Goal: Task Accomplishment & Management: Manage account settings

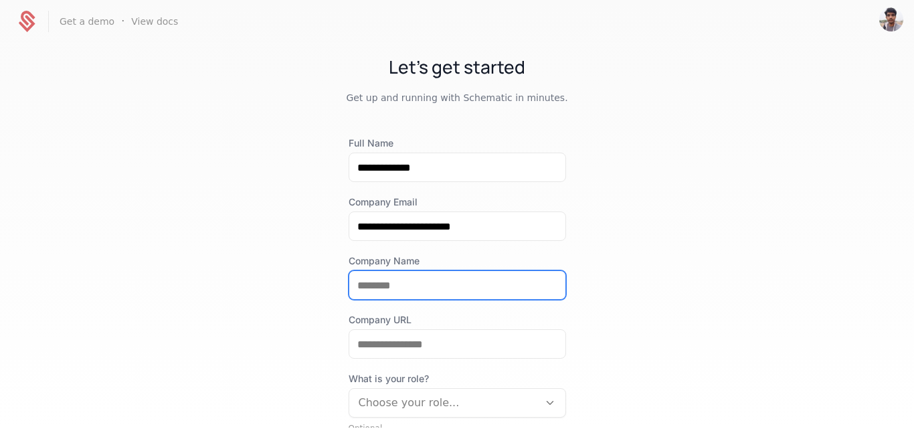
click at [427, 285] on input "Company Name" at bounding box center [457, 285] width 216 height 28
type input "**********"
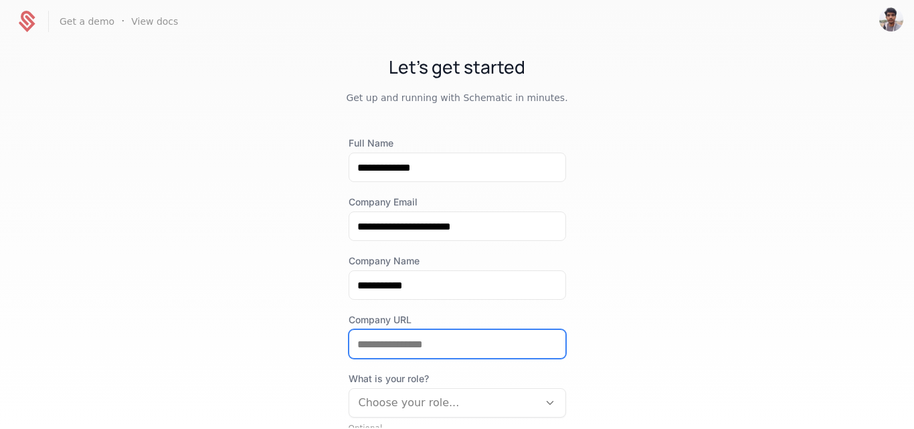
click at [403, 348] on input "Company URL" at bounding box center [457, 344] width 216 height 28
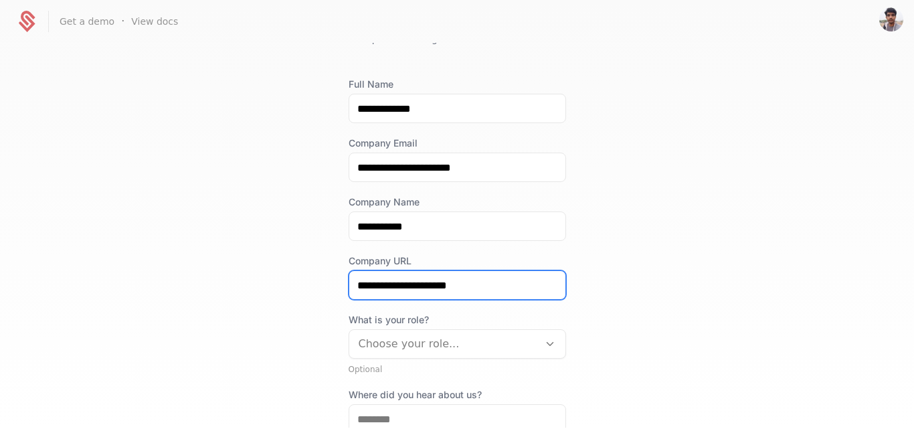
type input "**********"
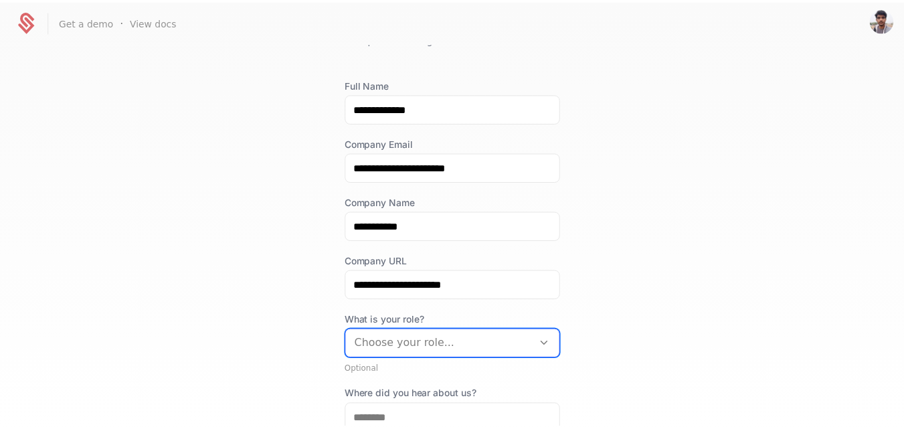
scroll to position [78, 0]
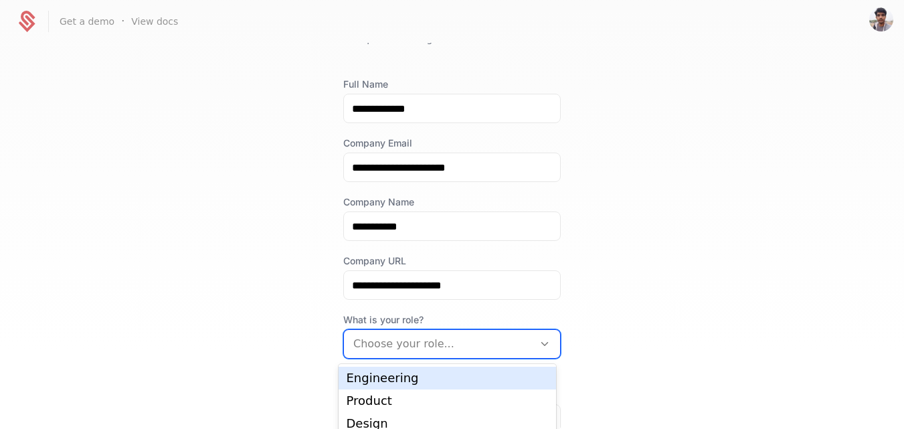
click at [397, 340] on div at bounding box center [438, 343] width 171 height 19
click at [384, 377] on div "Engineering" at bounding box center [446, 378] width 201 height 12
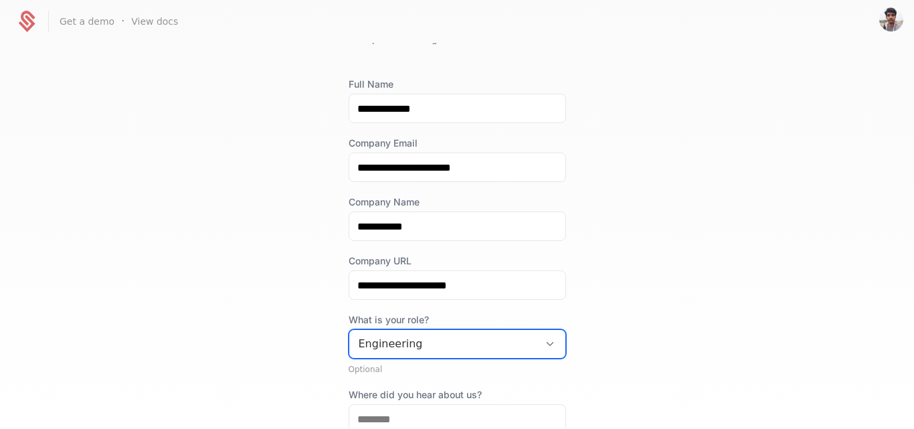
scroll to position [148, 0]
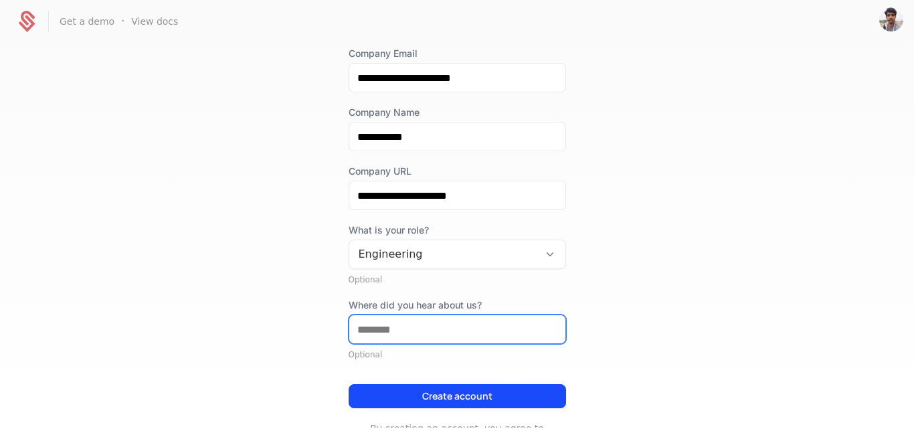
click at [393, 329] on input "Where did you hear about us?" at bounding box center [457, 329] width 216 height 28
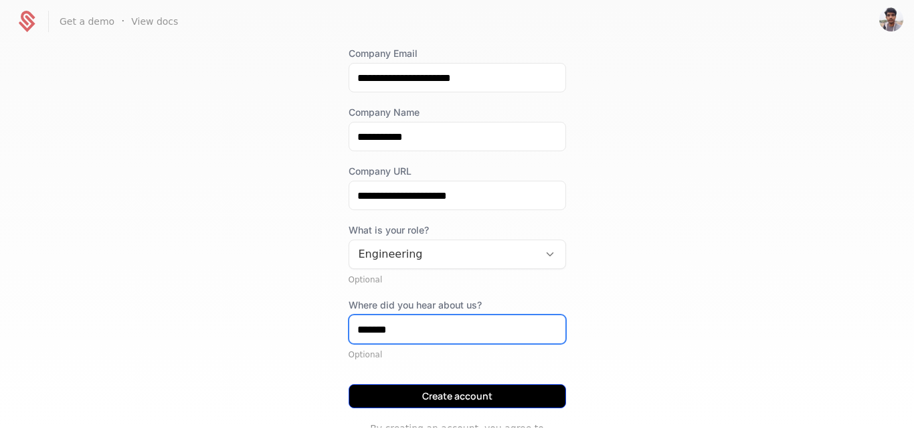
type input "*******"
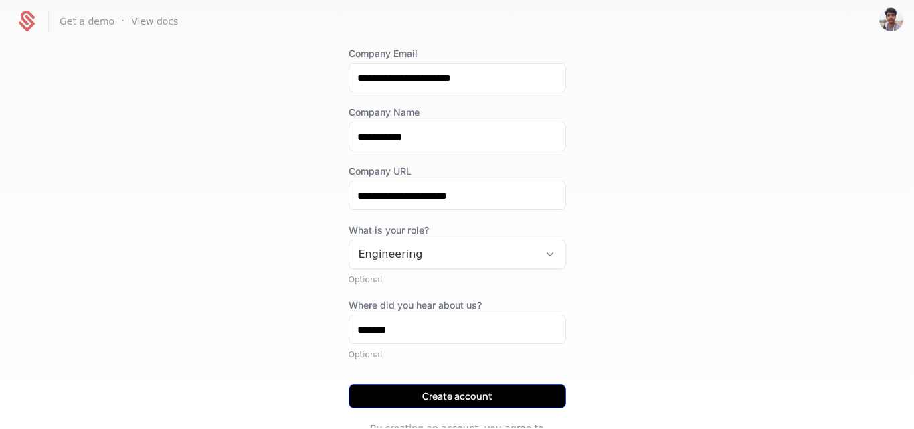
click at [414, 392] on button "Create account" at bounding box center [456, 396] width 217 height 24
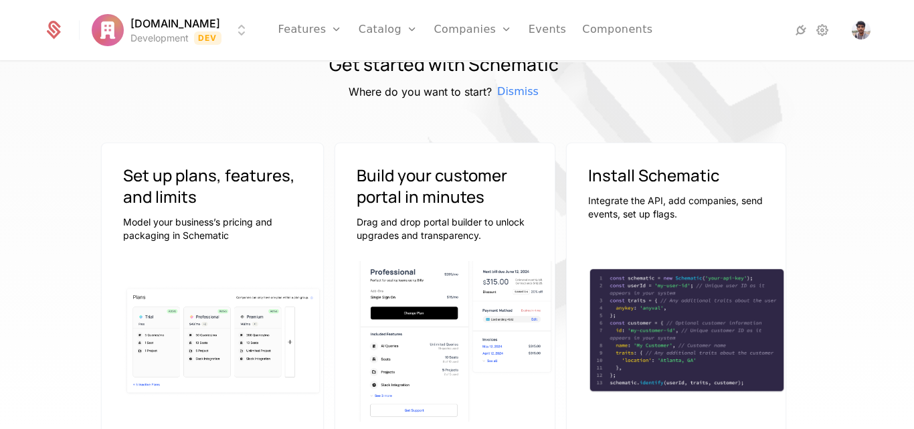
scroll to position [0, 13]
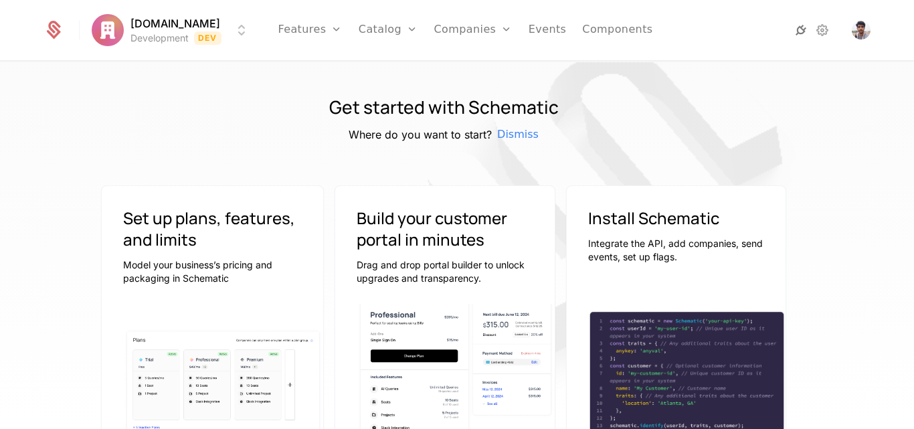
click at [805, 27] on icon at bounding box center [801, 30] width 16 height 16
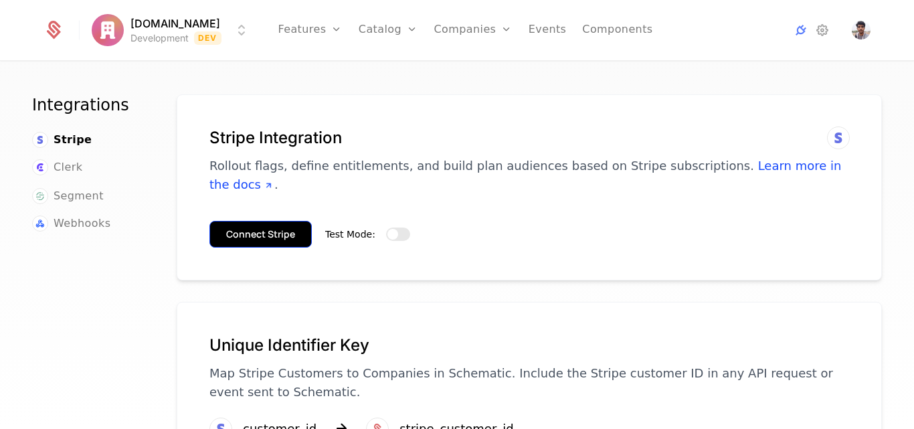
click at [275, 221] on button "Connect Stripe" at bounding box center [260, 234] width 102 height 27
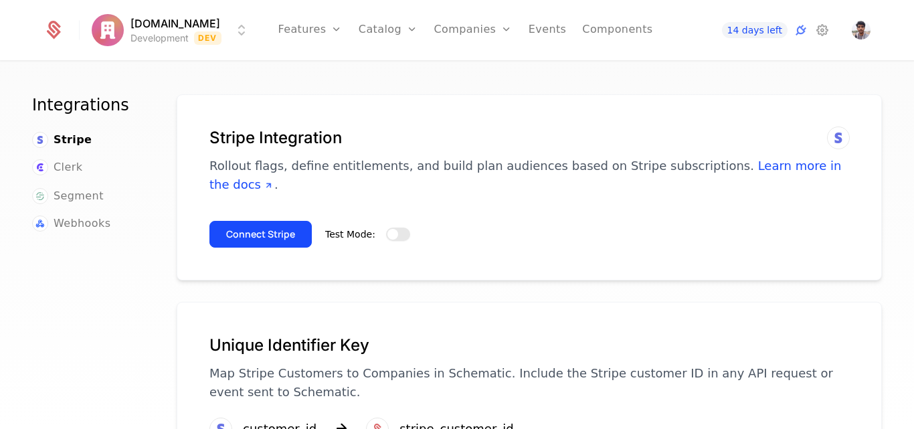
click at [387, 229] on span "button" at bounding box center [392, 234] width 11 height 11
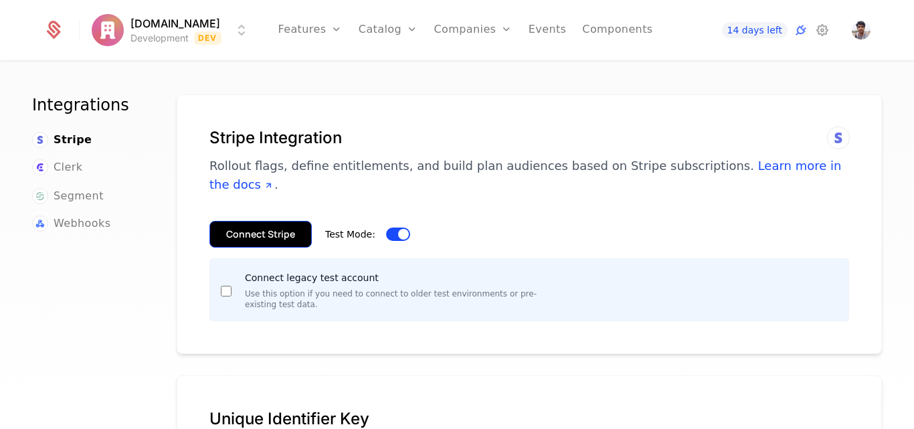
click at [239, 222] on button "Connect Stripe" at bounding box center [260, 234] width 102 height 27
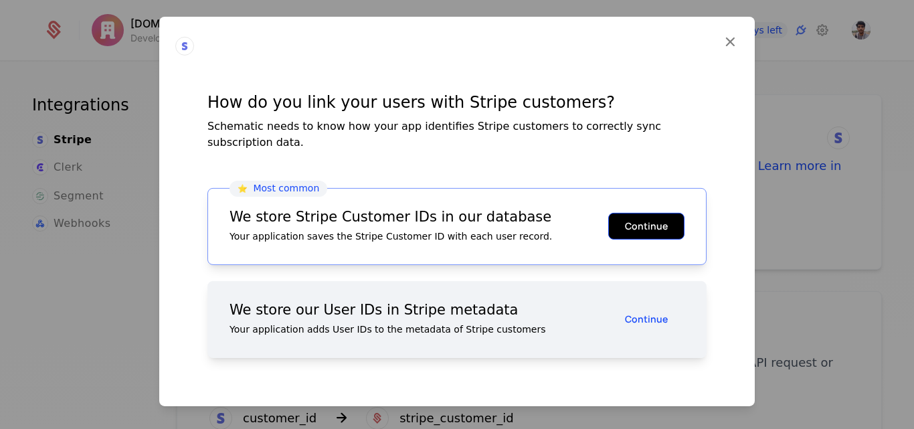
click at [663, 218] on button "Continue" at bounding box center [646, 226] width 76 height 27
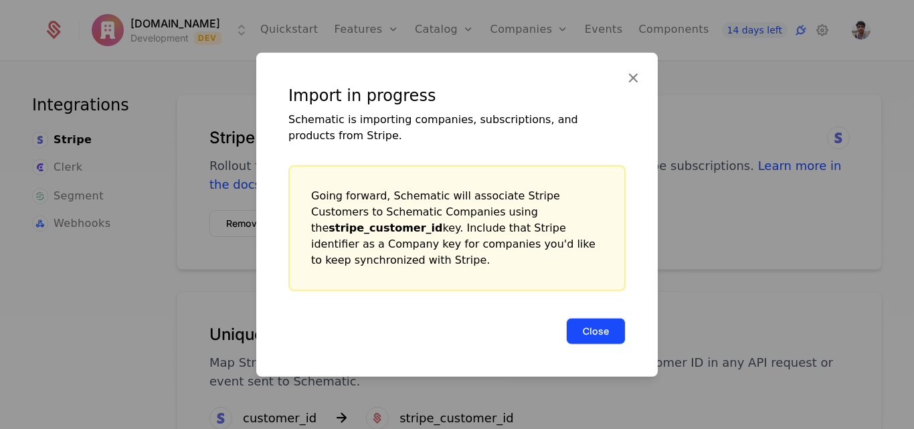
click at [595, 318] on button "Close" at bounding box center [596, 330] width 60 height 27
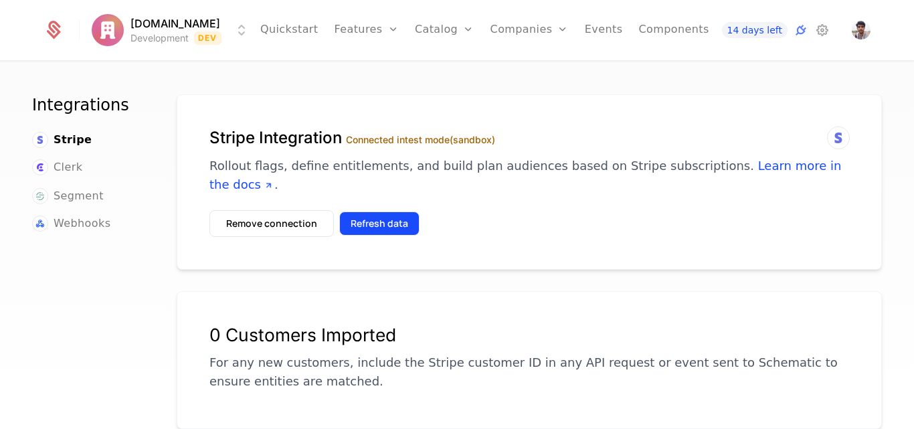
click at [393, 211] on button "Refresh data" at bounding box center [379, 223] width 80 height 24
click at [862, 26] on img "Open user button" at bounding box center [860, 30] width 19 height 19
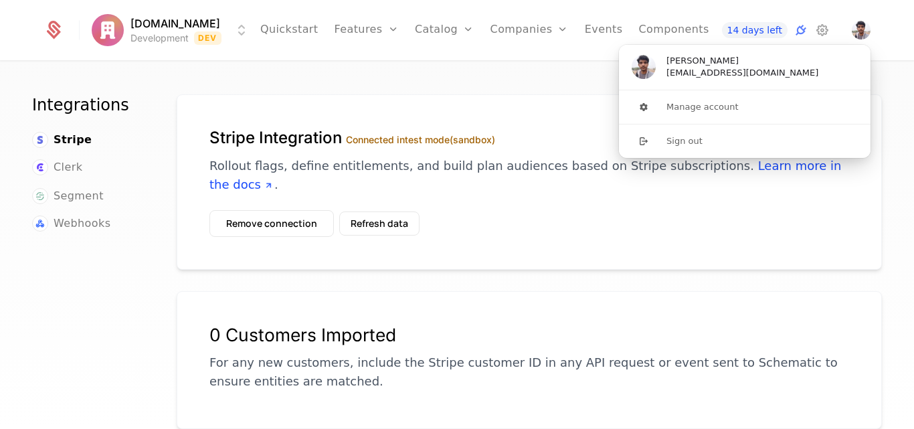
click at [492, 324] on div "0 Customers Imported" at bounding box center [528, 334] width 639 height 21
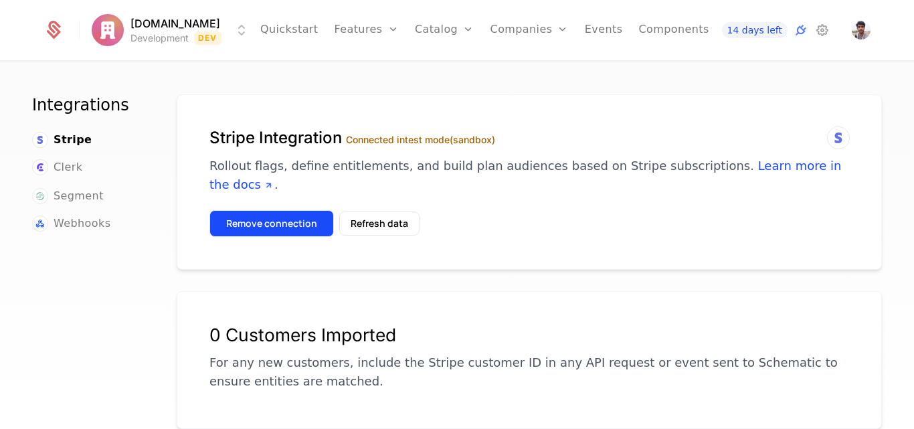
click at [268, 210] on button "Remove connection" at bounding box center [271, 223] width 124 height 27
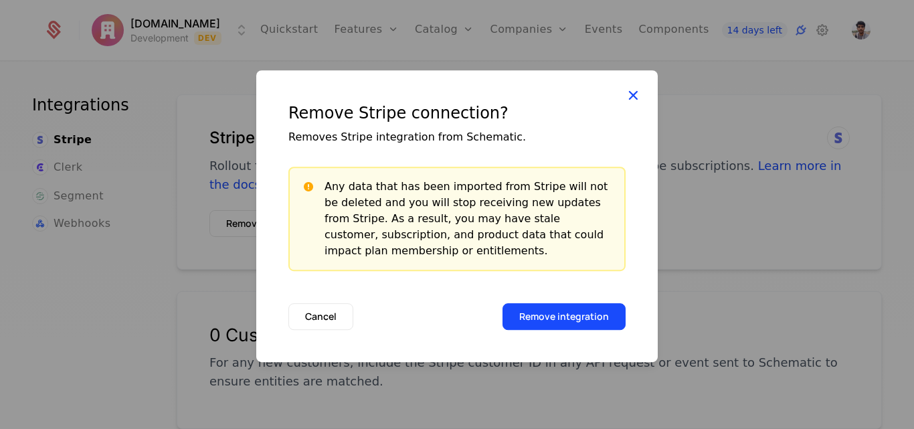
click at [637, 89] on icon at bounding box center [632, 94] width 17 height 17
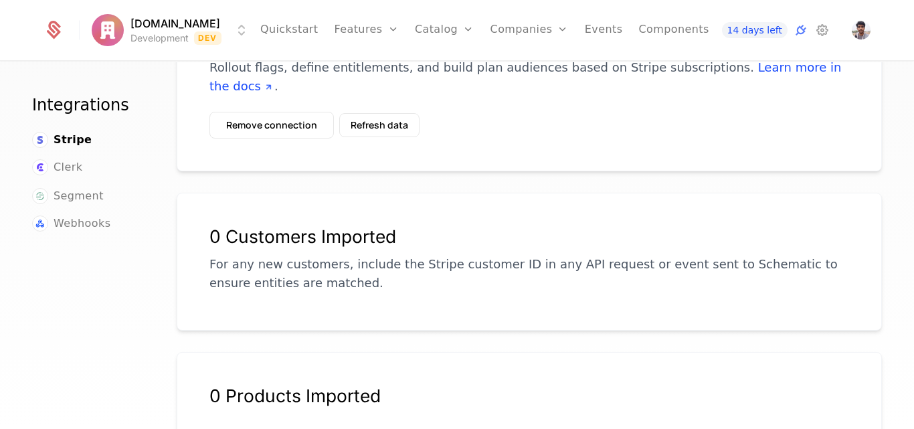
scroll to position [97, 0]
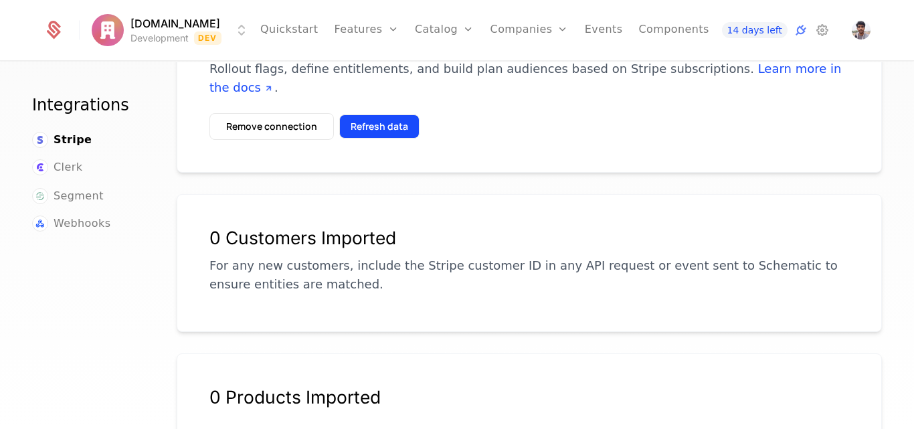
click at [369, 114] on button "Refresh data" at bounding box center [379, 126] width 80 height 24
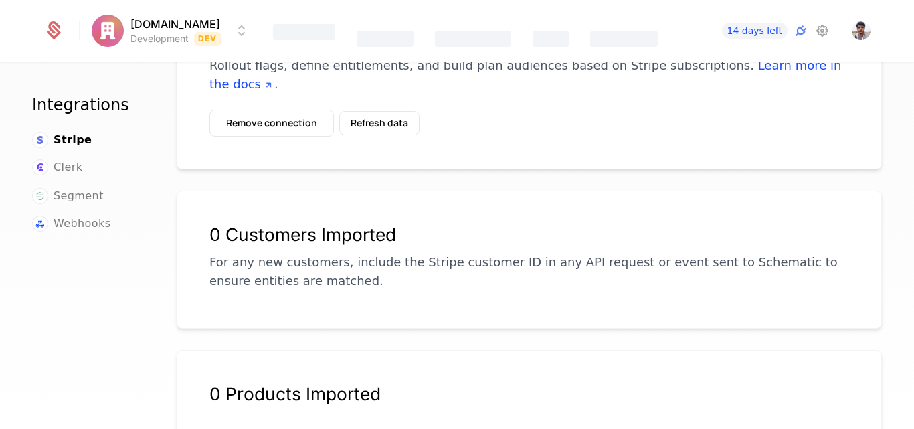
scroll to position [0, 0]
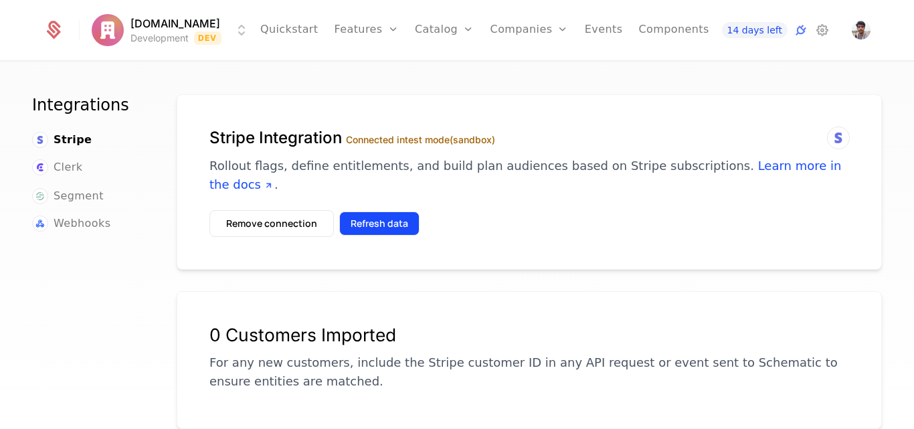
click at [371, 211] on button "Refresh data" at bounding box center [379, 223] width 80 height 24
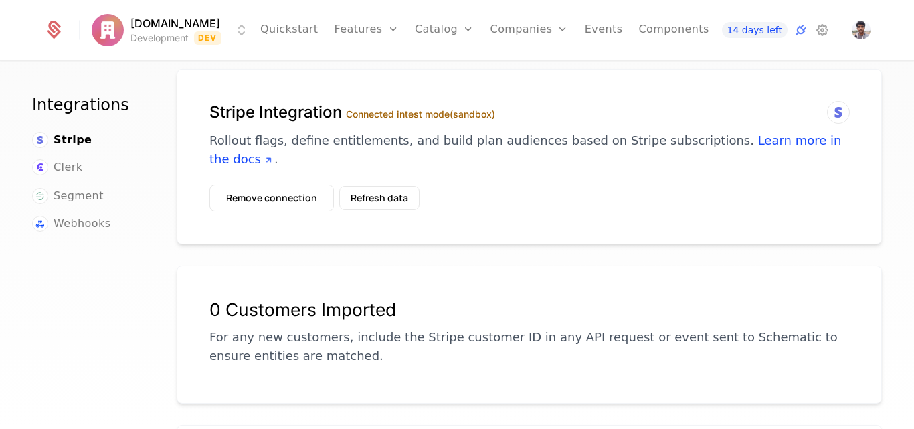
scroll to position [25, 0]
click at [240, 185] on button "Remove connection" at bounding box center [271, 198] width 124 height 27
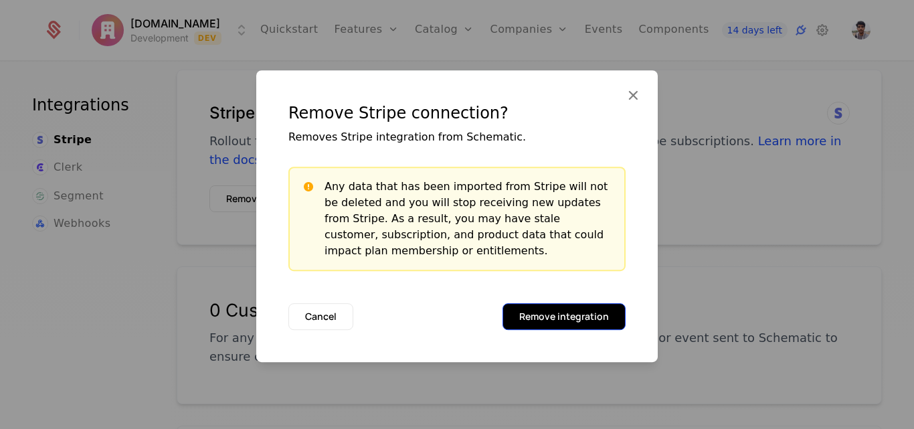
click at [569, 316] on button "Remove integration" at bounding box center [563, 316] width 123 height 27
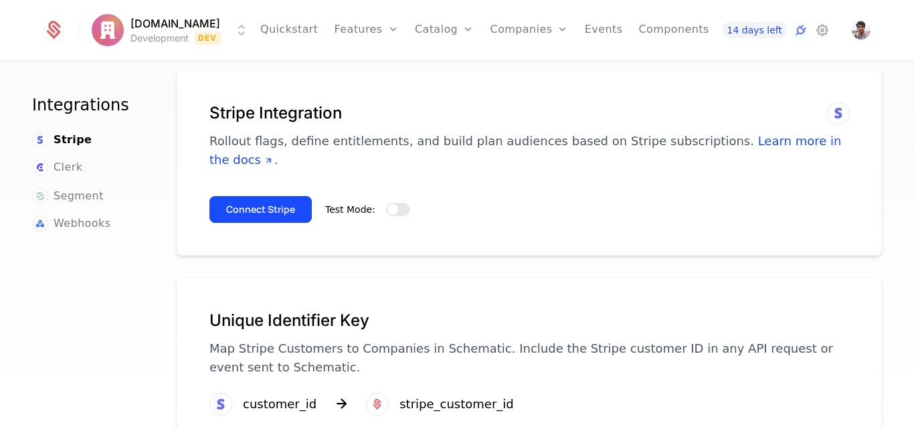
scroll to position [0, 0]
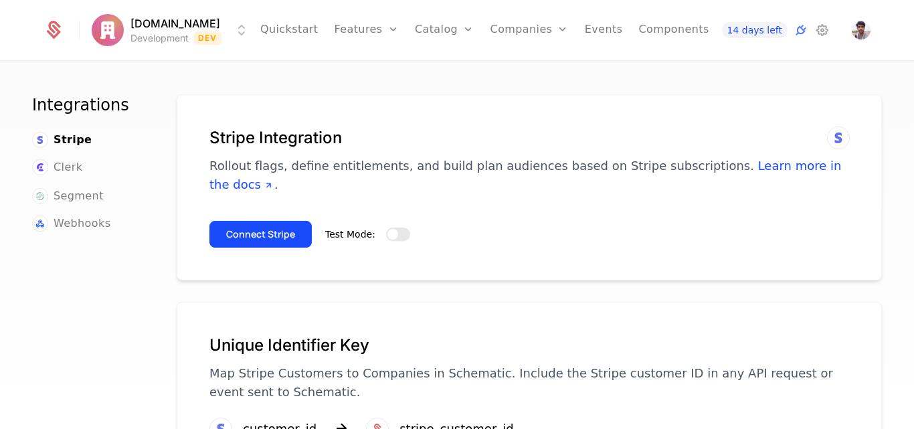
click at [387, 229] on span "button" at bounding box center [392, 234] width 11 height 11
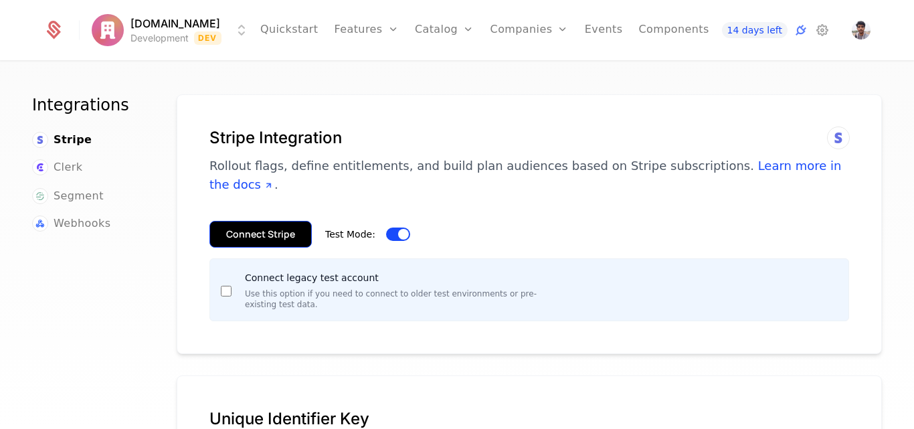
click at [251, 221] on button "Connect Stripe" at bounding box center [260, 234] width 102 height 27
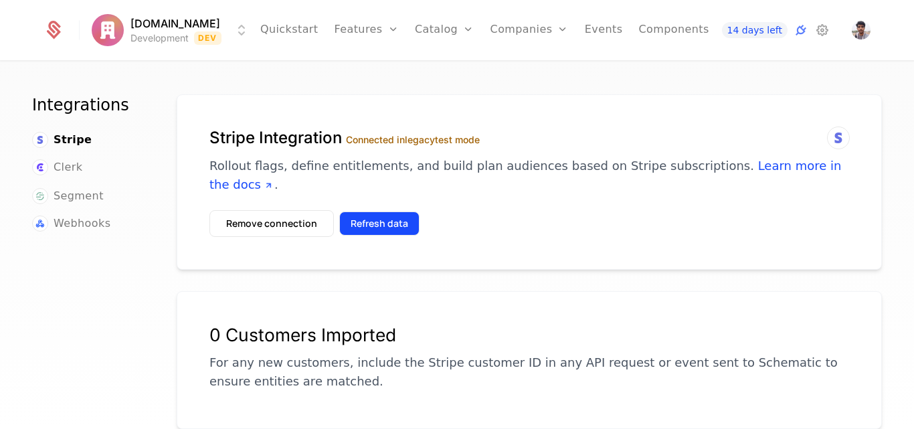
click at [394, 211] on button "Refresh data" at bounding box center [379, 223] width 80 height 24
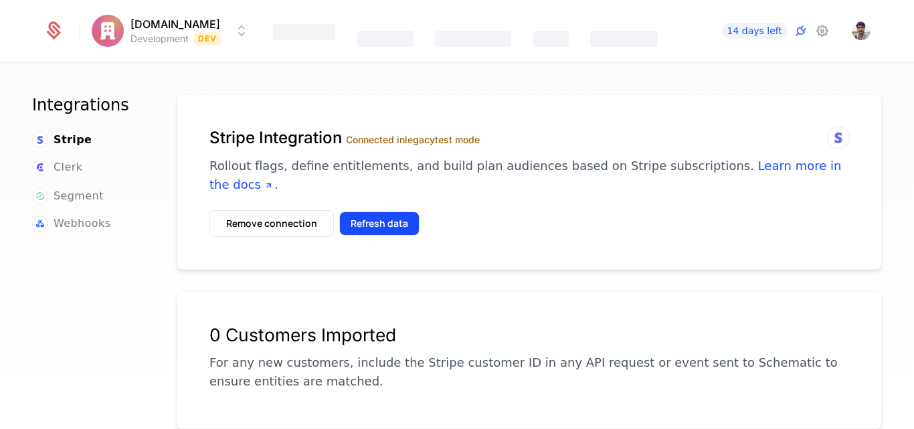
click at [385, 211] on button "Refresh data" at bounding box center [379, 223] width 80 height 24
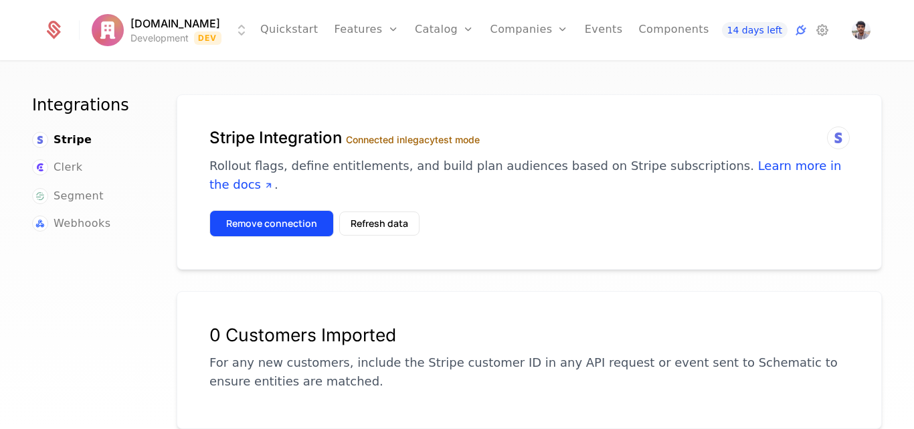
click at [266, 213] on button "Remove connection" at bounding box center [271, 223] width 124 height 27
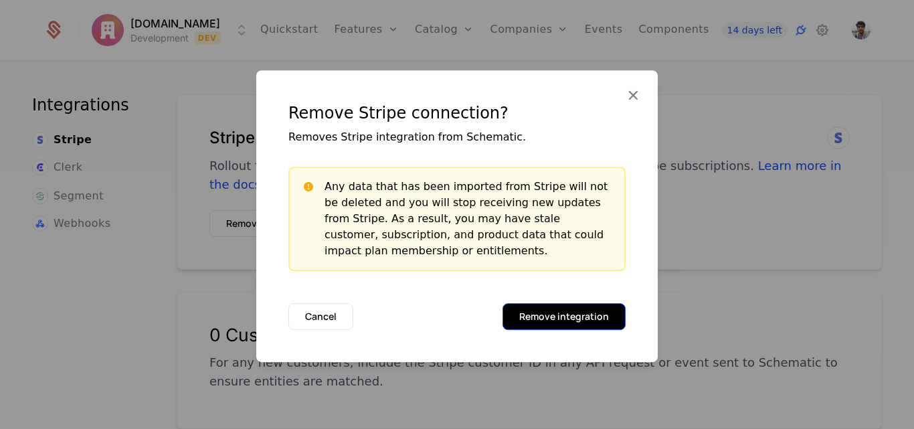
click at [585, 322] on button "Remove integration" at bounding box center [563, 316] width 123 height 27
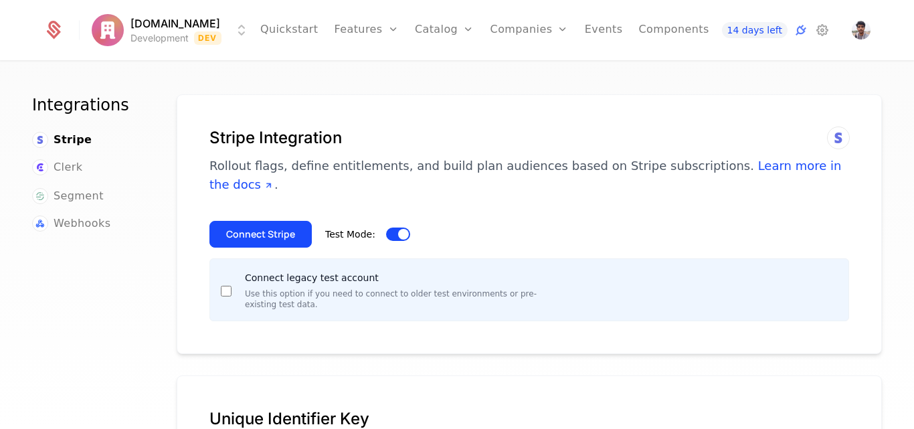
click at [248, 288] on p "Use this option if you need to connect to older test environments or pre-existi…" at bounding box center [395, 298] width 300 height 21
click at [257, 221] on button "Connect Stripe" at bounding box center [260, 234] width 102 height 27
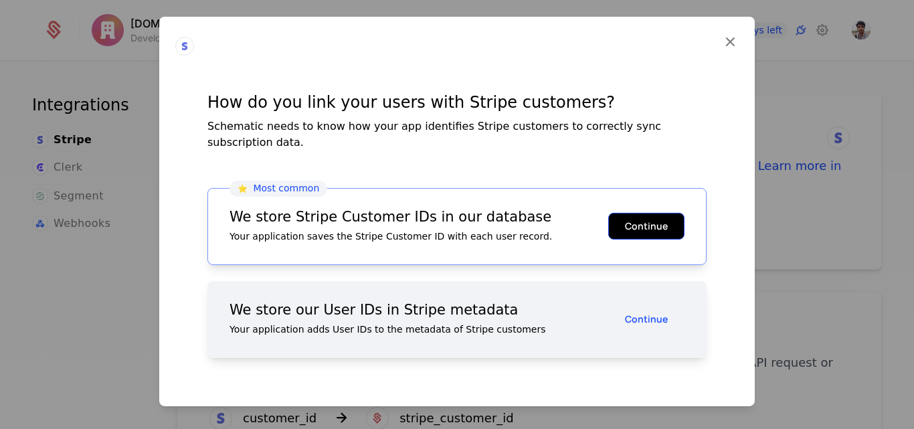
click at [633, 230] on button "Continue" at bounding box center [646, 226] width 76 height 27
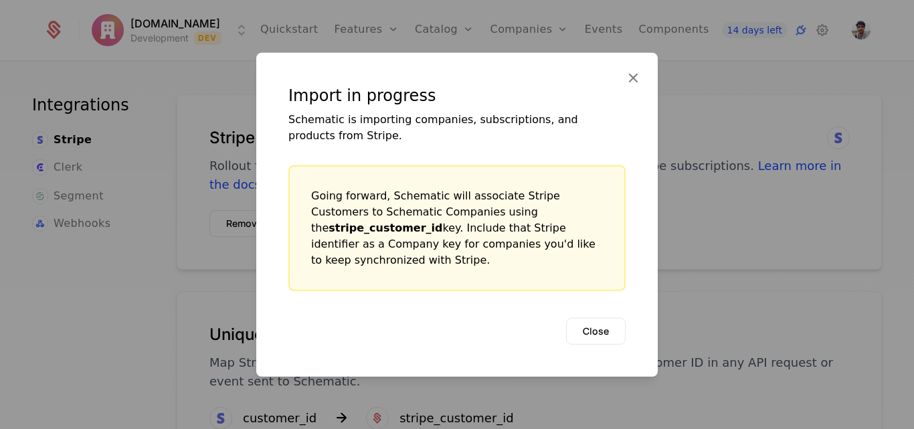
click at [629, 219] on div "Import in progress Schematic is importing companies, subscriptions, and product…" at bounding box center [456, 214] width 401 height 324
click at [582, 318] on button "Close" at bounding box center [596, 330] width 60 height 27
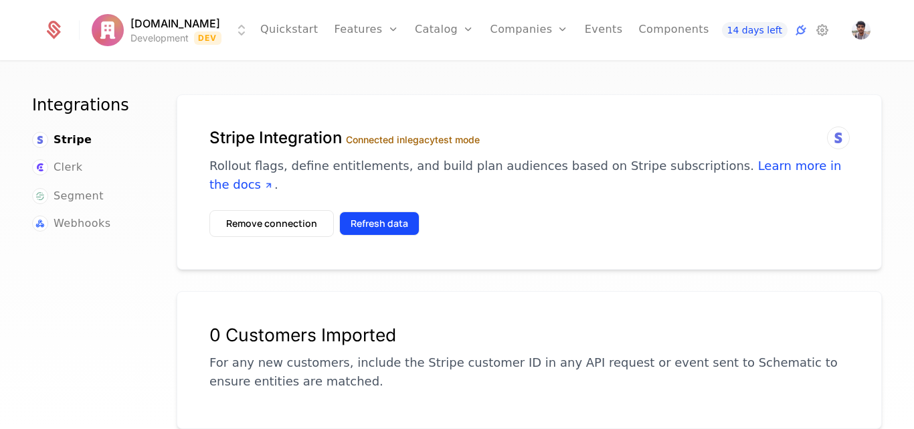
click at [411, 211] on button "Refresh data" at bounding box center [379, 223] width 80 height 24
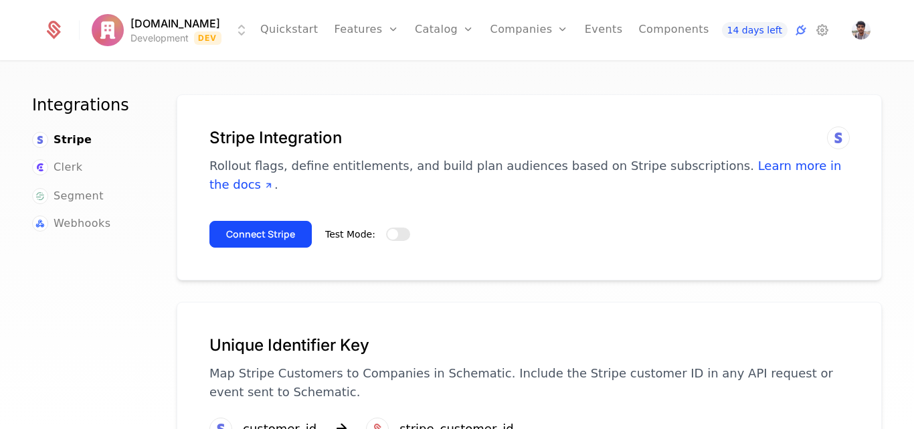
scroll to position [1, 0]
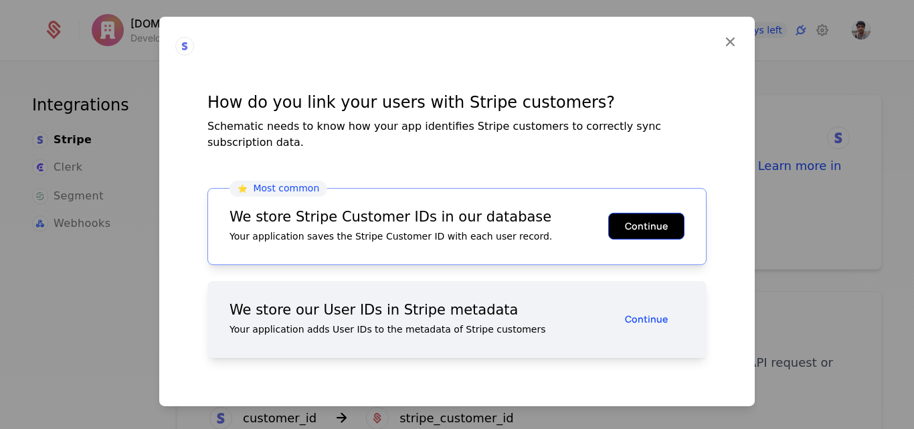
click at [642, 224] on button "Continue" at bounding box center [646, 226] width 76 height 27
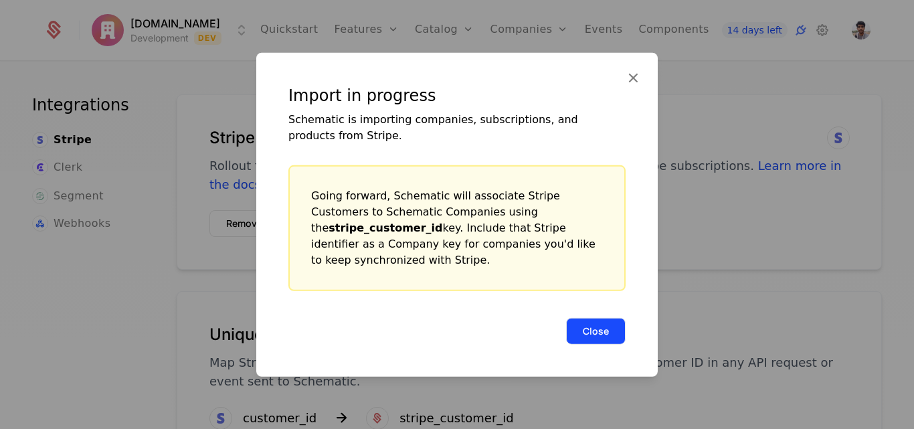
click at [604, 318] on button "Close" at bounding box center [596, 330] width 60 height 27
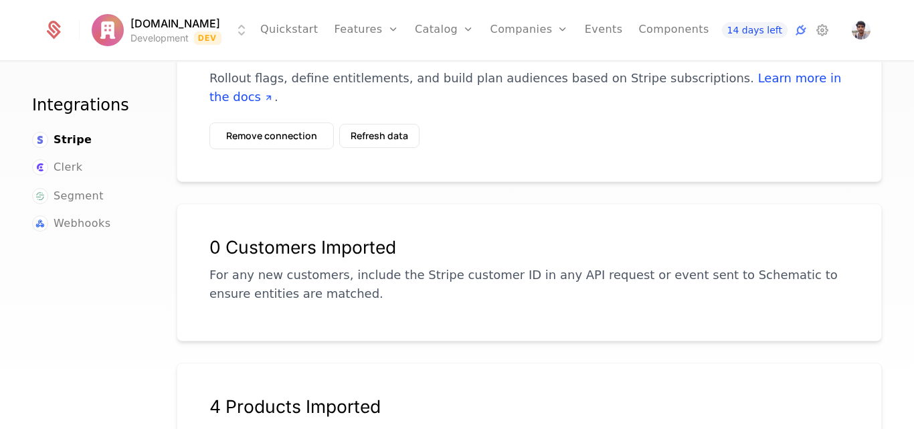
scroll to position [13, 0]
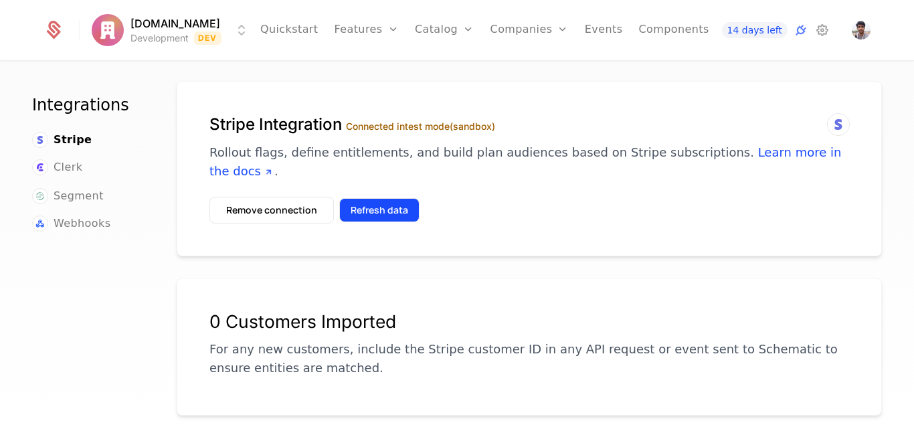
click at [389, 198] on button "Refresh data" at bounding box center [379, 210] width 80 height 24
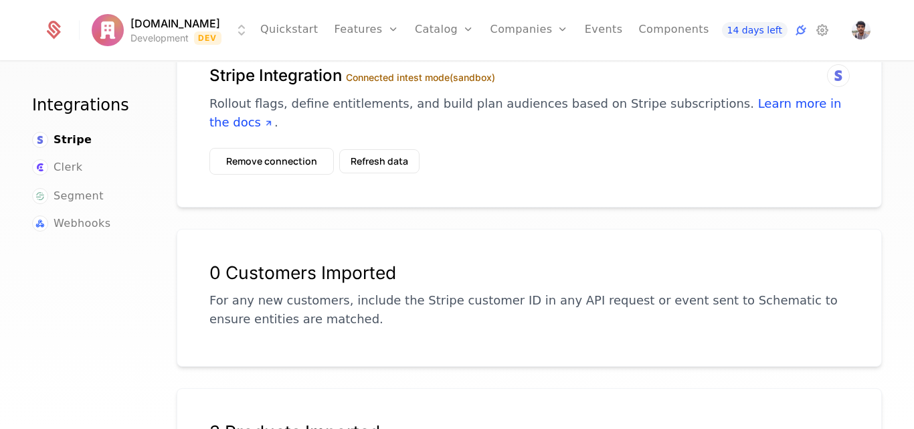
scroll to position [61, 0]
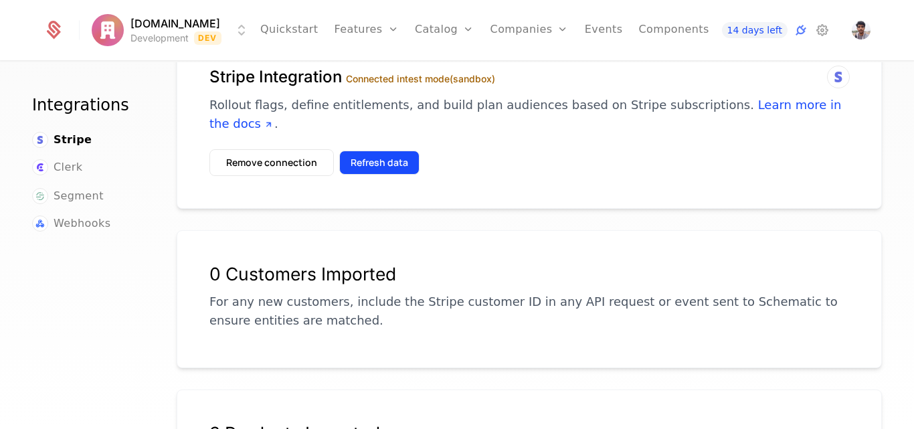
click at [377, 150] on button "Refresh data" at bounding box center [379, 162] width 80 height 24
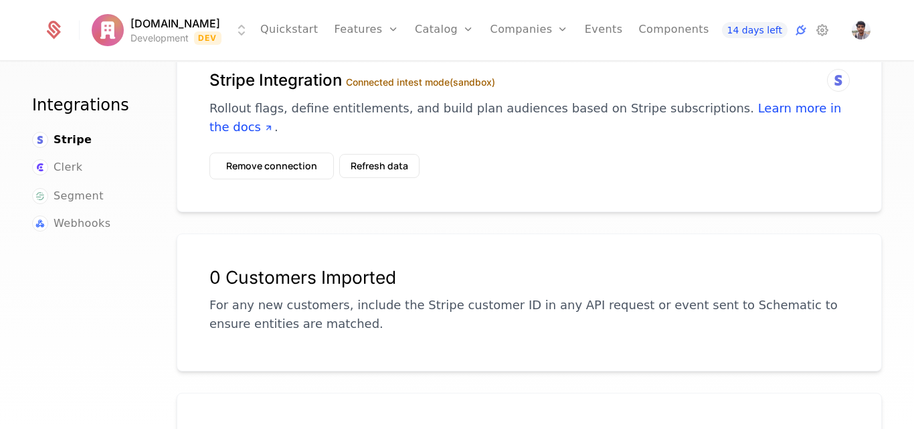
scroll to position [0, 0]
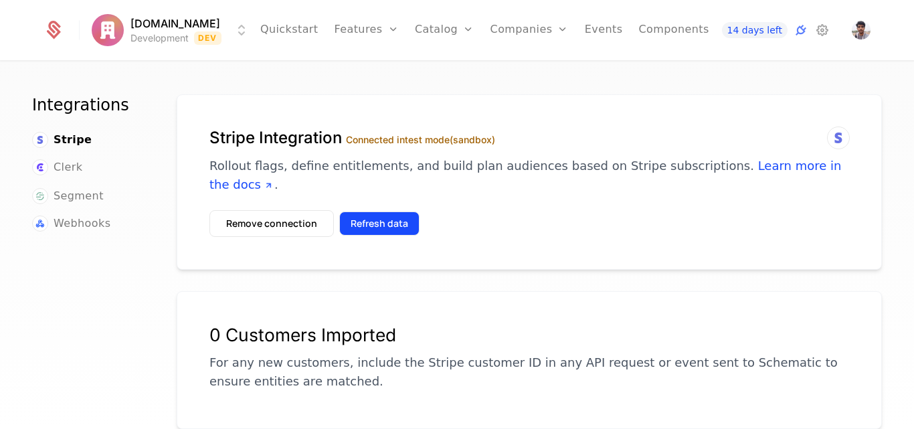
click at [376, 211] on button "Refresh data" at bounding box center [379, 223] width 80 height 24
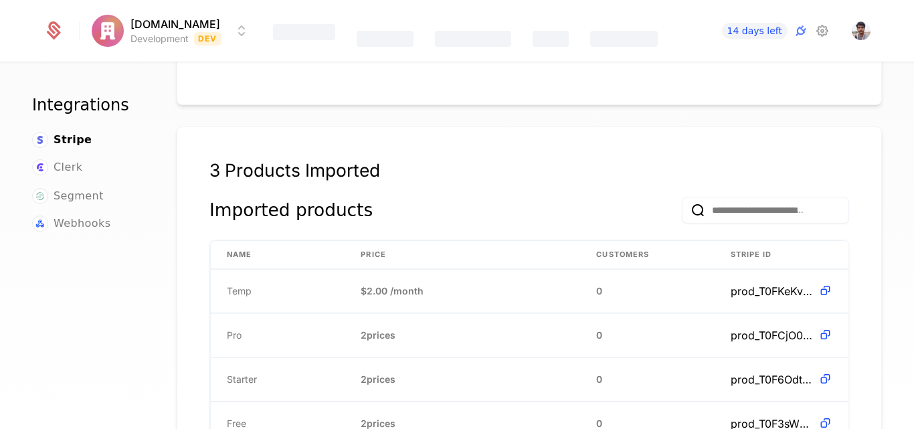
scroll to position [326, 0]
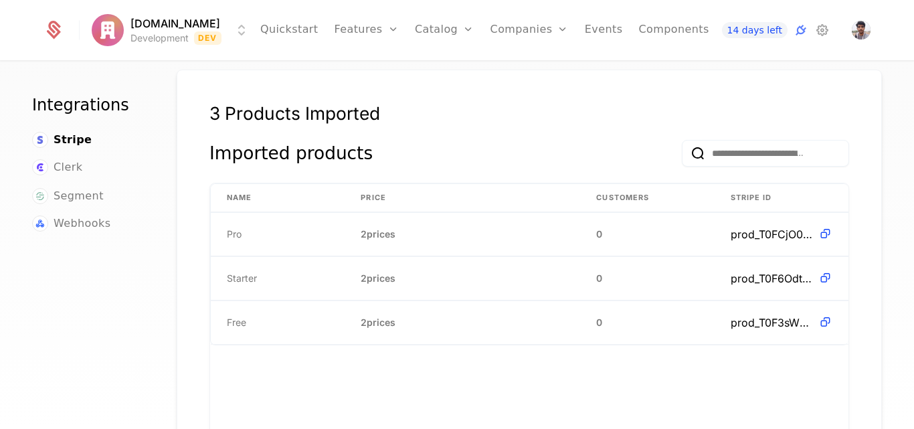
scroll to position [381, 0]
click at [431, 72] on link "Plans" at bounding box center [465, 74] width 69 height 16
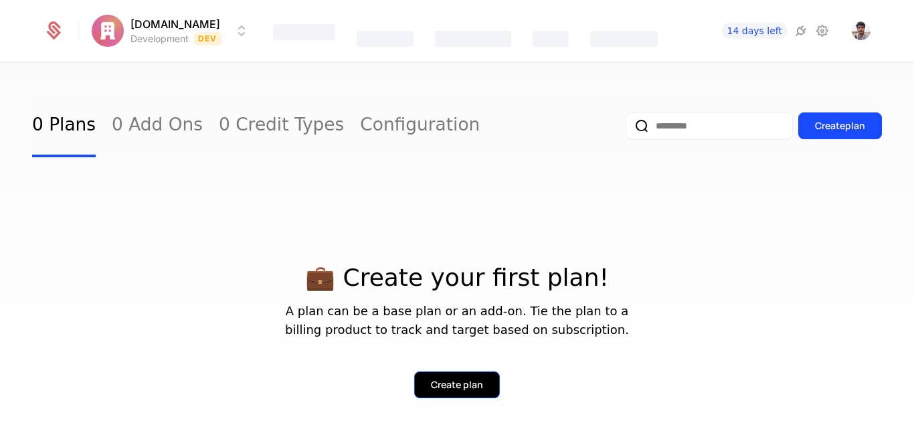
click at [478, 383] on button "Create plan" at bounding box center [457, 384] width 86 height 27
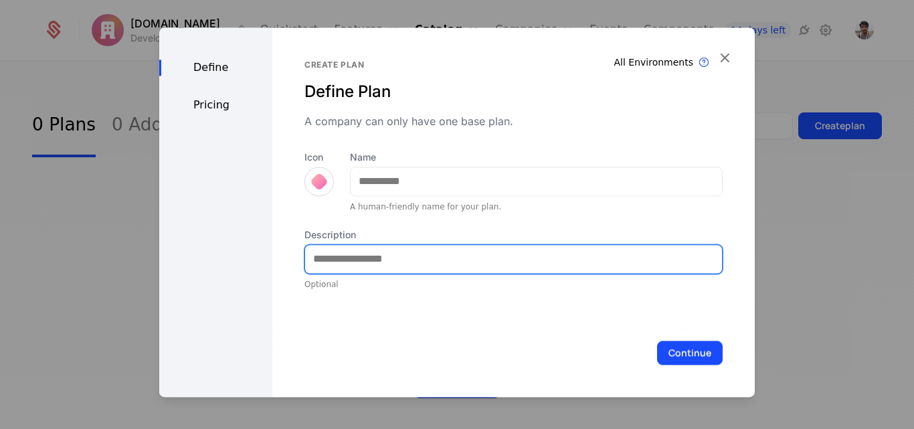
click at [397, 264] on input "Description" at bounding box center [513, 259] width 417 height 28
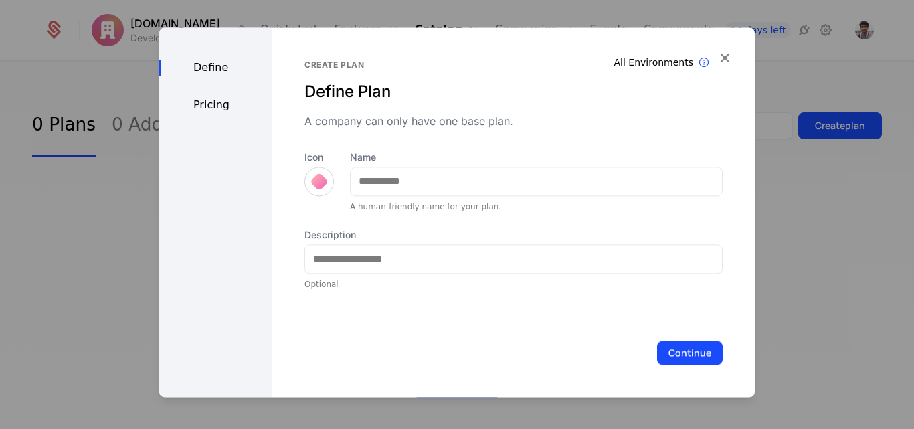
click at [320, 179] on div at bounding box center [319, 181] width 19 height 19
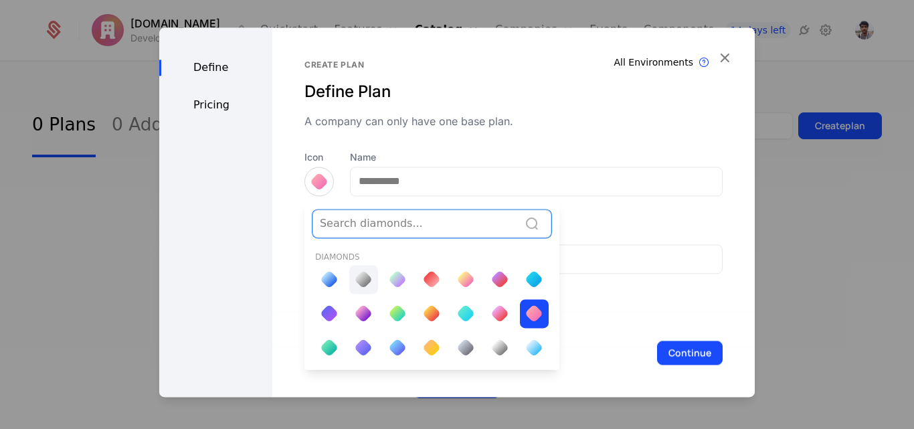
click at [359, 282] on div at bounding box center [363, 279] width 19 height 19
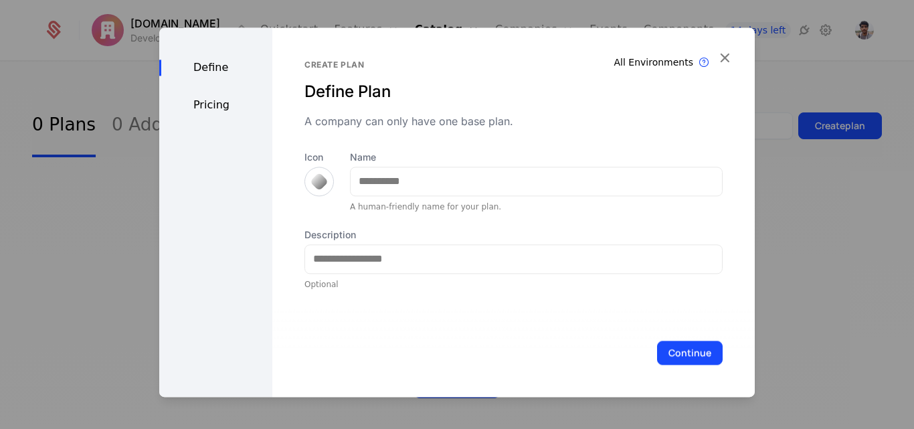
click at [312, 185] on div at bounding box center [318, 181] width 13 height 13
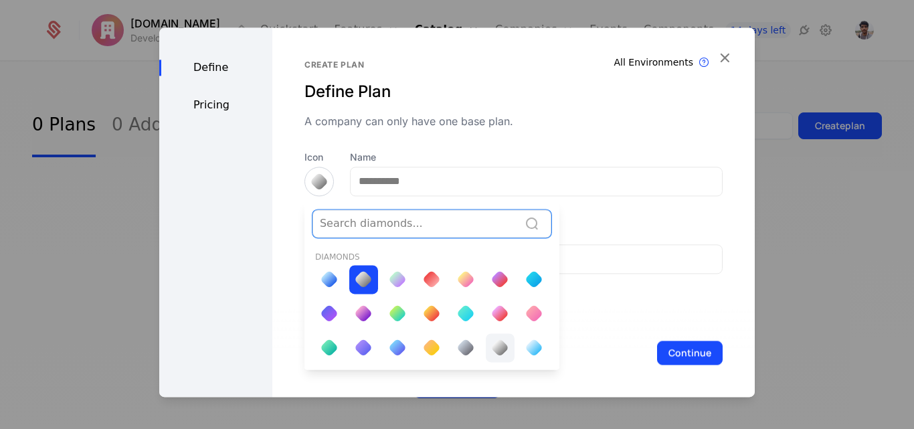
click at [498, 350] on div at bounding box center [500, 347] width 29 height 29
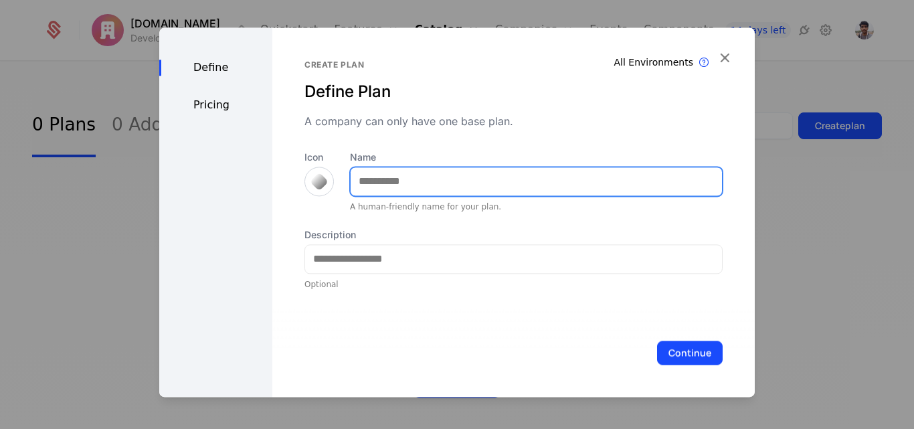
click at [411, 185] on input "Name" at bounding box center [535, 181] width 371 height 28
type input "****"
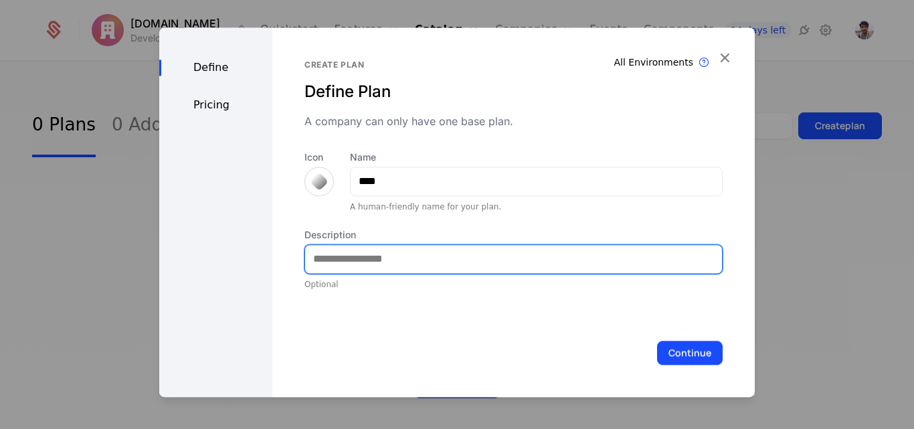
click at [356, 255] on input "Description" at bounding box center [513, 259] width 417 height 28
type input "**********"
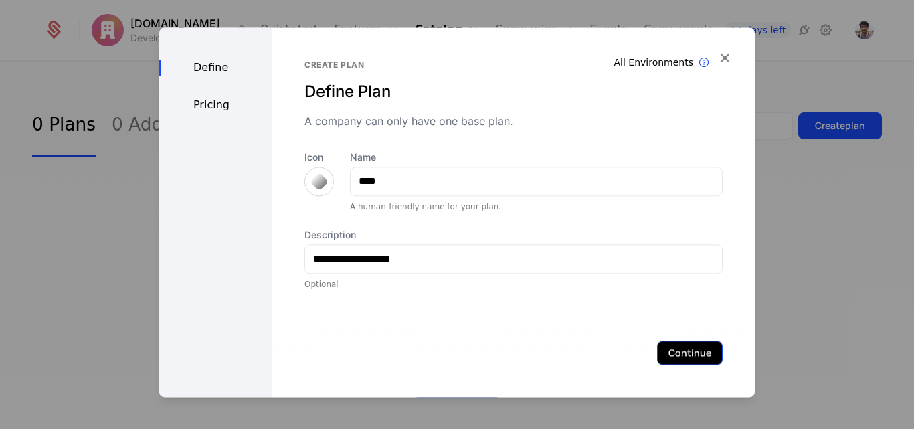
click at [670, 350] on button "Continue" at bounding box center [690, 352] width 66 height 24
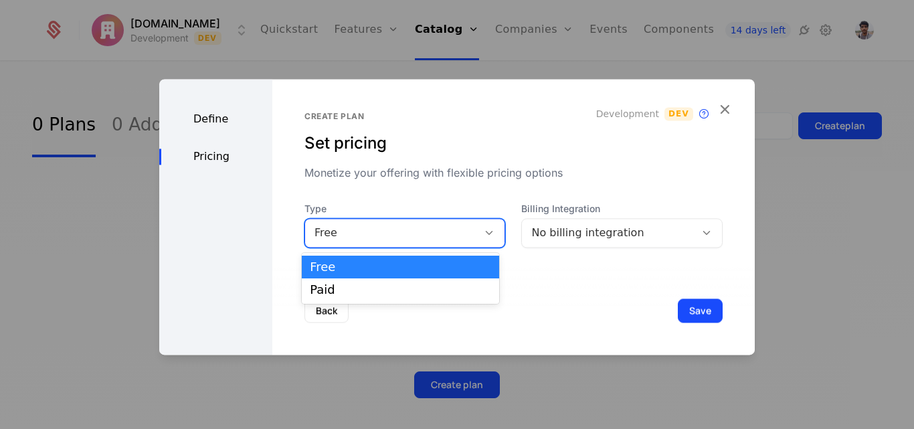
click at [366, 235] on div "Free" at bounding box center [391, 233] width 154 height 16
click at [355, 272] on div "Free" at bounding box center [400, 267] width 181 height 12
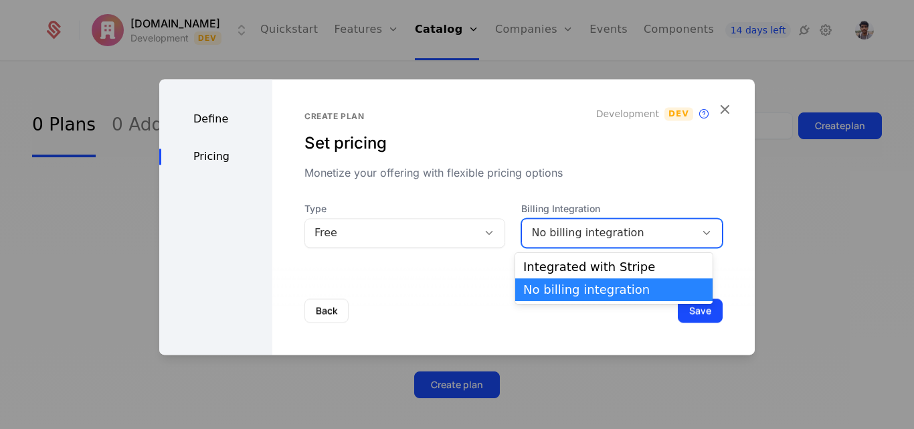
click at [536, 229] on div "No billing integration" at bounding box center [608, 233] width 154 height 16
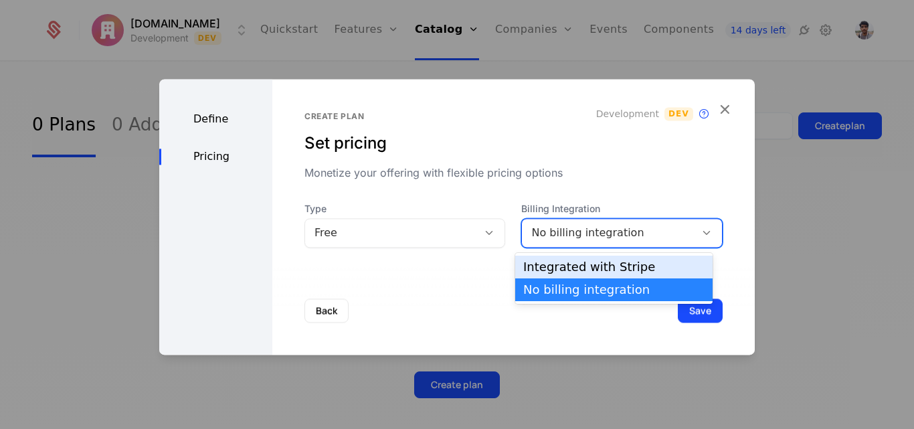
click at [562, 266] on div "Integrated with Stripe" at bounding box center [613, 267] width 181 height 12
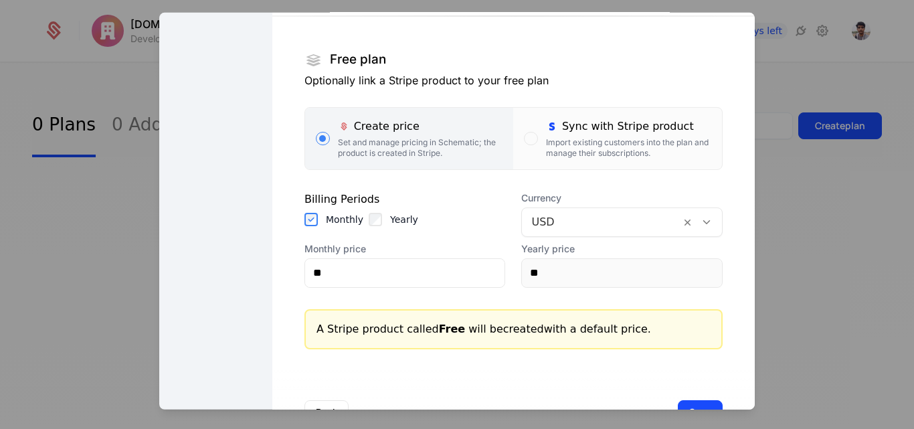
scroll to position [203, 0]
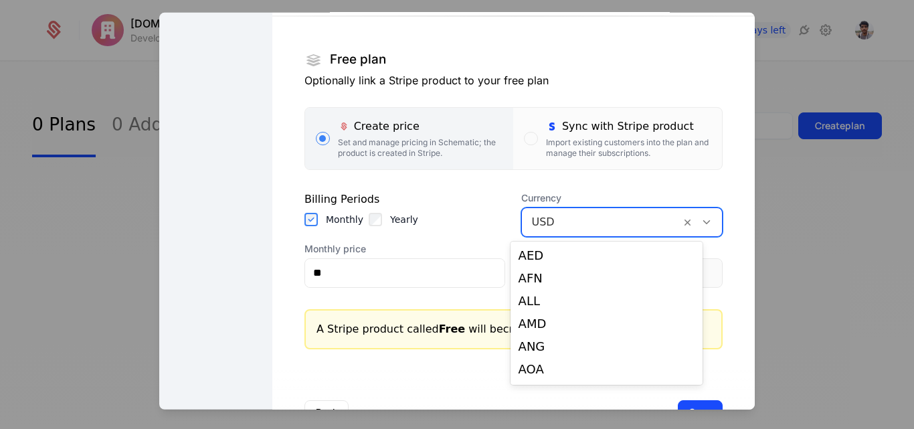
click at [538, 225] on div at bounding box center [601, 221] width 140 height 19
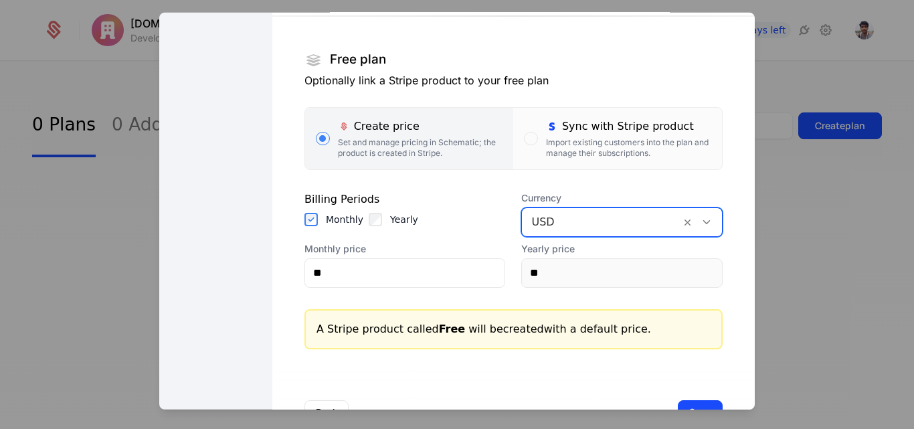
click at [538, 225] on div at bounding box center [601, 221] width 140 height 19
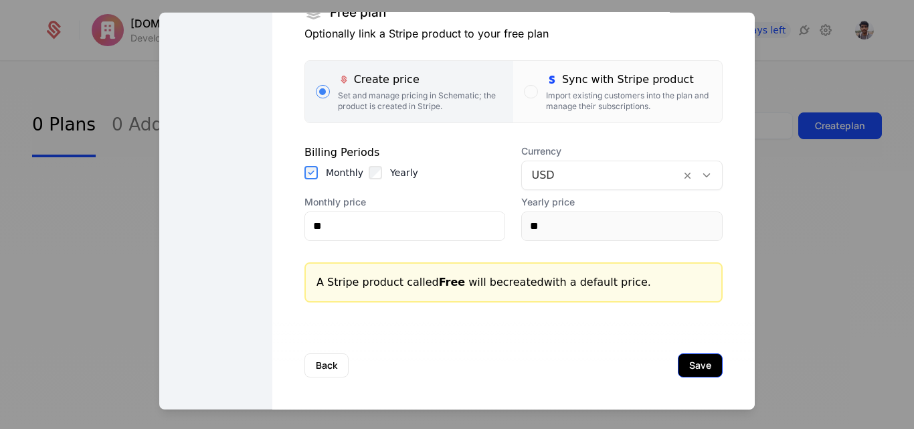
click at [677, 368] on button "Save" at bounding box center [699, 364] width 45 height 24
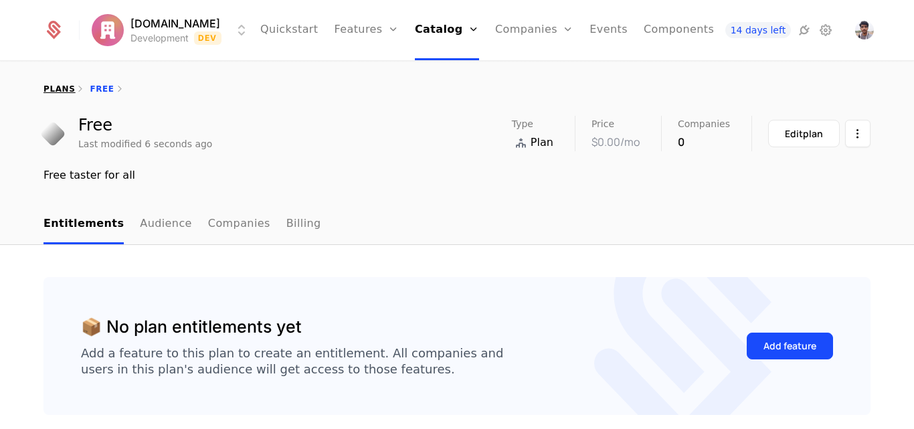
click at [57, 91] on link "plans" at bounding box center [58, 88] width 31 height 9
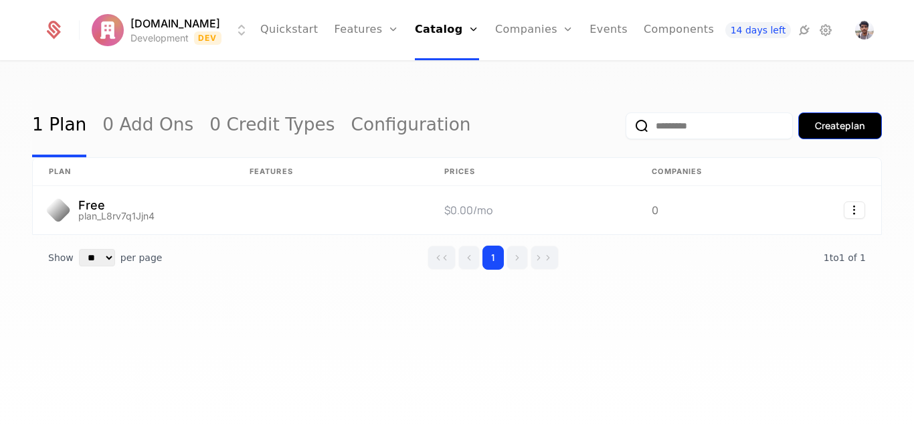
click at [850, 130] on div "Create plan" at bounding box center [840, 125] width 50 height 13
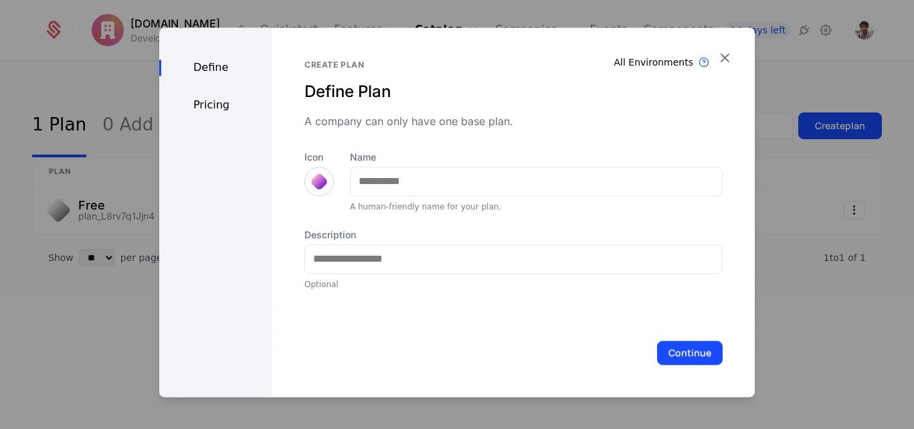
click at [317, 187] on div at bounding box center [319, 181] width 19 height 19
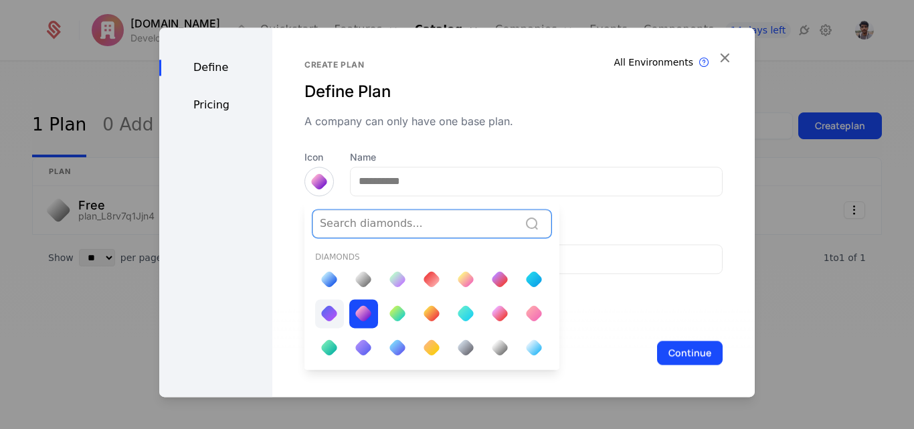
click at [330, 310] on div at bounding box center [329, 313] width 19 height 19
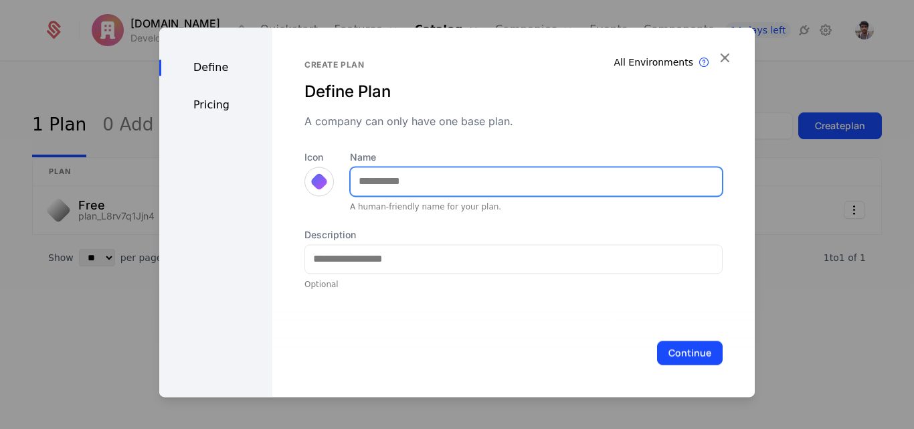
click at [418, 178] on input "Name" at bounding box center [535, 181] width 371 height 28
type input "*******"
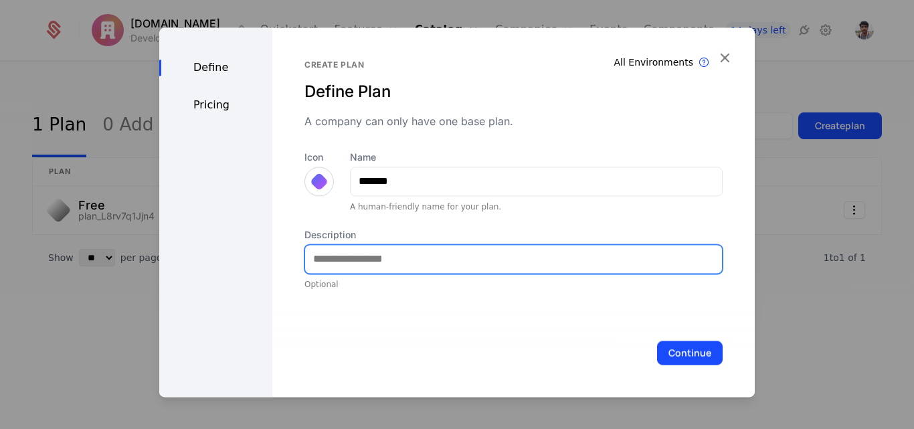
click at [372, 257] on input "Description" at bounding box center [513, 259] width 417 height 28
type input "**********"
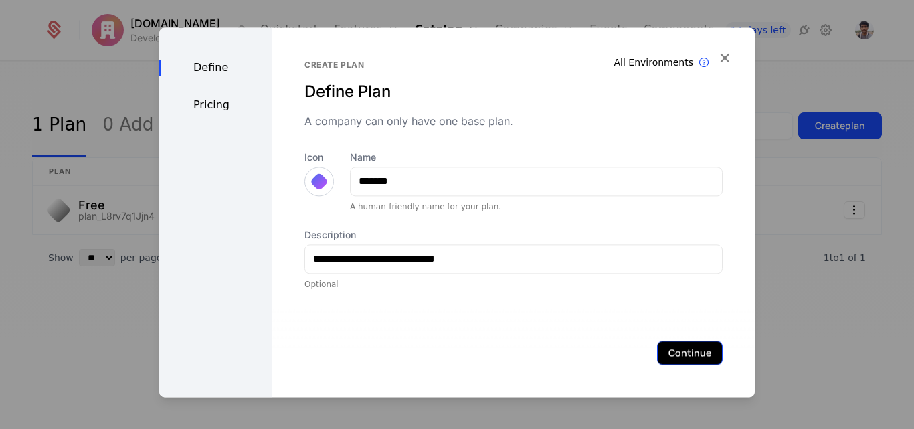
click at [673, 348] on button "Continue" at bounding box center [690, 352] width 66 height 24
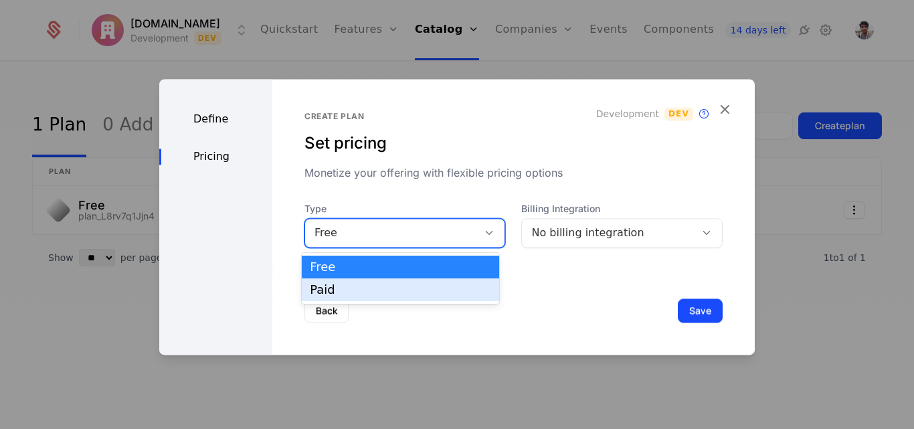
drag, startPoint x: 409, startPoint y: 232, endPoint x: 372, endPoint y: 294, distance: 72.6
click at [372, 294] on body "Expensio.io Development Dev Quickstart Features Features Flags Catalog Plans Ad…" at bounding box center [457, 214] width 914 height 429
click at [372, 294] on div "Paid" at bounding box center [400, 290] width 181 height 12
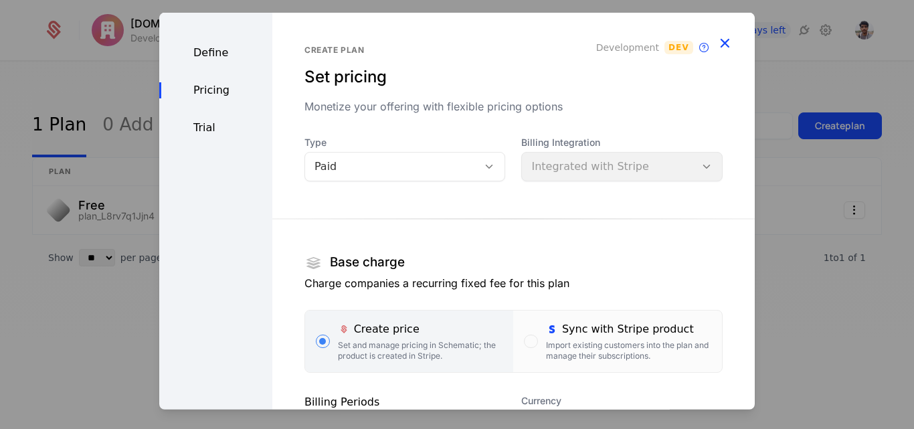
click at [716, 49] on icon "button" at bounding box center [724, 41] width 17 height 17
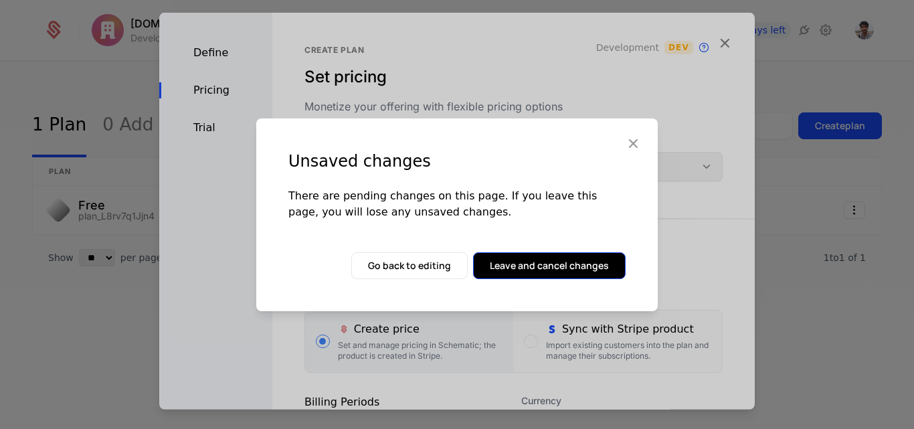
click at [550, 265] on button "Leave and cancel changes" at bounding box center [549, 265] width 152 height 27
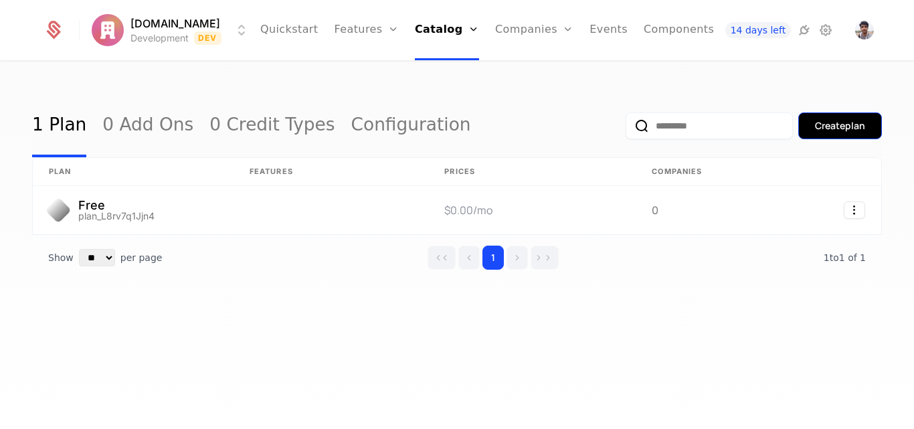
click at [805, 122] on button "Create plan" at bounding box center [840, 125] width 84 height 27
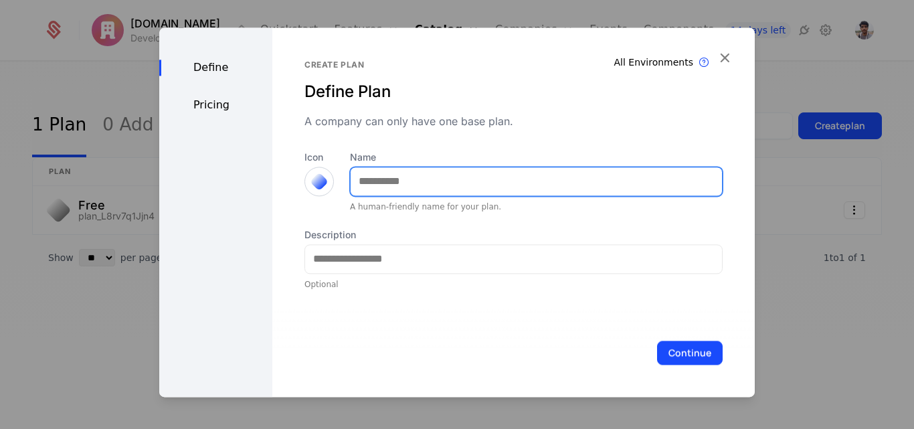
click at [436, 181] on input "Name" at bounding box center [535, 181] width 371 height 28
type input "*******"
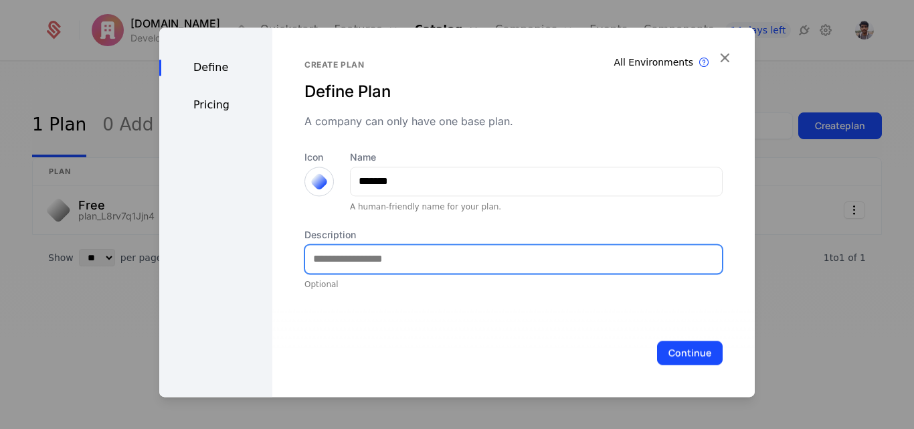
click at [378, 254] on input "Description" at bounding box center [513, 259] width 417 height 28
type input "**********"
click at [368, 259] on input "**********" at bounding box center [513, 259] width 417 height 28
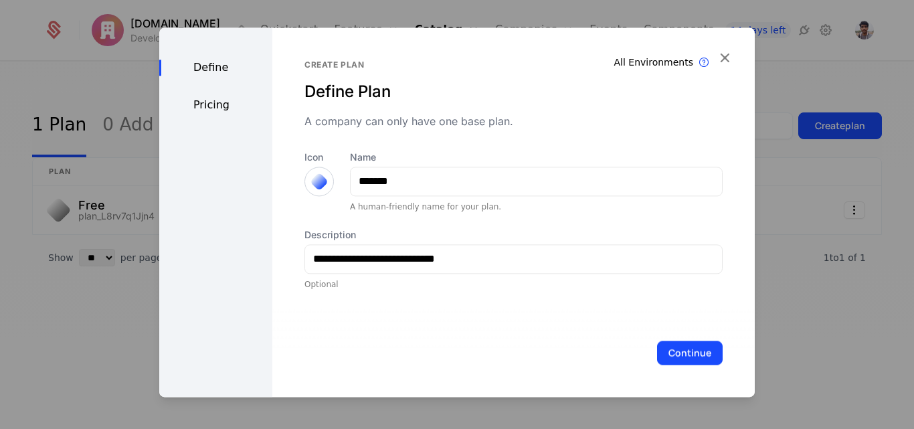
click at [320, 182] on div at bounding box center [319, 181] width 19 height 19
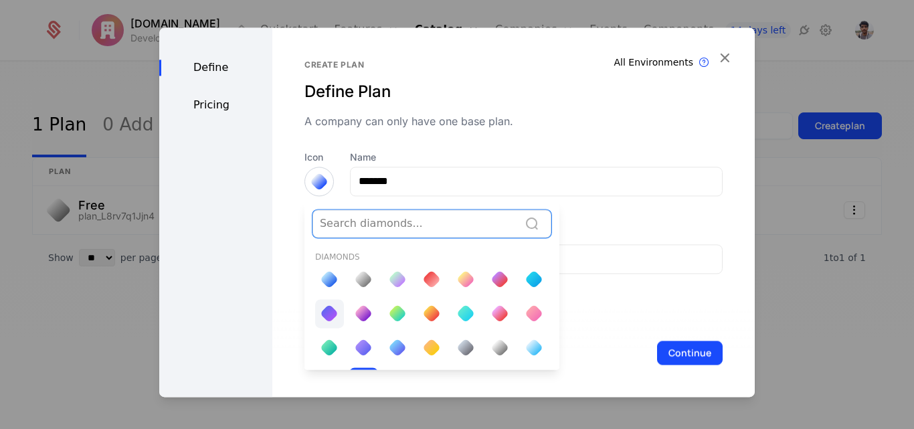
click at [330, 313] on div at bounding box center [329, 313] width 19 height 19
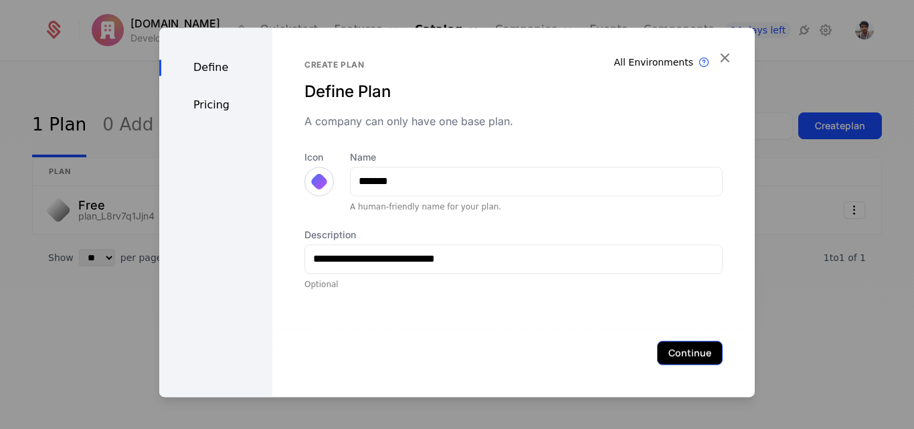
click at [674, 349] on button "Continue" at bounding box center [690, 352] width 66 height 24
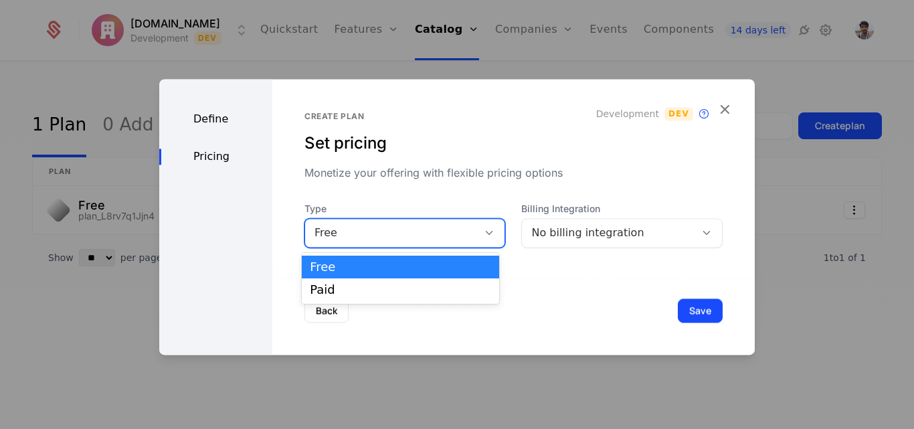
click at [385, 237] on div "Free" at bounding box center [391, 233] width 154 height 16
click at [373, 285] on div "Paid" at bounding box center [400, 290] width 181 height 12
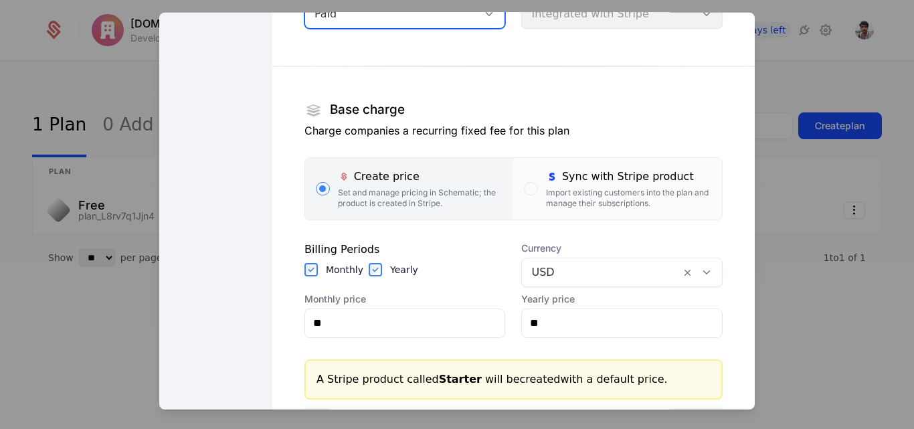
scroll to position [154, 0]
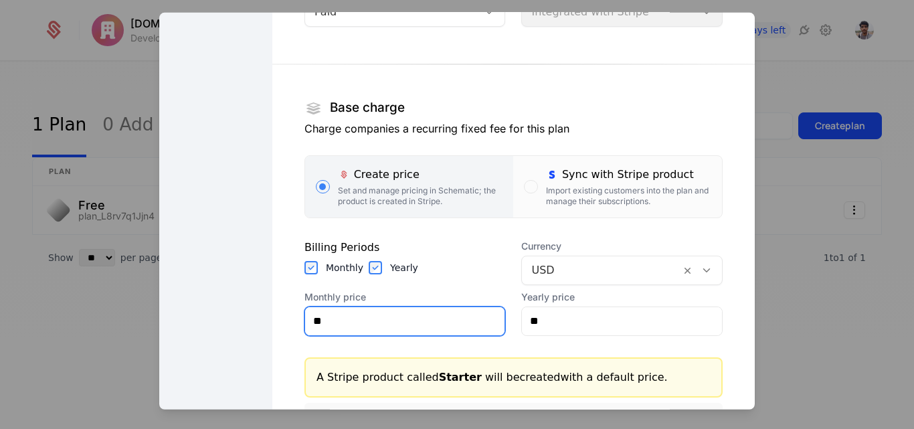
click at [409, 329] on input "**" at bounding box center [405, 320] width 200 height 28
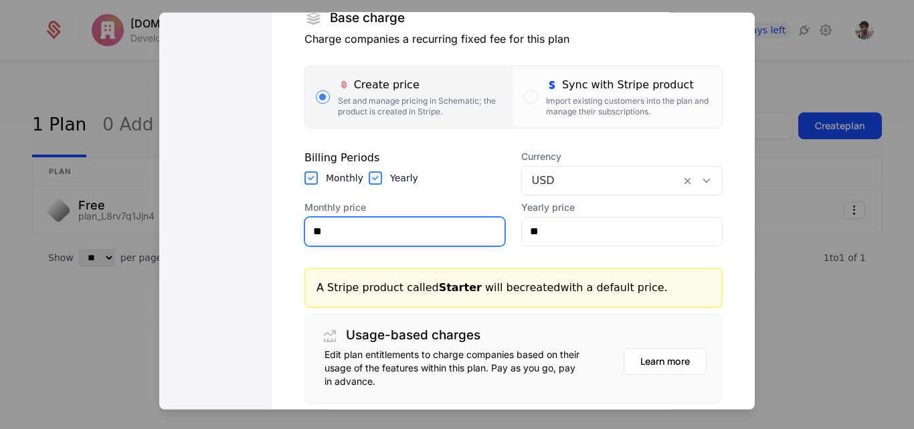
scroll to position [245, 0]
type input "**"
type input "*****"
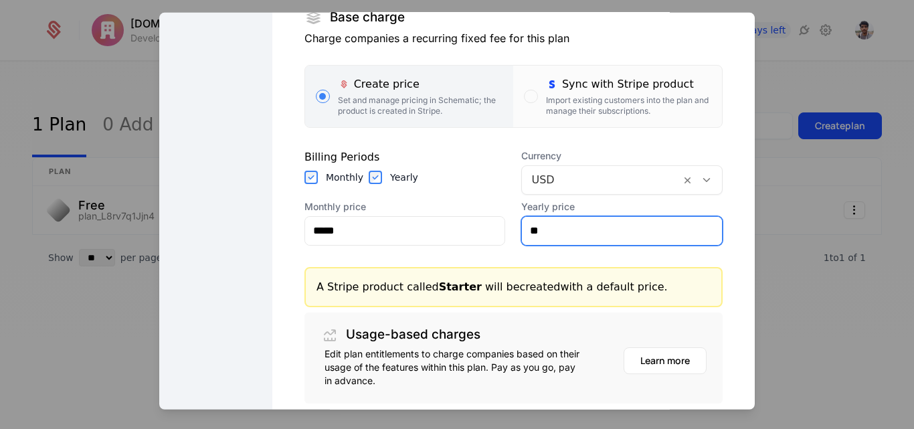
click at [567, 237] on input "**" at bounding box center [622, 230] width 200 height 28
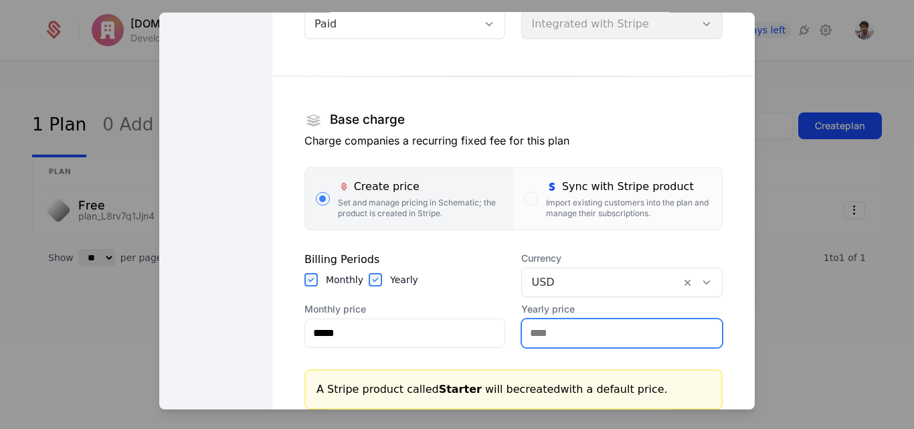
scroll to position [138, 0]
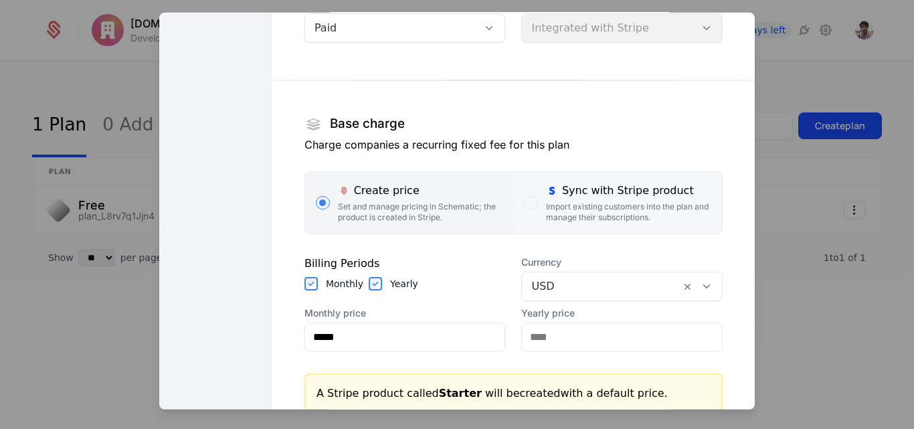
click at [552, 207] on div "Import existing customers into the plan and manage their subscriptions." at bounding box center [628, 211] width 165 height 21
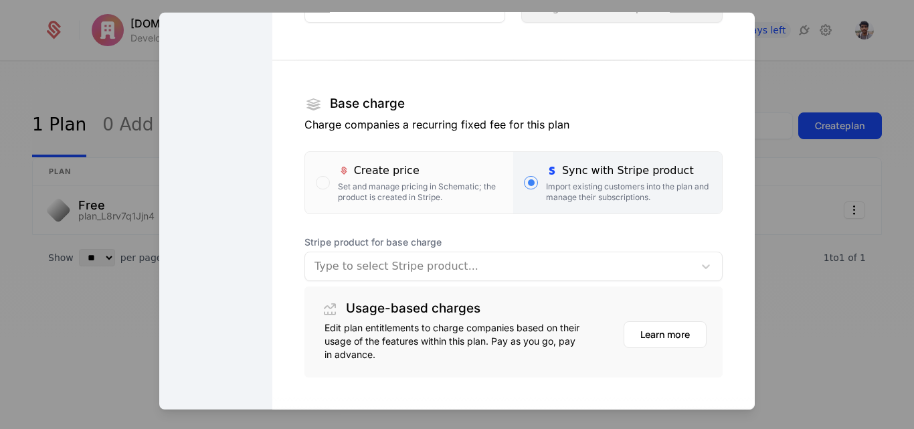
scroll to position [156, 0]
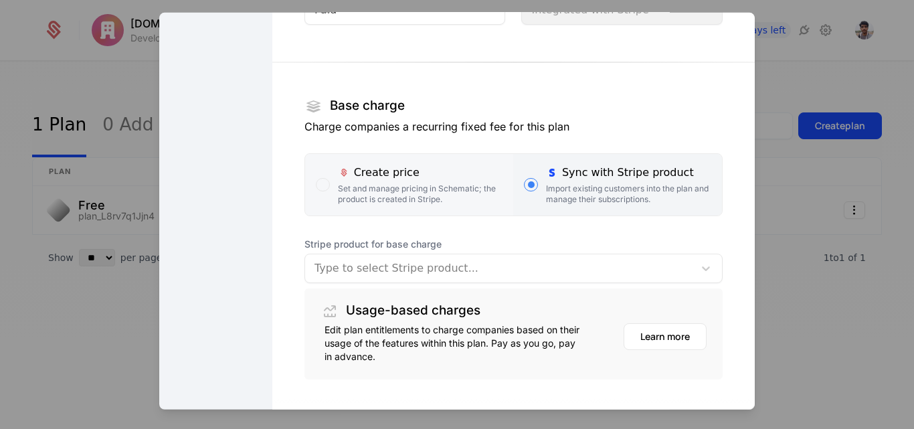
click at [389, 172] on div "Create price" at bounding box center [420, 172] width 165 height 16
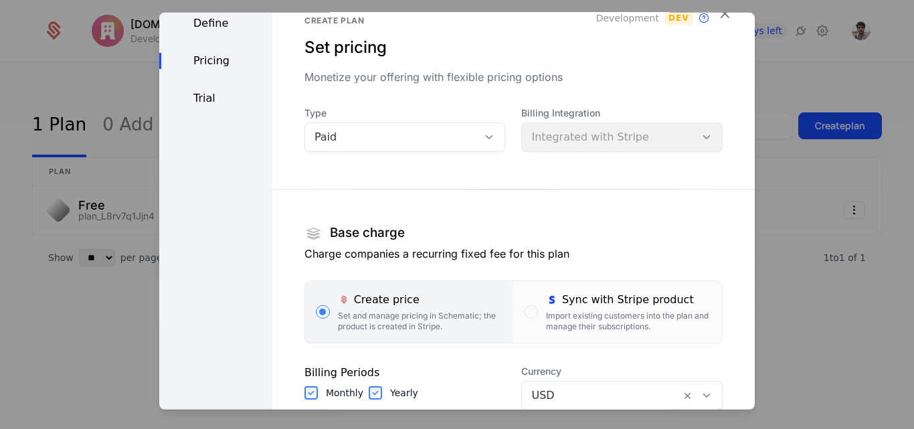
scroll to position [29, 0]
click at [554, 309] on div "Sync with Stripe product Import existing customers into the plan and manage the…" at bounding box center [628, 312] width 165 height 40
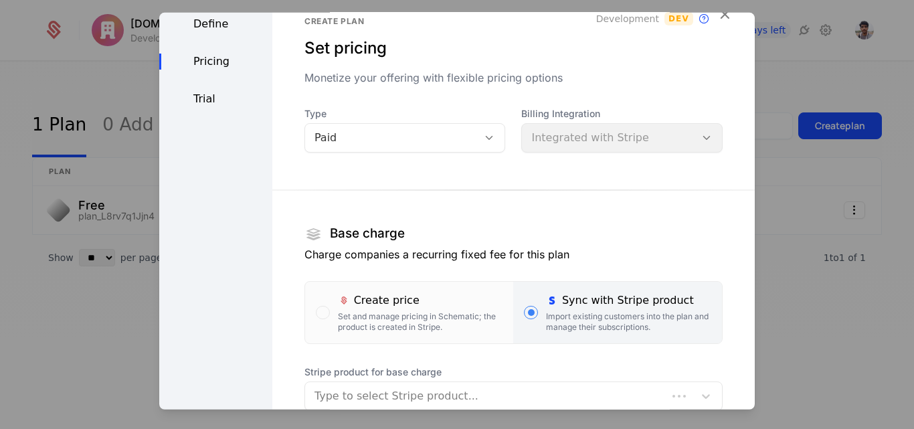
scroll to position [233, 0]
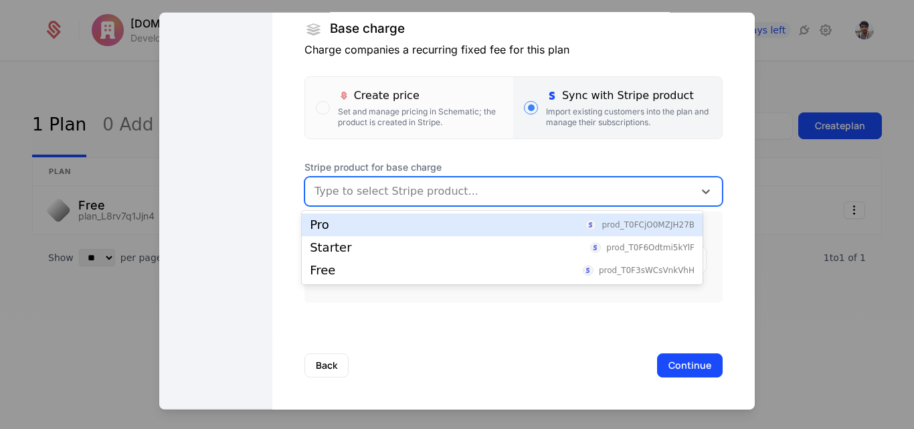
click at [425, 193] on div at bounding box center [499, 190] width 370 height 19
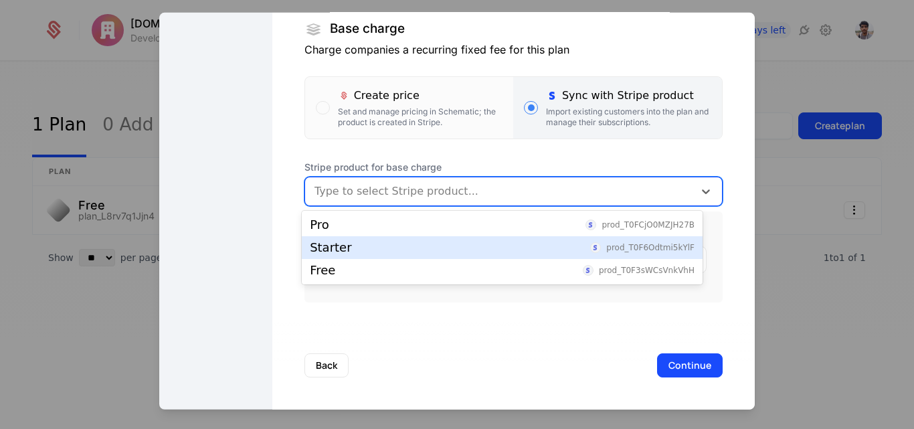
click at [381, 255] on div "Starter prod_T0F6Odtmi5kYlF" at bounding box center [502, 247] width 401 height 23
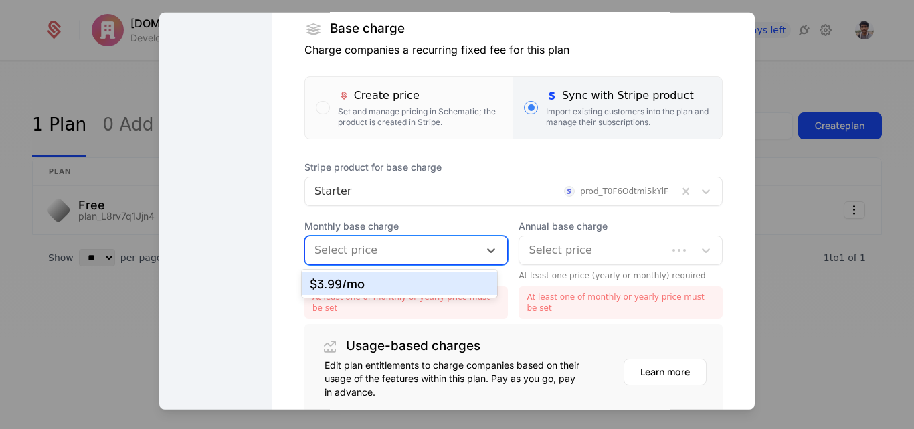
click at [383, 251] on div at bounding box center [392, 249] width 156 height 19
click at [373, 288] on div "$3.99 /mo" at bounding box center [399, 284] width 179 height 12
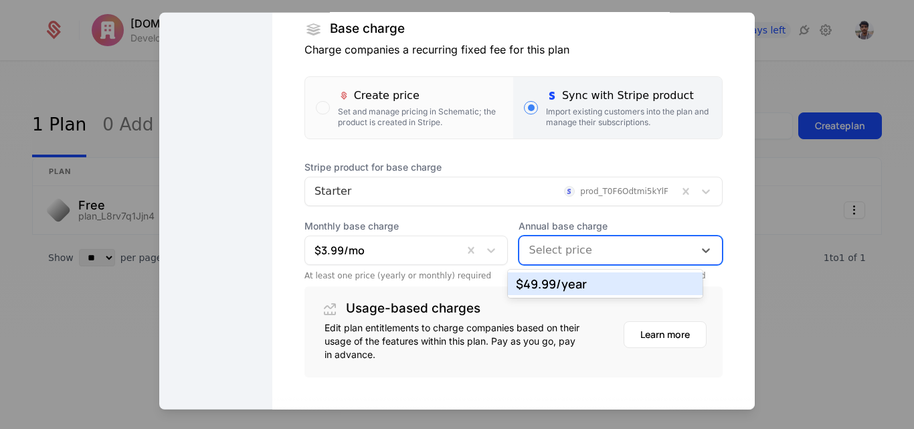
click at [548, 251] on div at bounding box center [606, 249] width 156 height 19
click at [550, 286] on div "$49.99 /year" at bounding box center [605, 284] width 179 height 12
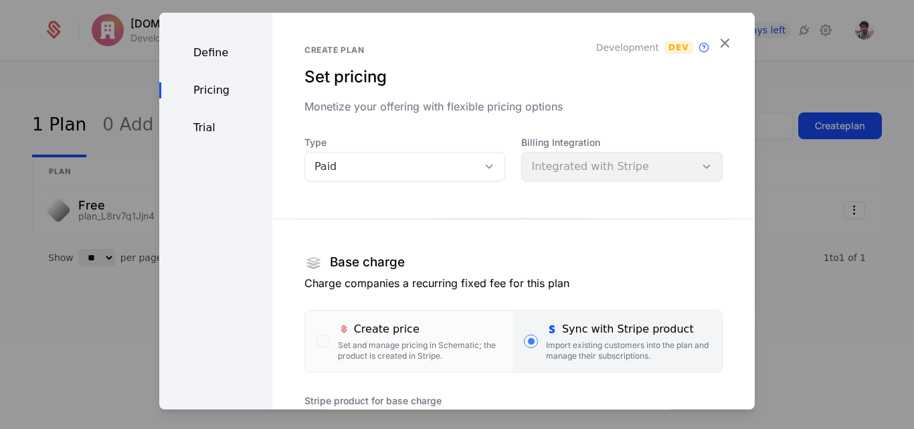
scroll to position [308, 0]
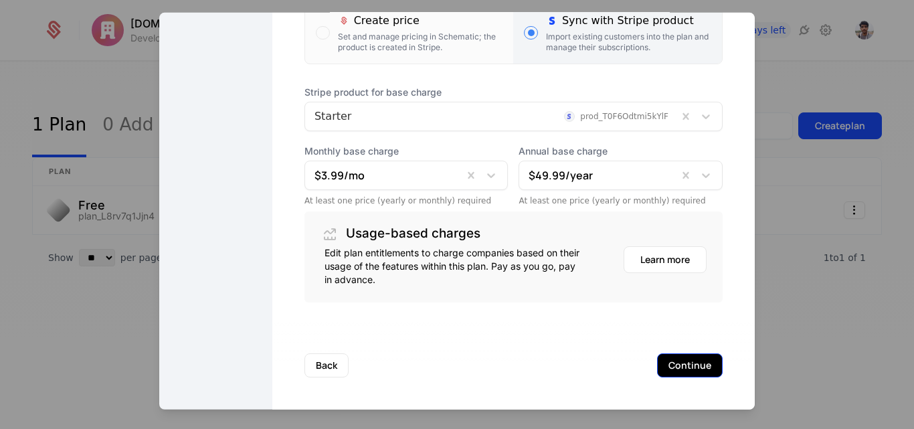
click at [659, 357] on button "Continue" at bounding box center [690, 364] width 66 height 24
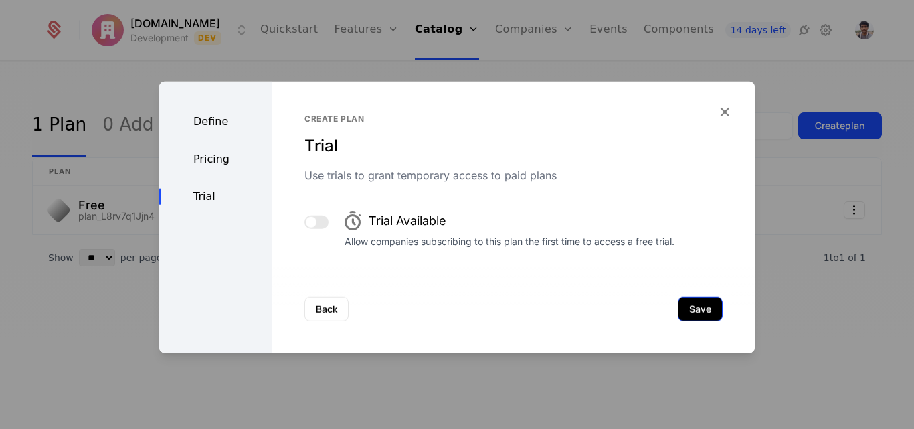
scroll to position [0, 0]
click at [692, 301] on button "Save" at bounding box center [699, 308] width 45 height 24
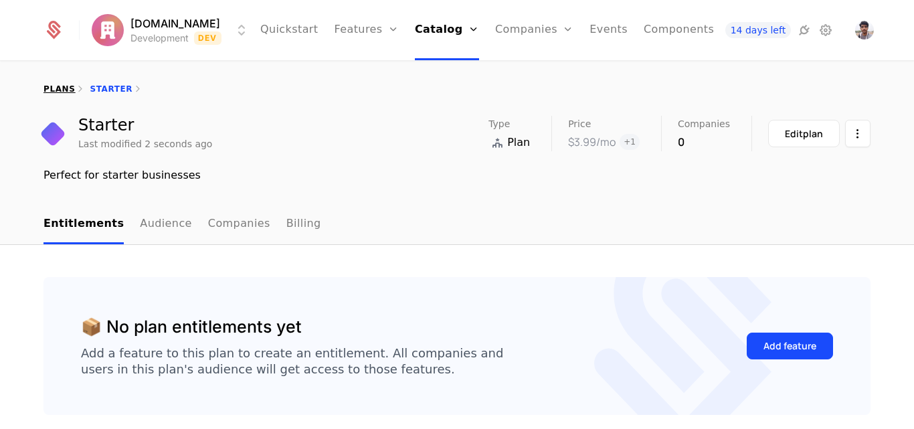
click at [56, 86] on link "plans" at bounding box center [58, 88] width 31 height 9
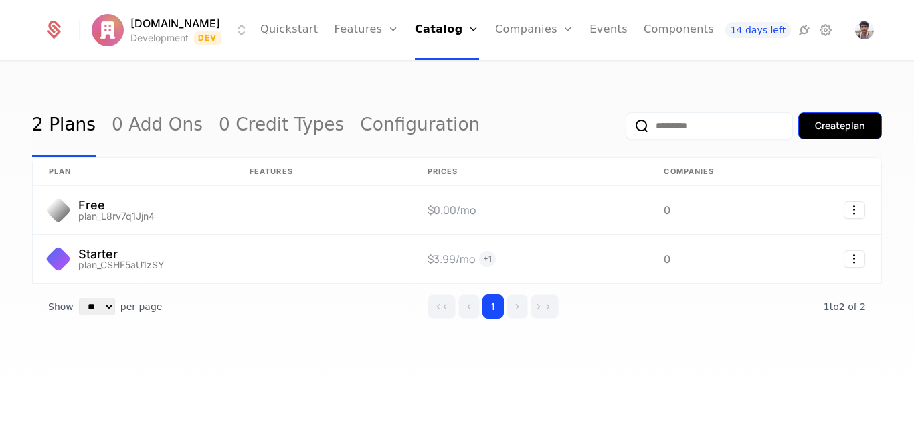
click at [825, 114] on button "Create plan" at bounding box center [840, 125] width 84 height 27
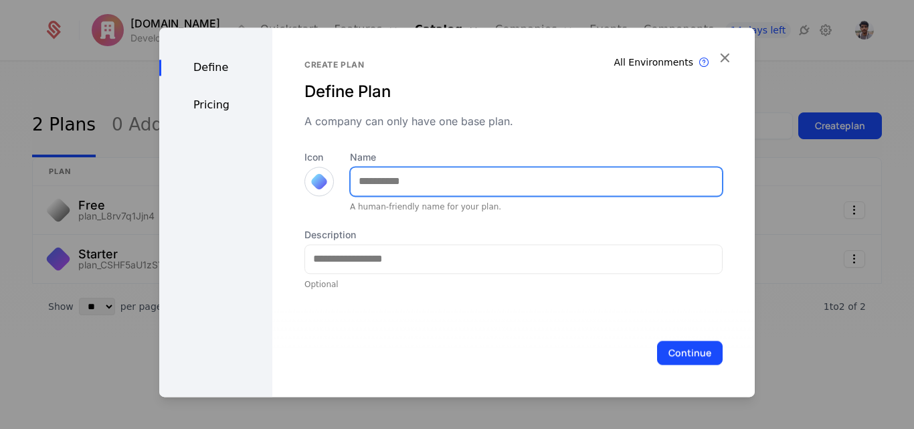
click at [443, 179] on input "Name" at bounding box center [535, 181] width 371 height 28
type input "***"
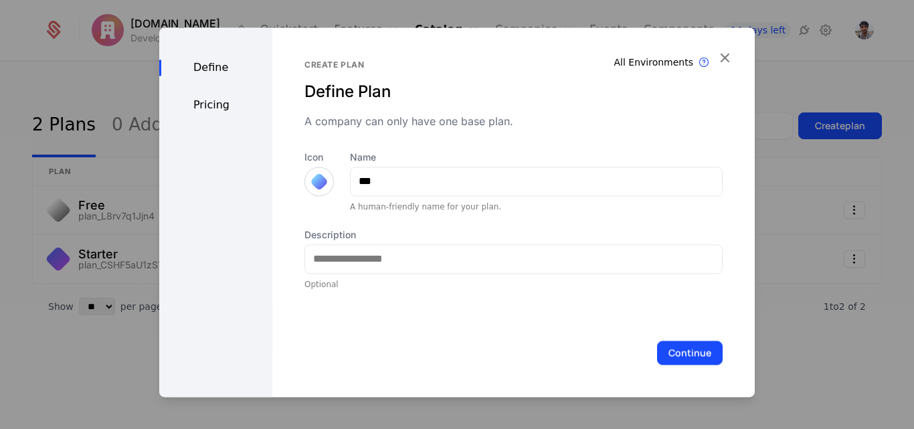
click at [318, 187] on div at bounding box center [319, 181] width 19 height 19
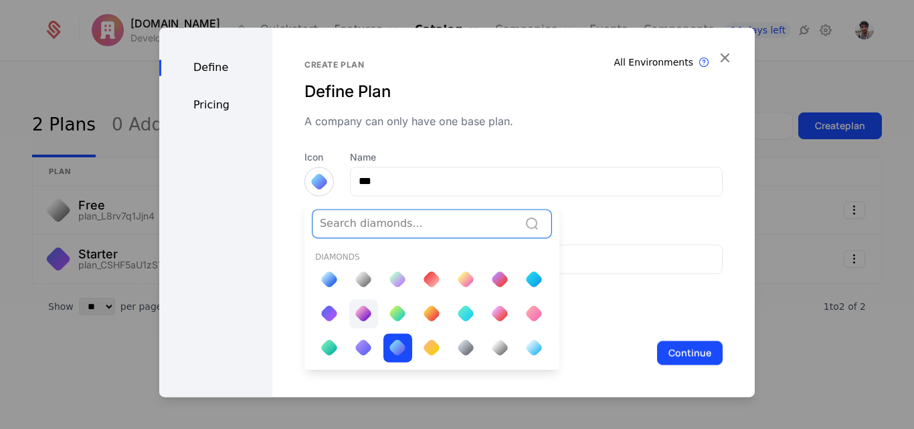
click at [354, 313] on div at bounding box center [363, 313] width 19 height 19
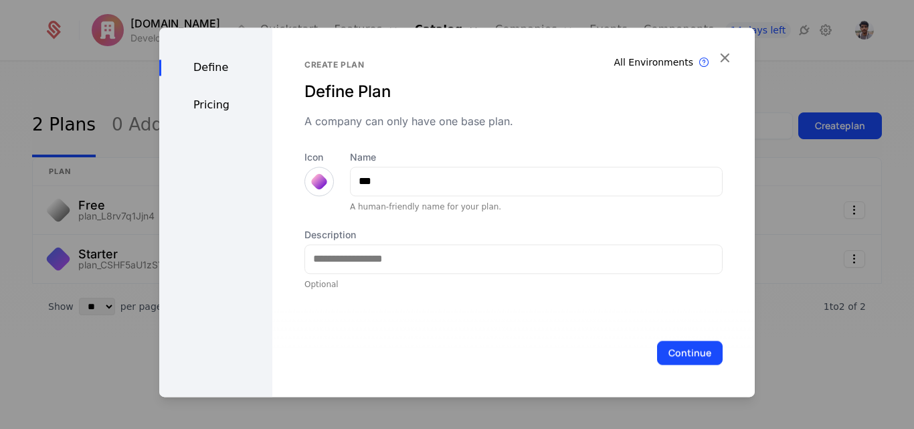
click at [312, 181] on div at bounding box center [319, 181] width 19 height 19
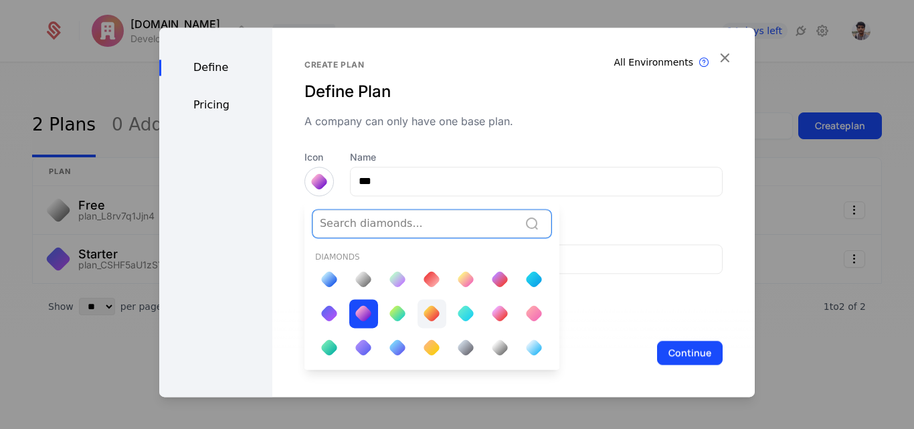
click at [422, 309] on div at bounding box center [431, 313] width 19 height 19
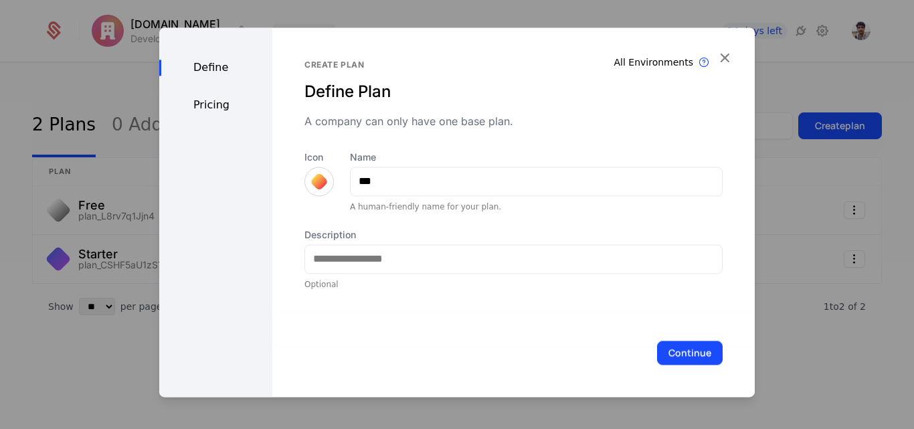
click at [322, 173] on div at bounding box center [318, 181] width 29 height 29
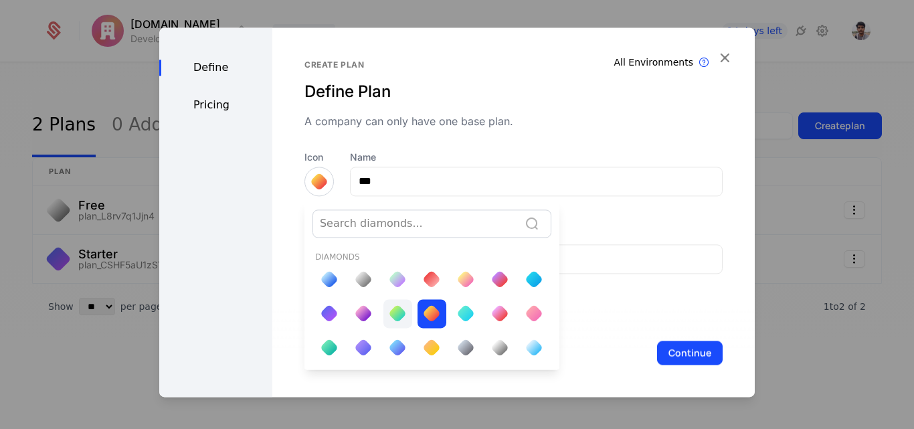
scroll to position [32, 0]
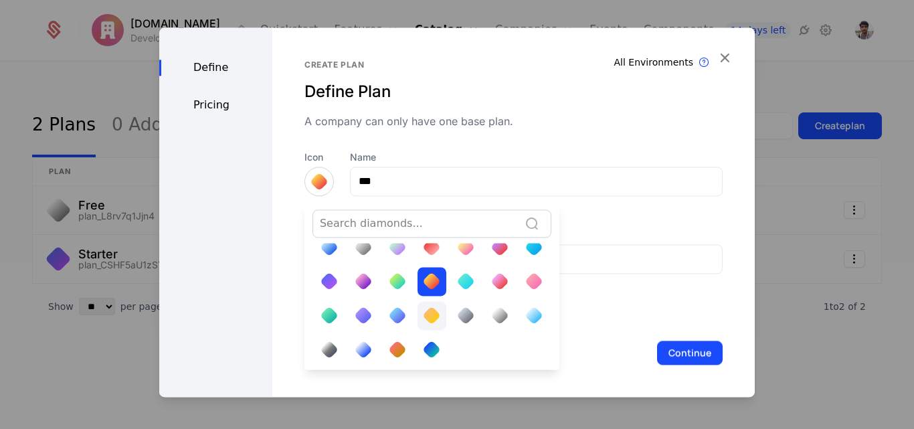
click at [425, 310] on div at bounding box center [431, 315] width 19 height 19
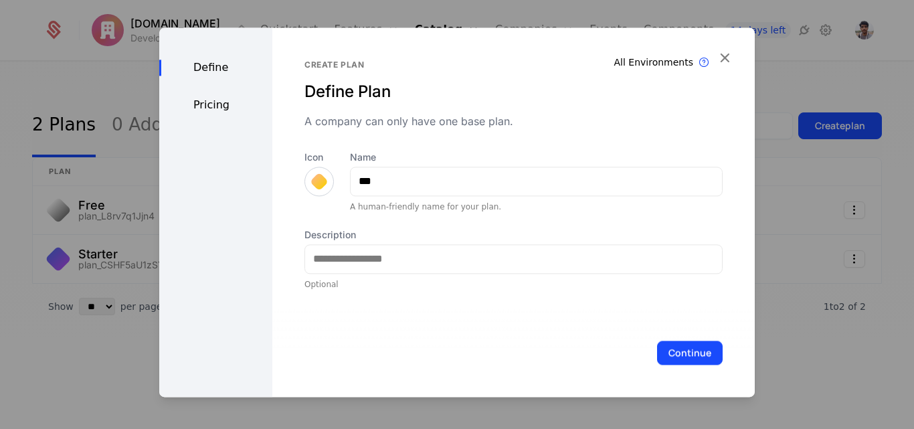
click at [321, 176] on div at bounding box center [318, 181] width 13 height 13
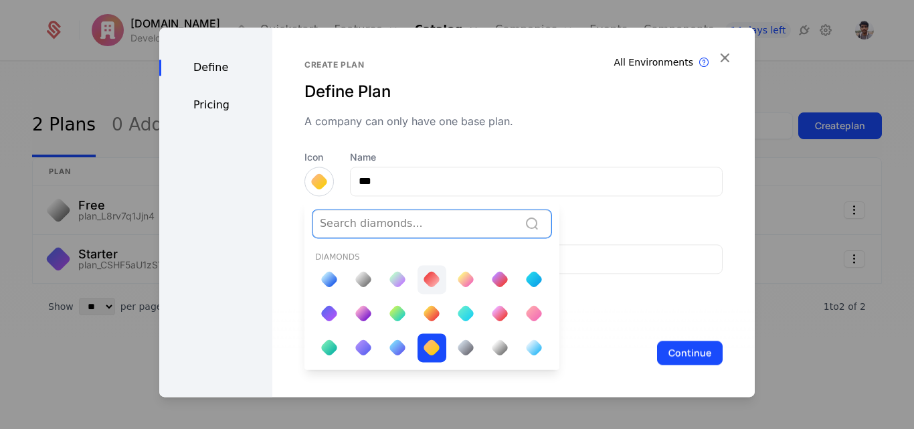
click at [423, 280] on div at bounding box center [431, 279] width 19 height 19
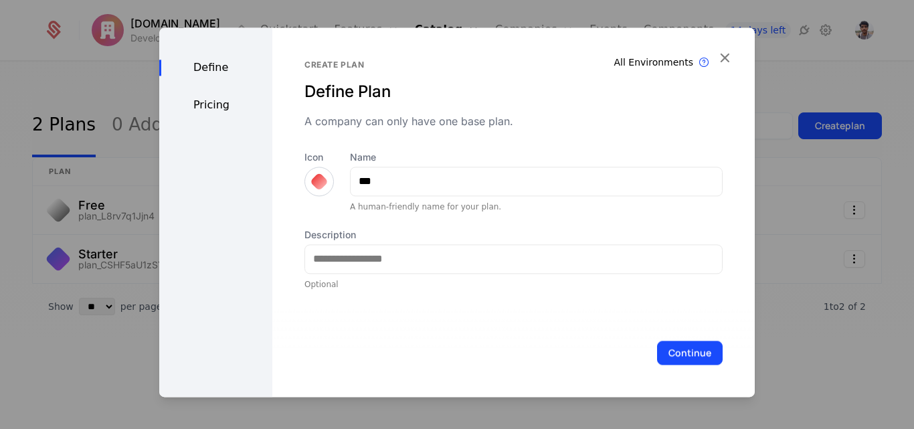
click at [311, 186] on div at bounding box center [319, 181] width 19 height 19
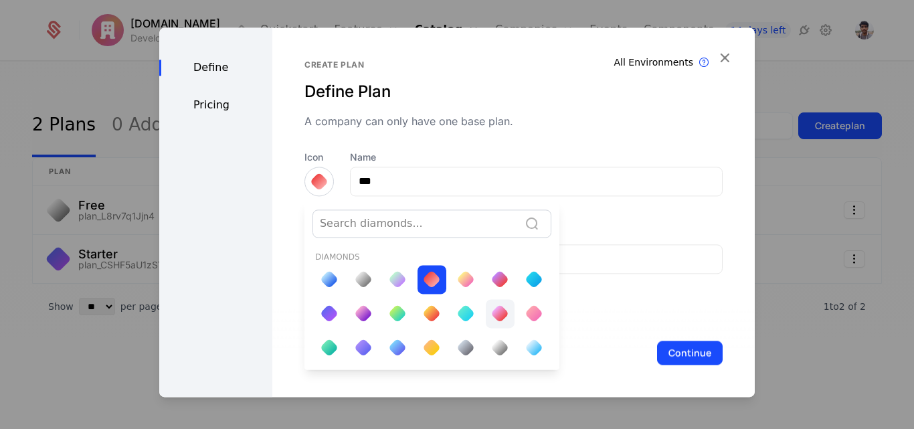
scroll to position [32, 0]
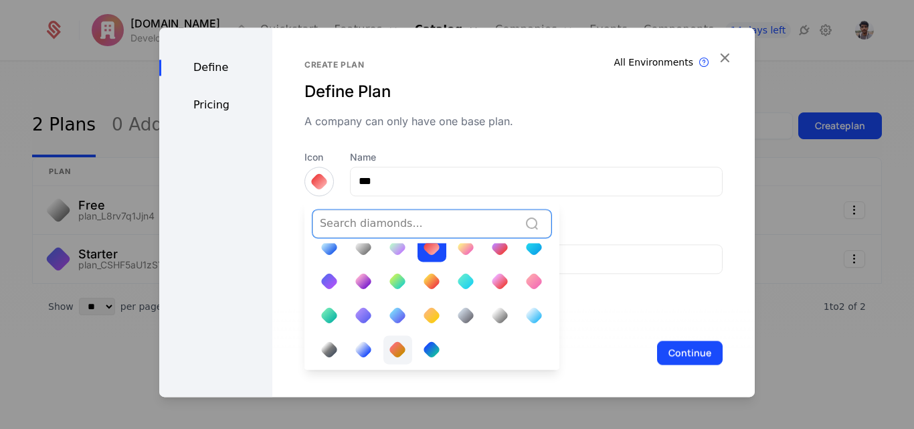
click at [392, 341] on div at bounding box center [397, 349] width 19 height 19
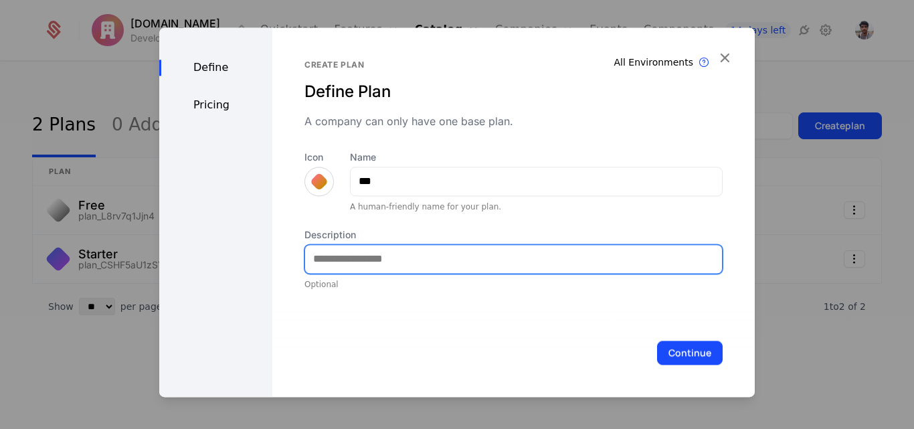
click at [352, 258] on input "Description" at bounding box center [513, 259] width 417 height 28
click at [393, 260] on input "**********" at bounding box center [513, 259] width 417 height 28
type input "**********"
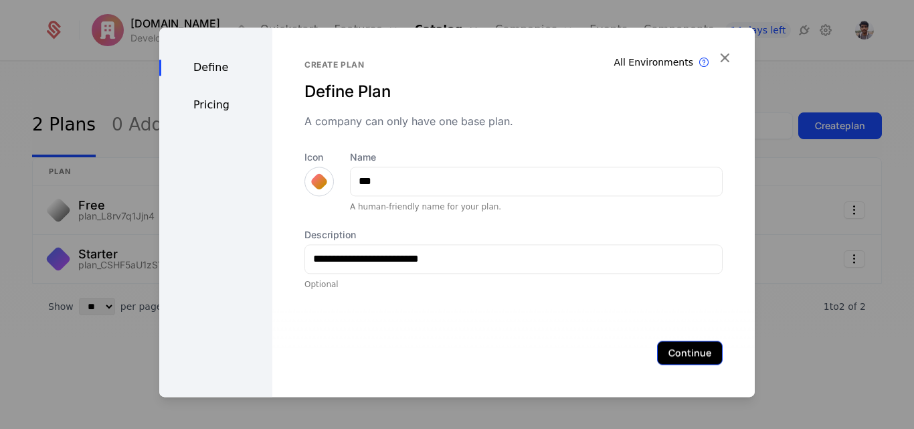
click at [665, 360] on button "Continue" at bounding box center [690, 352] width 66 height 24
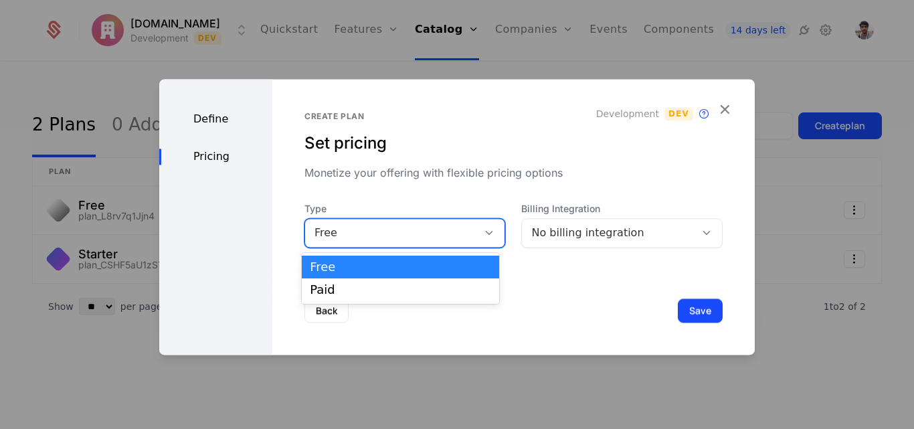
click at [382, 225] on div "Free" at bounding box center [391, 233] width 154 height 16
click at [380, 284] on div "Paid" at bounding box center [400, 290] width 181 height 12
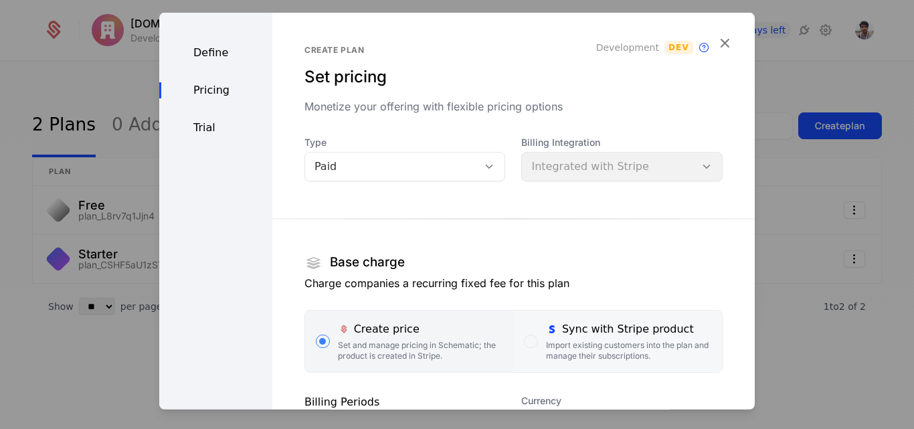
click at [587, 335] on div "Sync with Stripe product" at bounding box center [628, 328] width 165 height 16
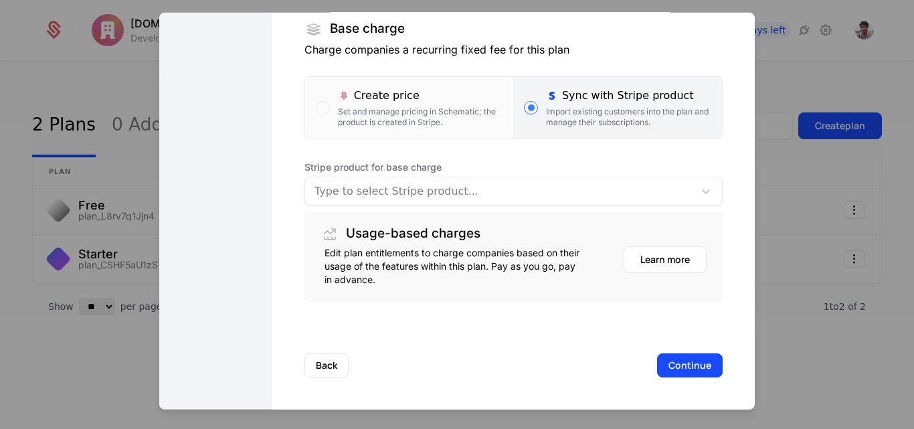
click at [349, 197] on div at bounding box center [499, 190] width 370 height 19
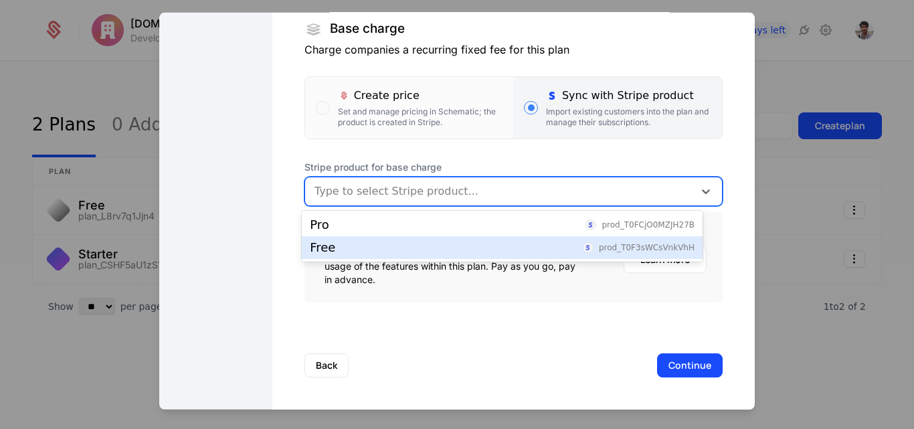
click at [336, 247] on div "Free prod_T0F3sWCsVnkVhH" at bounding box center [502, 247] width 385 height 12
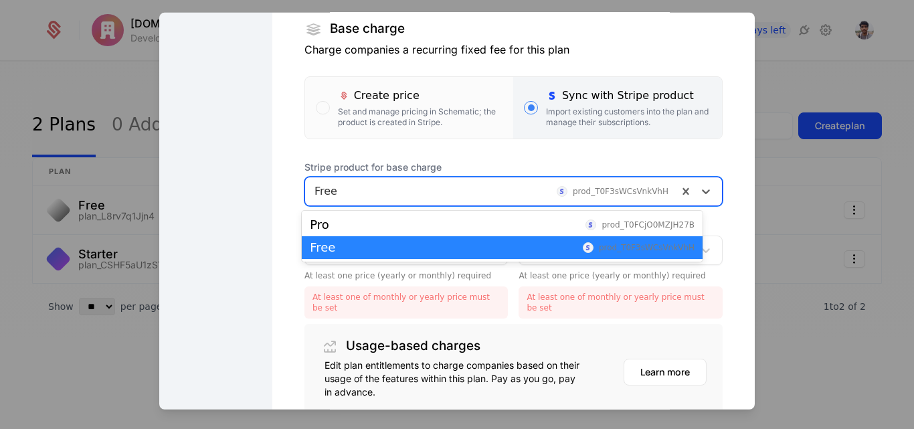
click at [344, 195] on div at bounding box center [491, 190] width 354 height 19
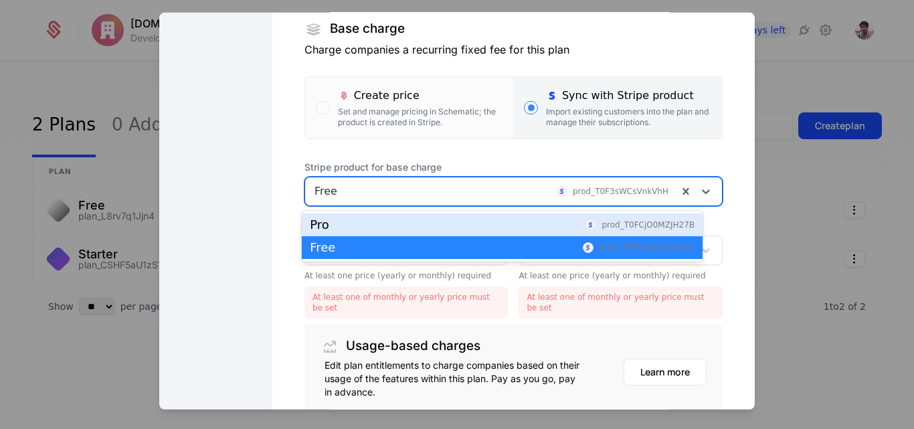
click at [342, 221] on div "Pro prod_T0FCjO0MZJH27B" at bounding box center [502, 225] width 385 height 12
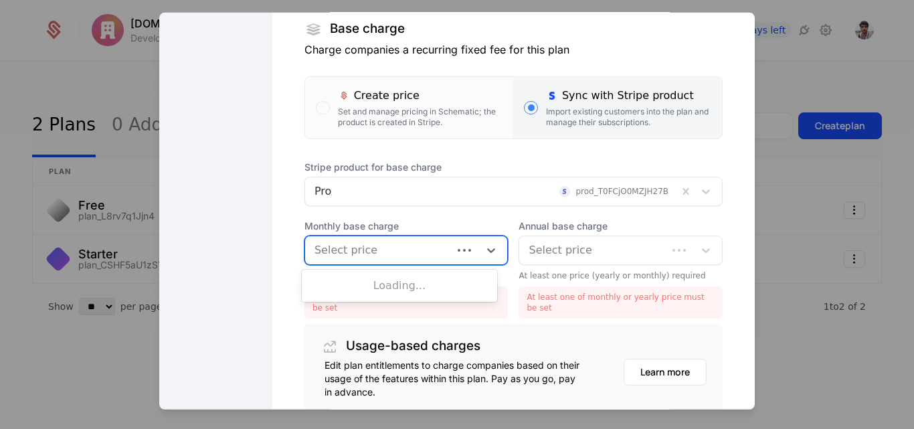
click at [354, 251] on div at bounding box center [378, 249] width 129 height 19
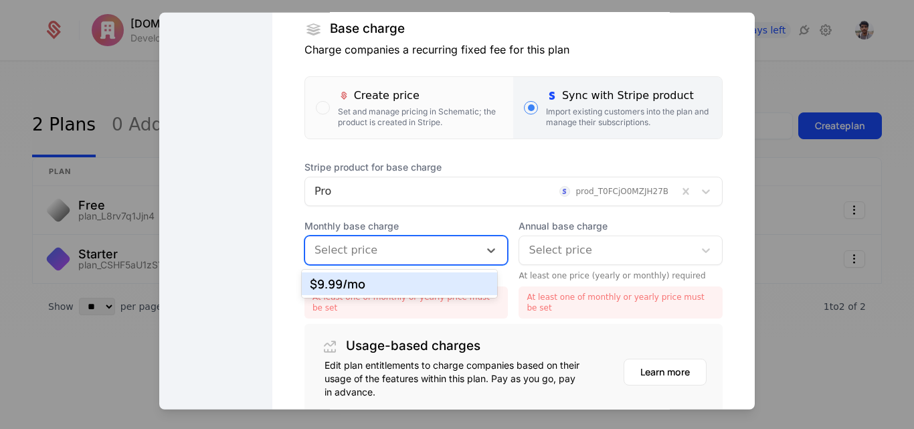
click at [356, 274] on div "$9.99 /mo" at bounding box center [399, 283] width 195 height 23
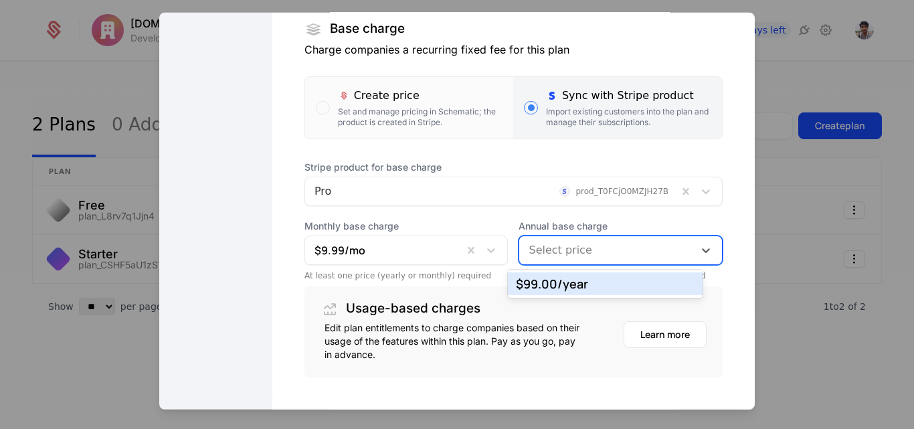
click at [582, 243] on div at bounding box center [606, 249] width 156 height 19
click at [562, 288] on div "$99.00 /year" at bounding box center [605, 284] width 179 height 12
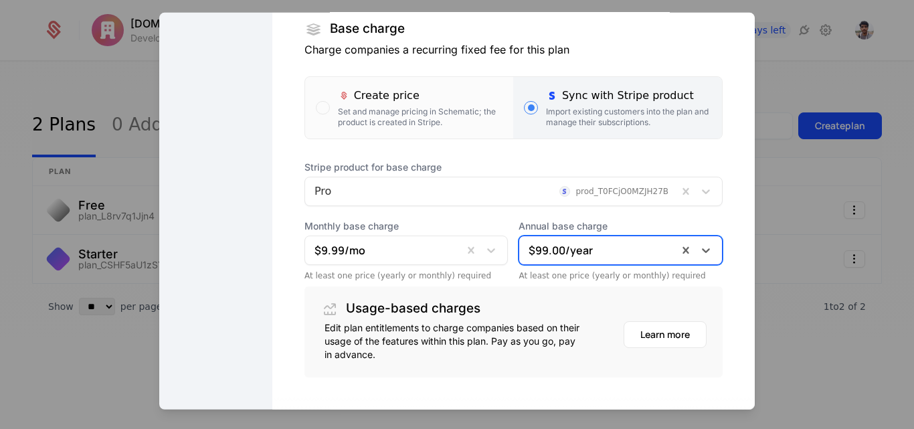
scroll to position [308, 0]
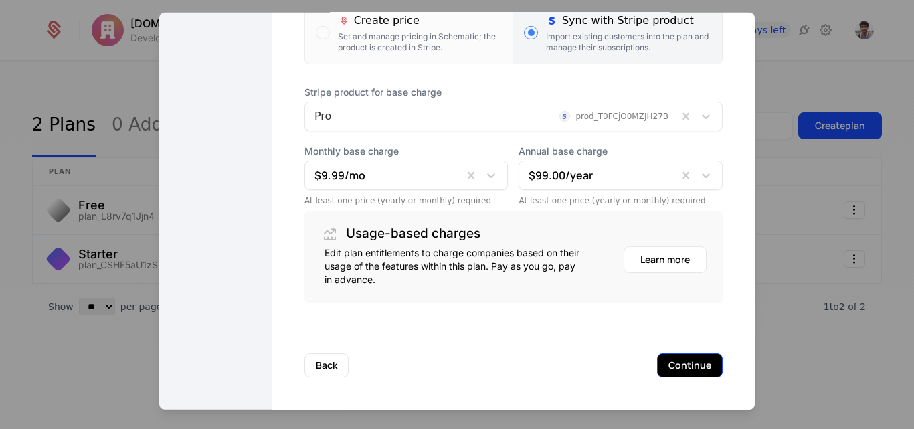
click at [677, 370] on button "Continue" at bounding box center [690, 364] width 66 height 24
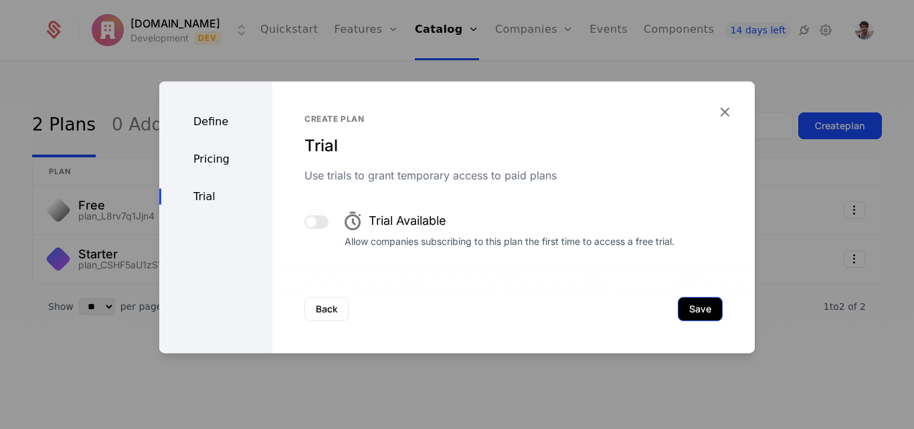
scroll to position [0, 0]
click at [677, 312] on button "Save" at bounding box center [699, 308] width 45 height 24
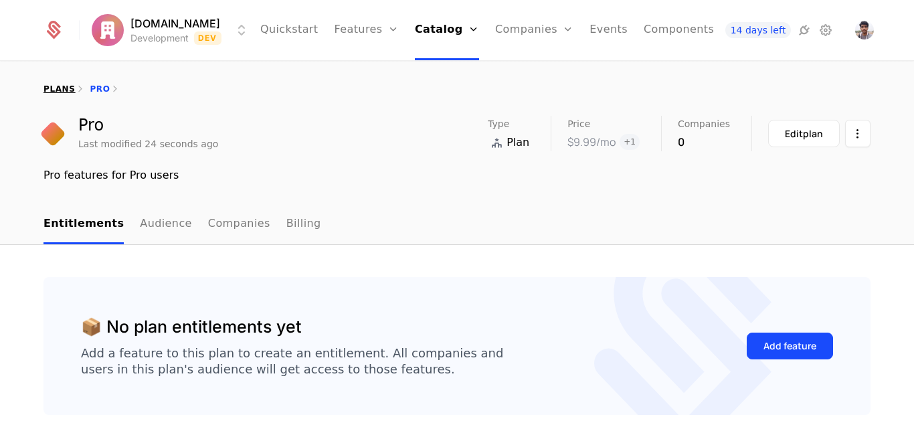
click at [53, 87] on link "plans" at bounding box center [58, 88] width 31 height 9
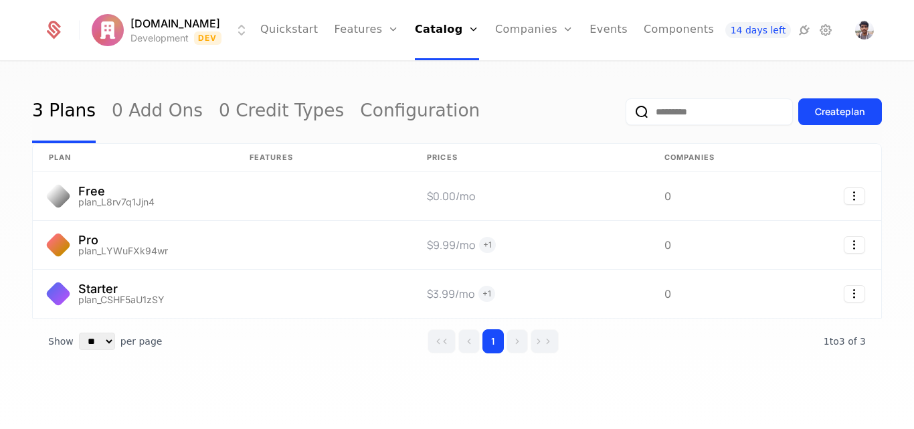
scroll to position [15, 0]
click at [350, 80] on link "Features" at bounding box center [381, 74] width 62 height 16
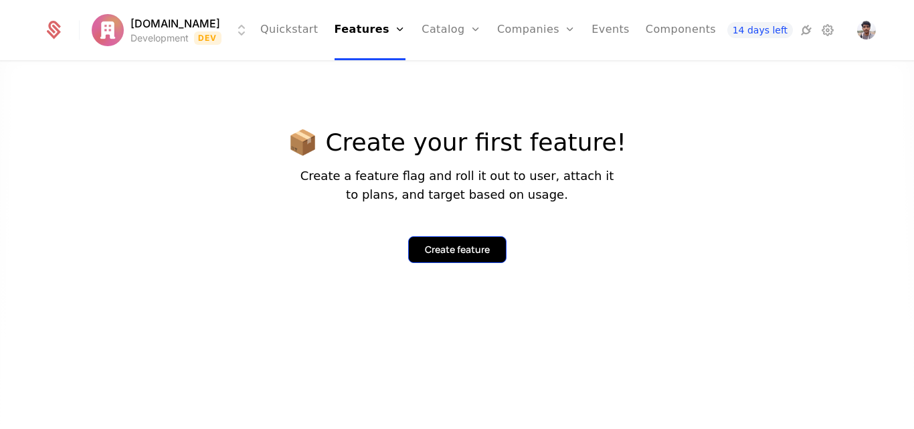
click at [443, 259] on button "Create feature" at bounding box center [457, 249] width 98 height 27
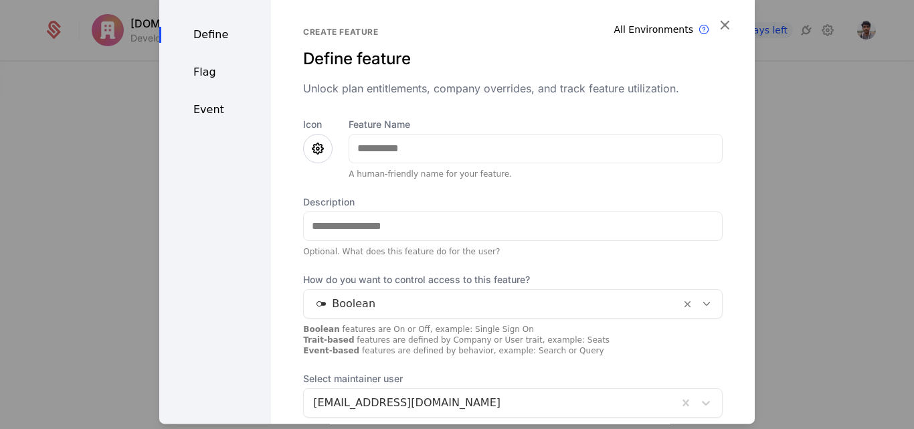
click at [310, 157] on div at bounding box center [317, 148] width 29 height 29
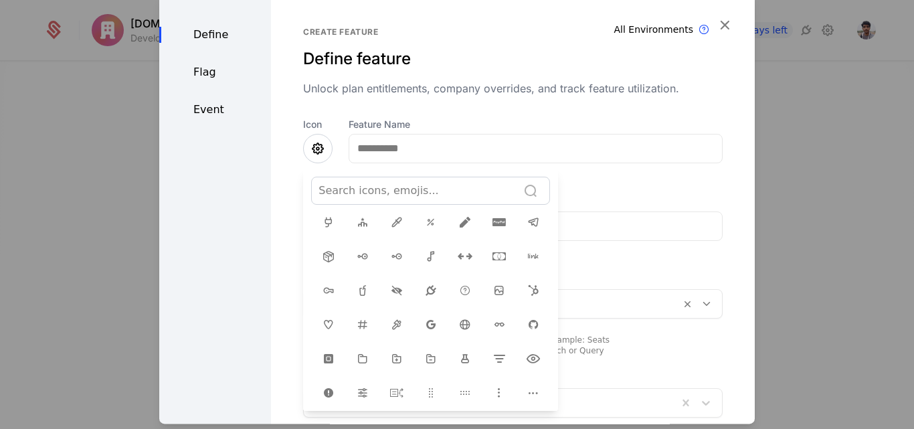
scroll to position [217, 0]
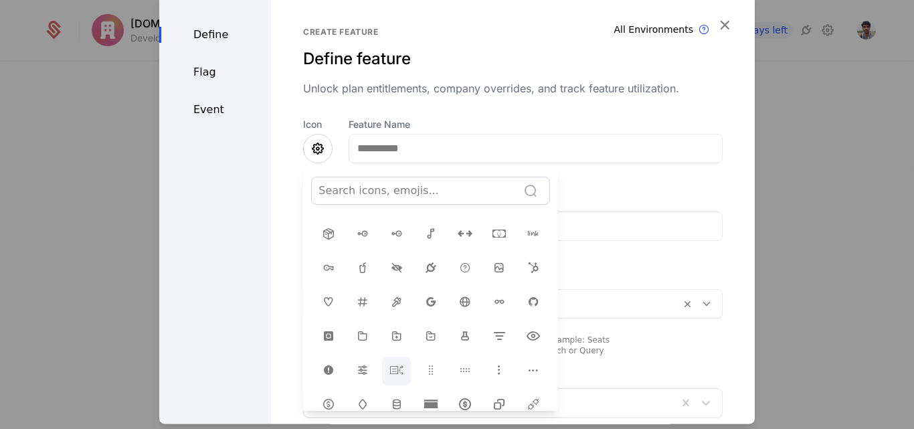
click at [389, 363] on icon at bounding box center [397, 370] width 16 height 16
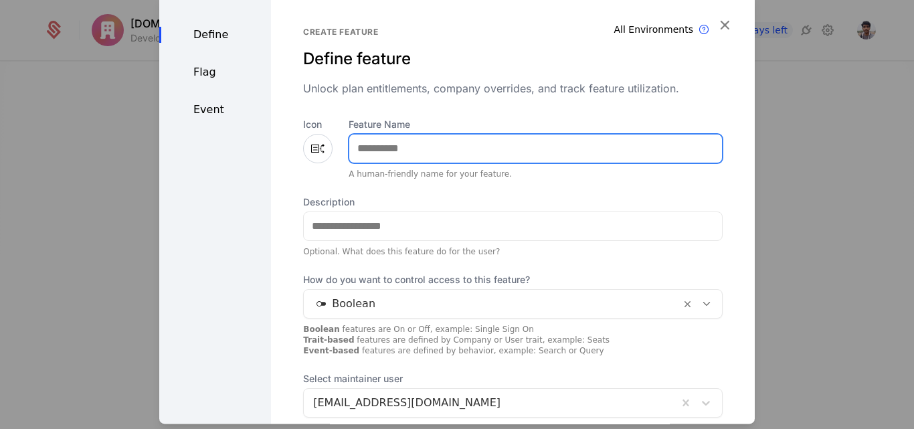
click at [380, 152] on input "Feature Name" at bounding box center [535, 148] width 373 height 28
type input "*****"
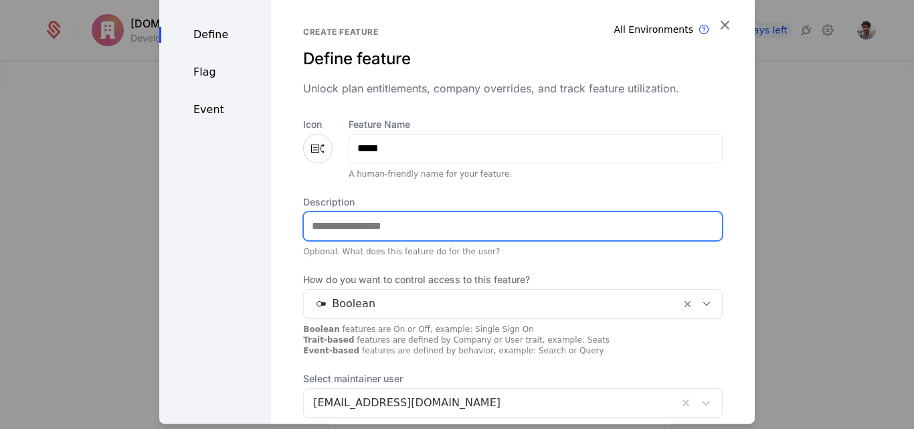
click at [366, 229] on input "Description" at bounding box center [513, 226] width 418 height 28
click at [362, 224] on input "**********" at bounding box center [513, 226] width 418 height 28
click at [394, 230] on input "**********" at bounding box center [513, 226] width 418 height 28
type input "**********"
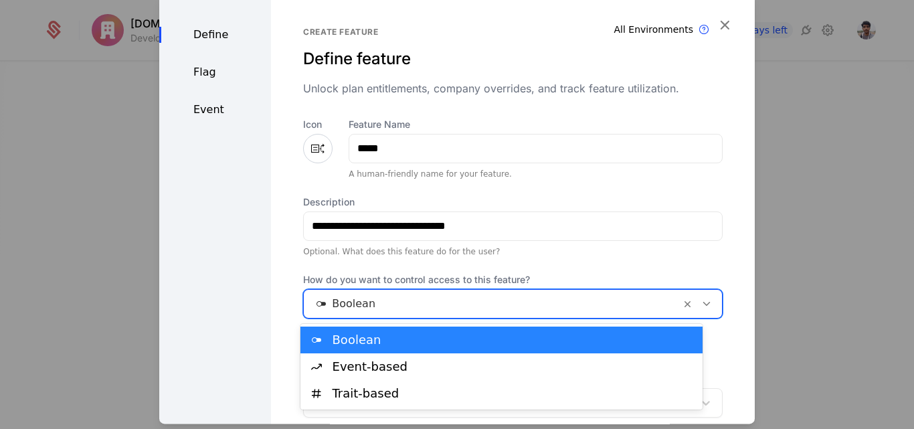
click at [369, 304] on div at bounding box center [492, 303] width 358 height 19
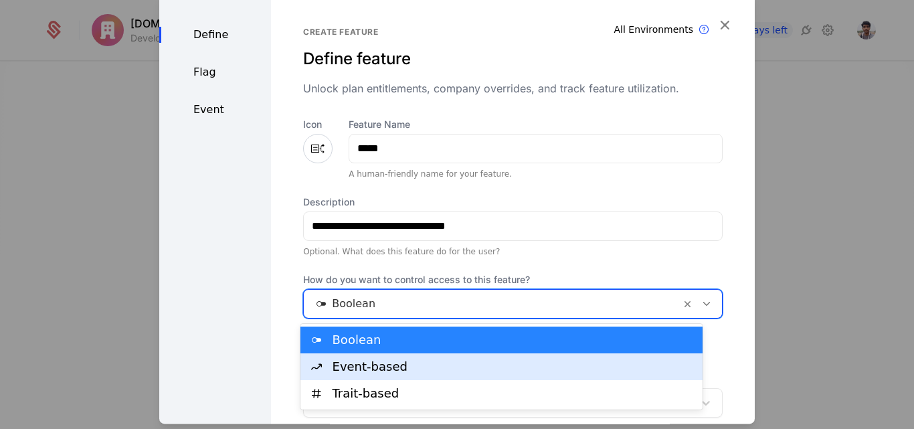
click at [370, 371] on div "Event-based" at bounding box center [513, 366] width 362 height 12
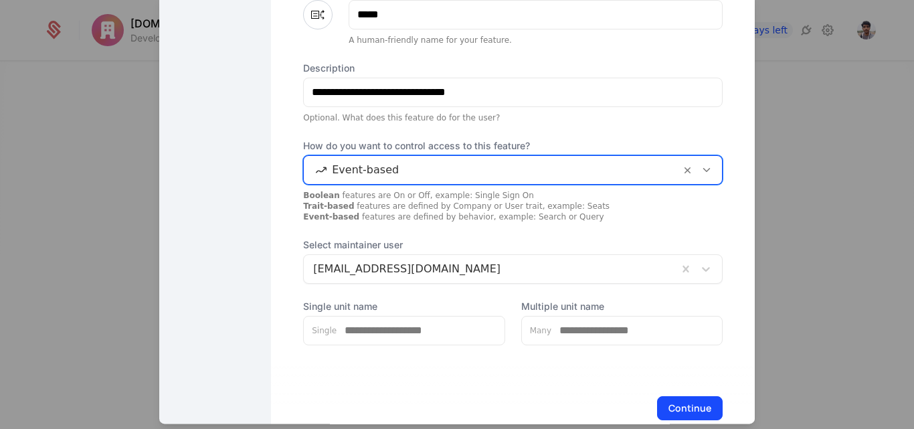
scroll to position [163, 0]
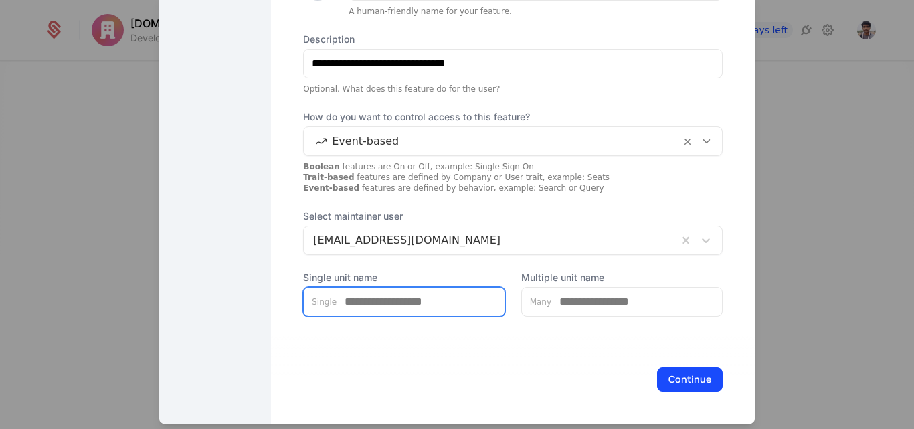
click at [401, 306] on input "Single unit name" at bounding box center [420, 302] width 168 height 28
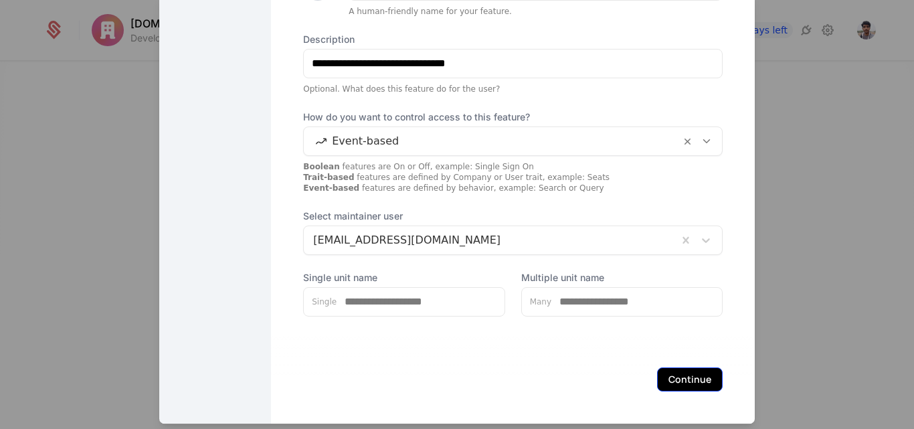
click at [671, 374] on button "Continue" at bounding box center [690, 379] width 66 height 24
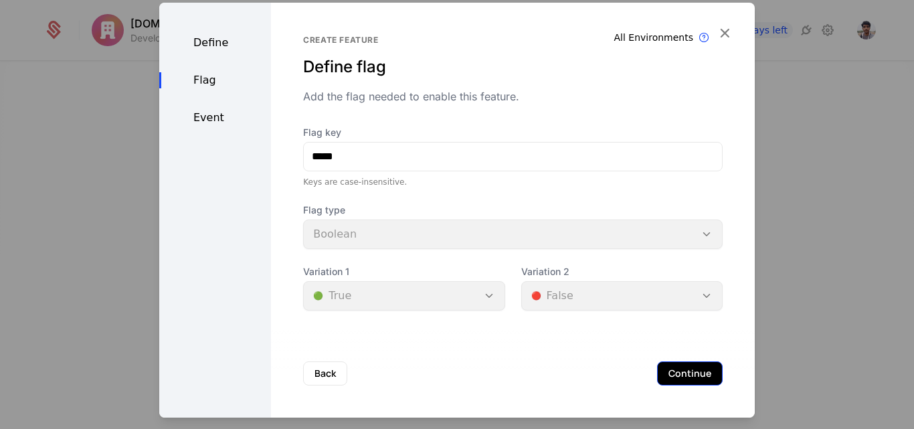
scroll to position [0, 0]
click at [659, 373] on button "Continue" at bounding box center [690, 373] width 66 height 24
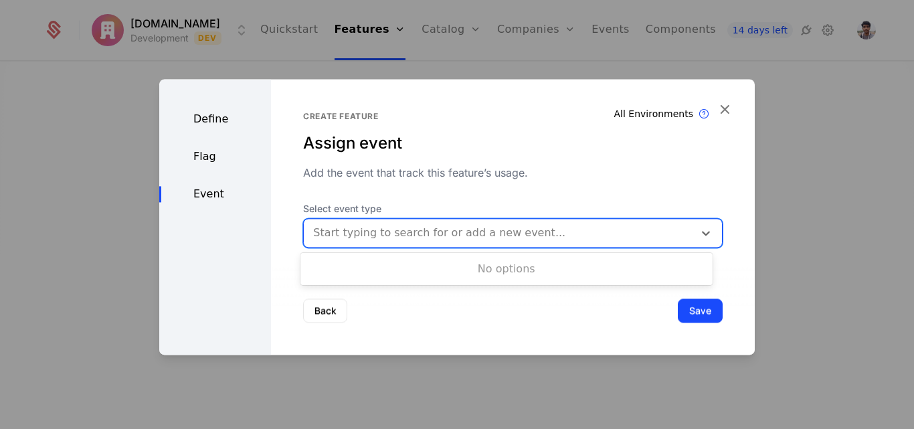
click at [414, 231] on div at bounding box center [498, 232] width 371 height 19
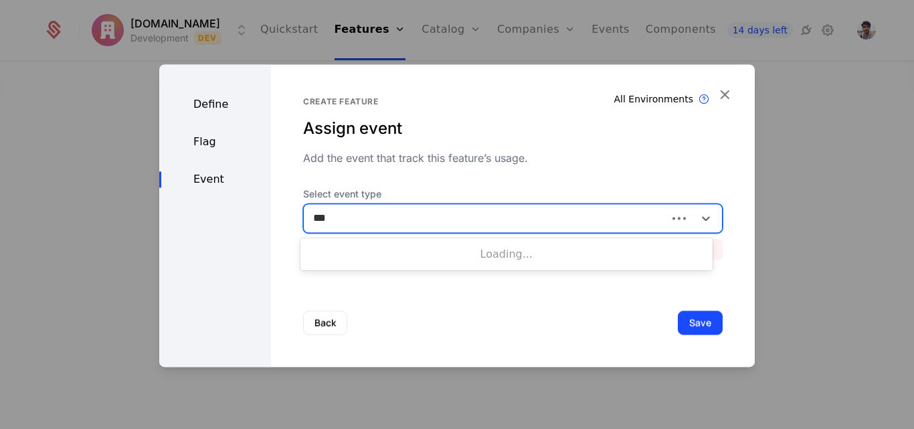
type input "****"
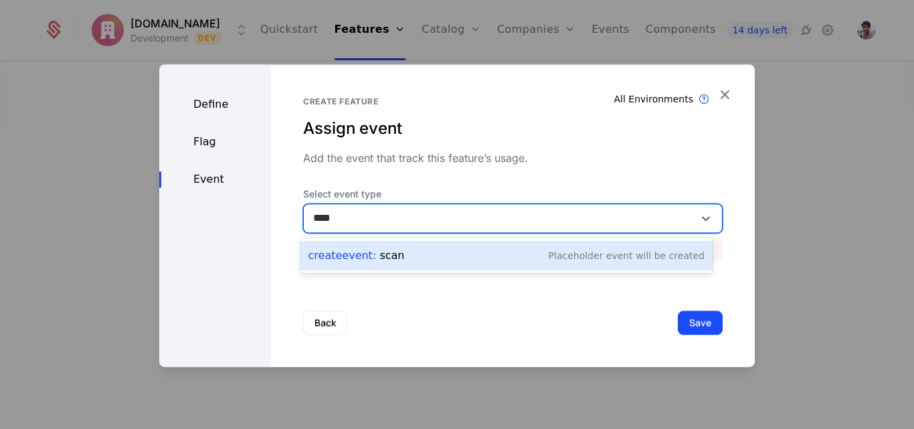
click at [493, 263] on div "Create Event : scan Placeholder Event will be created" at bounding box center [506, 255] width 396 height 19
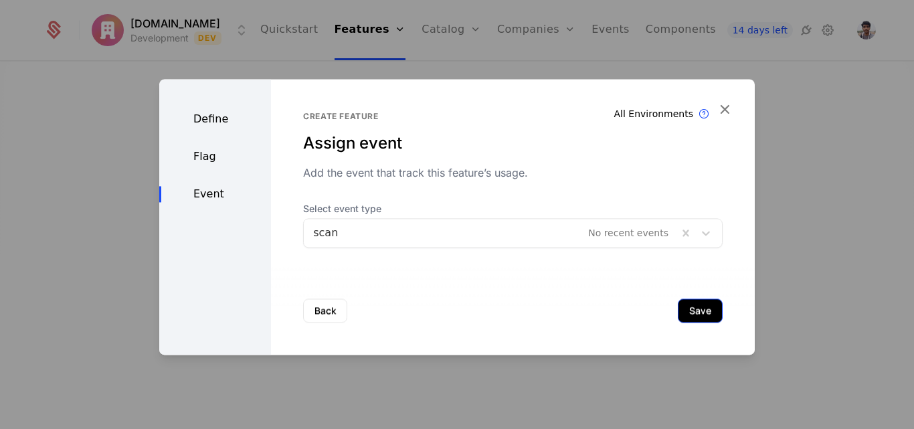
click at [690, 306] on button "Save" at bounding box center [699, 310] width 45 height 24
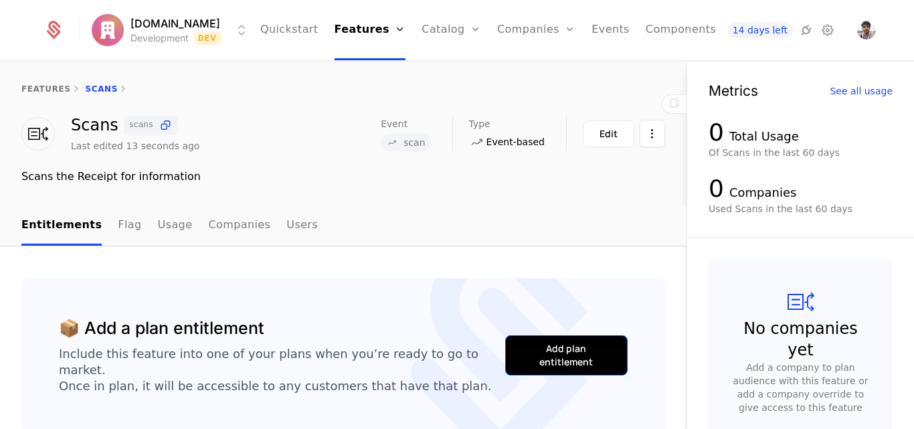
click at [552, 350] on div "Add plan entitlement" at bounding box center [566, 355] width 89 height 27
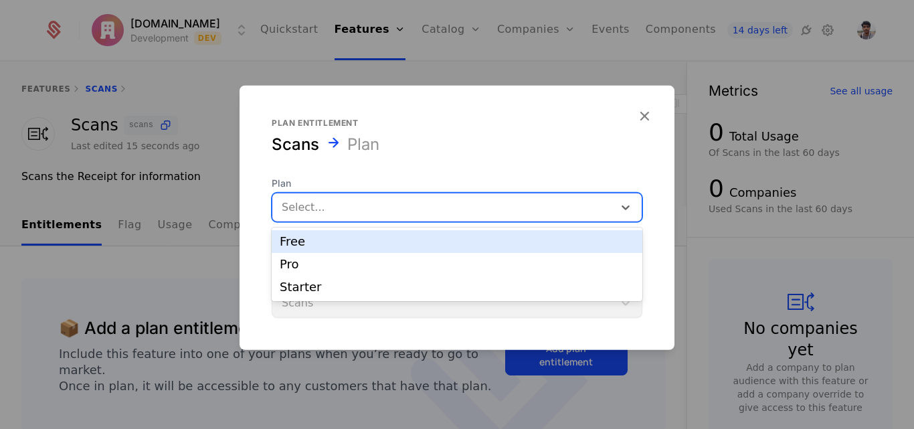
click at [372, 207] on div at bounding box center [443, 206] width 322 height 19
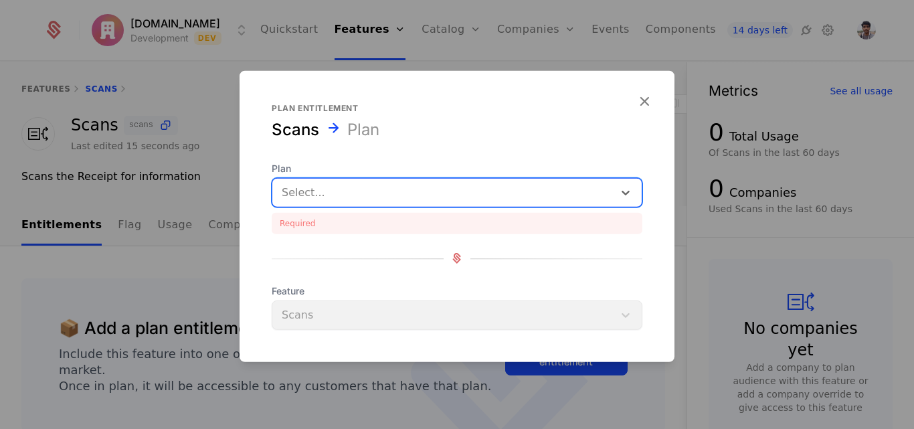
click at [372, 198] on div at bounding box center [443, 192] width 322 height 19
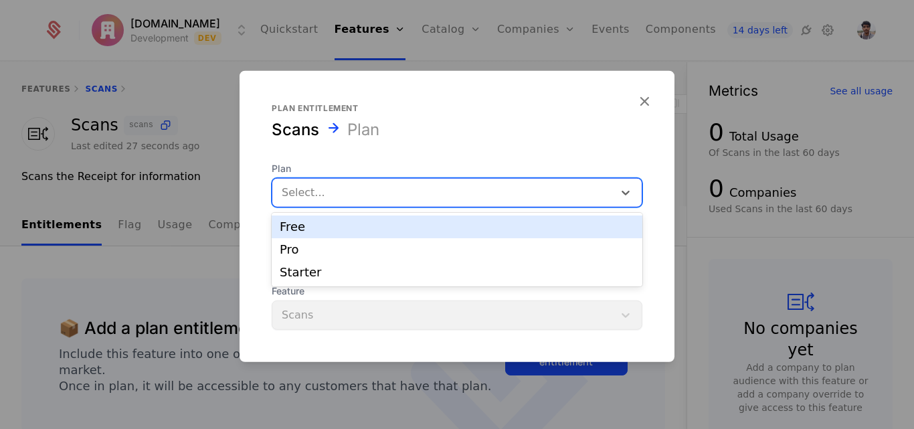
click at [360, 233] on div "Free" at bounding box center [457, 226] width 371 height 23
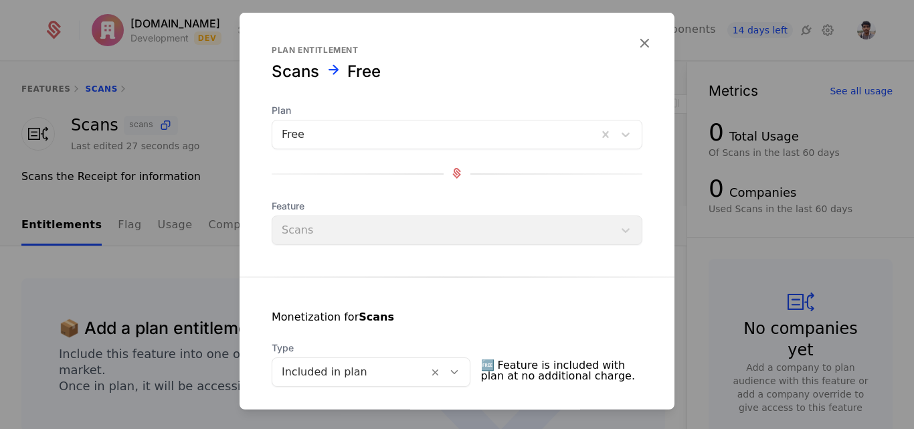
click at [352, 232] on div "Feature Scans" at bounding box center [457, 221] width 371 height 45
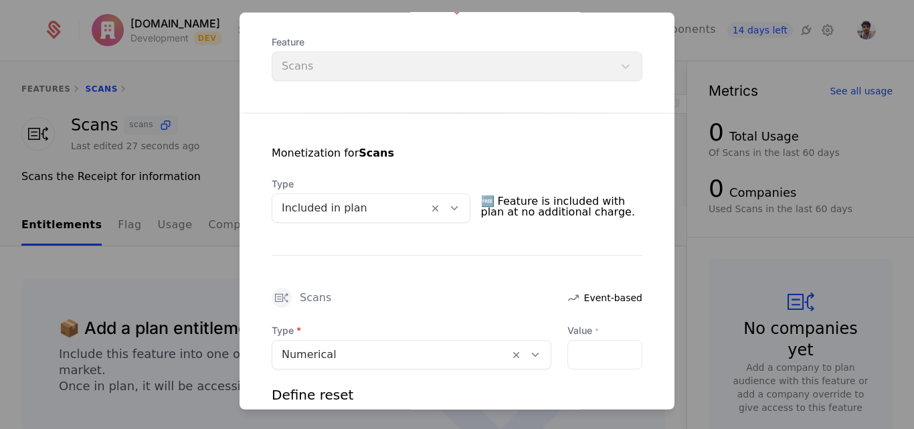
scroll to position [260, 0]
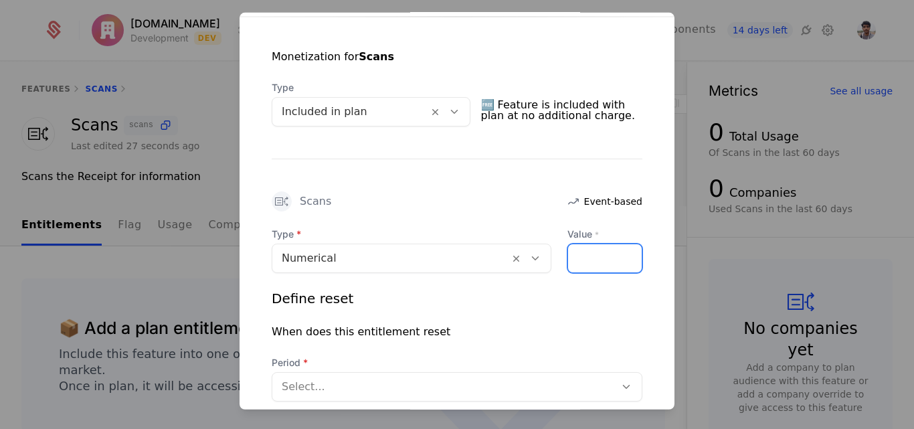
click at [595, 251] on input "Value *" at bounding box center [605, 257] width 74 height 28
type input "*"
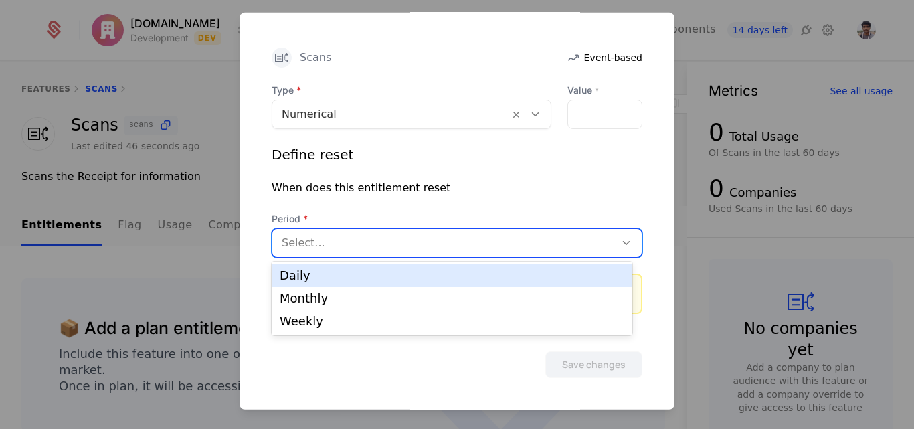
click at [353, 240] on div at bounding box center [444, 242] width 324 height 19
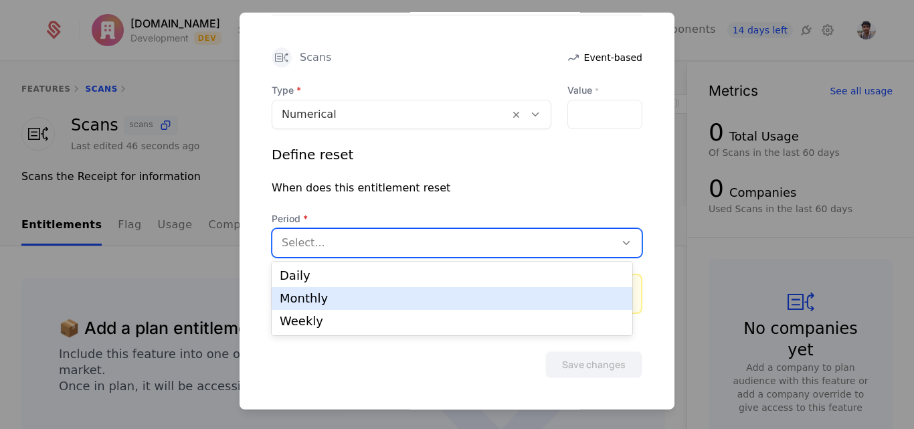
click at [332, 304] on div "Monthly" at bounding box center [452, 298] width 344 height 12
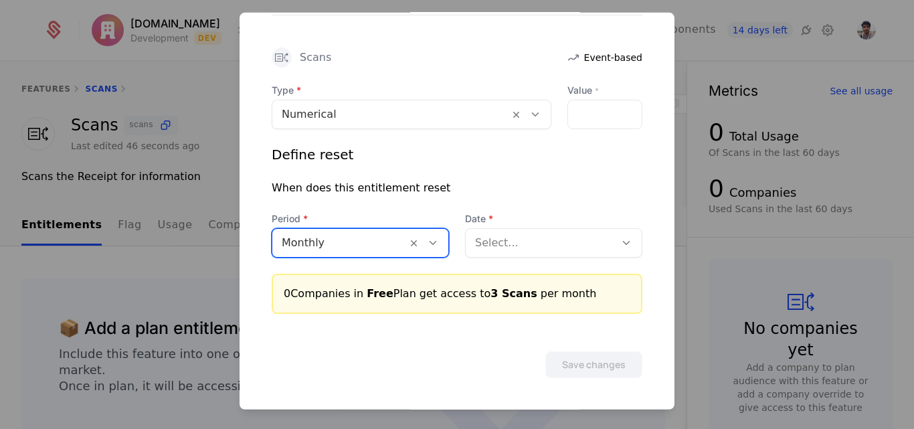
scroll to position [383, 0]
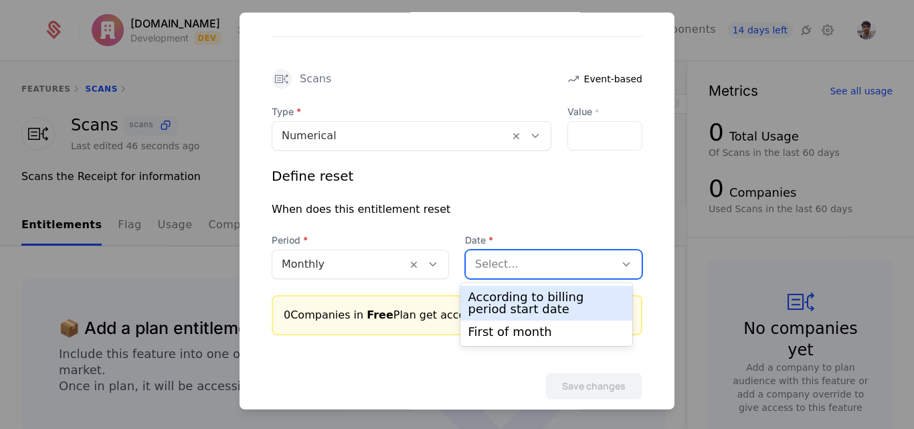
click at [520, 274] on div "Select..." at bounding box center [539, 263] width 149 height 24
click at [524, 300] on div "According to billing period start date" at bounding box center [546, 303] width 156 height 24
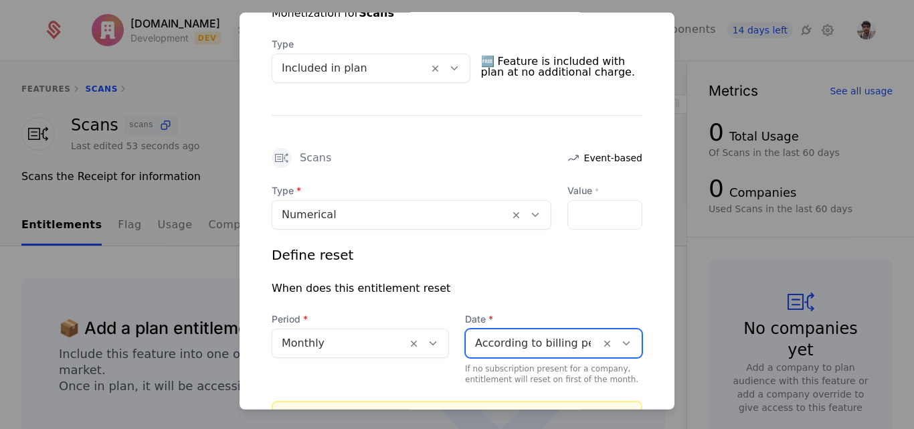
scroll to position [303, 0]
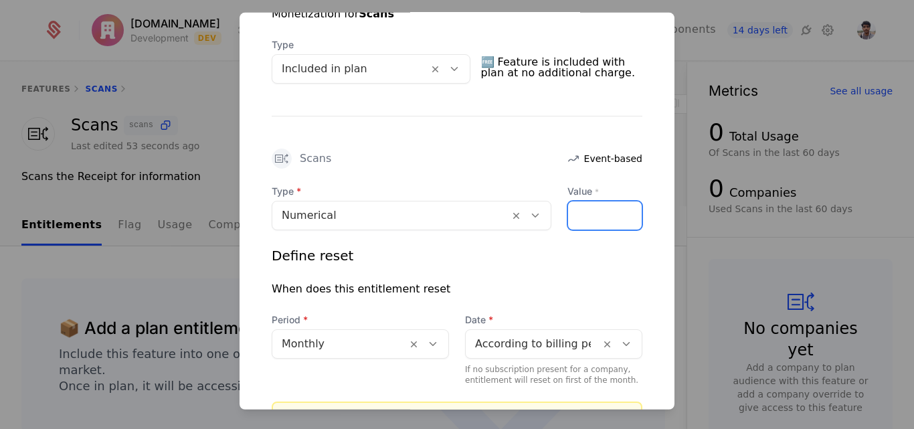
click at [576, 214] on input "*" at bounding box center [605, 215] width 74 height 28
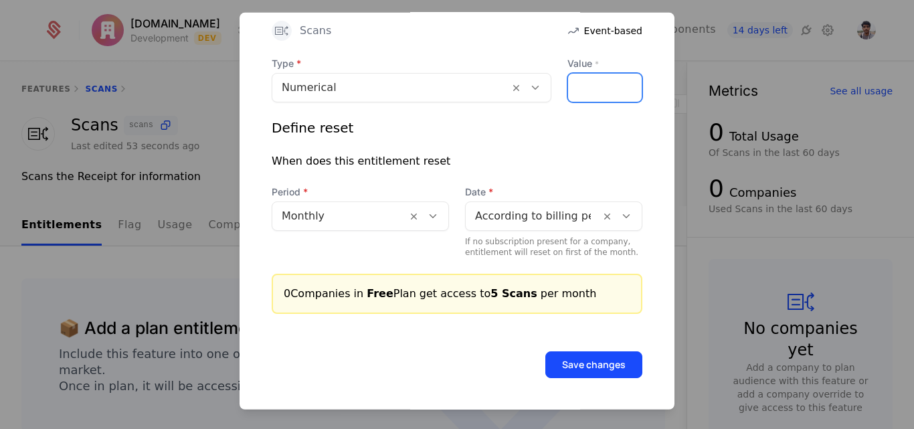
type input "*"
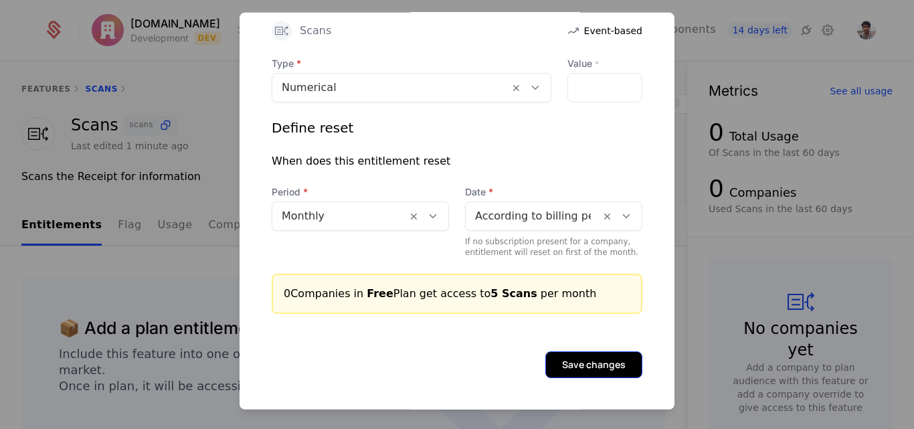
click at [573, 363] on button "Save changes" at bounding box center [593, 363] width 97 height 27
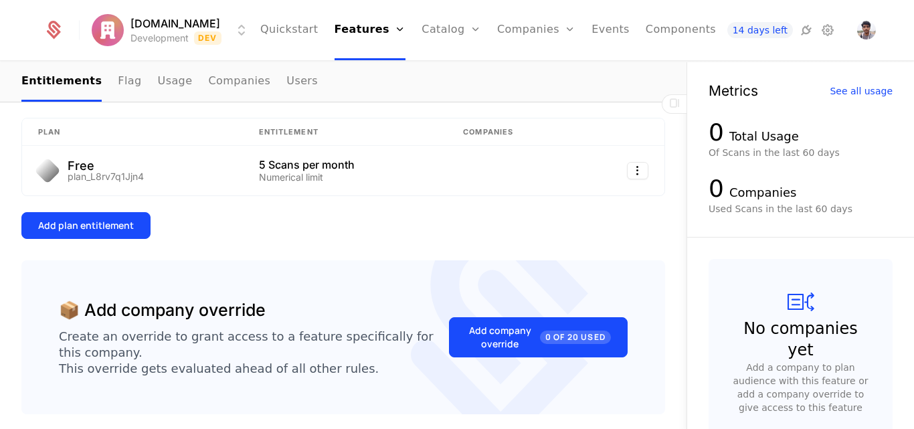
scroll to position [231, 0]
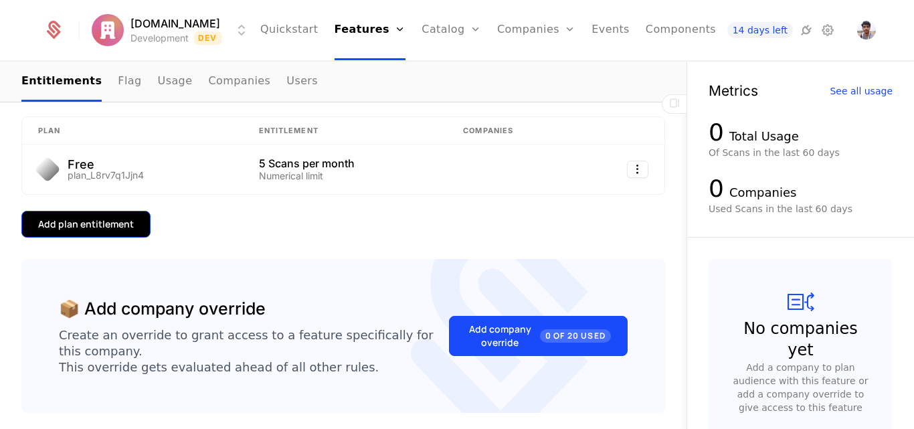
click at [114, 231] on div "Add plan entitlement" at bounding box center [86, 223] width 96 height 13
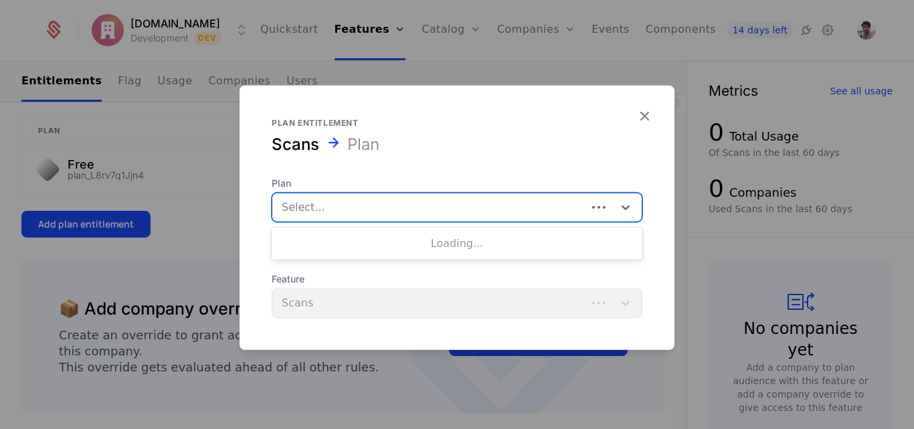
click at [355, 204] on div at bounding box center [430, 206] width 296 height 19
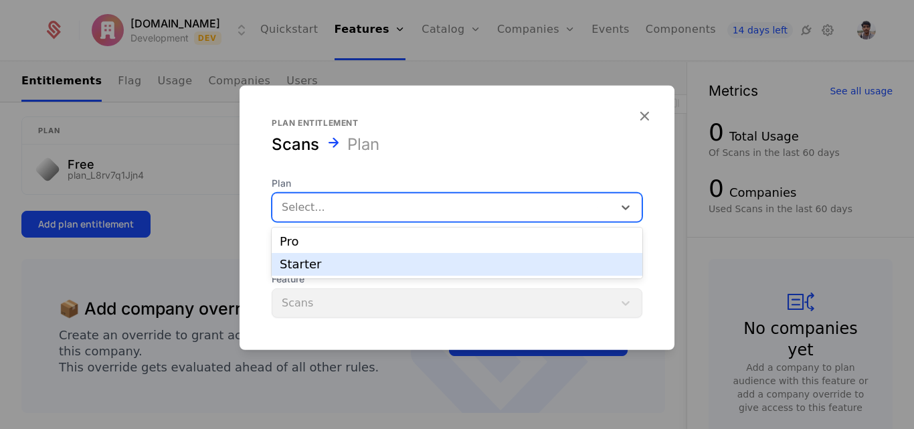
click at [334, 267] on div "Starter" at bounding box center [457, 264] width 354 height 12
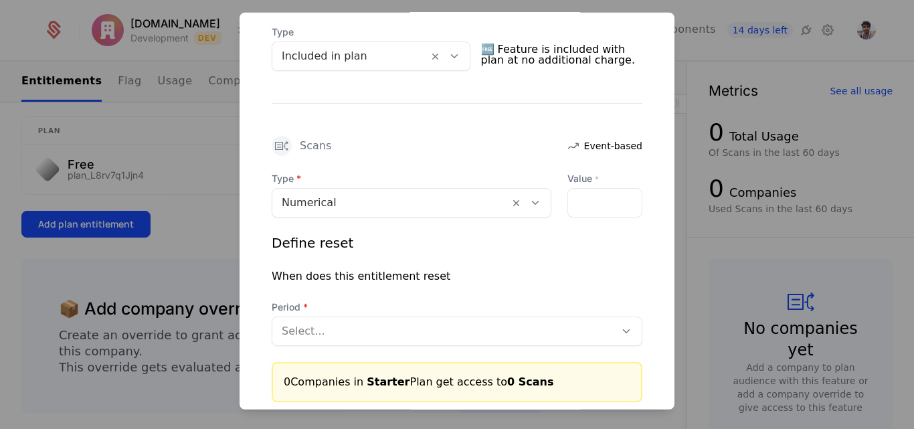
scroll to position [320, 0]
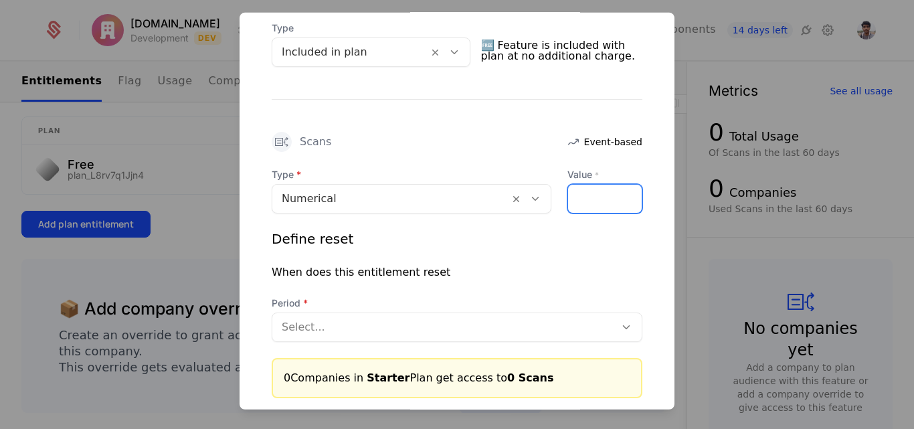
click at [572, 202] on input "Value *" at bounding box center [605, 198] width 74 height 28
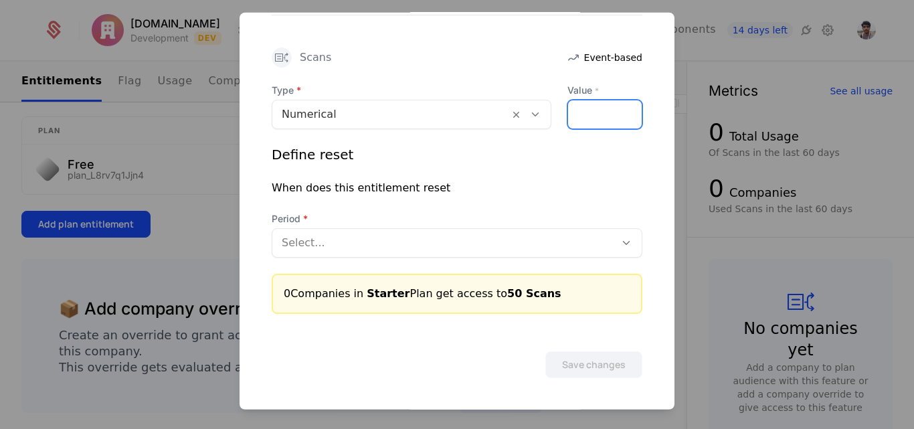
type input "**"
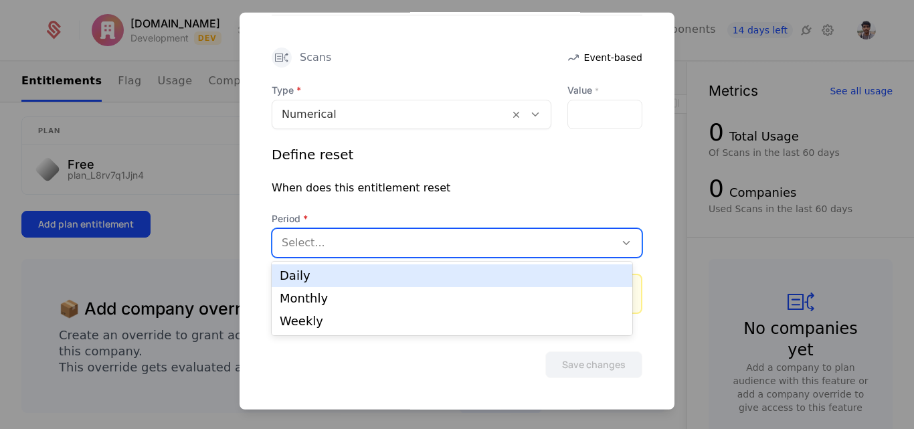
click at [399, 242] on div at bounding box center [444, 242] width 324 height 19
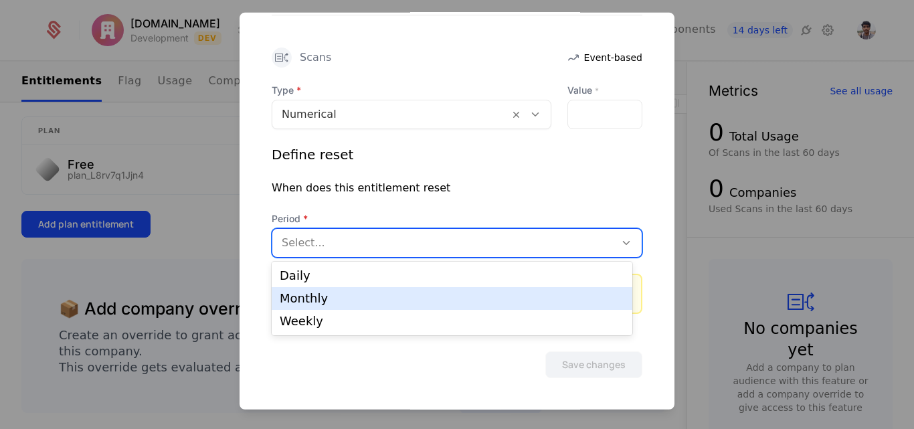
click at [369, 302] on div "Monthly" at bounding box center [452, 298] width 344 height 12
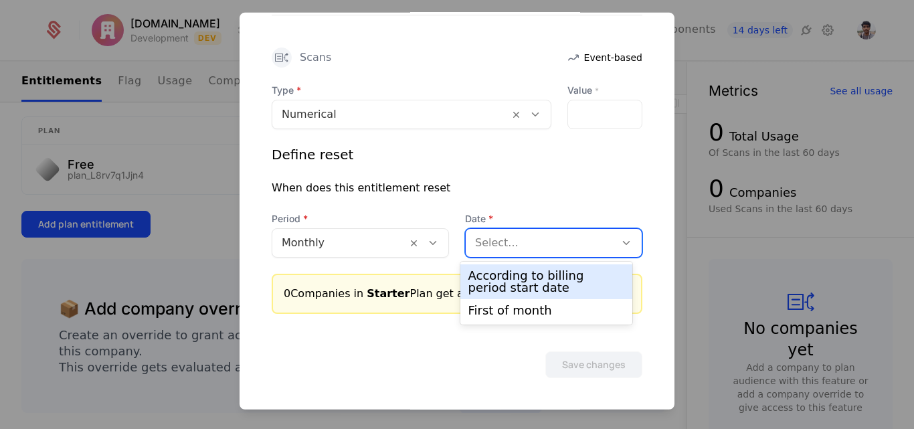
click at [523, 246] on div at bounding box center [540, 242] width 130 height 19
click at [522, 282] on div "According to billing period start date" at bounding box center [546, 282] width 156 height 24
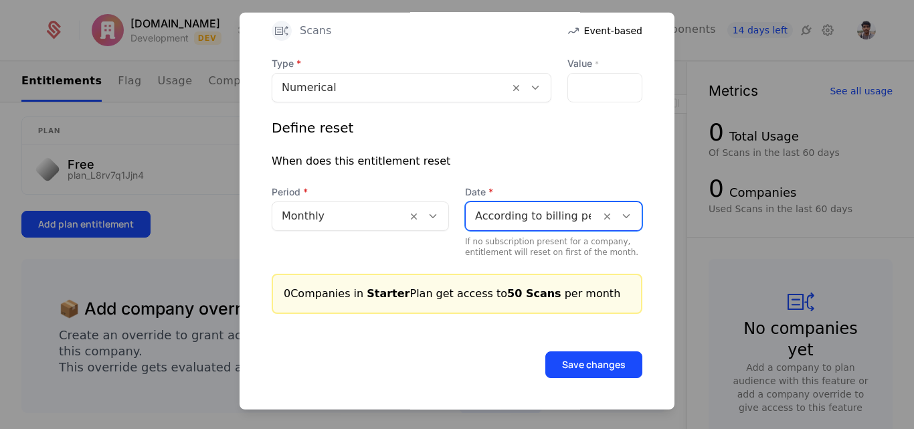
scroll to position [425, 0]
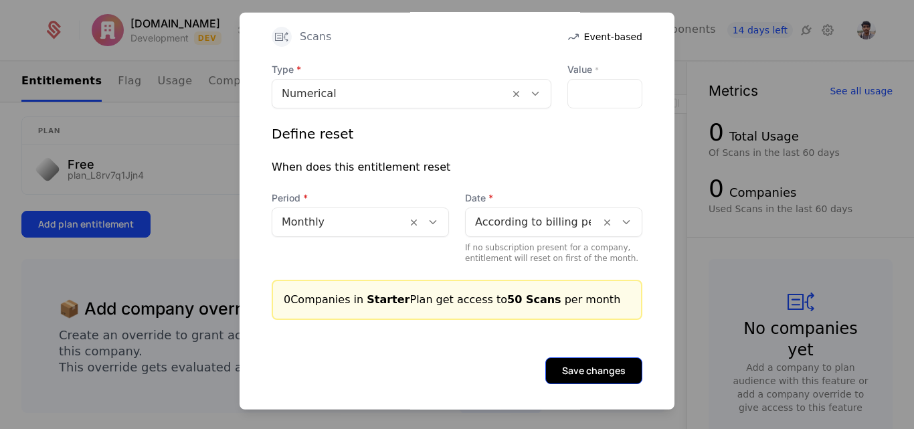
click at [587, 364] on button "Save changes" at bounding box center [593, 369] width 97 height 27
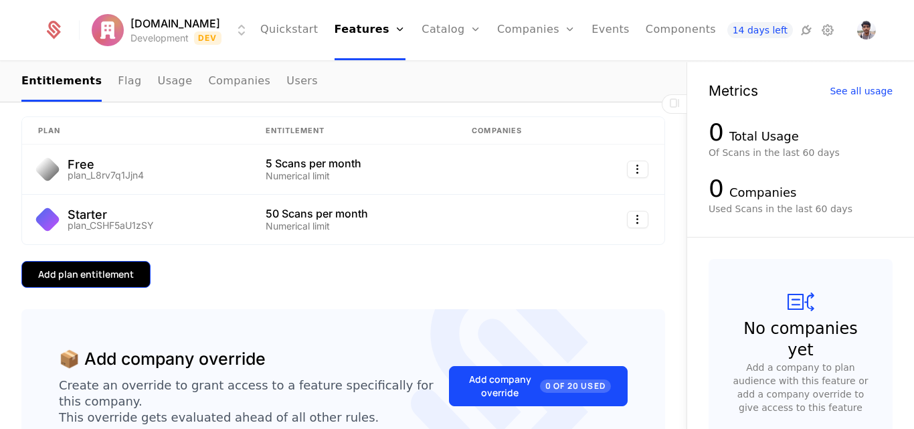
click at [112, 280] on div "Add plan entitlement" at bounding box center [86, 274] width 96 height 13
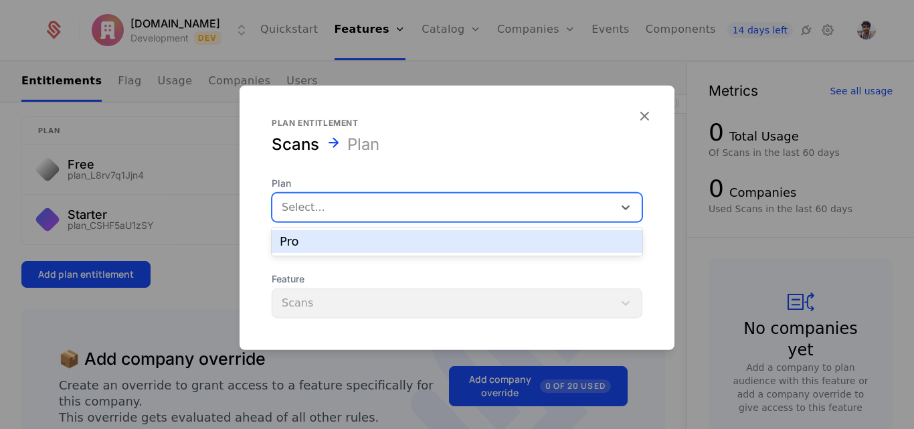
click at [306, 210] on div at bounding box center [443, 206] width 322 height 19
click at [306, 240] on div "Pro" at bounding box center [457, 241] width 354 height 12
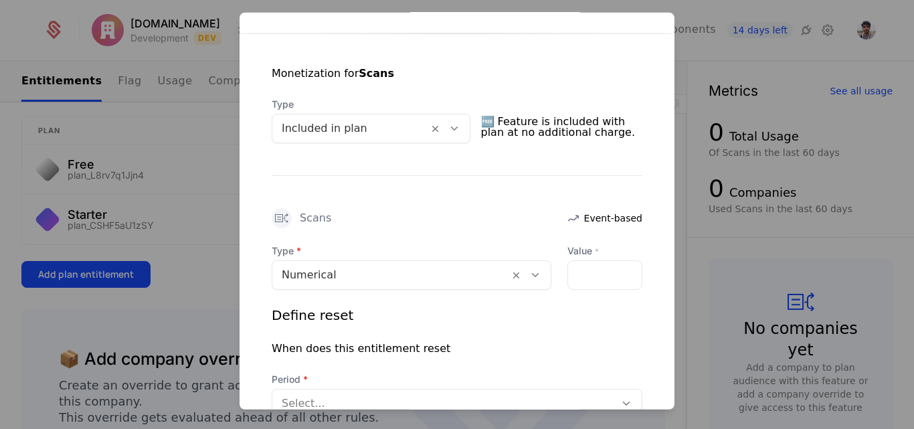
scroll to position [283, 0]
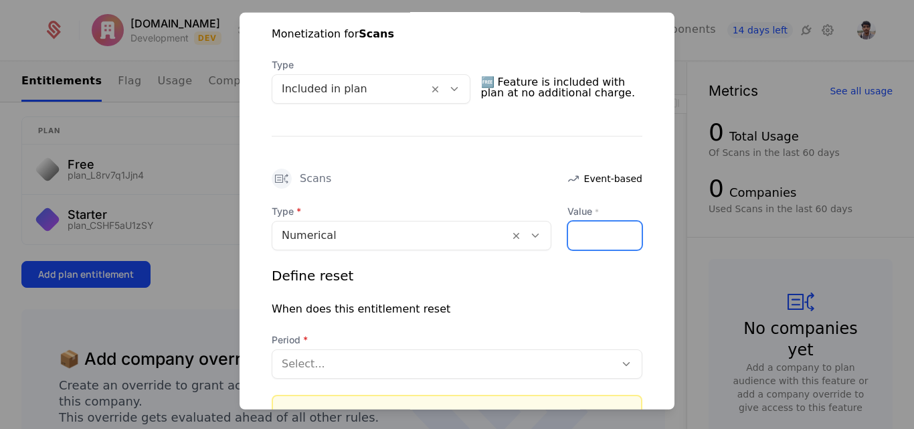
click at [593, 240] on input "Value *" at bounding box center [605, 235] width 74 height 28
type input "*"
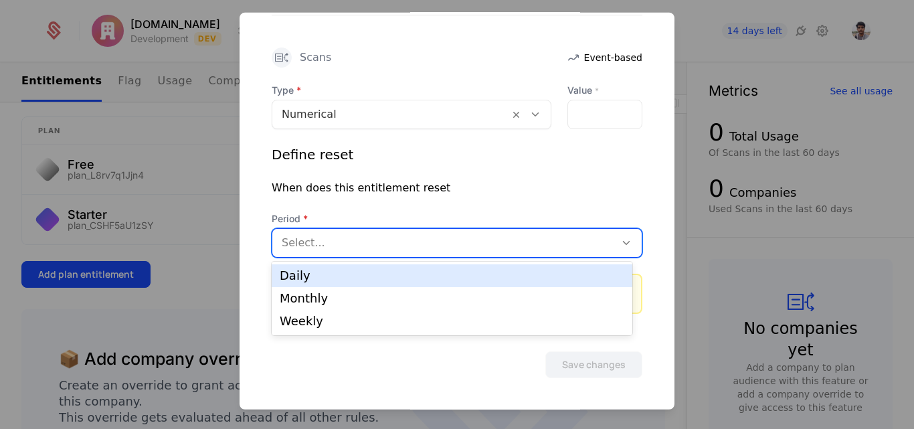
click at [326, 241] on div at bounding box center [444, 242] width 324 height 19
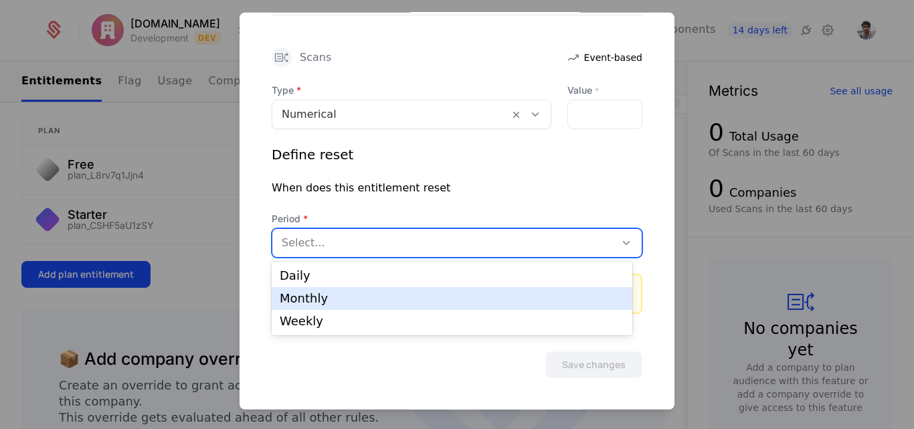
click at [320, 297] on div "Monthly" at bounding box center [452, 298] width 344 height 12
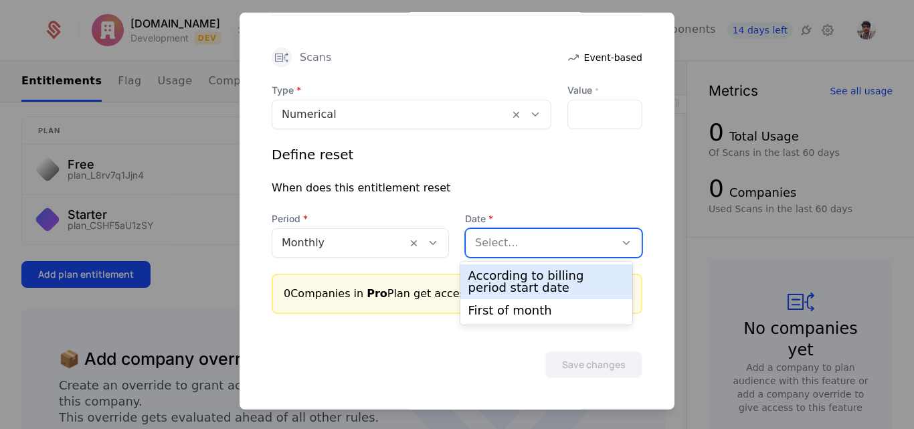
click at [504, 249] on div at bounding box center [540, 242] width 130 height 19
click at [504, 280] on div "According to billing period start date" at bounding box center [546, 282] width 156 height 24
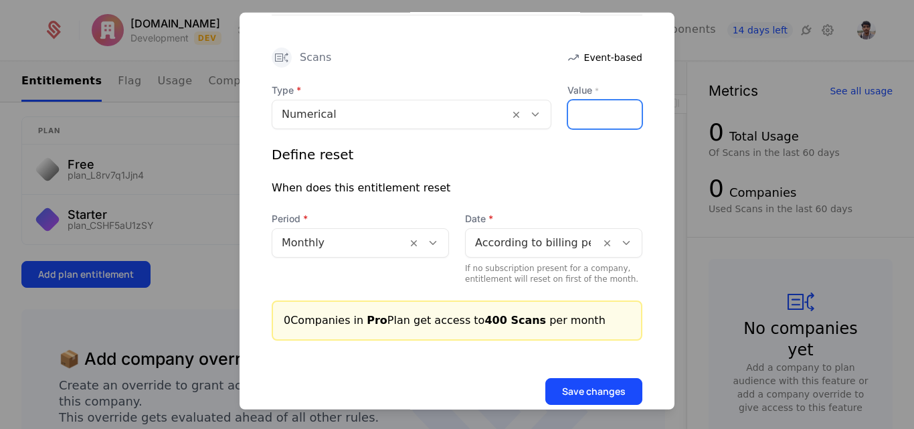
click at [595, 117] on input "***" at bounding box center [605, 114] width 74 height 28
type input "*"
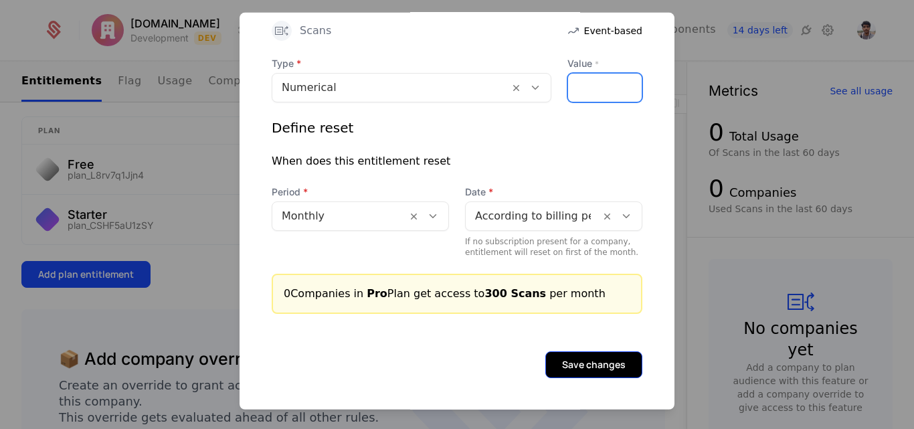
type input "***"
click at [566, 358] on button "Save changes" at bounding box center [593, 363] width 97 height 27
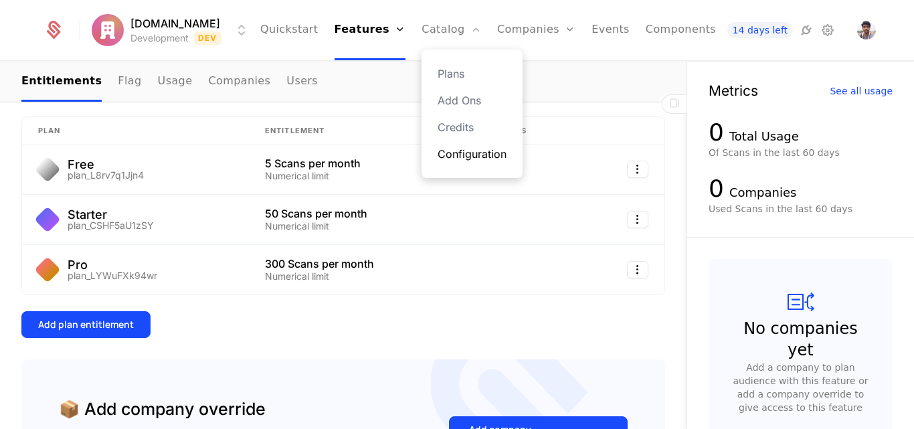
click at [437, 157] on link "Configuration" at bounding box center [471, 154] width 69 height 16
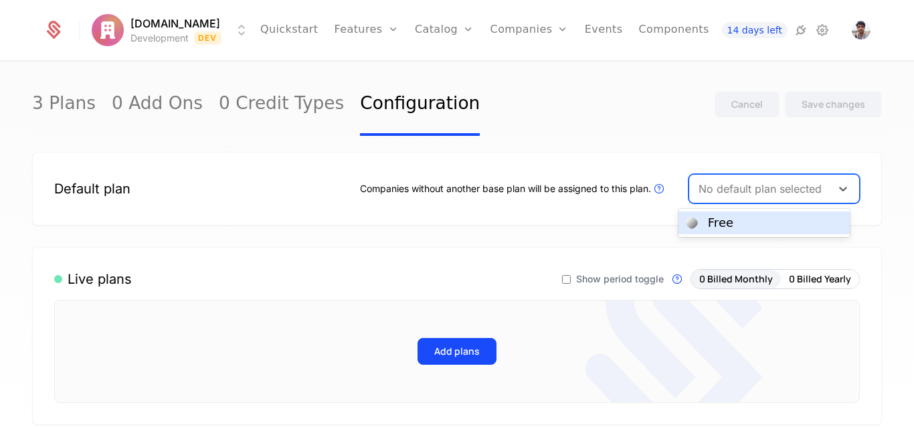
click at [726, 179] on div "No default plan selected" at bounding box center [760, 189] width 142 height 24
click at [718, 223] on div "Free" at bounding box center [720, 223] width 25 height 12
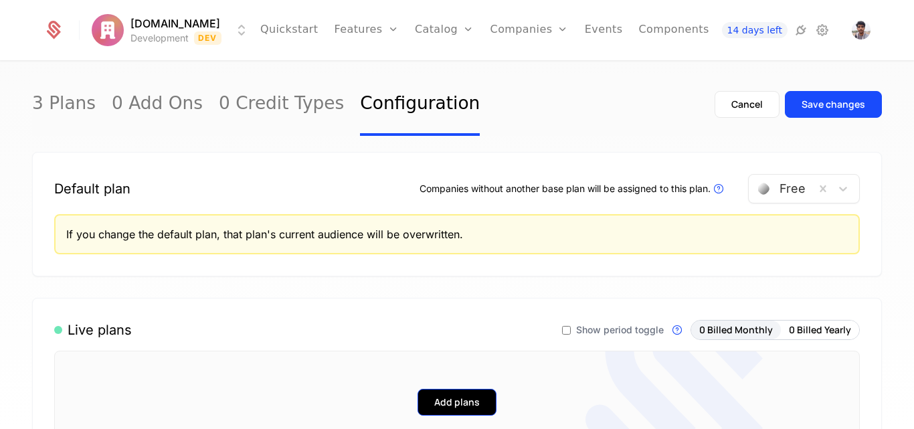
click at [459, 401] on button "Add plans" at bounding box center [456, 402] width 79 height 27
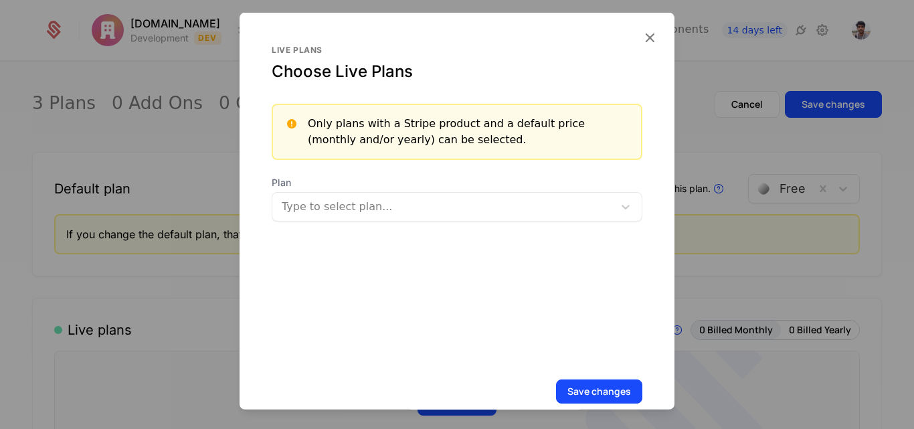
click at [355, 212] on div at bounding box center [444, 206] width 322 height 19
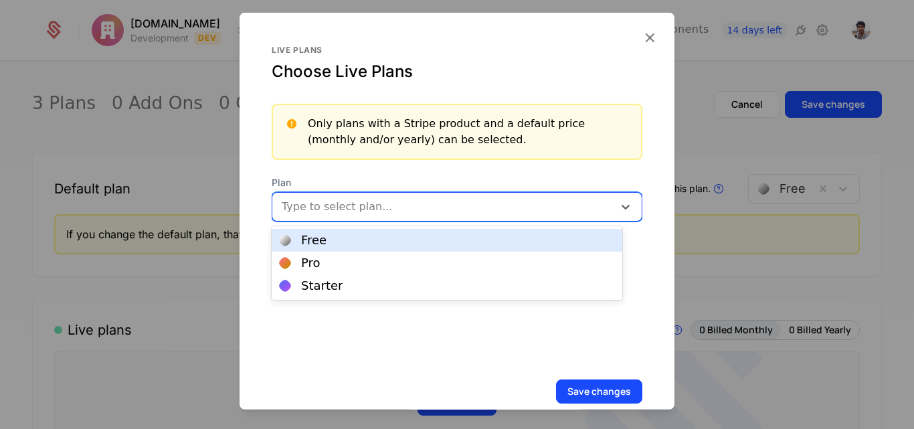
click at [342, 241] on div "Free" at bounding box center [447, 240] width 334 height 12
click at [379, 209] on div at bounding box center [472, 204] width 234 height 19
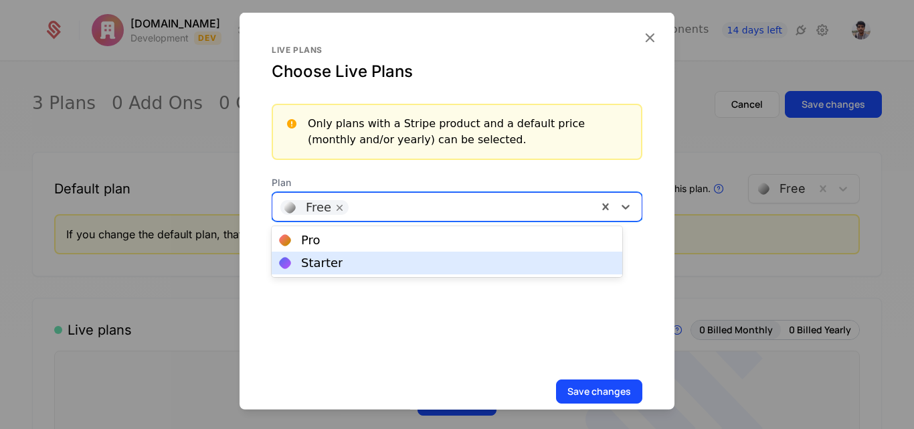
click at [363, 263] on div "Starter" at bounding box center [447, 263] width 334 height 12
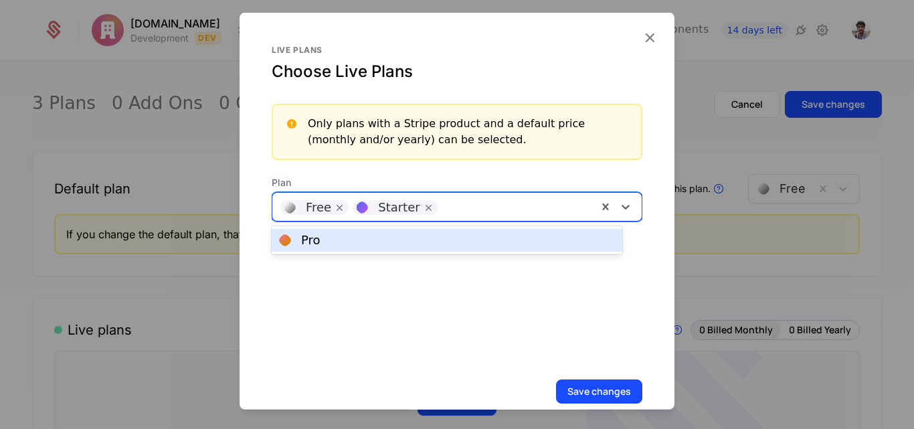
click at [455, 217] on div "Free Starter" at bounding box center [434, 206] width 325 height 27
click at [442, 242] on div "Pro" at bounding box center [447, 240] width 334 height 12
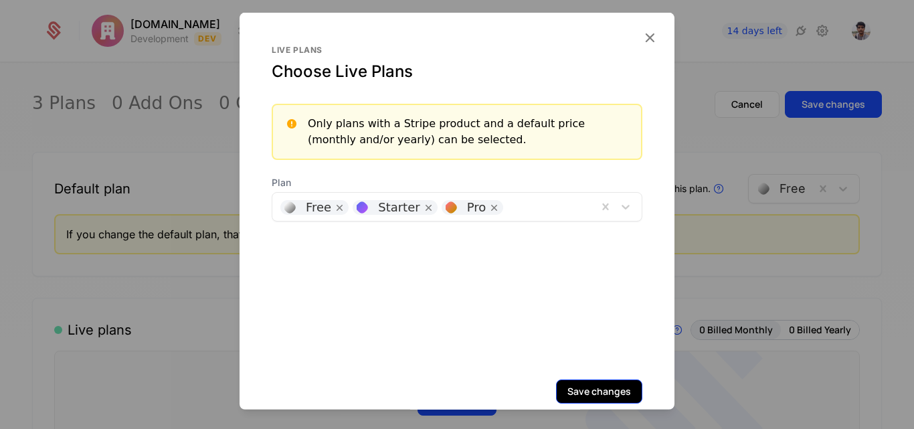
click at [587, 382] on button "Save changes" at bounding box center [599, 391] width 86 height 24
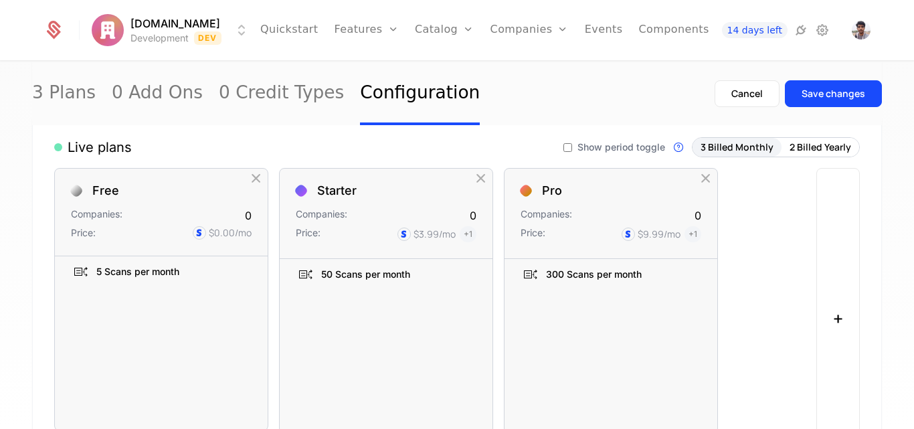
scroll to position [183, 0]
click at [808, 148] on button "2 Billed Yearly" at bounding box center [820, 146] width 78 height 19
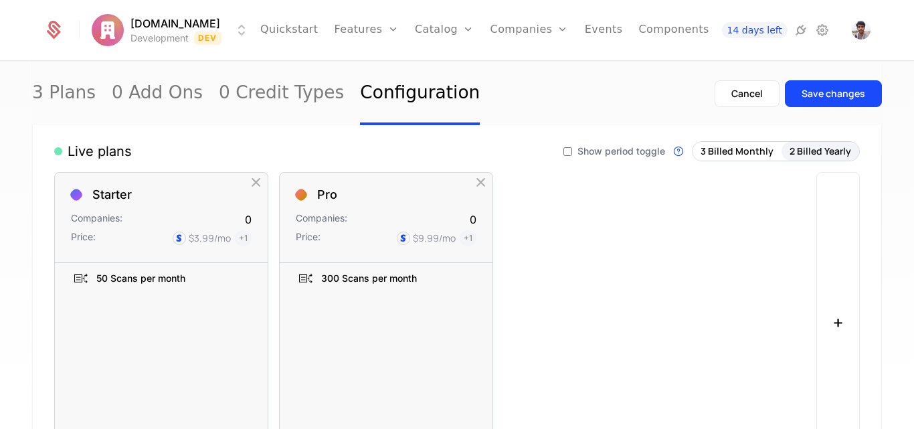
scroll to position [178, 0]
click at [718, 149] on button "3 Billed Monthly" at bounding box center [736, 151] width 89 height 19
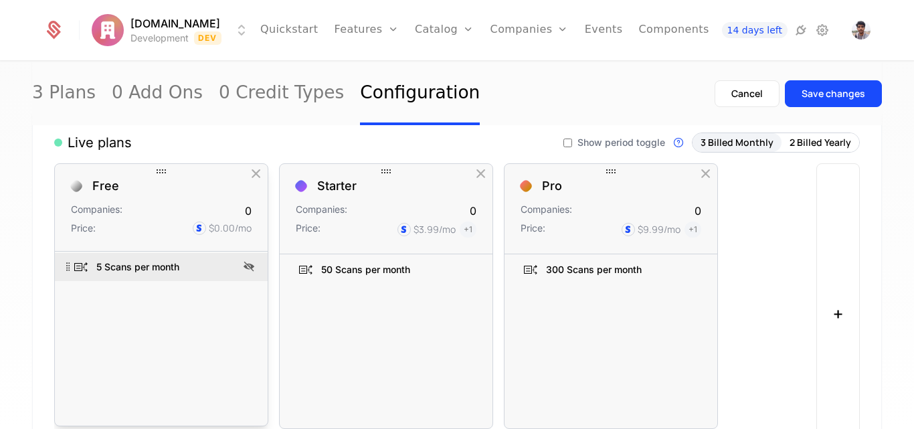
scroll to position [463, 0]
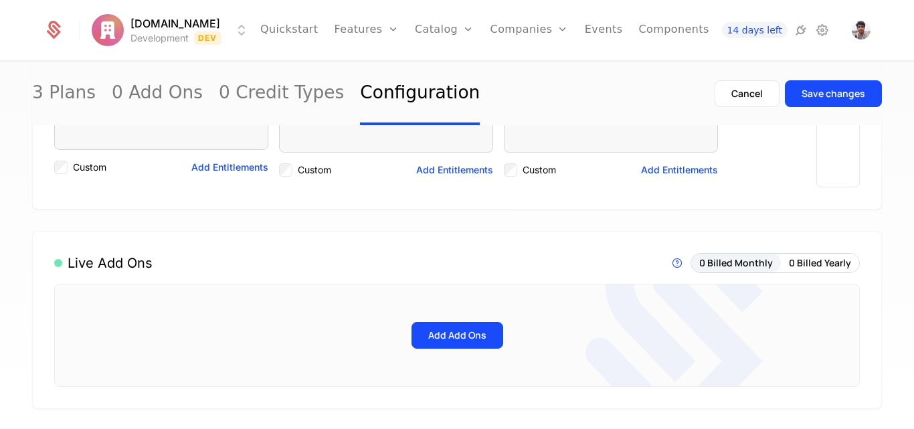
click at [219, 166] on button "Add Entitlements" at bounding box center [229, 167] width 77 height 13
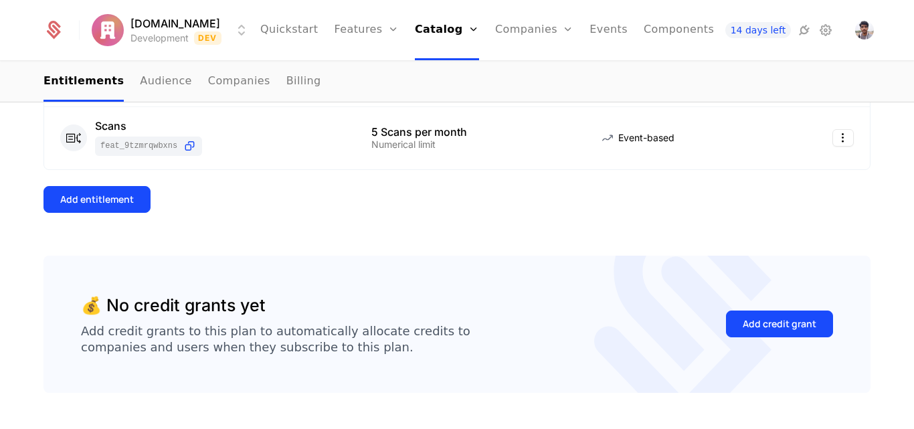
scroll to position [205, 0]
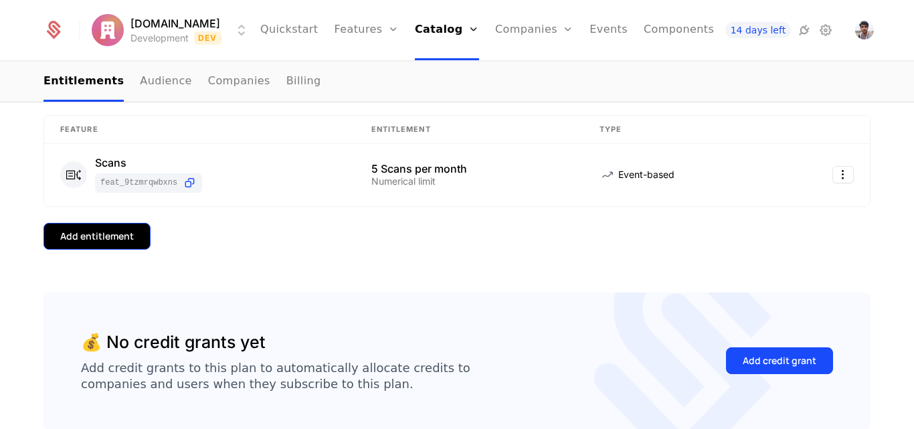
click at [93, 235] on div "Add entitlement" at bounding box center [97, 235] width 74 height 13
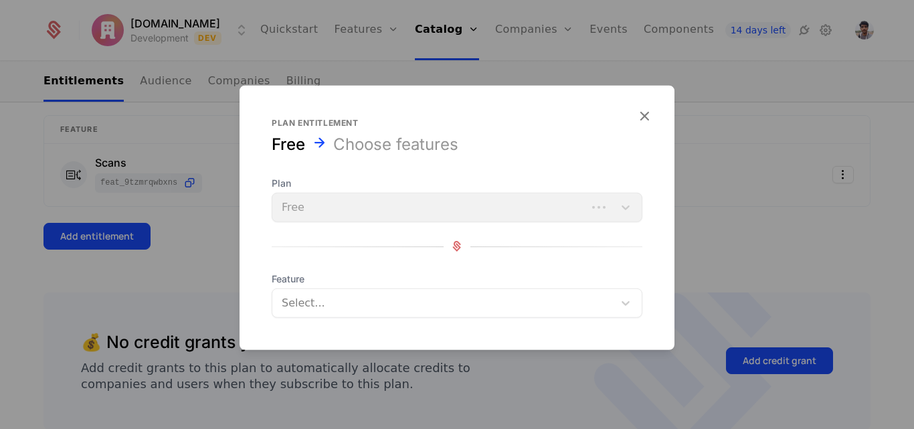
click at [319, 211] on div "Plan Free" at bounding box center [457, 198] width 371 height 45
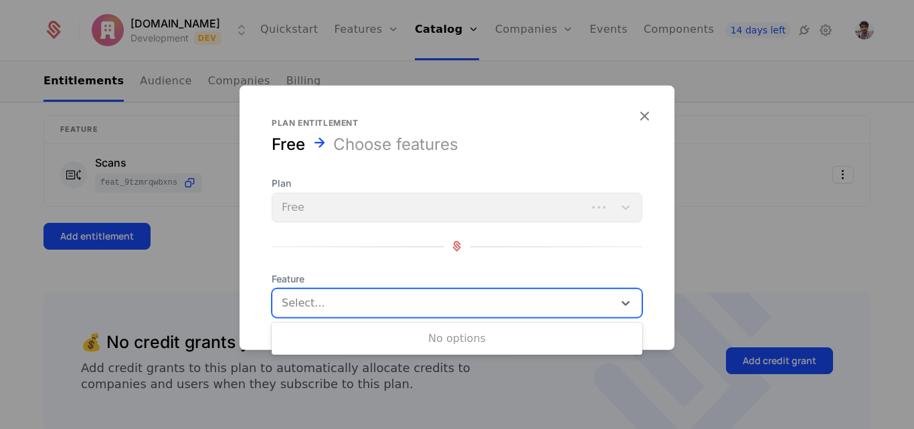
click at [321, 298] on div at bounding box center [444, 302] width 322 height 19
click at [361, 300] on div at bounding box center [444, 302] width 322 height 19
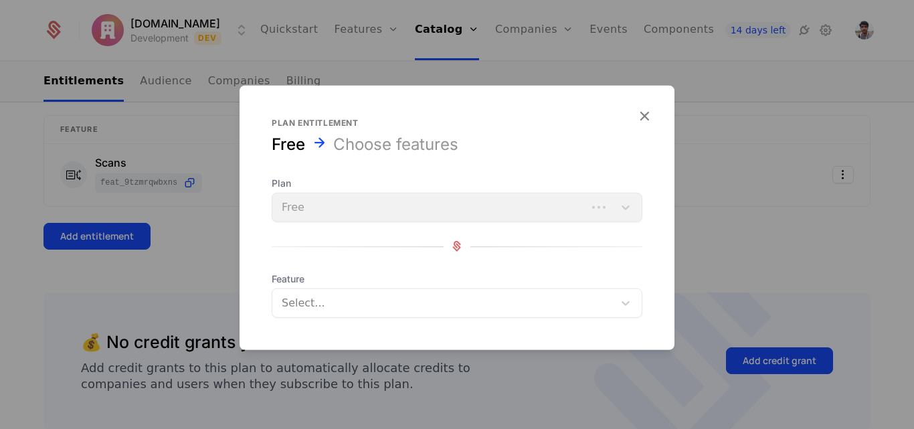
click at [384, 209] on div "Plan Free" at bounding box center [457, 198] width 371 height 45
click at [384, 206] on div "Plan Free" at bounding box center [457, 198] width 371 height 45
click at [638, 121] on icon "button" at bounding box center [643, 114] width 17 height 17
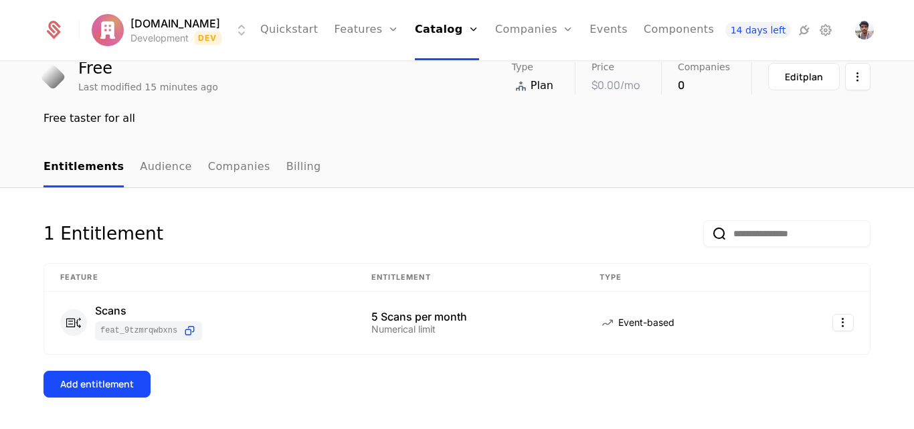
scroll to position [0, 0]
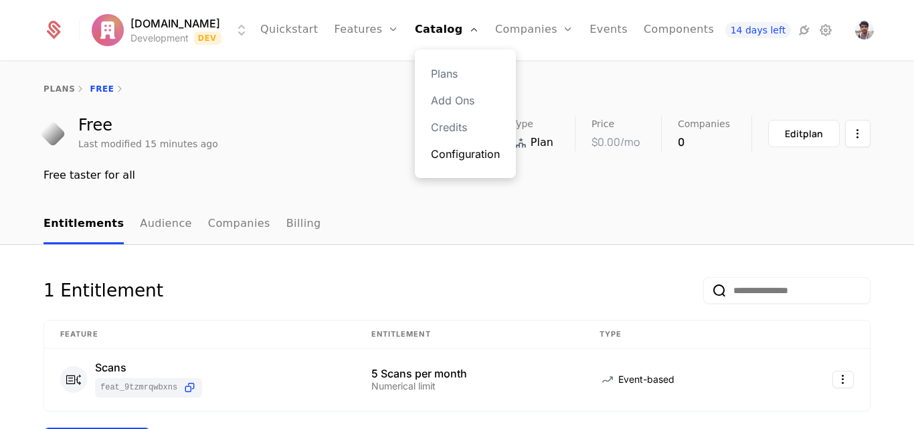
click at [441, 159] on link "Configuration" at bounding box center [465, 154] width 69 height 16
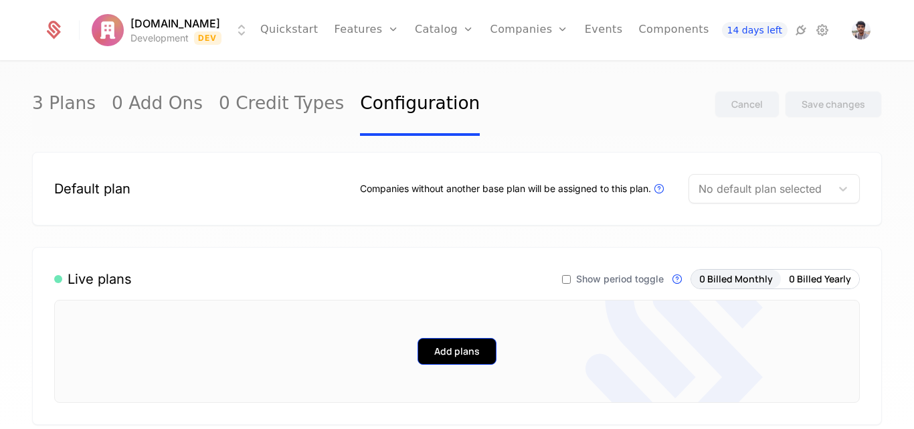
click at [457, 342] on button "Add plans" at bounding box center [456, 351] width 79 height 27
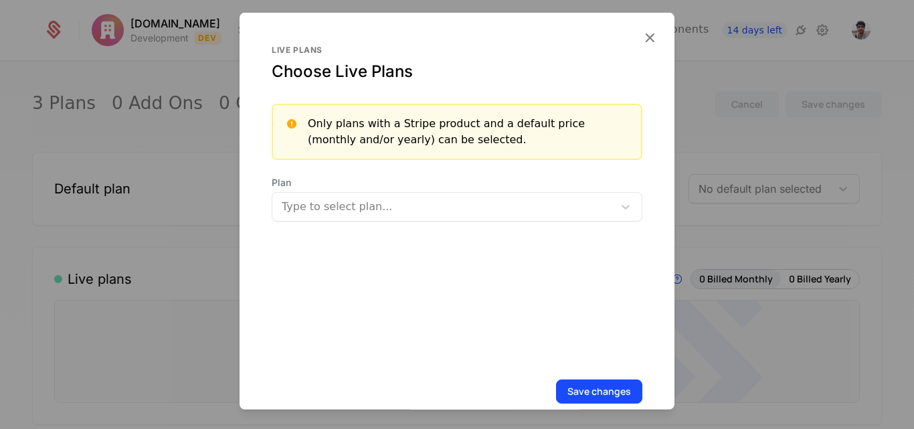
click at [627, 32] on div "Live plans Choose Live Plans Only plans with a Stripe product and a default pri…" at bounding box center [456, 223] width 435 height 423
click at [641, 39] on icon "button" at bounding box center [649, 36] width 17 height 17
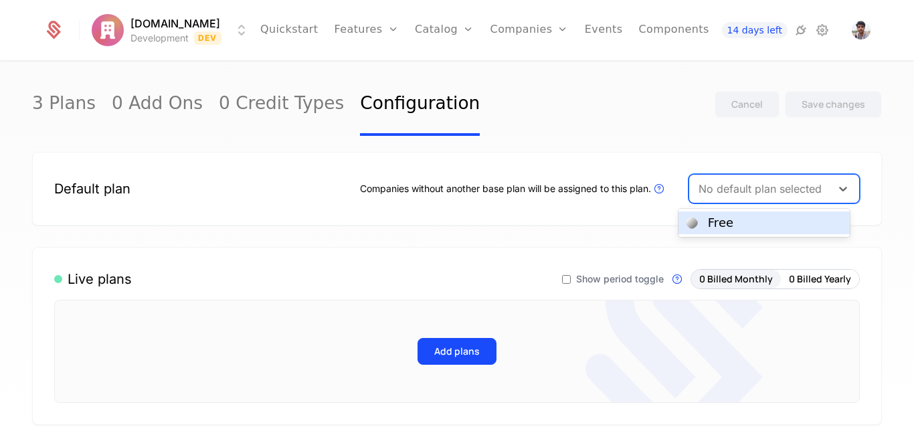
click at [731, 183] on div at bounding box center [759, 188] width 123 height 19
click at [722, 228] on div "Free" at bounding box center [720, 223] width 25 height 12
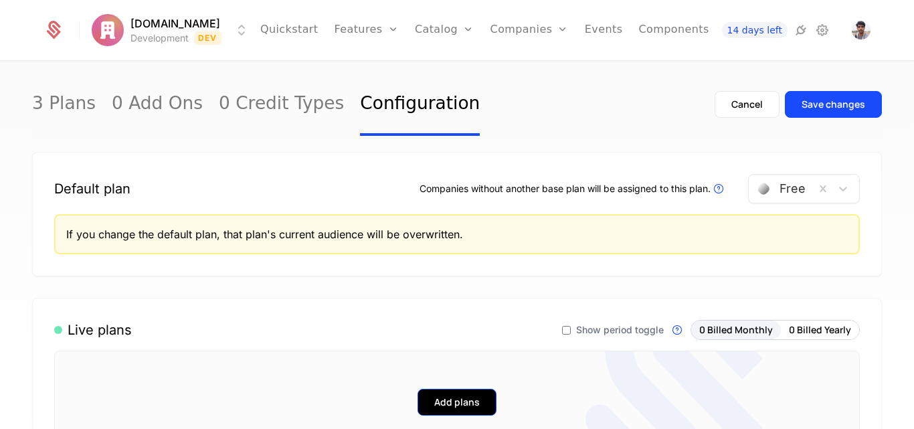
click at [455, 405] on button "Add plans" at bounding box center [456, 402] width 79 height 27
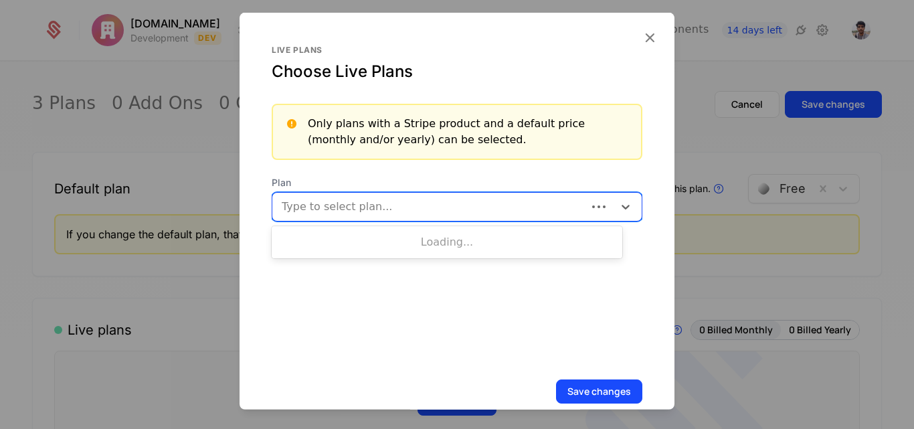
click at [348, 203] on div at bounding box center [431, 206] width 296 height 19
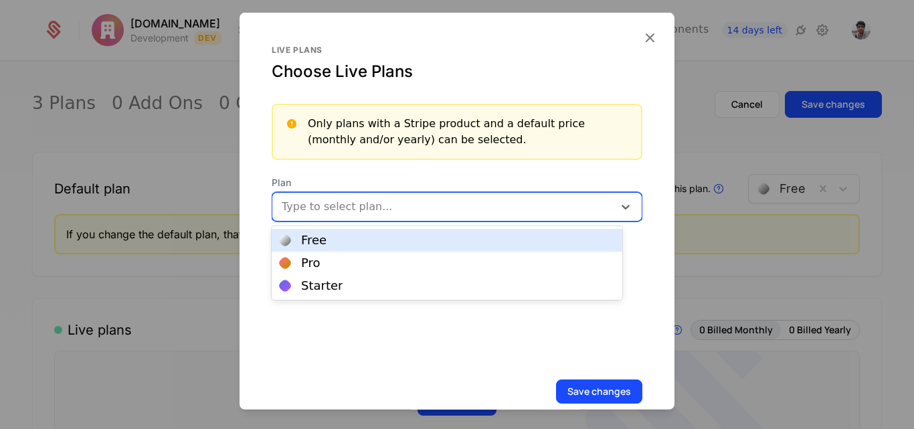
click at [315, 245] on div "Free" at bounding box center [313, 240] width 25 height 12
click at [371, 200] on div at bounding box center [472, 204] width 234 height 19
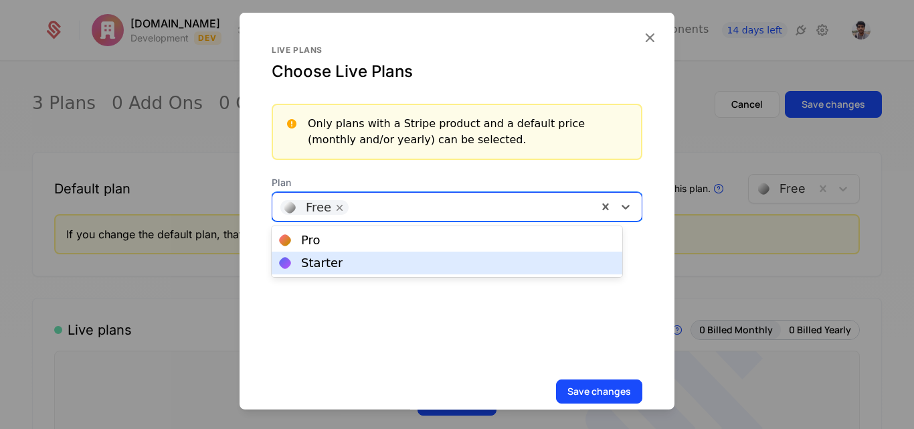
click at [340, 264] on div "Starter" at bounding box center [447, 263] width 334 height 12
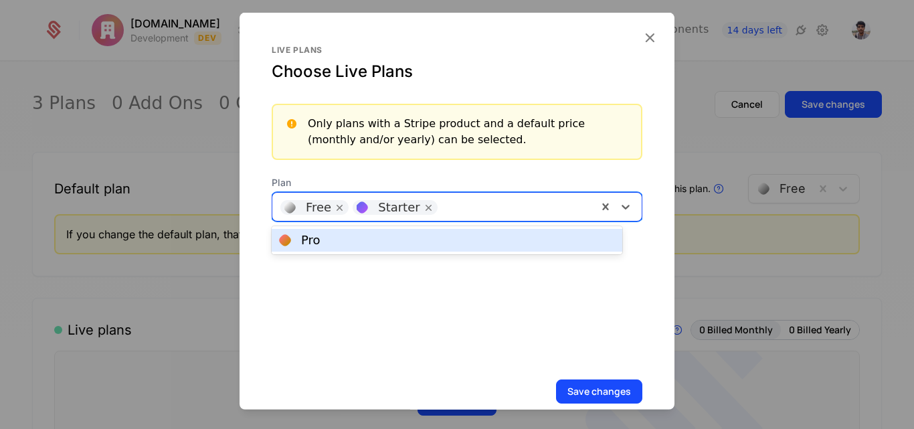
click at [453, 201] on div at bounding box center [516, 204] width 145 height 19
click at [369, 246] on div "Pro" at bounding box center [447, 240] width 334 height 12
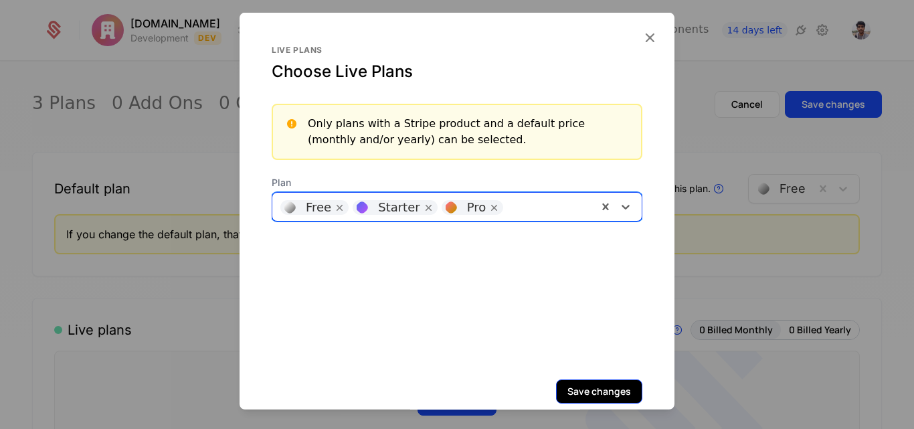
click at [591, 385] on button "Save changes" at bounding box center [599, 391] width 86 height 24
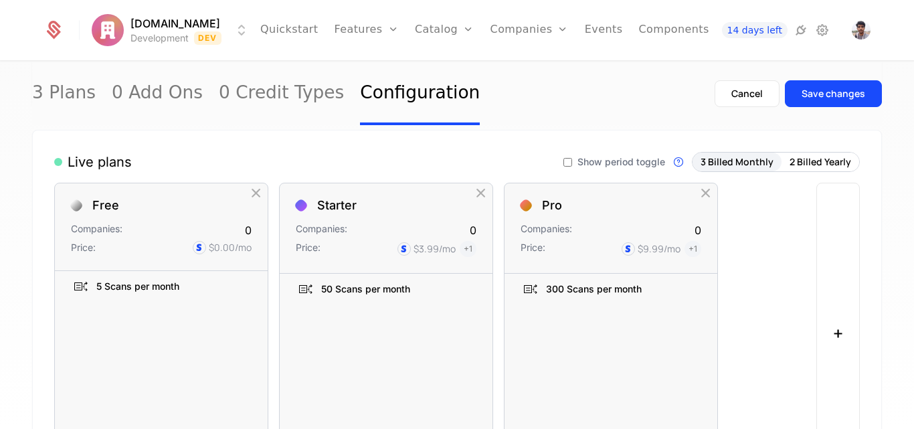
scroll to position [168, 0]
click at [809, 95] on div "Save changes" at bounding box center [833, 93] width 64 height 13
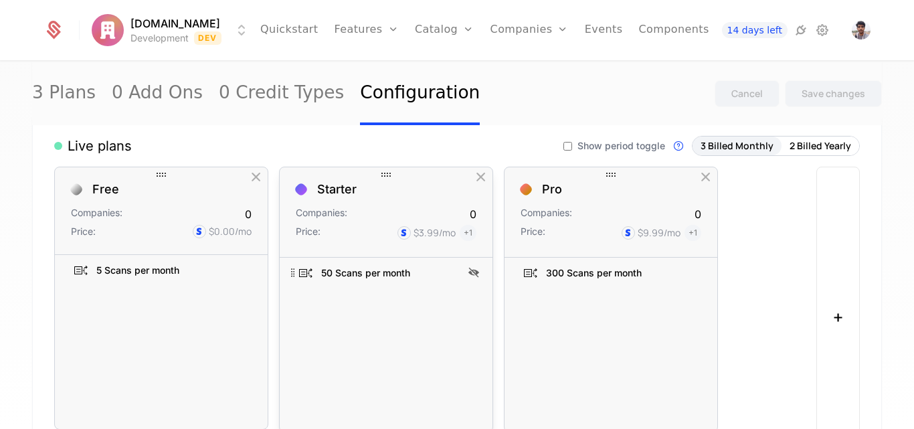
scroll to position [0, 0]
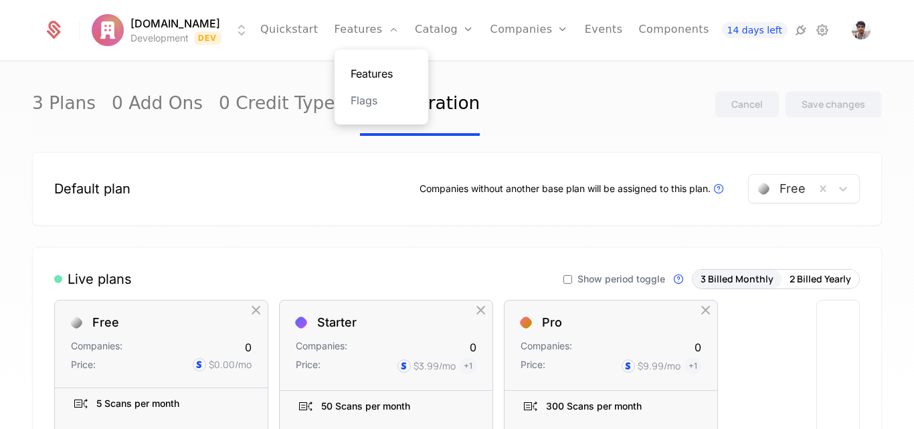
click at [372, 71] on link "Features" at bounding box center [381, 74] width 62 height 16
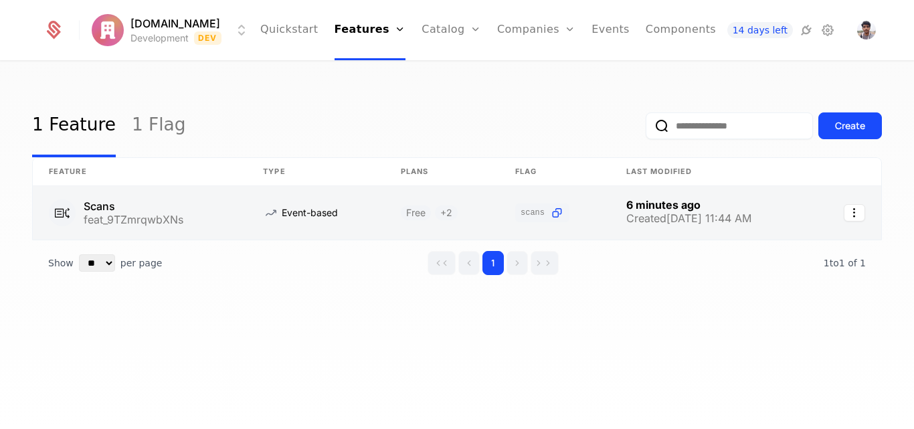
click at [302, 208] on link at bounding box center [316, 213] width 138 height 54
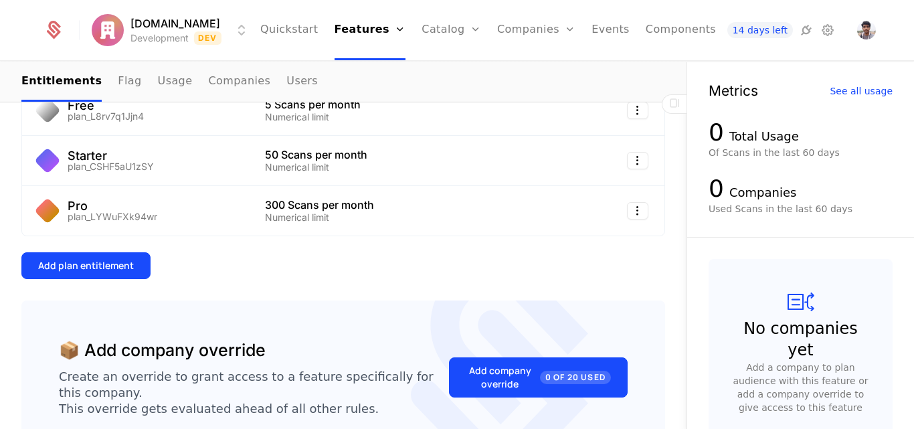
scroll to position [185, 0]
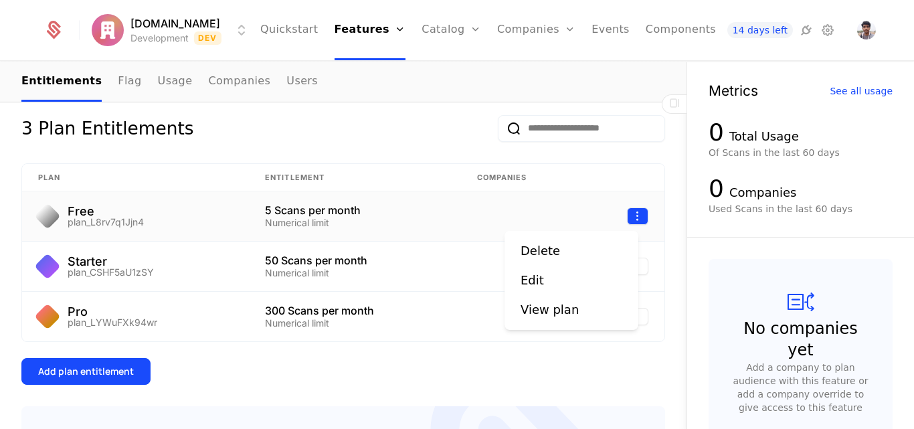
click at [625, 213] on html "Expensio.io Development Dev Quickstart Features Features Flags Catalog Plans Ad…" at bounding box center [457, 214] width 914 height 429
click at [538, 286] on div "Edit" at bounding box center [531, 280] width 23 height 19
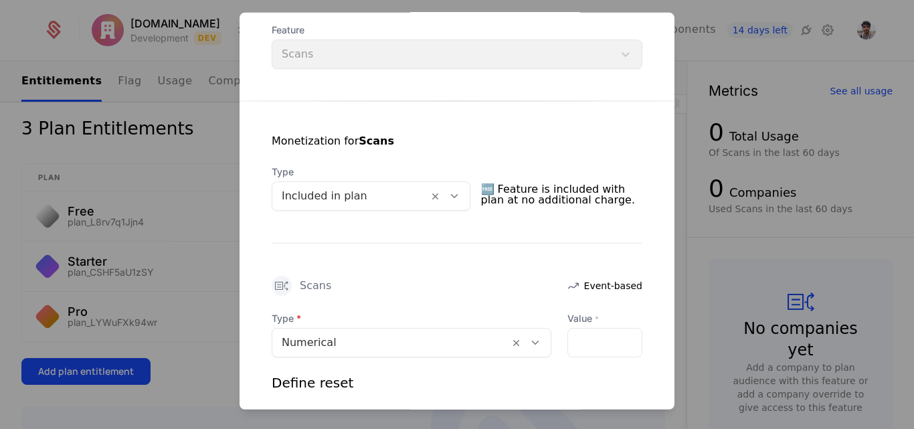
scroll to position [0, 0]
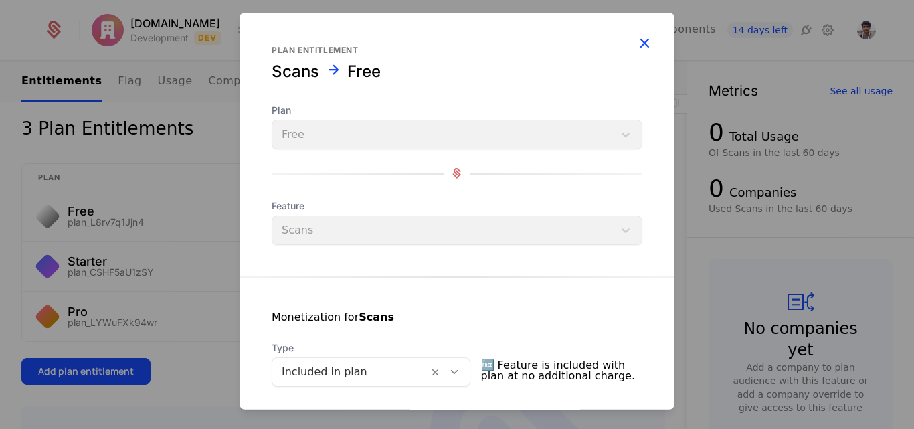
click at [635, 50] on icon "button" at bounding box center [643, 41] width 17 height 17
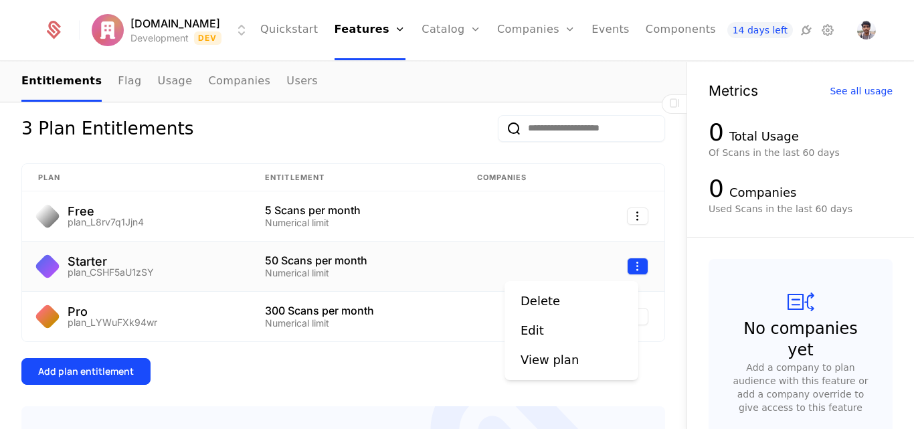
click at [628, 264] on html "Expensio.io Development Dev Quickstart Features Features Flags Catalog Plans Ad…" at bounding box center [457, 214] width 914 height 429
click at [546, 333] on div "Edit" at bounding box center [537, 330] width 34 height 19
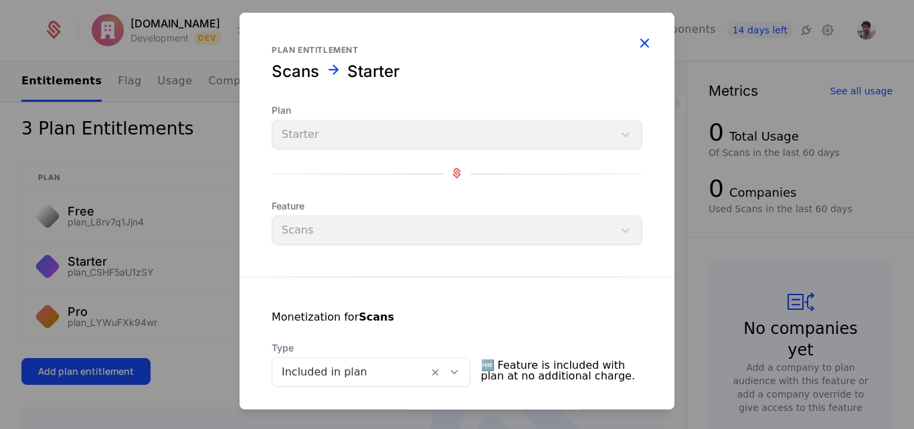
click at [635, 41] on icon "button" at bounding box center [643, 41] width 17 height 17
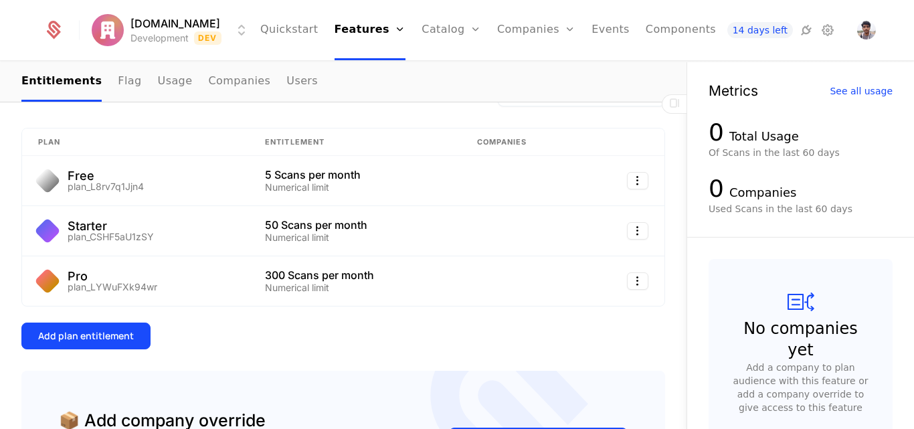
scroll to position [169, 0]
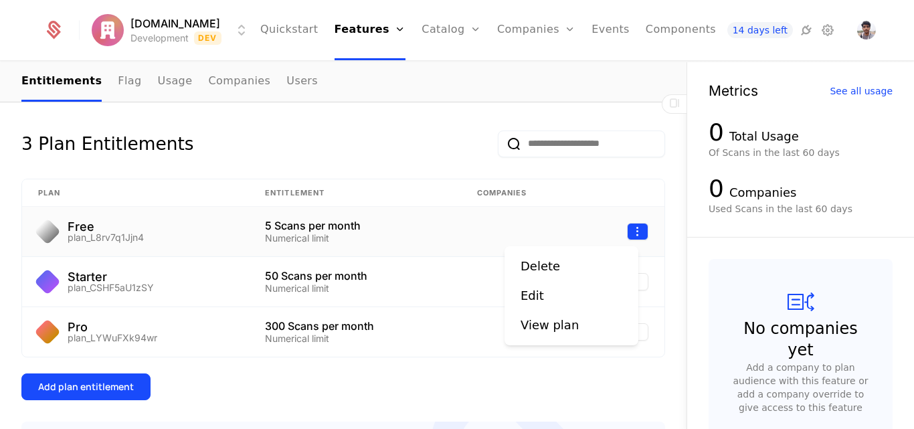
click at [626, 235] on html "Expensio.io Development Dev Quickstart Features Features Flags Catalog Plans Ad…" at bounding box center [457, 214] width 914 height 429
click at [527, 299] on div "Edit" at bounding box center [531, 295] width 23 height 19
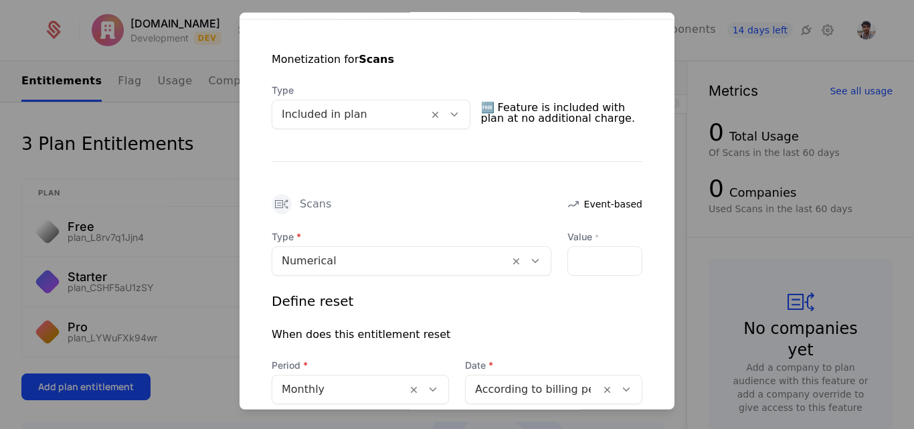
scroll to position [194, 0]
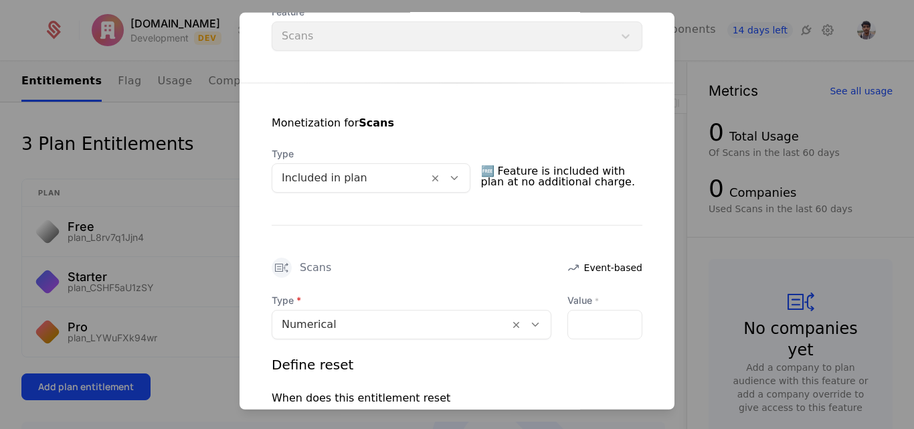
click at [514, 185] on span "🆓 Feature is included with plan at no additional charge." at bounding box center [562, 176] width 162 height 32
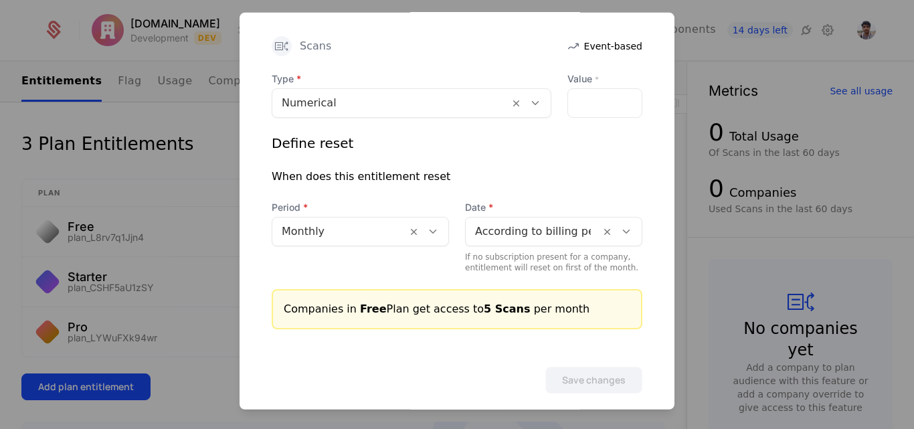
scroll to position [0, 0]
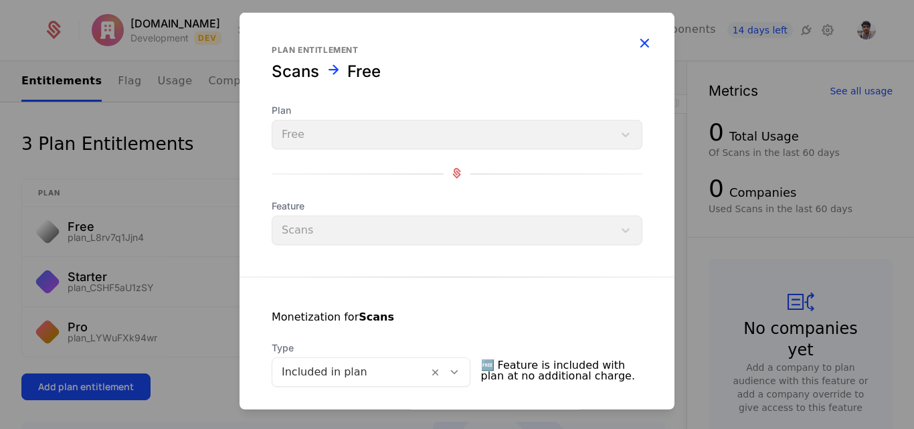
click at [636, 46] on icon "button" at bounding box center [643, 41] width 17 height 17
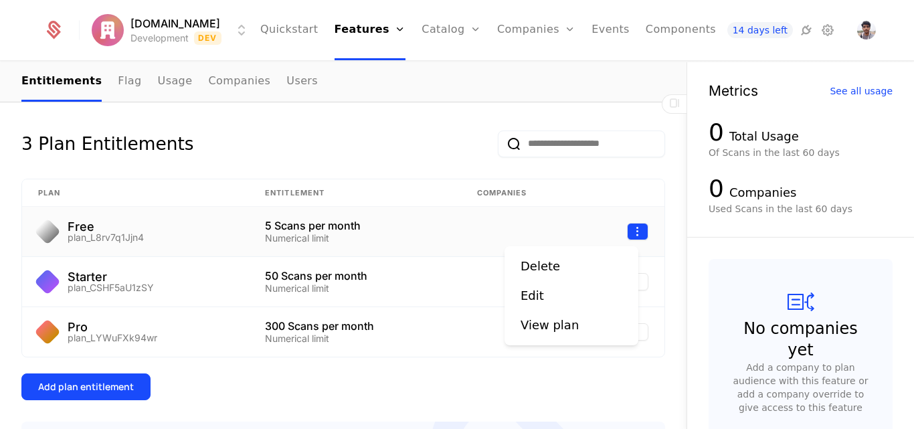
click at [629, 237] on html "Expensio.io Development Dev Quickstart Features Features Flags Catalog Plans Ad…" at bounding box center [457, 214] width 914 height 429
click at [532, 269] on div "Delete" at bounding box center [539, 266] width 39 height 19
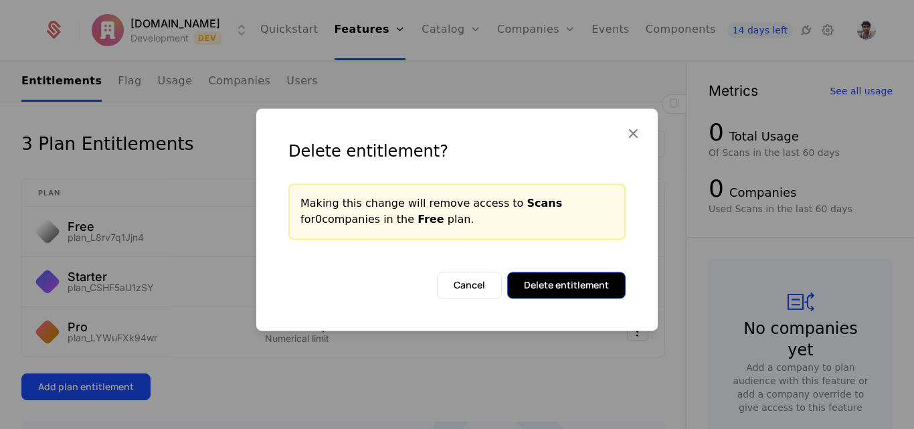
click at [544, 292] on button "Delete entitlement" at bounding box center [566, 285] width 118 height 27
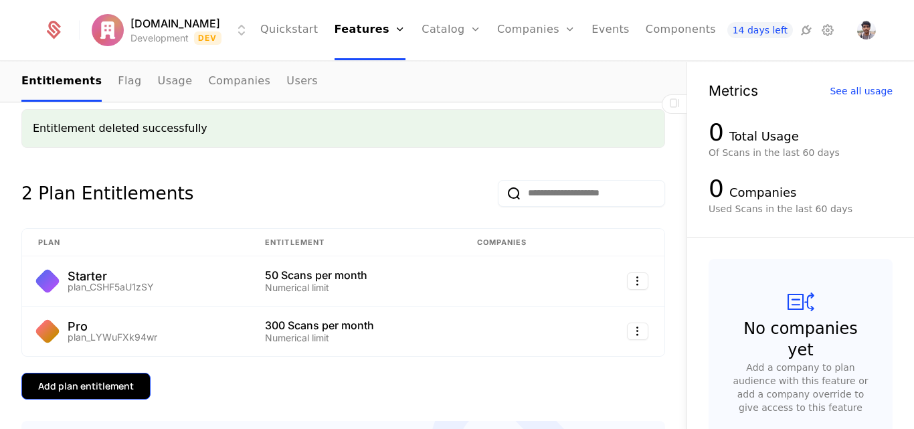
click at [86, 384] on div "Add plan entitlement" at bounding box center [86, 385] width 96 height 13
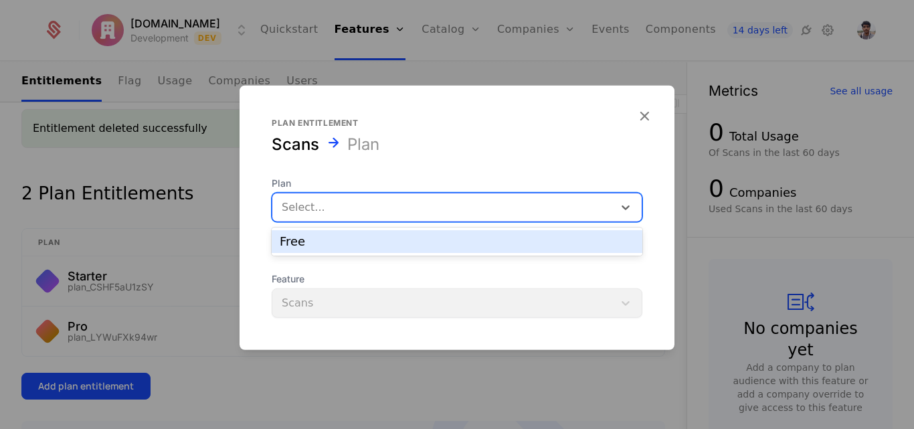
click at [332, 197] on div at bounding box center [443, 206] width 322 height 19
click at [327, 235] on div "Free" at bounding box center [457, 241] width 354 height 12
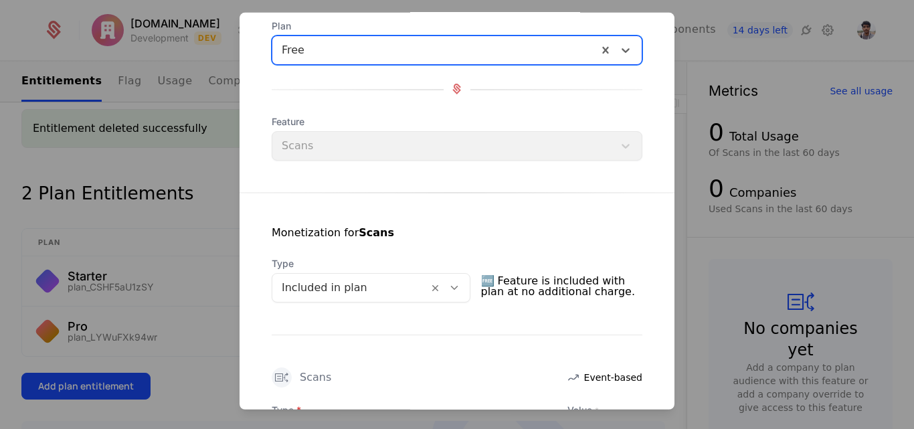
scroll to position [85, 0]
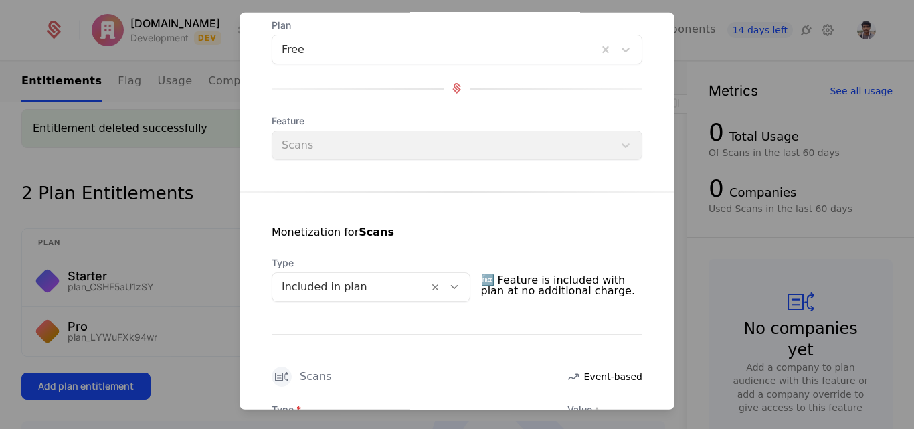
click at [360, 160] on form "Plan entitlement Scans Free Plan Free Feature Scans Monetization for Scans Type…" at bounding box center [456, 327] width 435 height 801
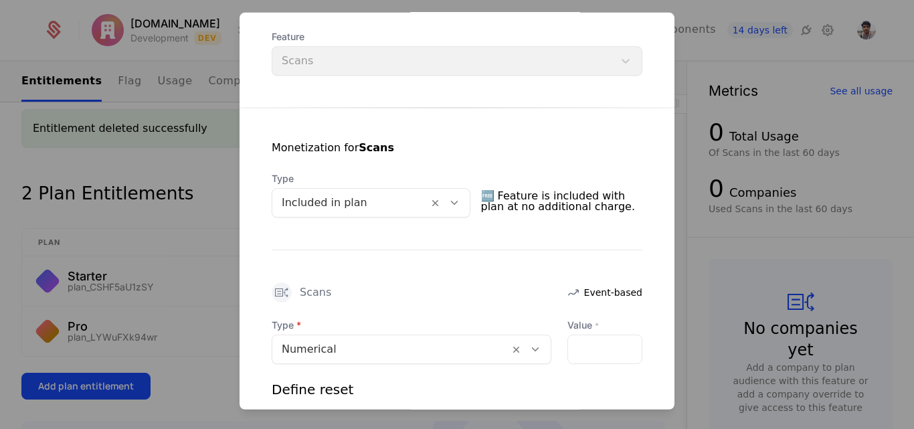
click at [512, 203] on span "🆓 Feature is included with plan at no additional charge." at bounding box center [562, 201] width 162 height 32
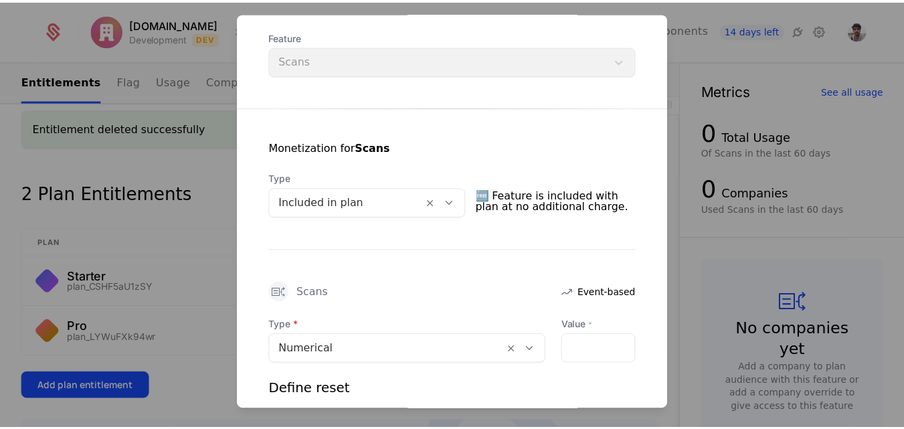
scroll to position [13, 0]
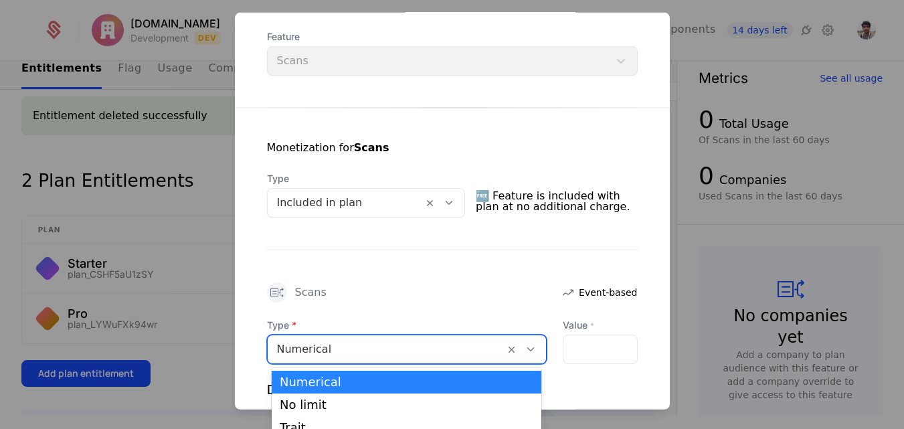
click at [332, 348] on div at bounding box center [386, 348] width 218 height 19
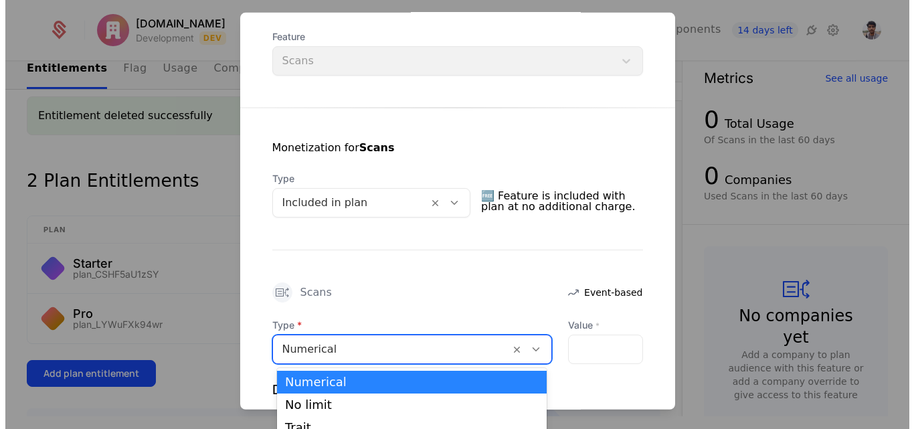
scroll to position [0, 0]
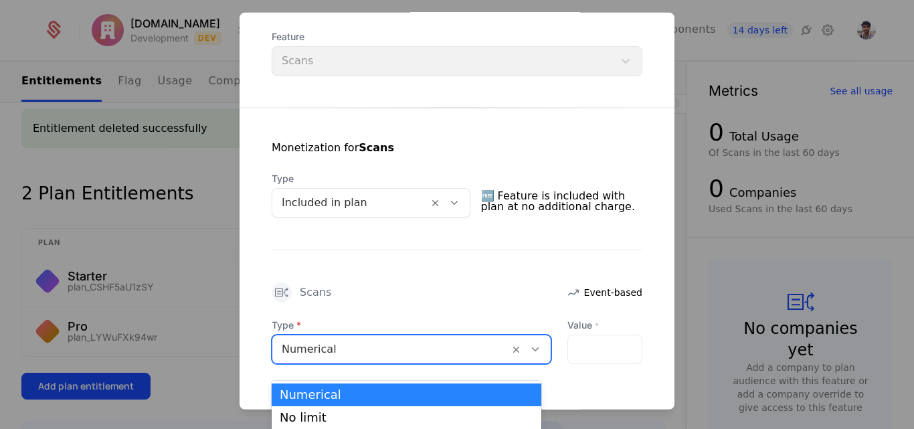
click at [322, 300] on div "Scans" at bounding box center [302, 292] width 60 height 20
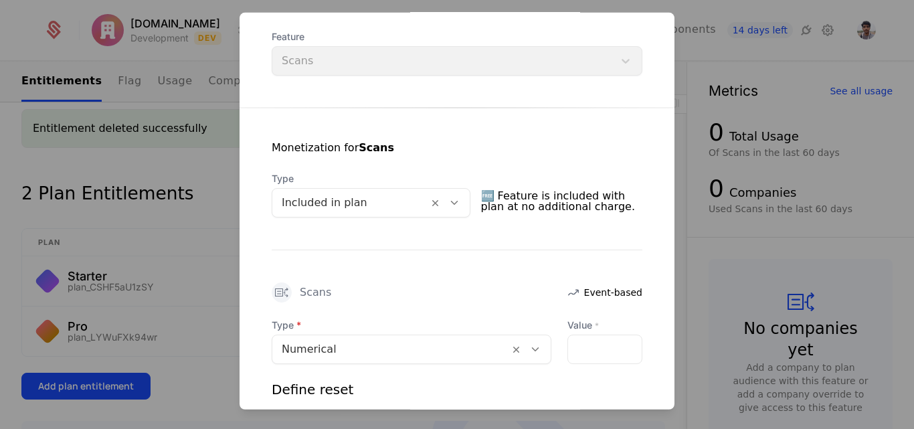
click at [332, 292] on div "Scans Event-based" at bounding box center [457, 292] width 371 height 20
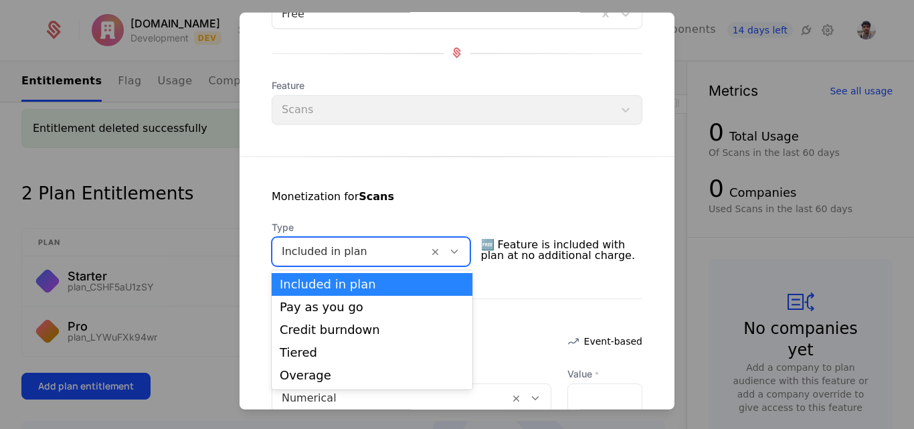
click at [460, 251] on icon at bounding box center [454, 251] width 12 height 12
click at [350, 289] on div "Included in plan" at bounding box center [372, 284] width 185 height 12
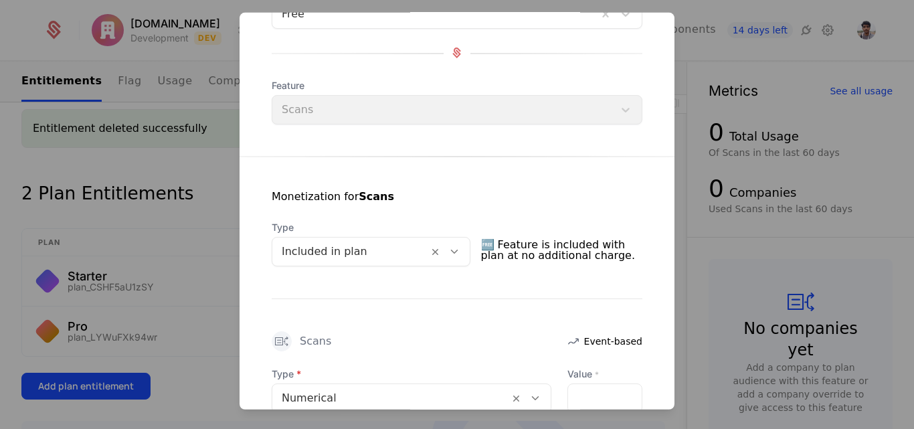
click at [522, 235] on span "🆓 Feature is included with plan at no additional charge." at bounding box center [562, 249] width 162 height 32
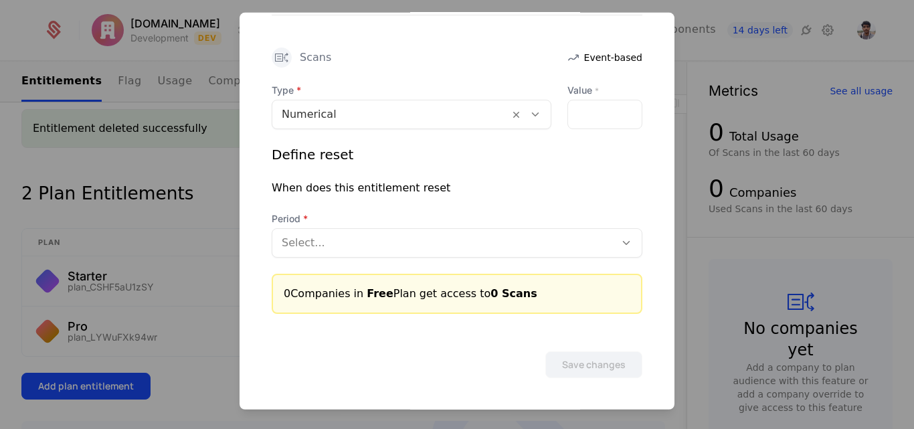
scroll to position [0, 0]
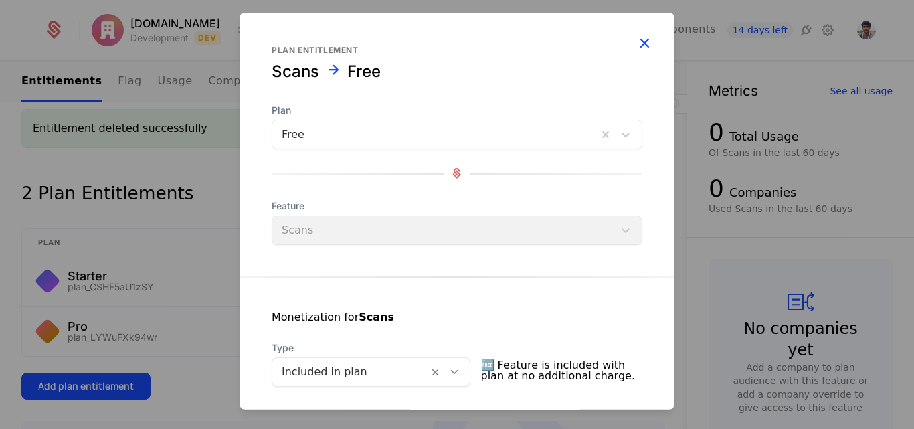
click at [637, 44] on icon "button" at bounding box center [643, 41] width 17 height 17
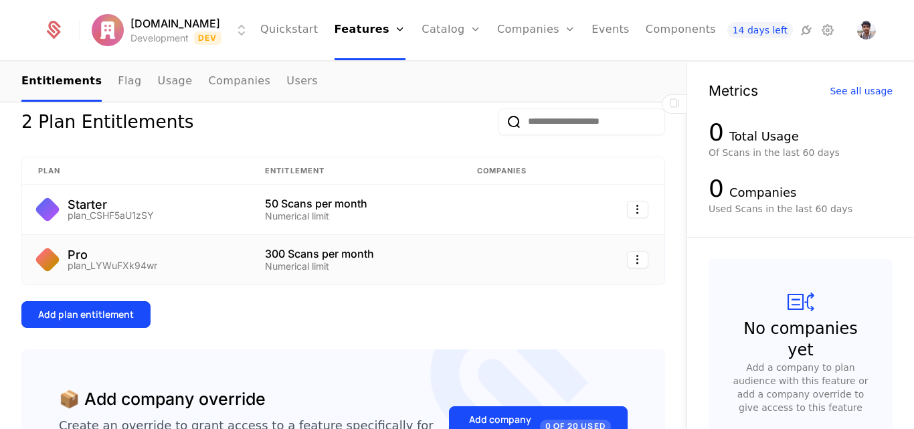
scroll to position [242, 0]
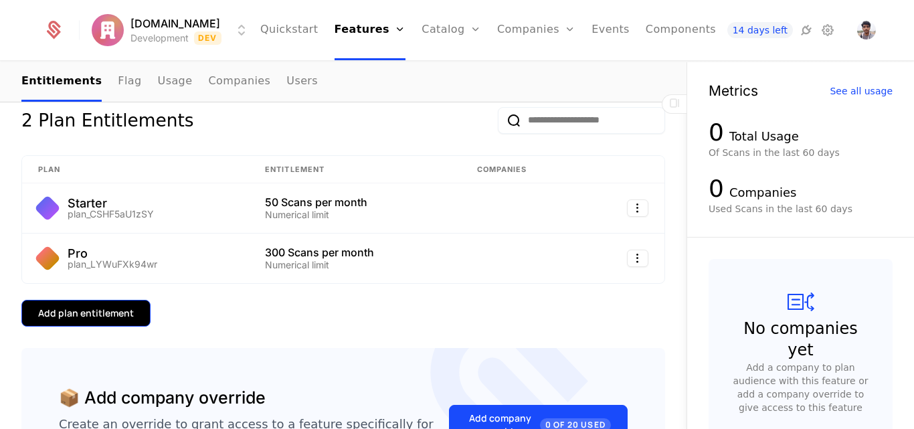
click at [99, 314] on div "Add plan entitlement" at bounding box center [86, 312] width 96 height 13
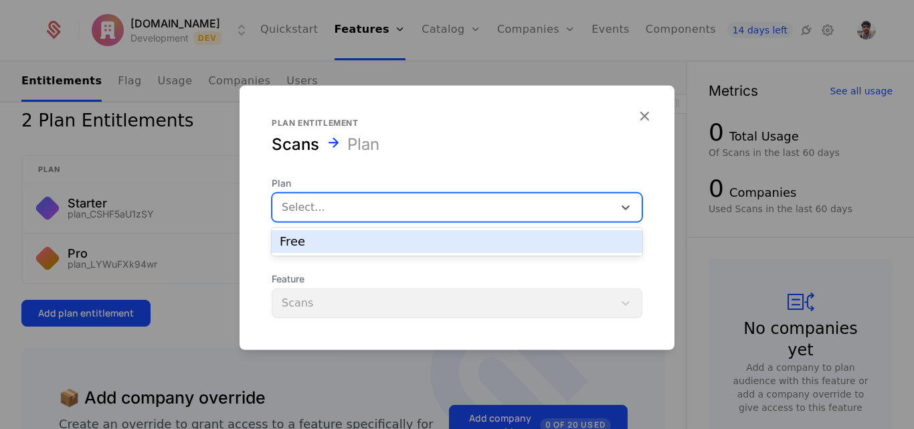
click at [348, 203] on div at bounding box center [443, 206] width 322 height 19
click at [337, 240] on div "Free" at bounding box center [457, 241] width 354 height 12
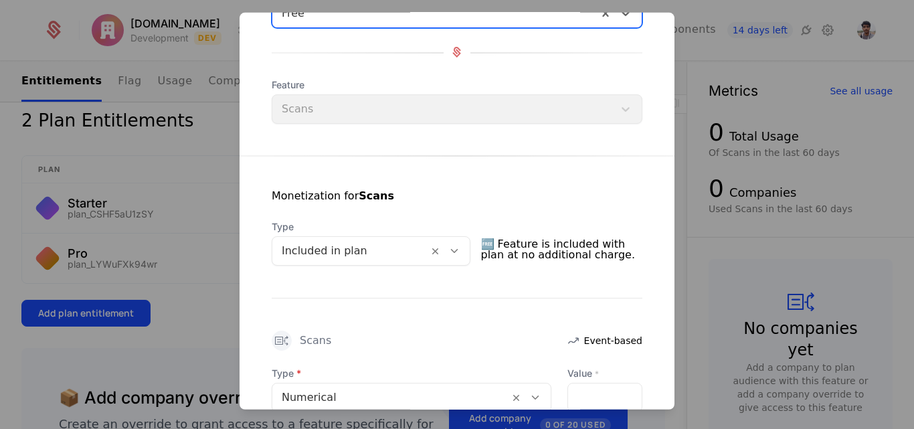
scroll to position [127, 0]
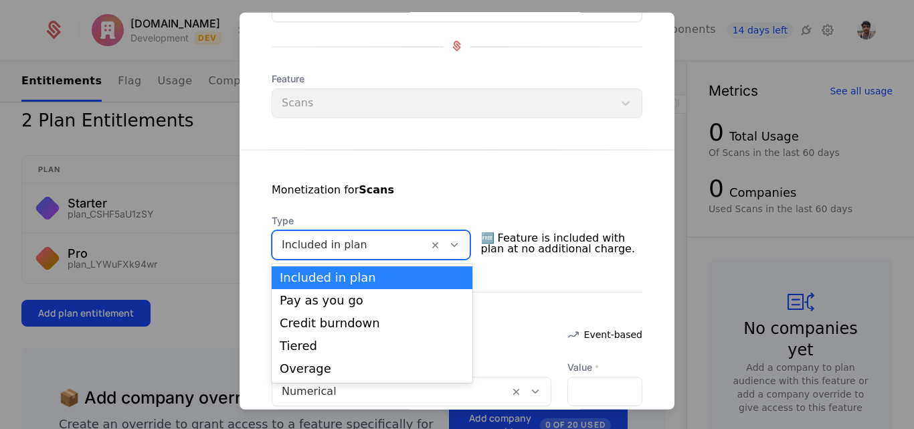
click at [450, 247] on icon at bounding box center [454, 244] width 12 height 12
click at [421, 281] on div "Included in plan" at bounding box center [372, 278] width 185 height 12
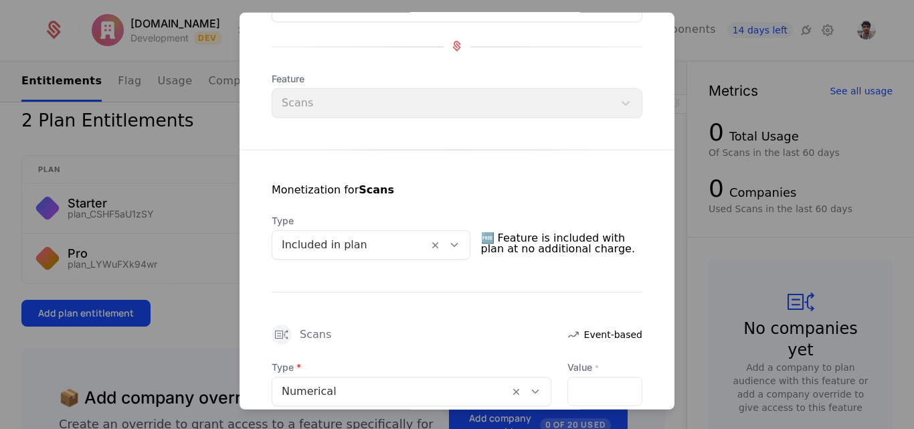
click at [528, 246] on span "🆓 Feature is included with plan at no additional charge." at bounding box center [562, 243] width 162 height 32
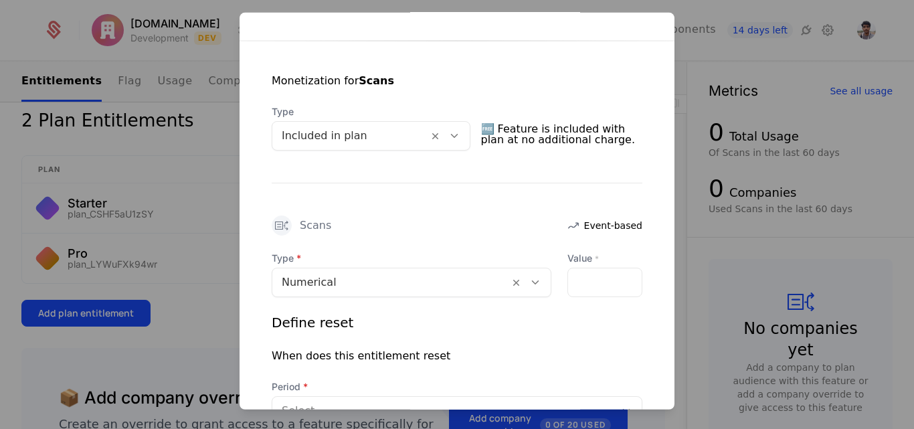
scroll to position [237, 0]
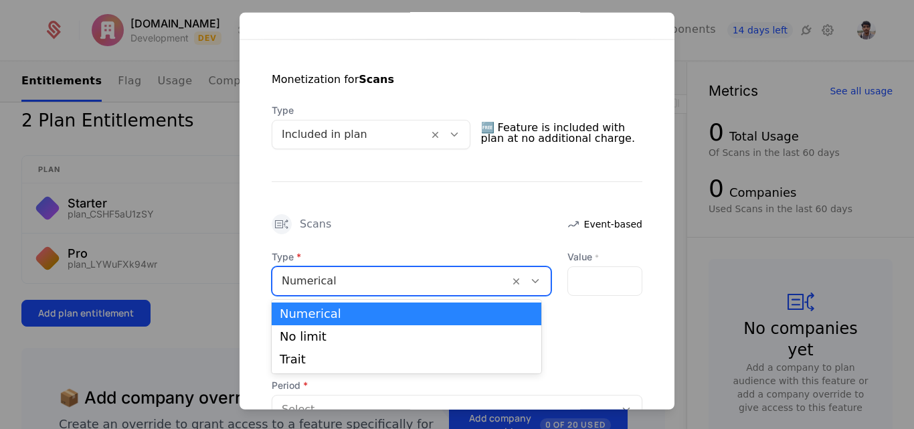
click at [413, 286] on div at bounding box center [391, 280] width 218 height 19
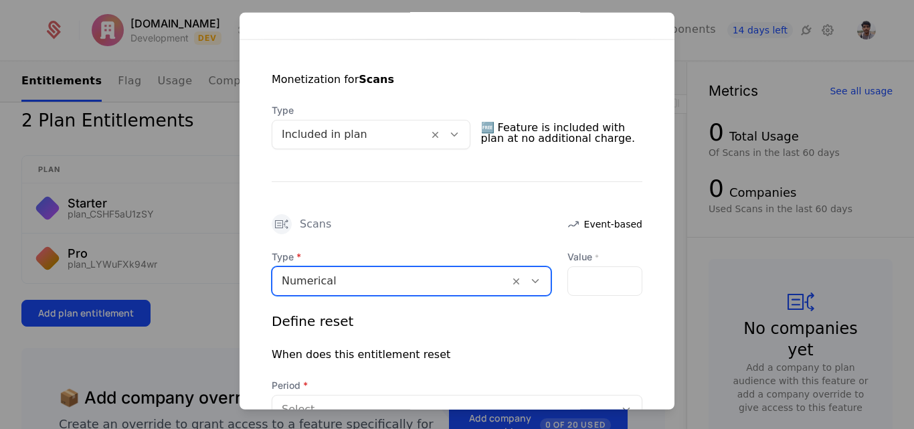
click at [413, 286] on div at bounding box center [391, 280] width 218 height 19
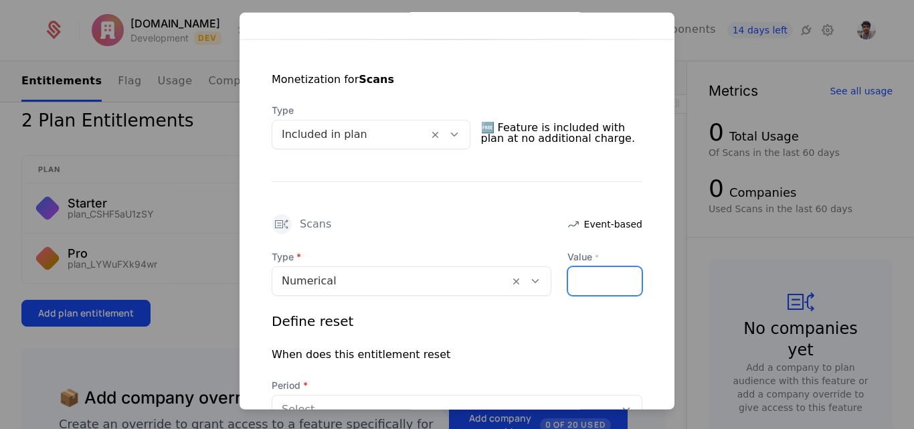
click at [576, 284] on input "Value *" at bounding box center [605, 280] width 74 height 28
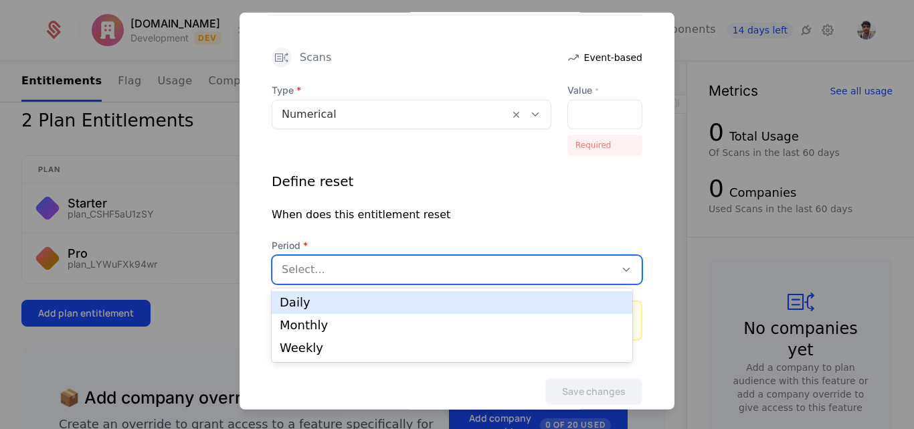
click at [469, 255] on div "Select..." at bounding box center [457, 268] width 371 height 29
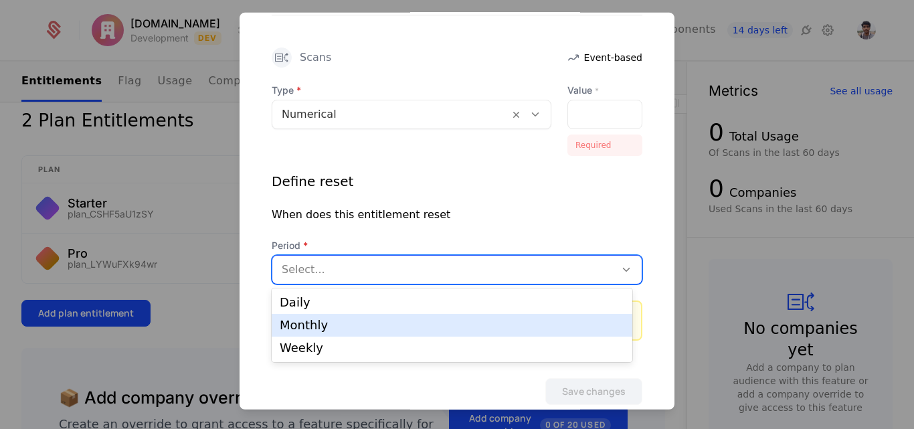
click at [354, 333] on div "Monthly" at bounding box center [452, 325] width 360 height 23
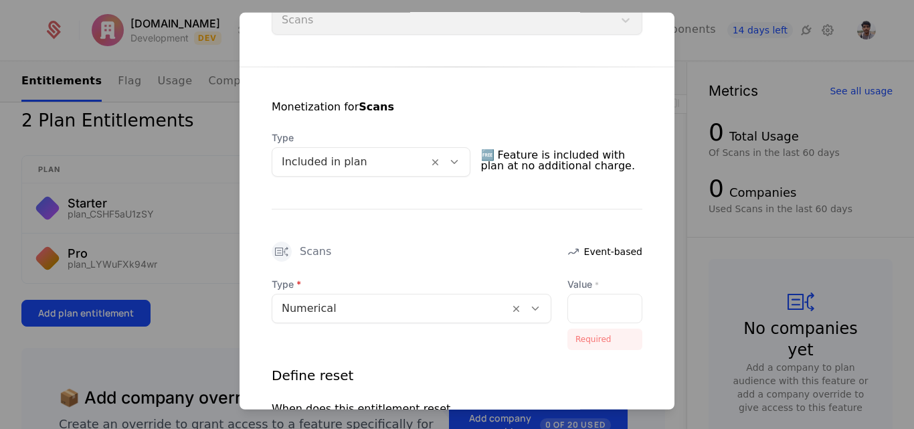
scroll to position [201, 0]
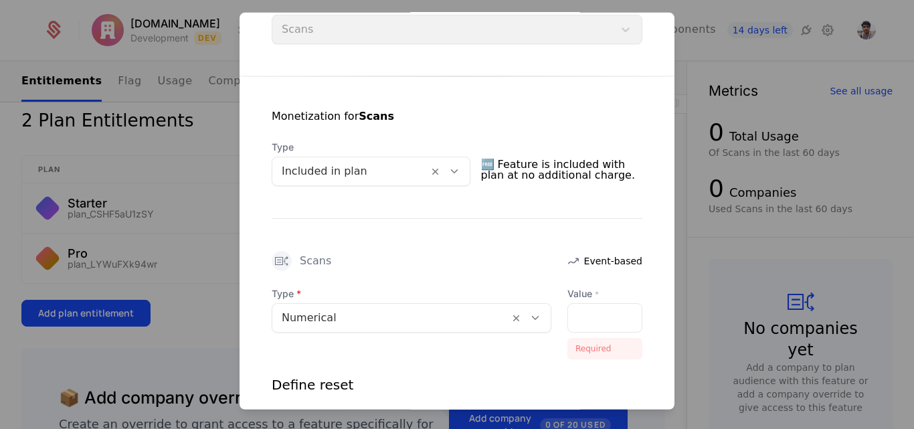
click at [507, 178] on span "🆓 Feature is included with plan at no additional charge." at bounding box center [562, 169] width 162 height 32
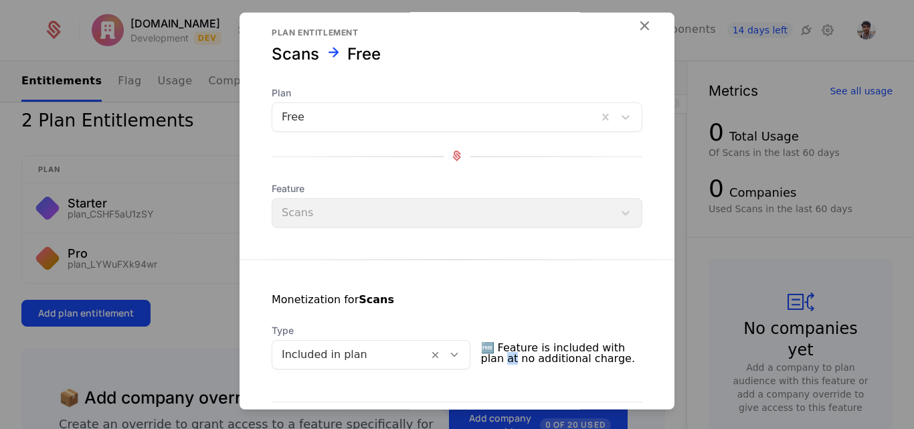
scroll to position [0, 0]
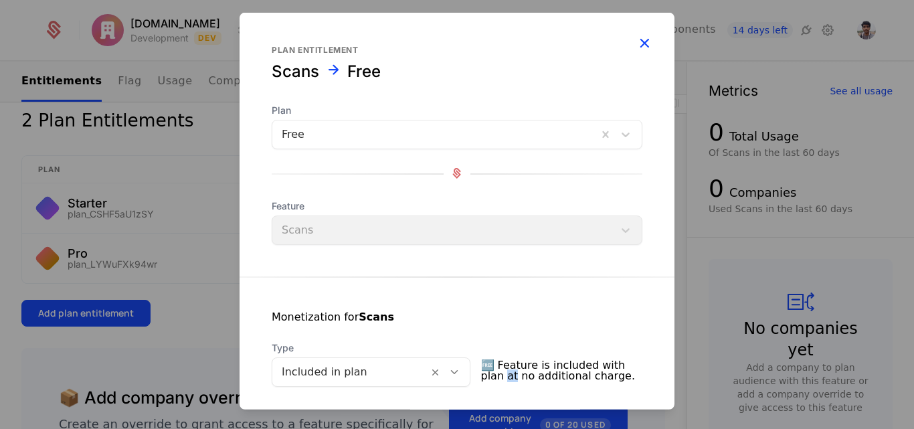
click at [635, 47] on icon "button" at bounding box center [643, 41] width 17 height 17
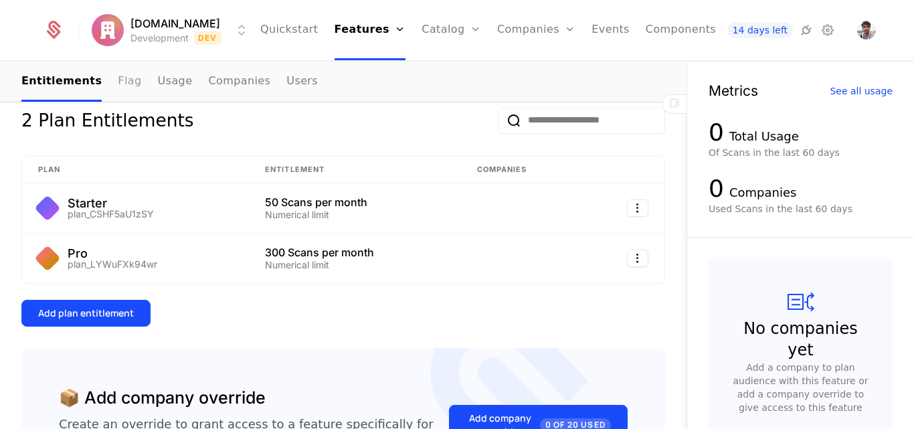
click at [118, 86] on link "Flag" at bounding box center [129, 81] width 23 height 39
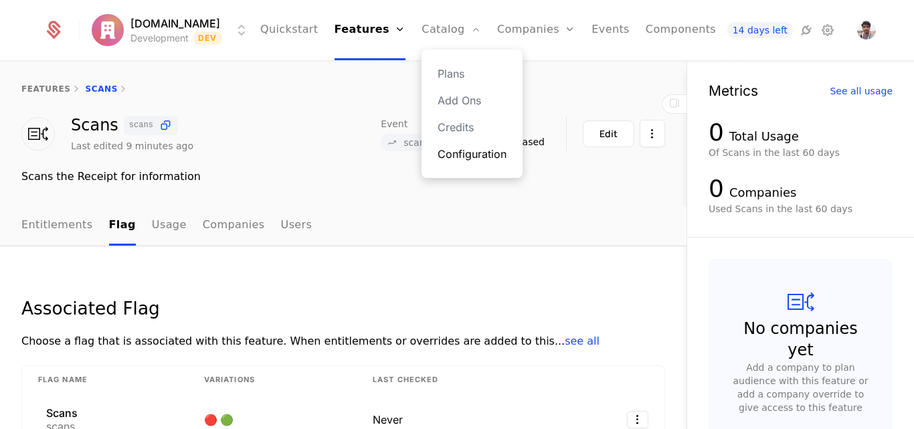
click at [449, 154] on link "Configuration" at bounding box center [471, 154] width 69 height 16
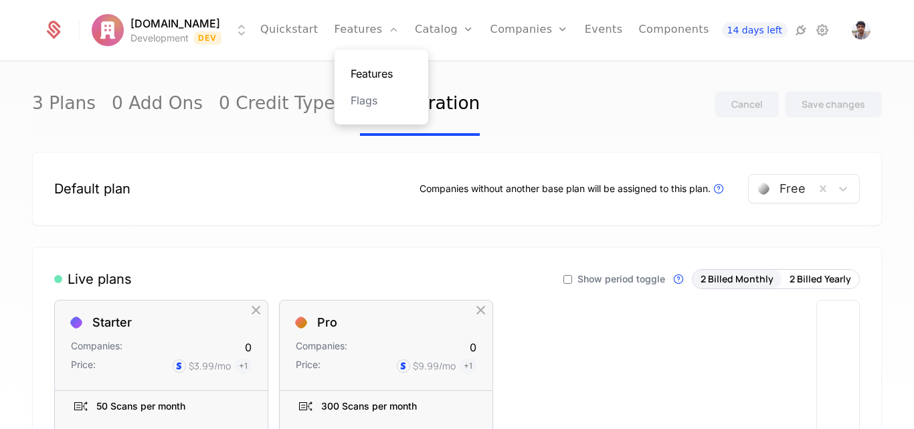
click at [367, 78] on link "Features" at bounding box center [381, 74] width 62 height 16
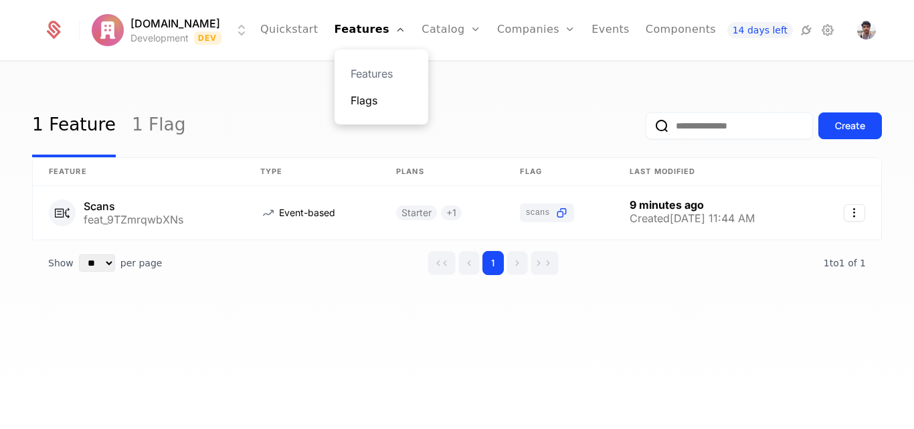
click at [354, 106] on link "Flags" at bounding box center [381, 100] width 62 height 16
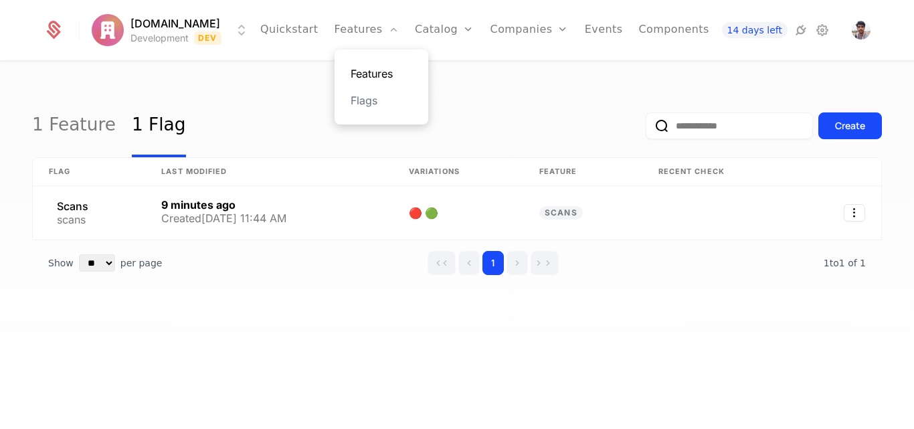
click at [360, 77] on link "Features" at bounding box center [381, 74] width 62 height 16
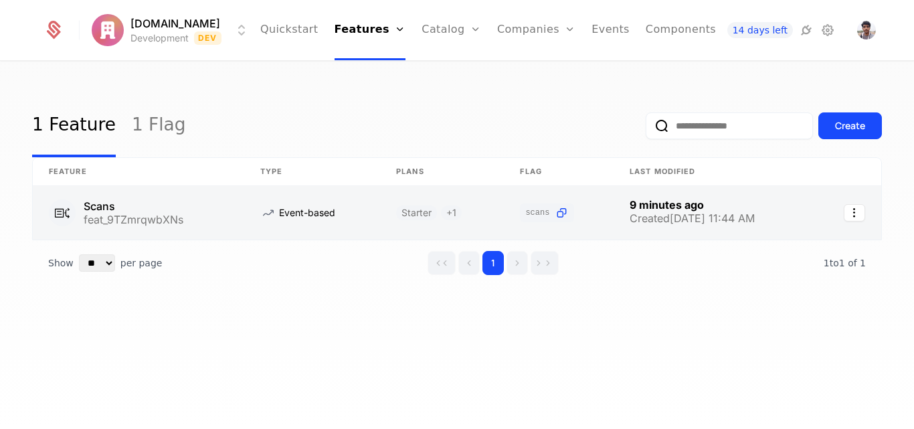
click at [375, 211] on link at bounding box center [312, 213] width 136 height 54
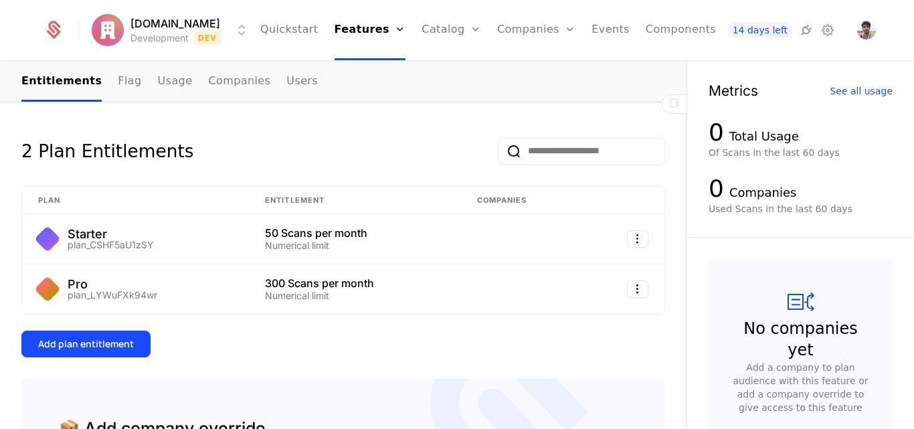
scroll to position [163, 0]
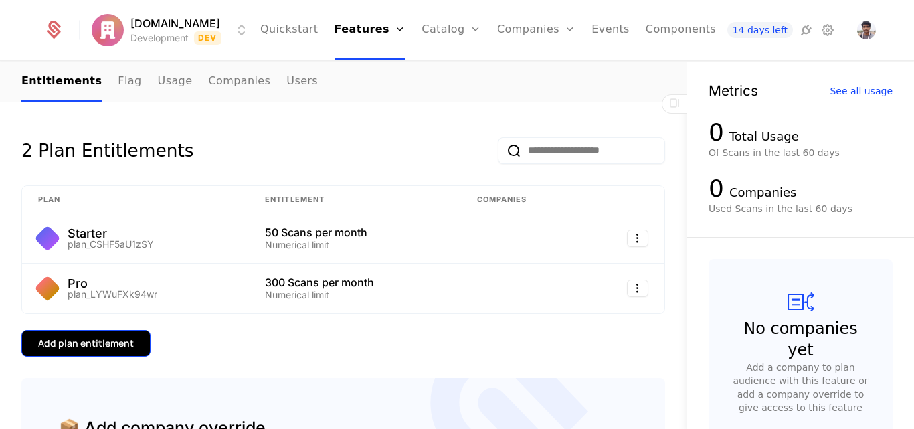
click at [117, 335] on button "Add plan entitlement" at bounding box center [85, 343] width 129 height 27
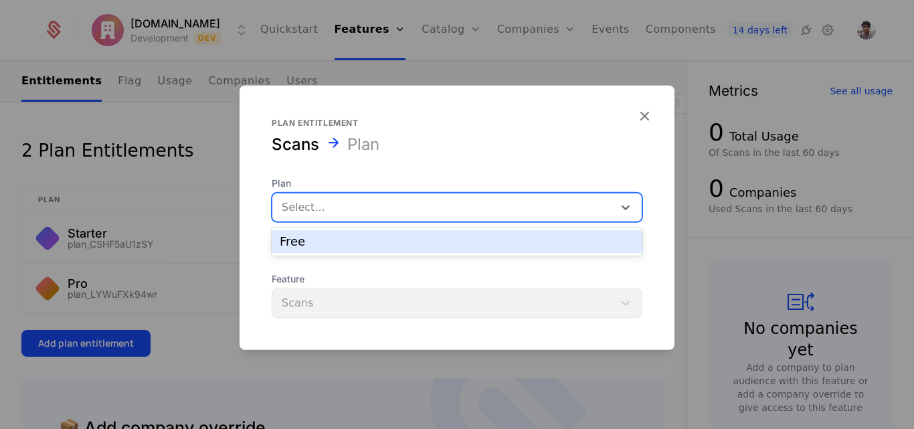
click at [363, 201] on div at bounding box center [443, 206] width 322 height 19
click at [346, 238] on div "Free" at bounding box center [457, 241] width 354 height 12
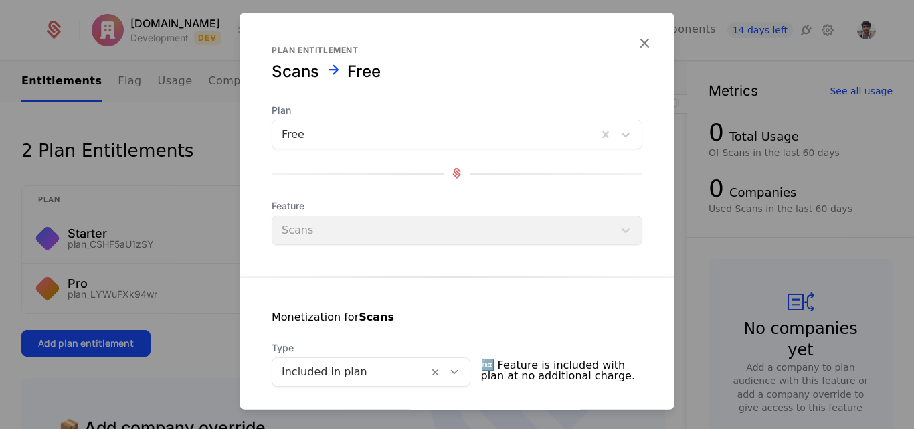
click at [324, 227] on div "Feature Scans" at bounding box center [457, 221] width 371 height 45
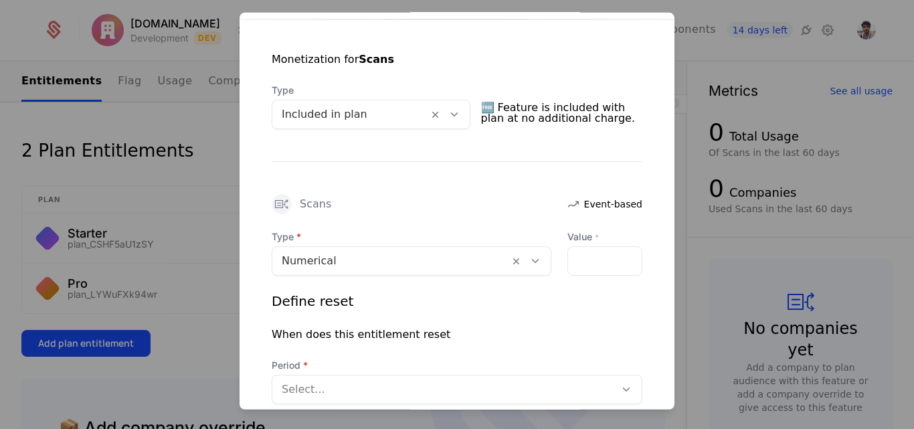
scroll to position [258, 0]
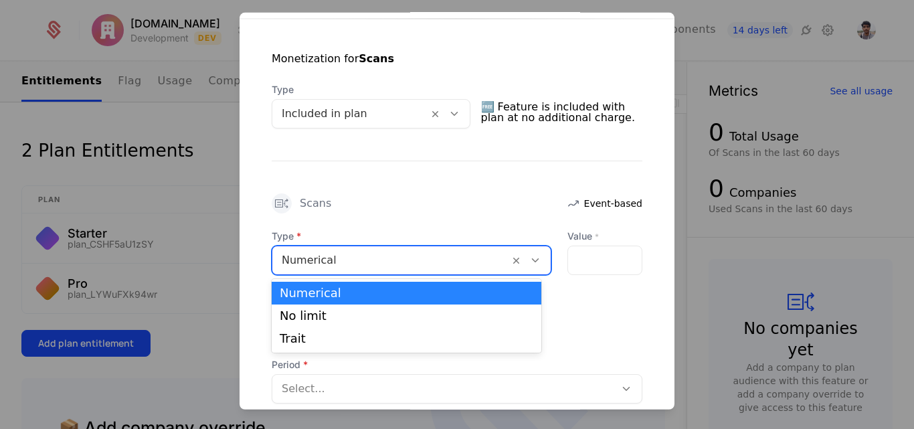
click at [414, 266] on div at bounding box center [391, 259] width 218 height 19
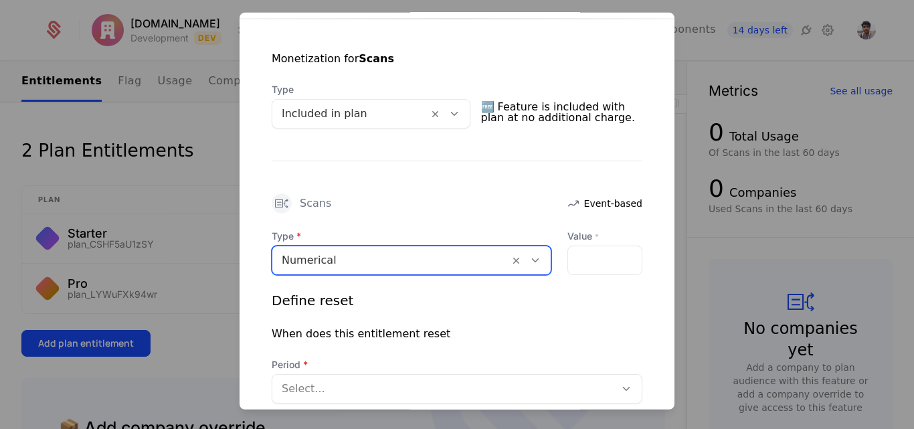
click at [413, 266] on div at bounding box center [391, 259] width 218 height 19
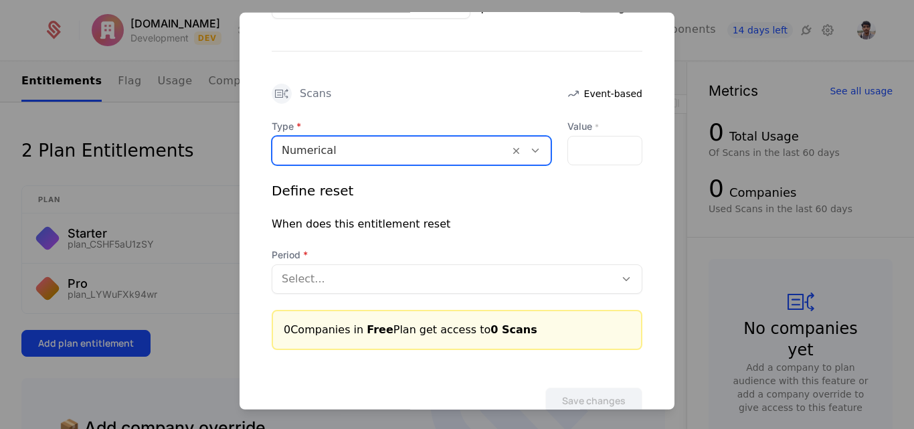
scroll to position [369, 0]
click at [363, 285] on div at bounding box center [444, 277] width 324 height 19
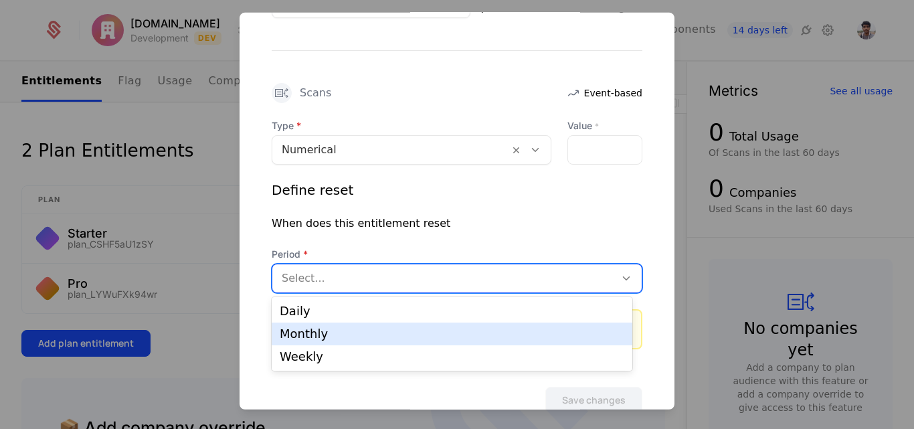
click at [362, 337] on div "Monthly" at bounding box center [452, 334] width 344 height 12
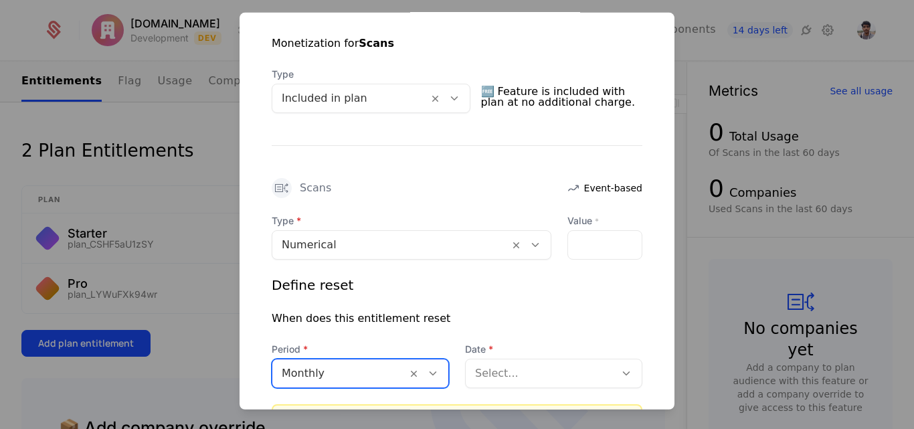
scroll to position [274, 0]
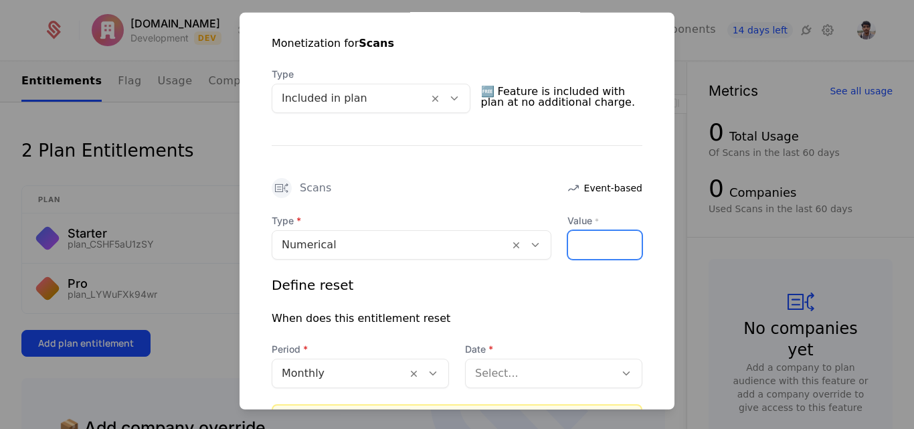
click at [592, 238] on input "Value *" at bounding box center [605, 244] width 74 height 28
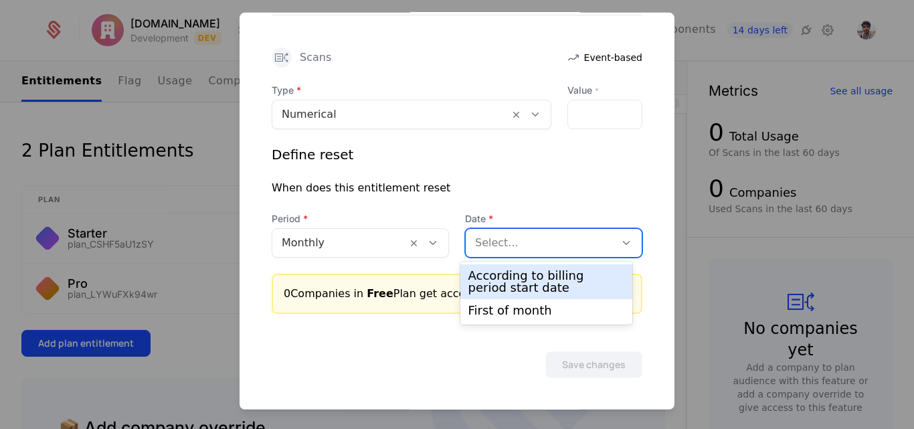
click at [534, 250] on div at bounding box center [540, 242] width 130 height 19
click at [523, 276] on div "According to billing period start date" at bounding box center [546, 282] width 156 height 24
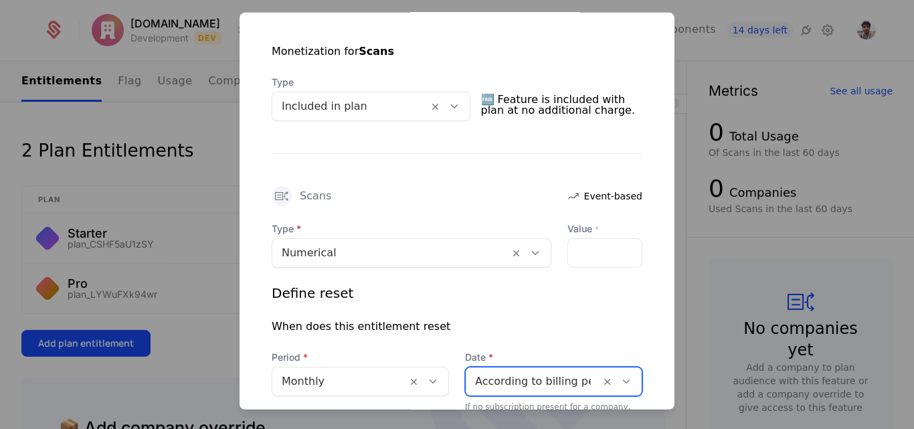
scroll to position [265, 0]
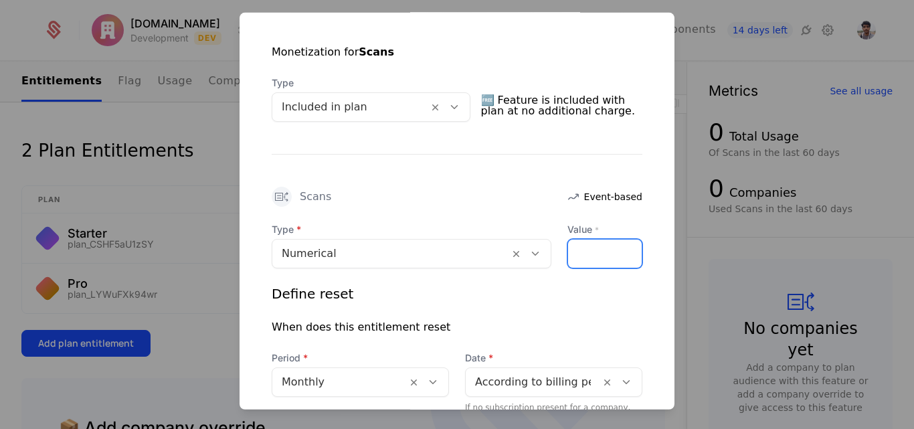
click at [604, 257] on input "***" at bounding box center [605, 253] width 74 height 28
type input "*"
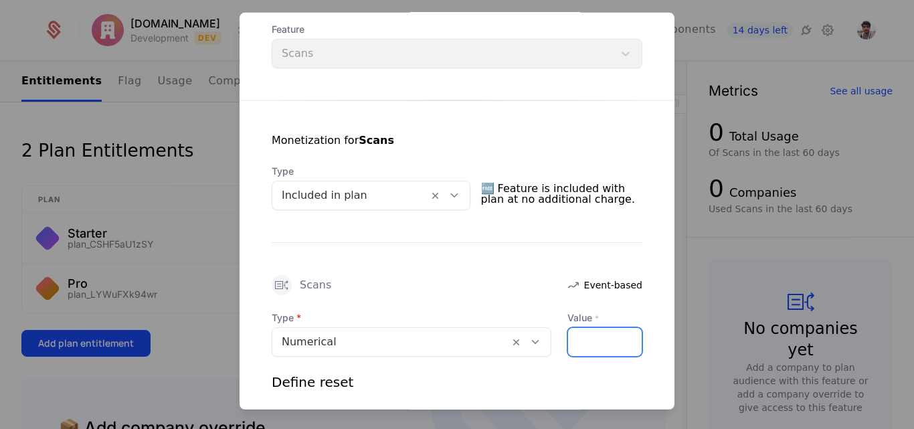
scroll to position [176, 0]
type input "*"
click at [545, 195] on span "🆓 Feature is included with plan at no additional charge." at bounding box center [562, 194] width 162 height 32
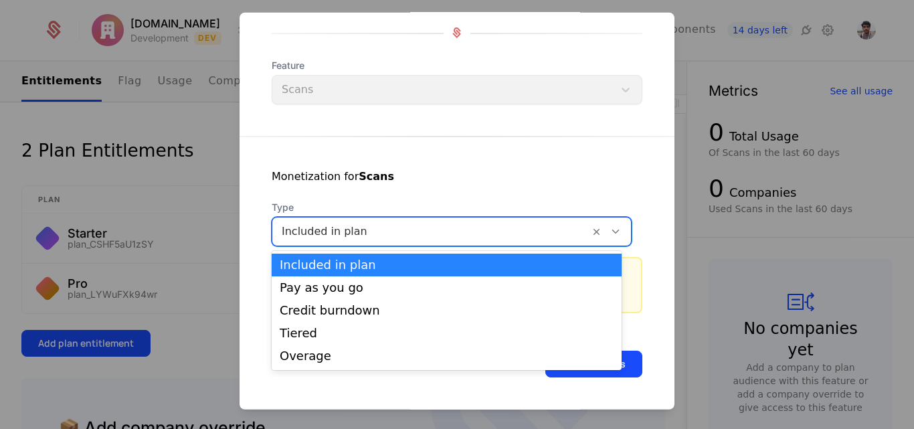
scroll to position [140, 0]
click at [437, 198] on div "Monetization for Scans Type 5 results available. Use Up and Down to choose opti…" at bounding box center [456, 224] width 435 height 177
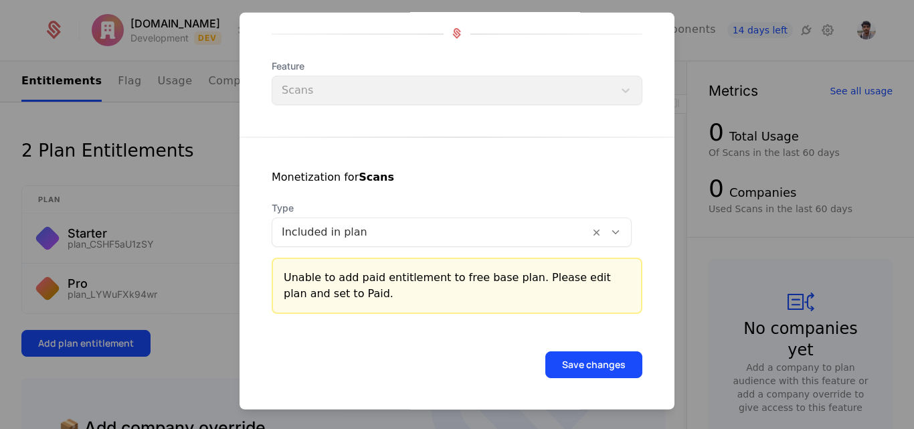
click at [431, 205] on span "Type" at bounding box center [452, 207] width 360 height 13
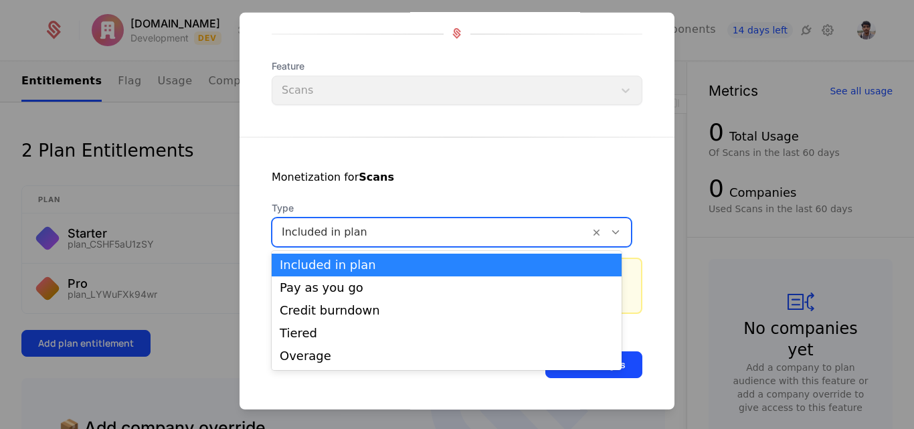
click at [442, 227] on div at bounding box center [431, 231] width 298 height 19
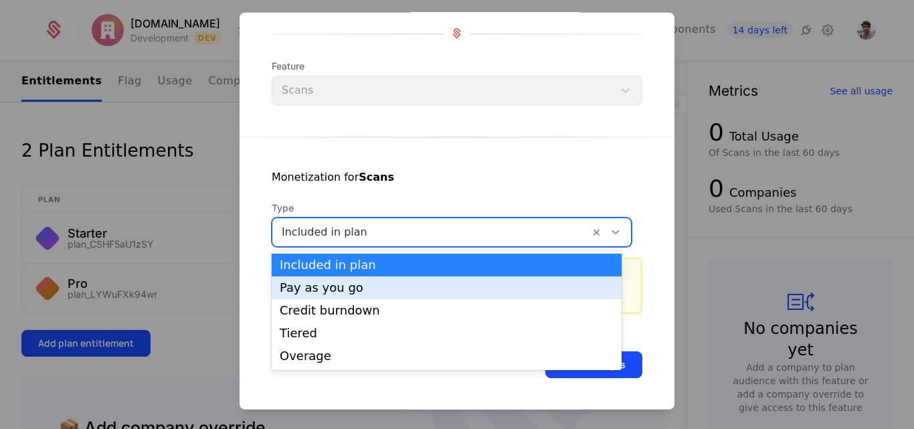
click at [418, 290] on div "Pay as you go" at bounding box center [447, 288] width 334 height 12
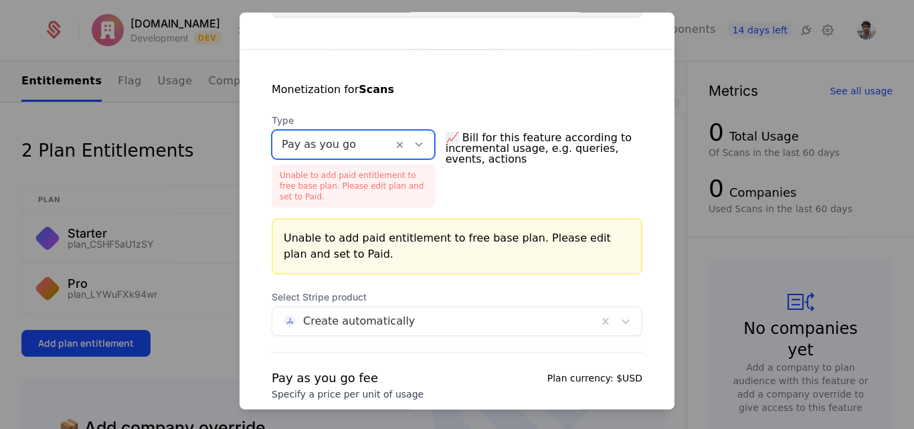
scroll to position [227, 0]
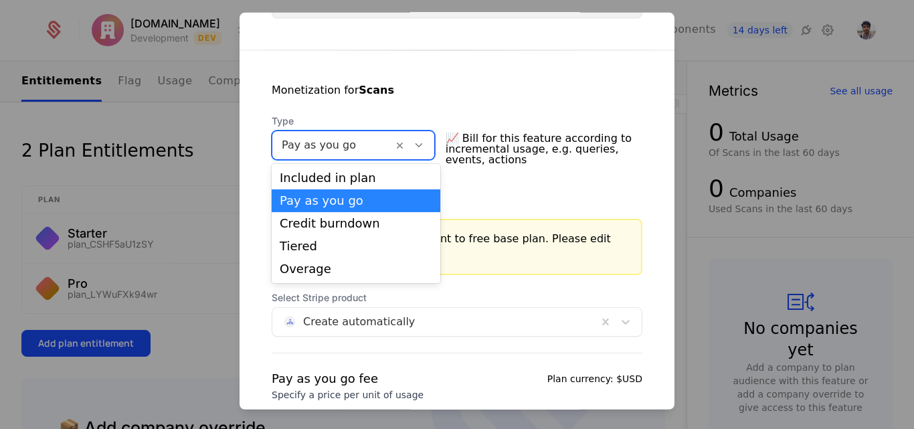
click at [367, 146] on div at bounding box center [333, 144] width 102 height 19
click at [314, 226] on div "Credit burndown" at bounding box center [356, 223] width 152 height 12
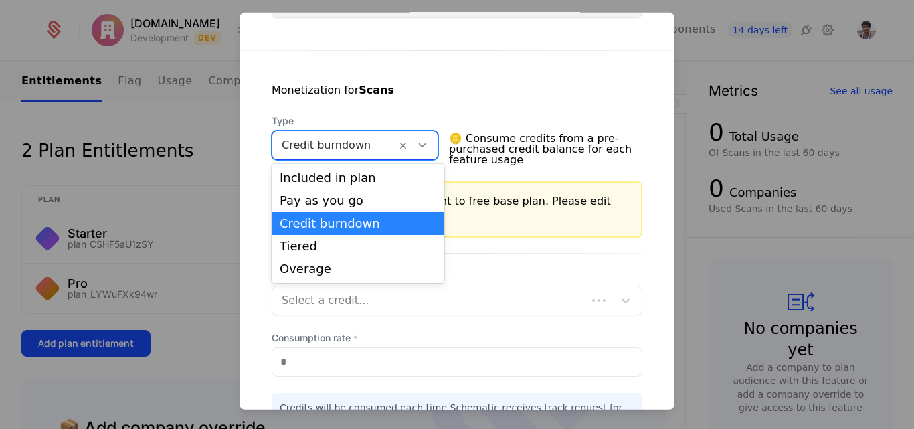
click at [349, 155] on div "Credit burndown" at bounding box center [334, 144] width 124 height 24
click at [344, 187] on div "Included in plan" at bounding box center [358, 178] width 173 height 23
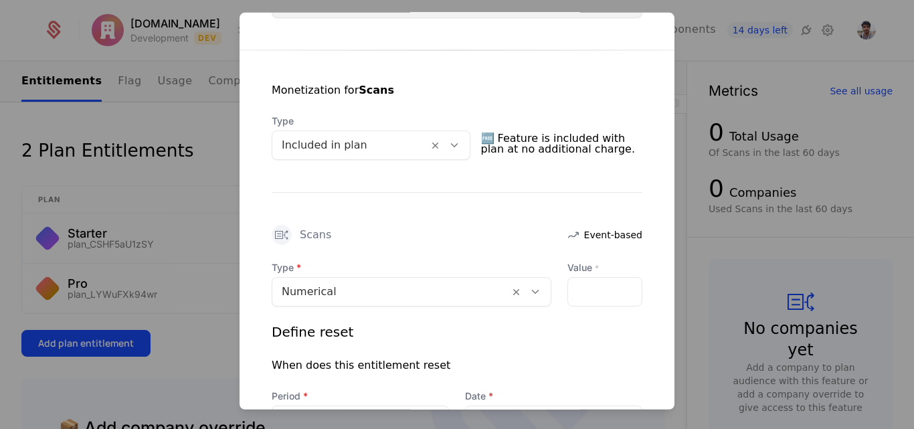
click at [530, 148] on span "🆓 Feature is included with plan at no additional charge." at bounding box center [562, 143] width 162 height 32
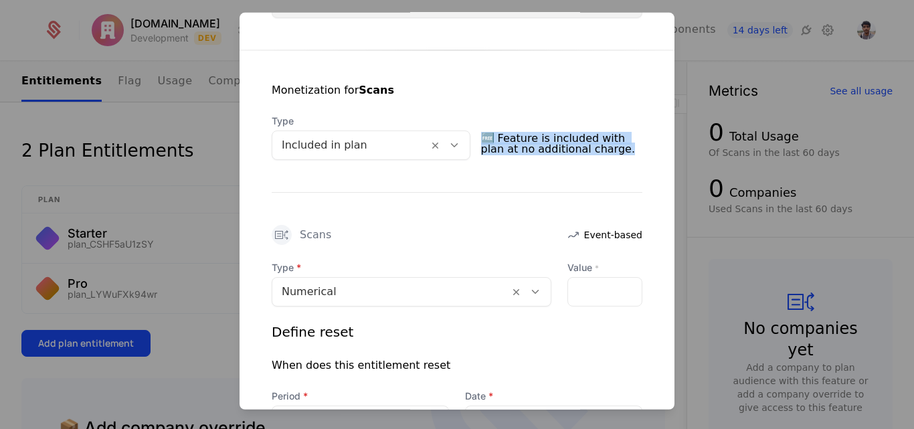
scroll to position [0, 0]
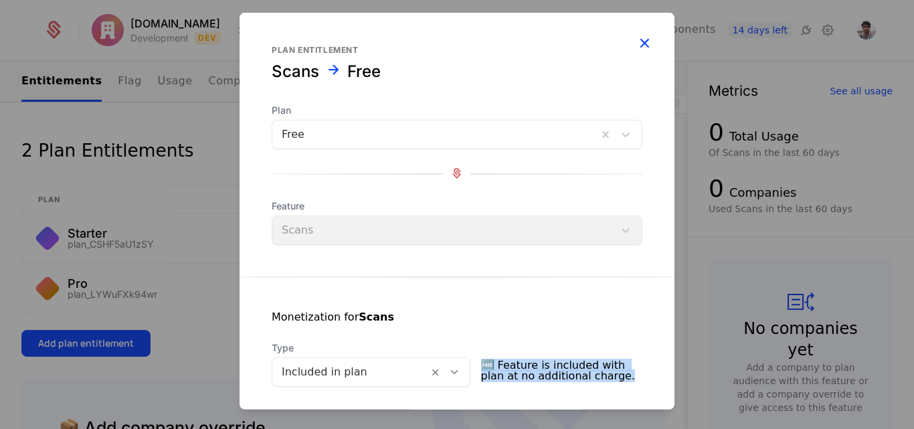
click at [636, 41] on icon "button" at bounding box center [643, 41] width 17 height 17
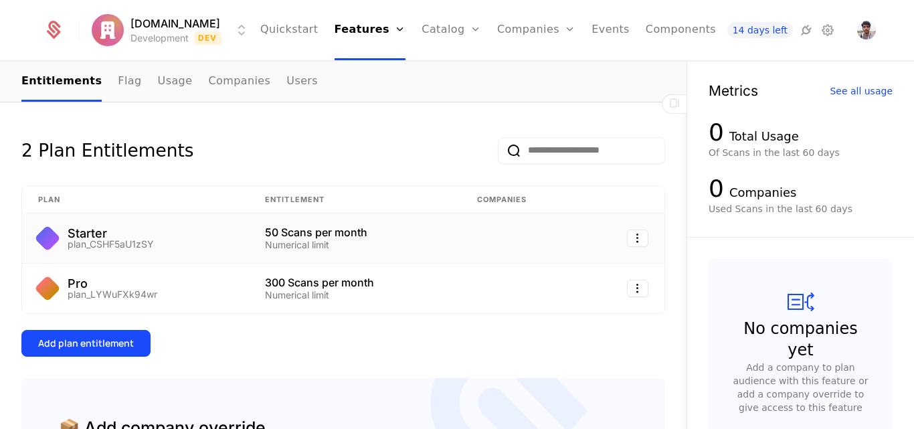
click at [305, 236] on div "50 Scans per month" at bounding box center [355, 232] width 180 height 11
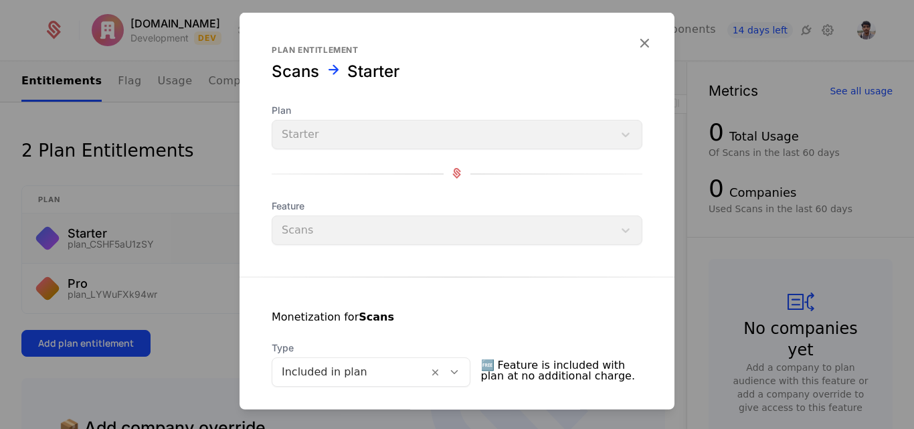
click at [640, 29] on form "Plan entitlement Scans Starter Plan Starter Feature Scans Monetization for Scan…" at bounding box center [456, 426] width 435 height 828
click at [637, 36] on icon "button" at bounding box center [643, 41] width 17 height 17
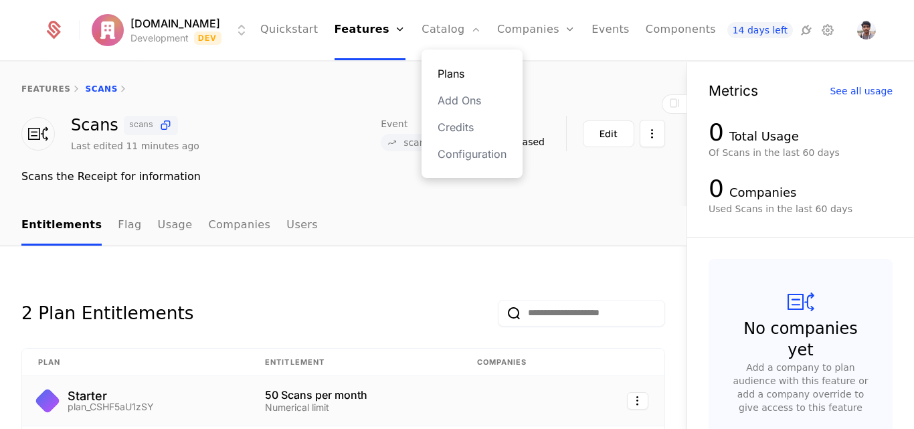
click at [445, 76] on link "Plans" at bounding box center [471, 74] width 69 height 16
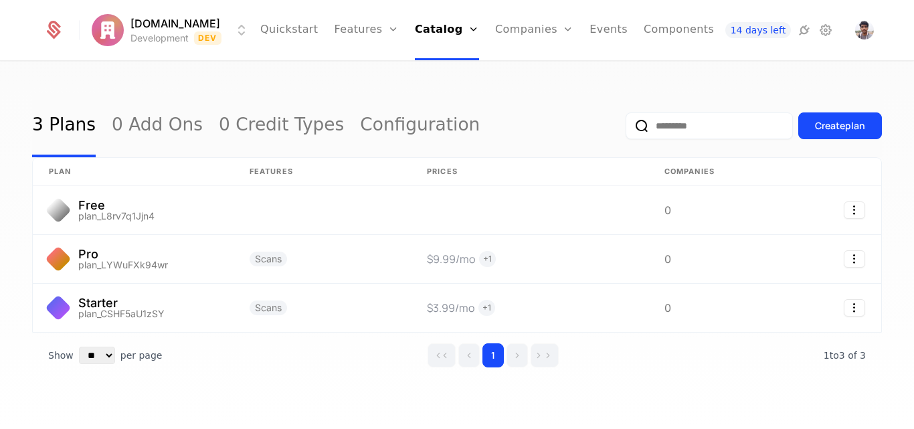
scroll to position [16, 0]
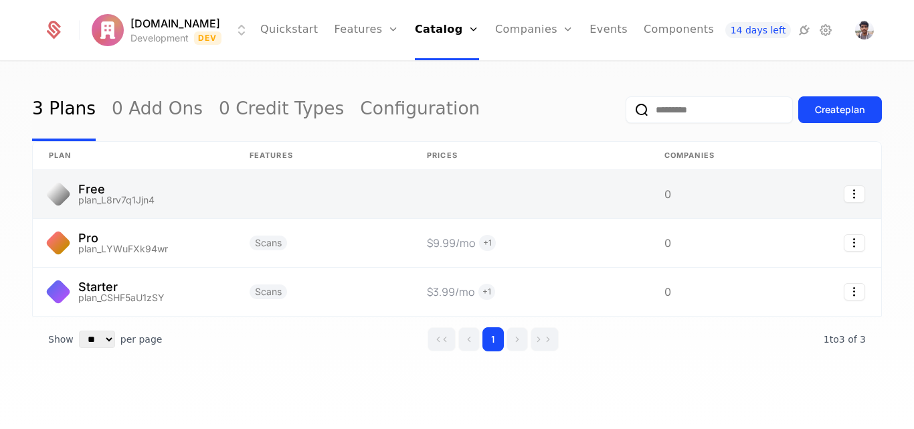
click at [237, 201] on link at bounding box center [321, 194] width 177 height 48
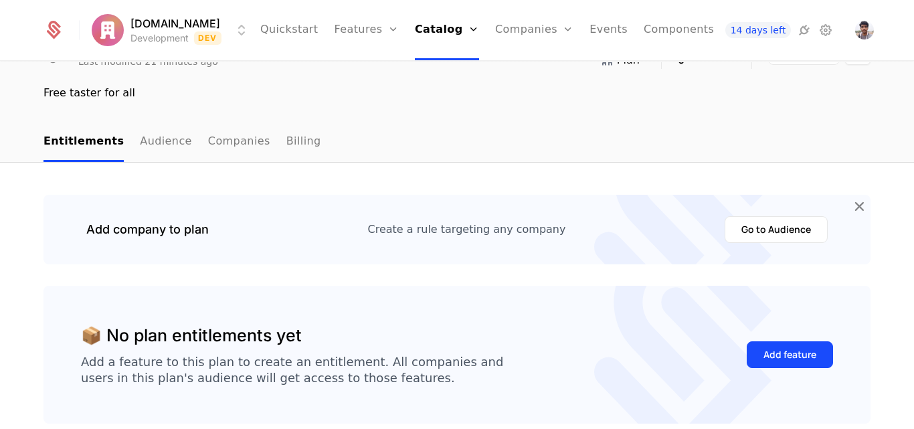
scroll to position [80, 0]
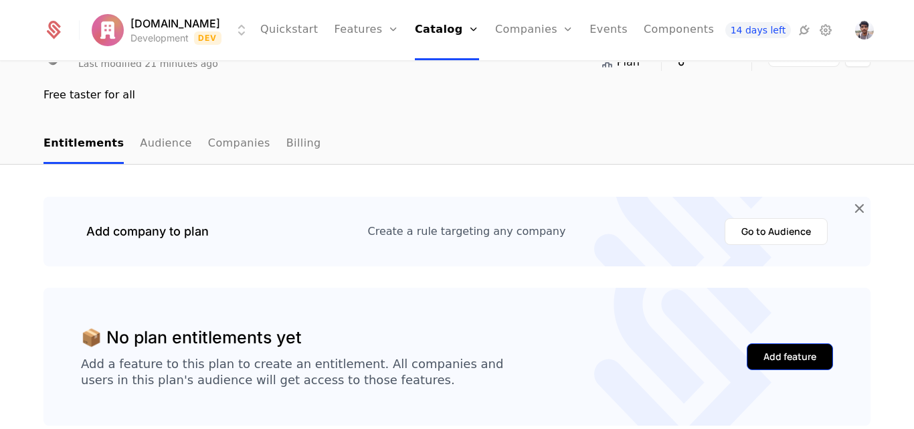
click at [780, 358] on div "Add feature" at bounding box center [789, 356] width 53 height 13
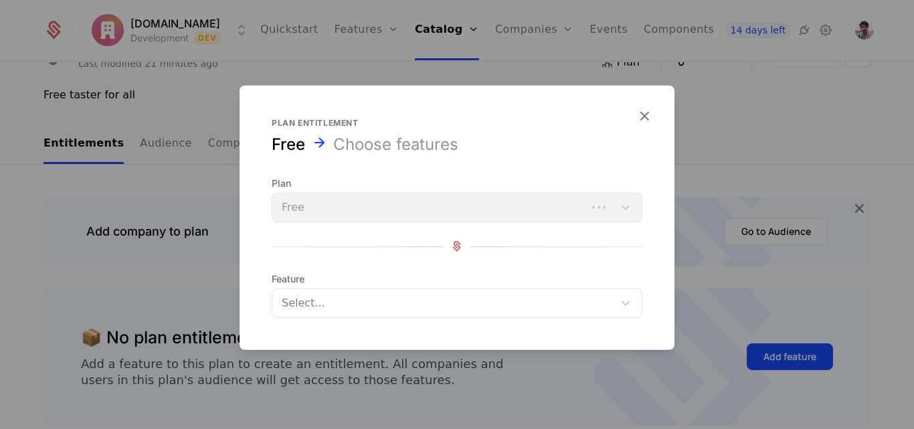
click at [409, 214] on div "Plan Free" at bounding box center [457, 198] width 371 height 45
click at [639, 122] on icon "button" at bounding box center [643, 114] width 17 height 17
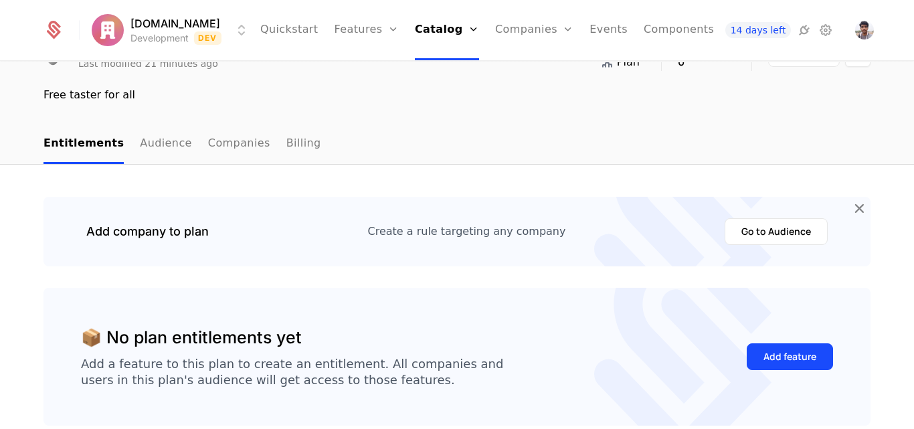
scroll to position [0, 0]
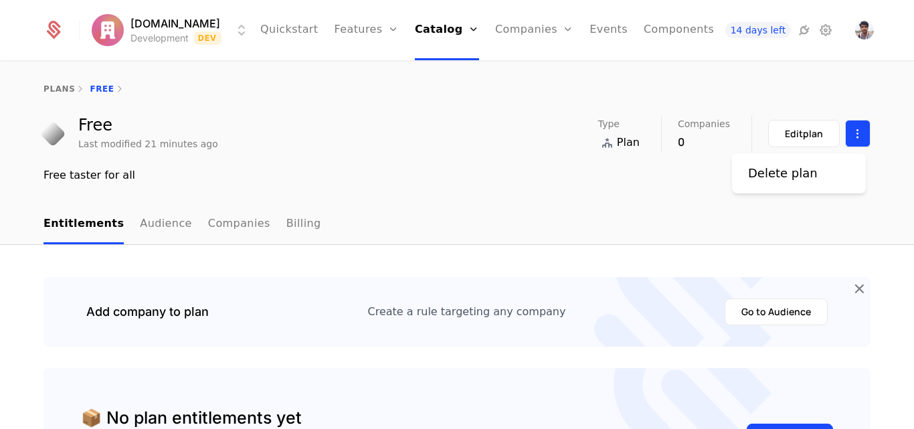
click at [846, 126] on html "Expensio.io Development Dev Quickstart Features Features Flags Catalog Plans Ad…" at bounding box center [457, 214] width 914 height 429
click at [328, 126] on html "Expensio.io Development Dev Quickstart Features Features Flags Catalog Plans Ad…" at bounding box center [457, 214] width 914 height 429
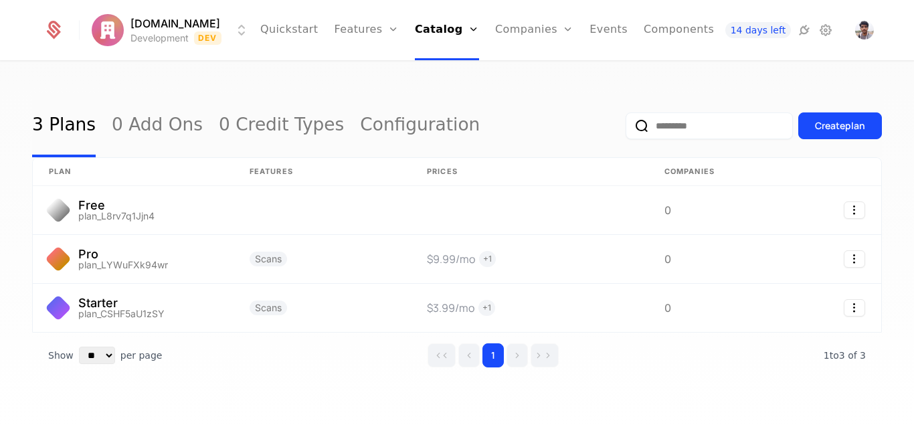
scroll to position [16, 0]
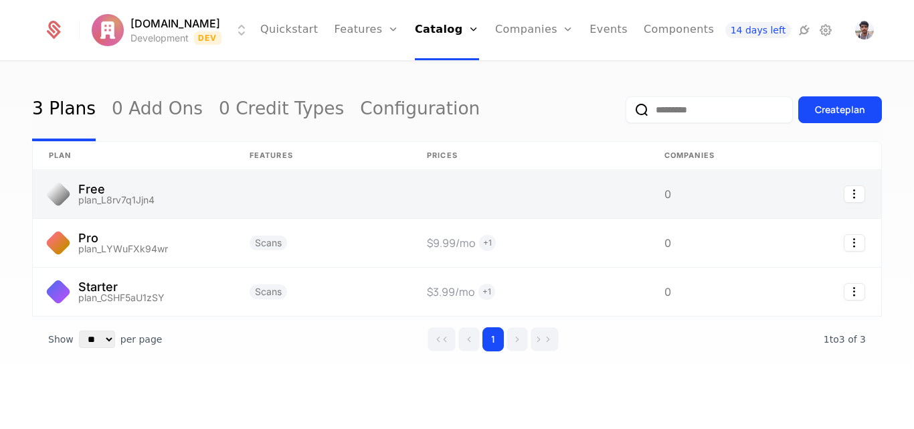
click at [843, 203] on link at bounding box center [818, 194] width 126 height 48
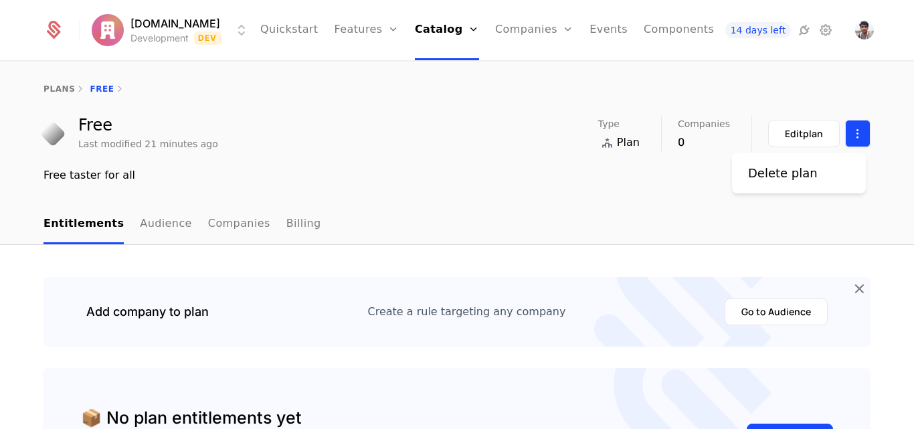
click at [848, 138] on html "Expensio.io Development Dev Quickstart Features Features Flags Catalog Plans Ad…" at bounding box center [457, 214] width 914 height 429
click at [778, 183] on div "Delete plan" at bounding box center [799, 173] width 134 height 40
click at [768, 178] on div "Delete plan" at bounding box center [783, 173] width 70 height 19
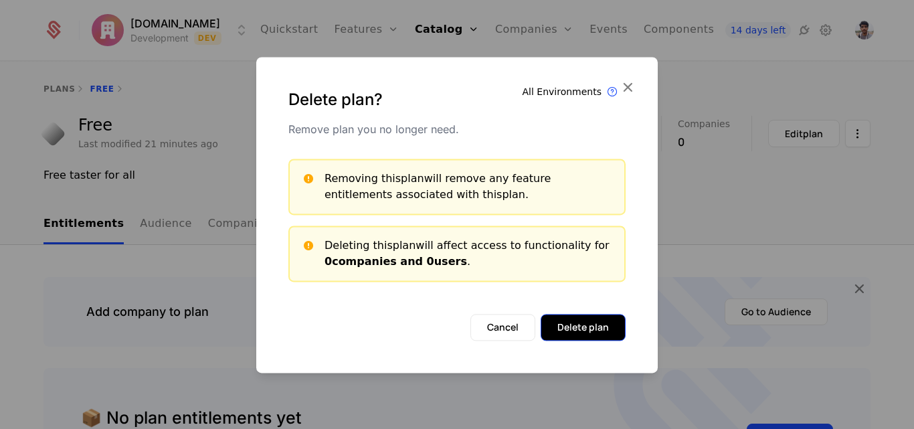
click at [578, 328] on button "Delete plan" at bounding box center [582, 327] width 85 height 27
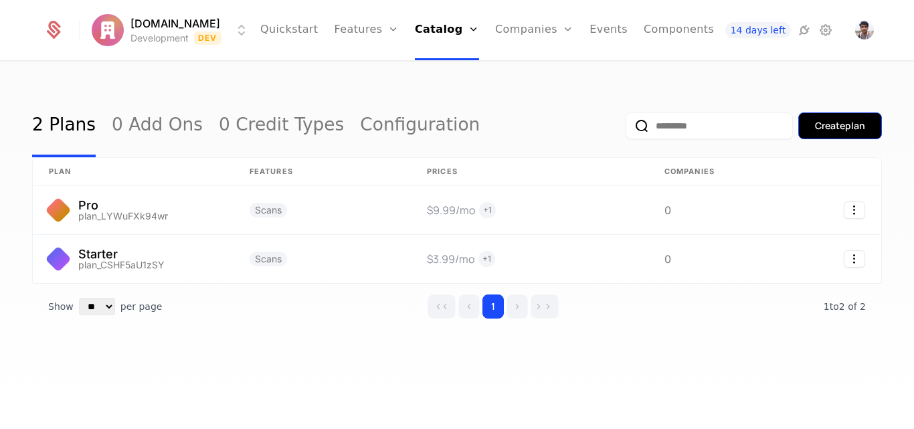
click at [823, 128] on div "Create plan" at bounding box center [840, 125] width 50 height 13
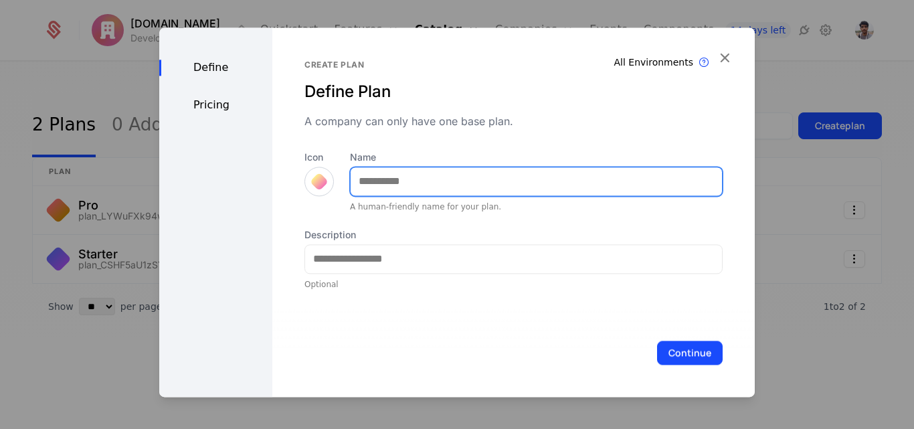
click at [397, 183] on input "Name" at bounding box center [535, 181] width 371 height 28
type input "****"
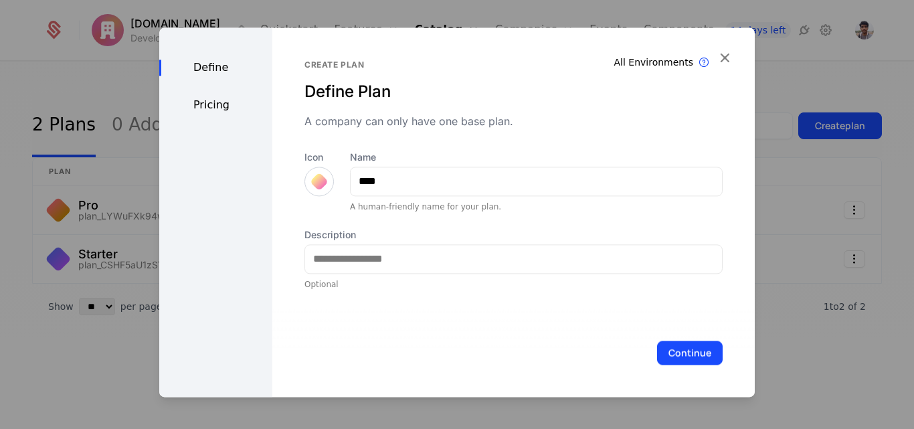
click at [318, 181] on div at bounding box center [319, 181] width 19 height 19
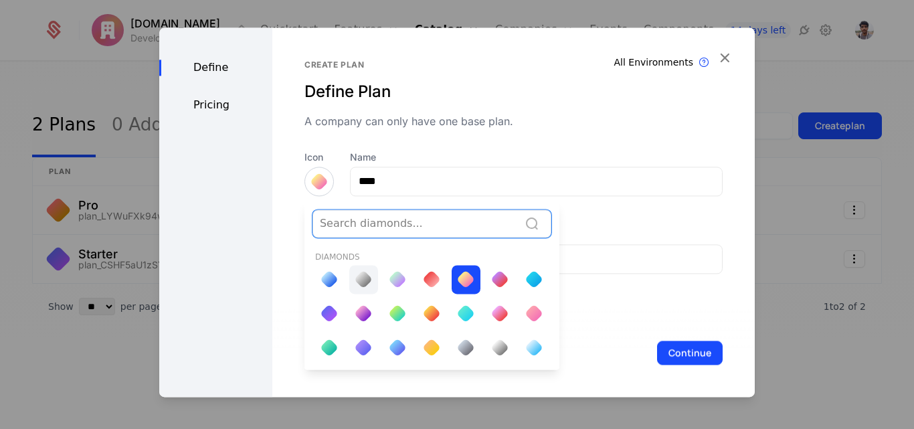
click at [354, 275] on div at bounding box center [363, 279] width 19 height 19
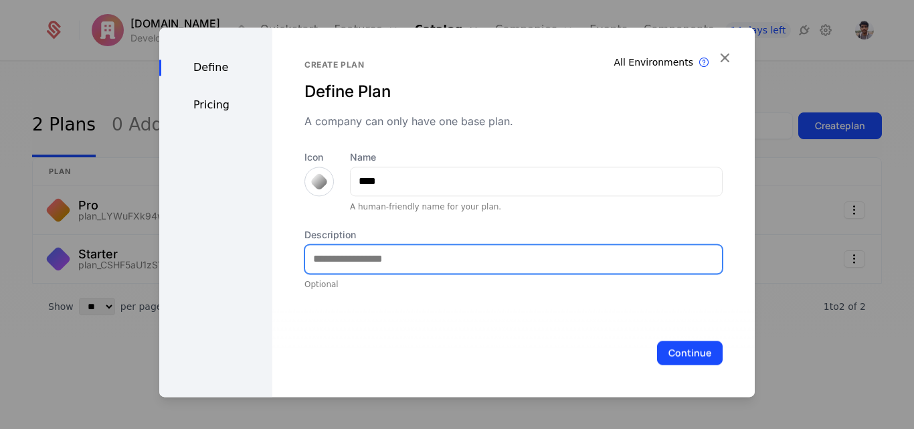
click at [387, 260] on input "Description" at bounding box center [513, 259] width 417 height 28
type input "**********"
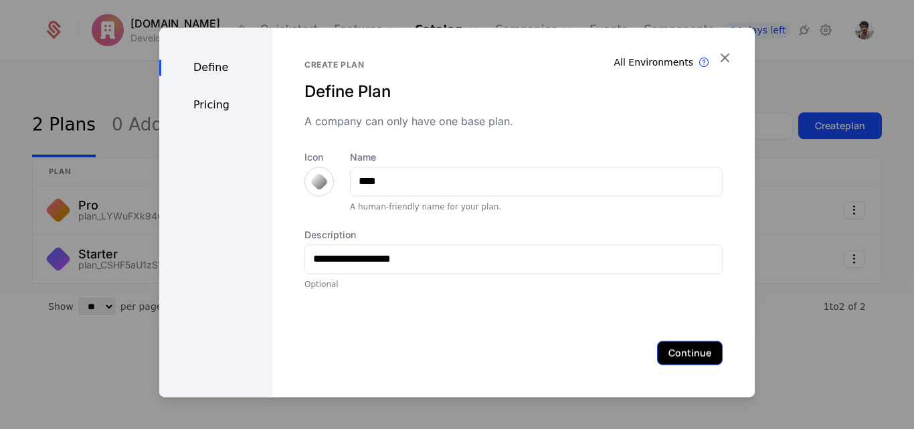
click at [684, 353] on button "Continue" at bounding box center [690, 352] width 66 height 24
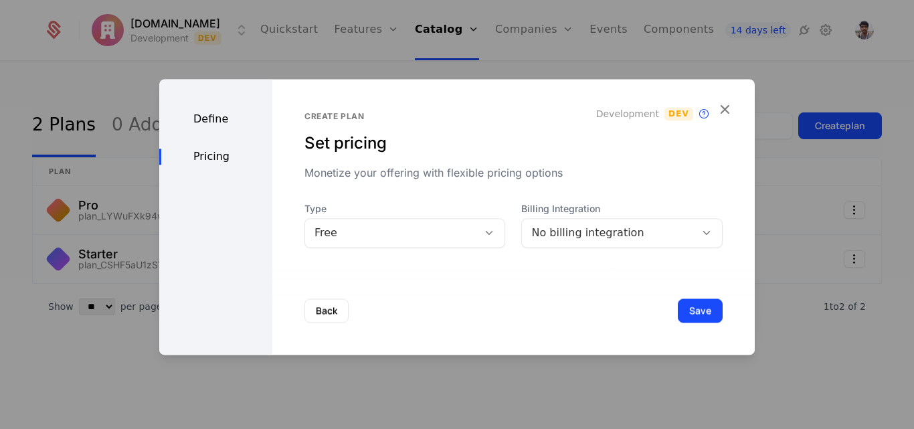
click at [389, 237] on div "Free" at bounding box center [391, 233] width 154 height 16
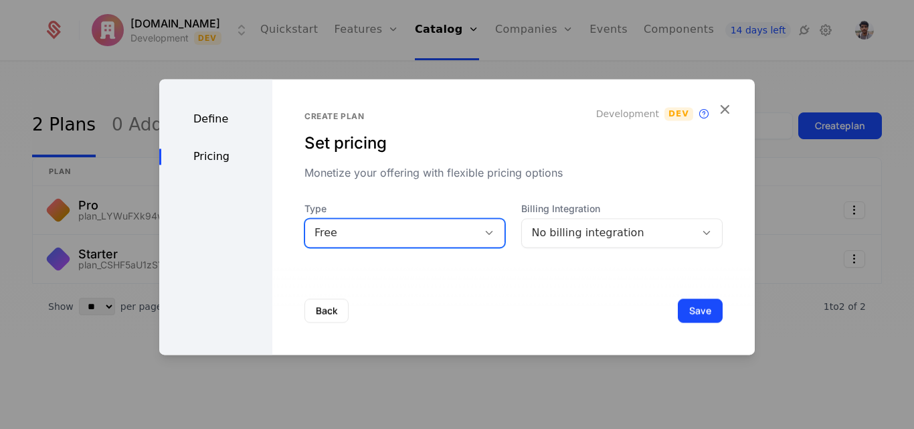
click at [389, 237] on div "Free" at bounding box center [391, 233] width 154 height 16
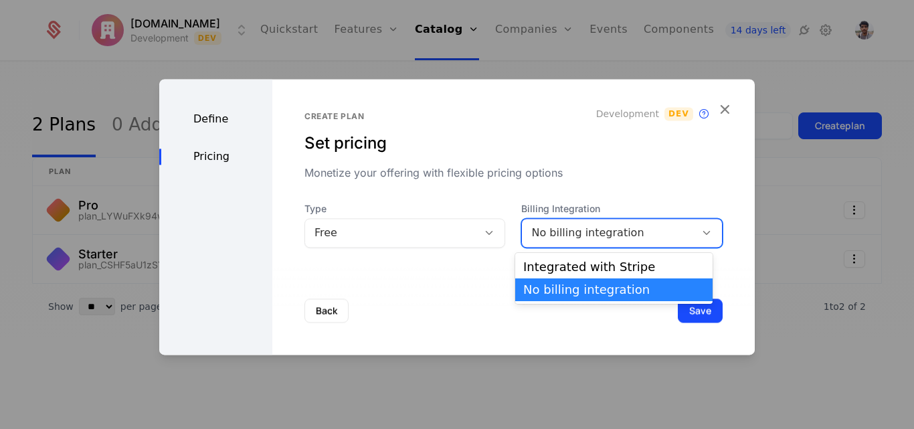
click at [548, 229] on div "No billing integration" at bounding box center [608, 233] width 154 height 16
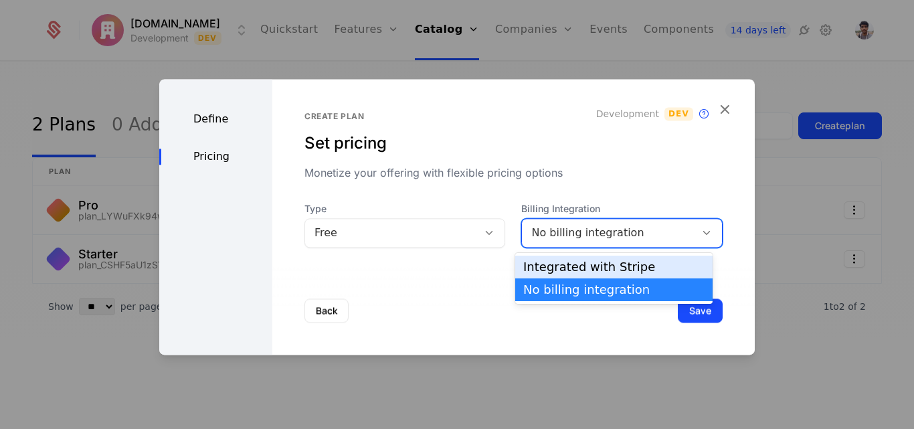
click at [558, 268] on div "Integrated with Stripe" at bounding box center [613, 267] width 181 height 12
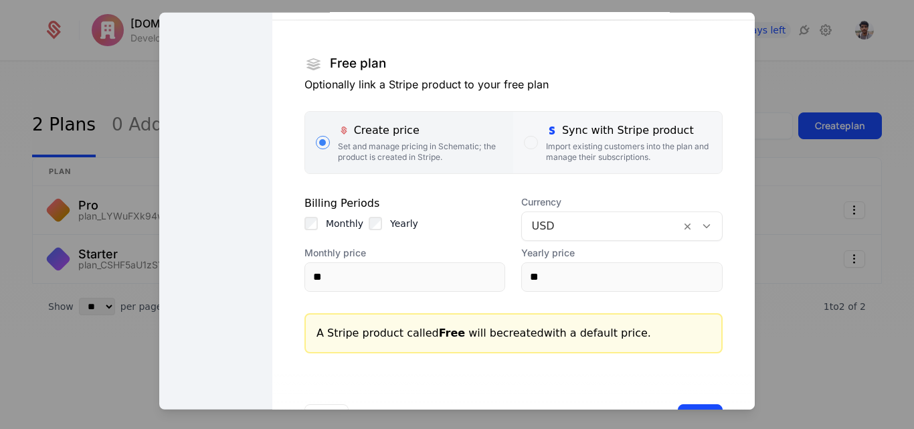
click at [566, 146] on div "Import existing customers into the plan and manage their subscriptions." at bounding box center [628, 150] width 165 height 21
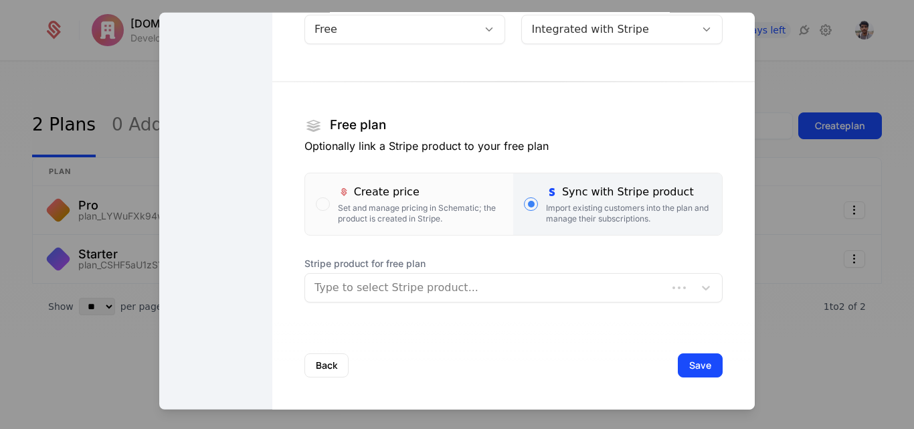
scroll to position [137, 0]
click at [498, 278] on div at bounding box center [499, 287] width 370 height 19
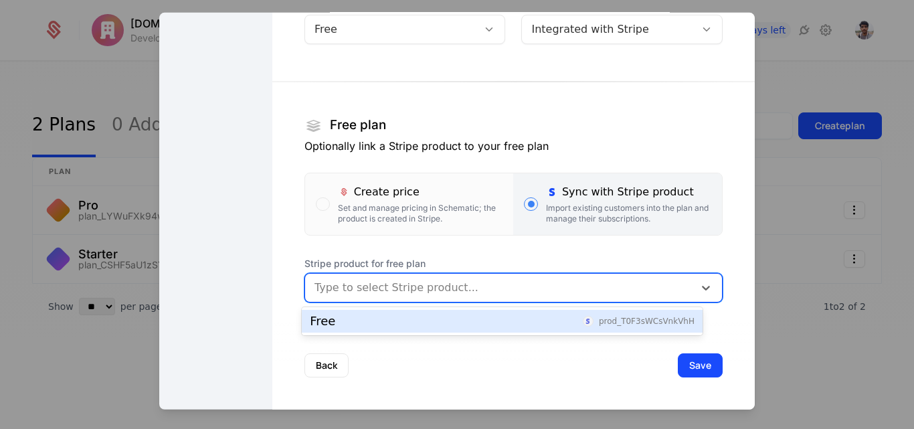
click at [450, 324] on div "Free prod_T0F3sWCsVnkVhH" at bounding box center [502, 321] width 385 height 12
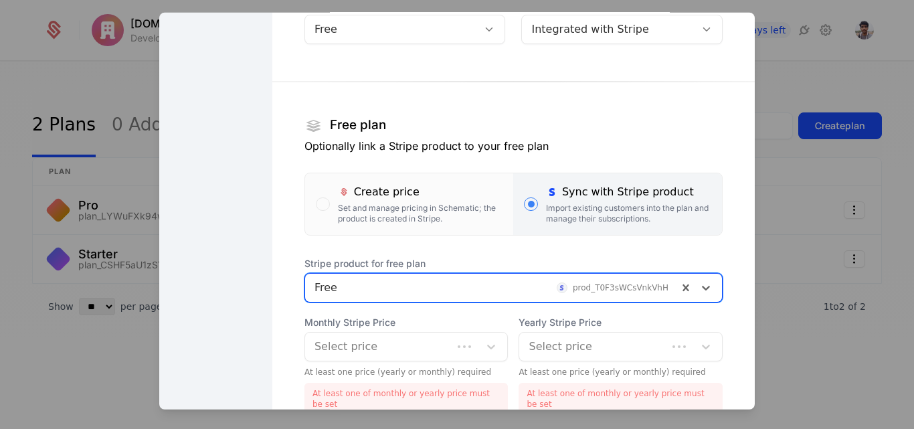
scroll to position [239, 0]
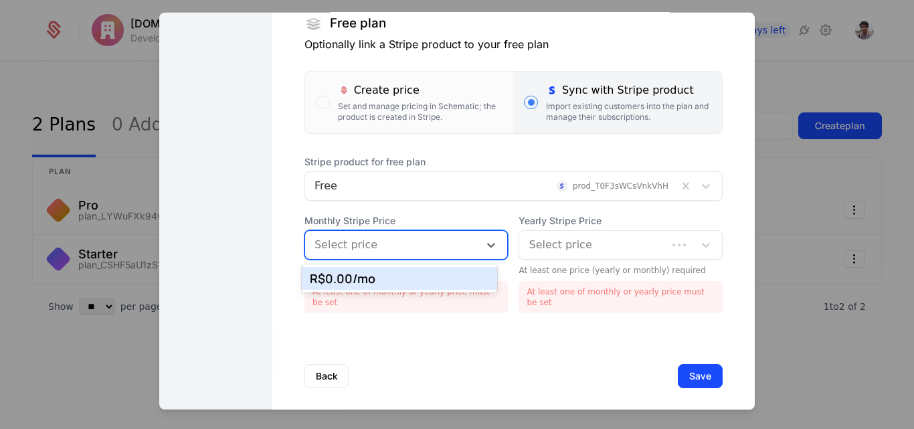
click at [377, 237] on div at bounding box center [392, 244] width 156 height 19
click at [368, 274] on div "R$0.00 /mo" at bounding box center [399, 278] width 179 height 12
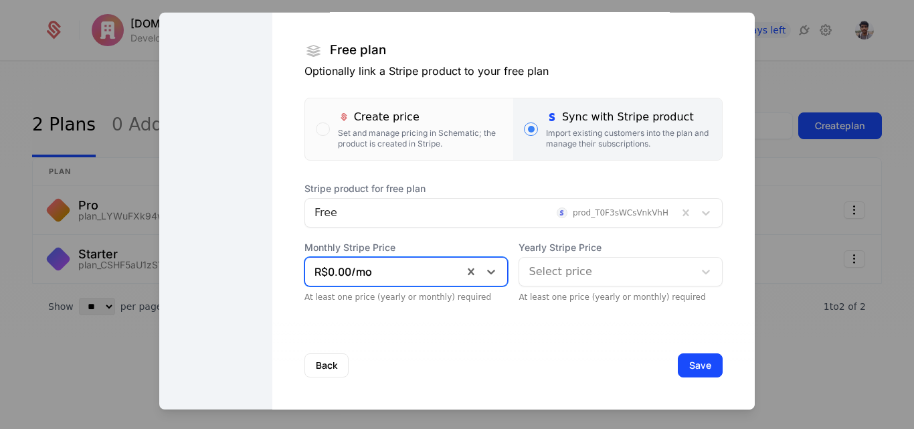
scroll to position [212, 0]
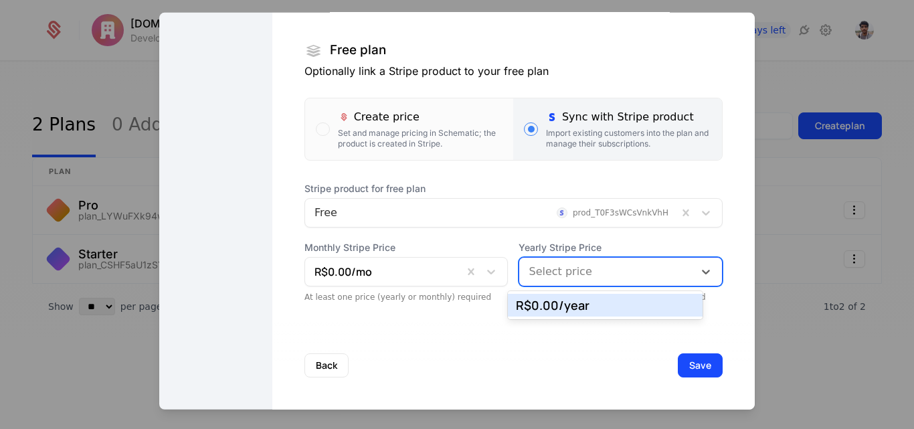
click at [556, 266] on div at bounding box center [606, 270] width 156 height 19
click at [559, 302] on div "R$0.00 /year" at bounding box center [605, 305] width 179 height 12
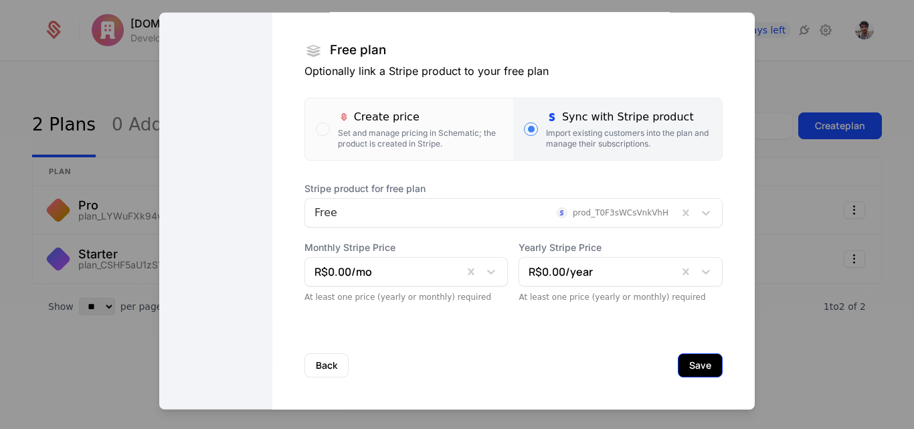
click at [692, 363] on button "Save" at bounding box center [699, 364] width 45 height 24
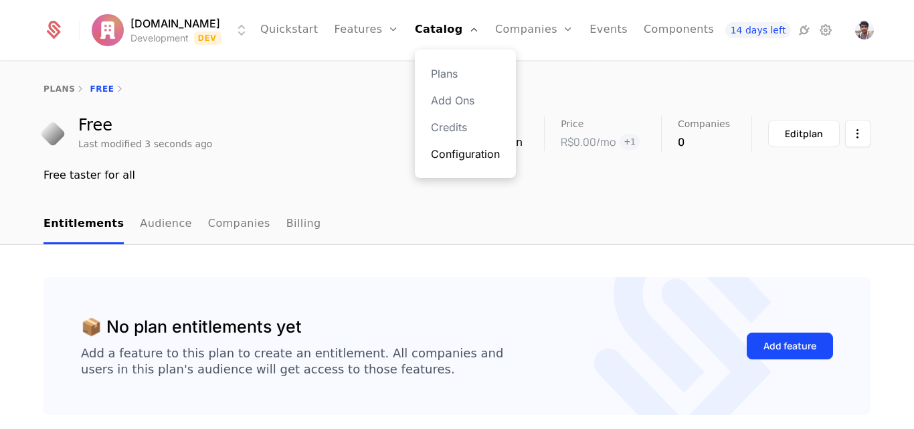
click at [447, 157] on link "Configuration" at bounding box center [465, 154] width 69 height 16
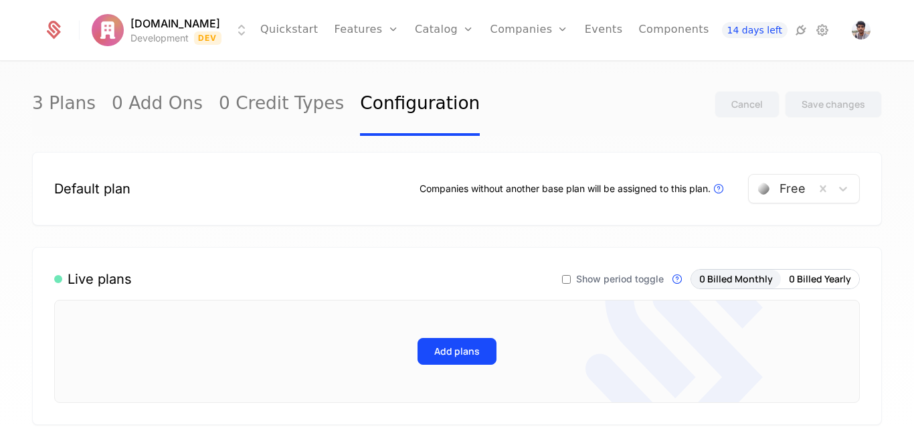
click at [465, 334] on div "Add plans" at bounding box center [456, 351] width 805 height 103
click at [467, 359] on button "Add plans" at bounding box center [456, 351] width 79 height 27
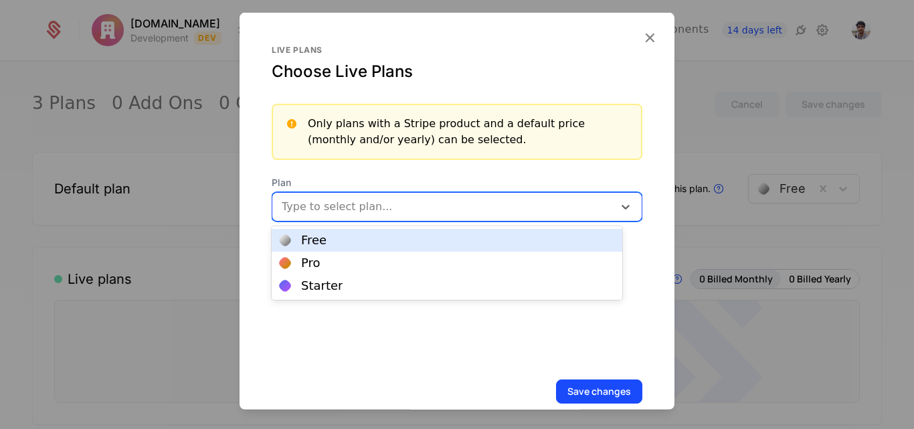
click at [397, 211] on div at bounding box center [444, 206] width 322 height 19
click at [356, 243] on div "Free" at bounding box center [447, 240] width 334 height 12
click at [397, 205] on div at bounding box center [472, 204] width 234 height 19
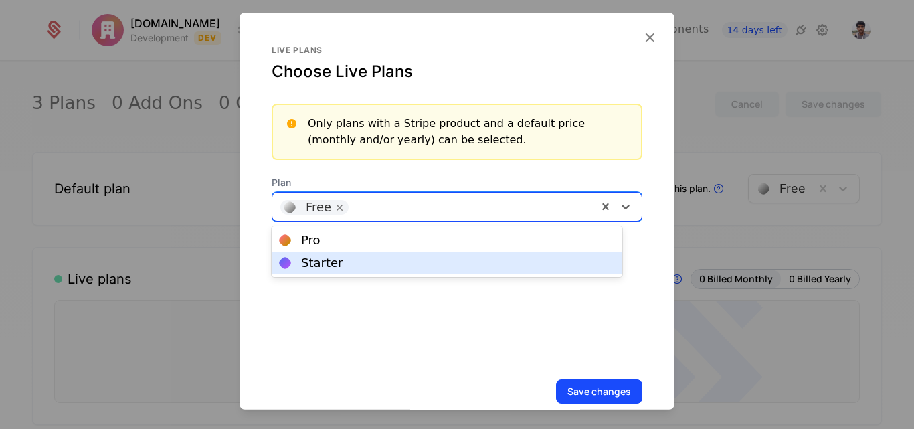
click at [356, 272] on div "Starter" at bounding box center [447, 262] width 350 height 23
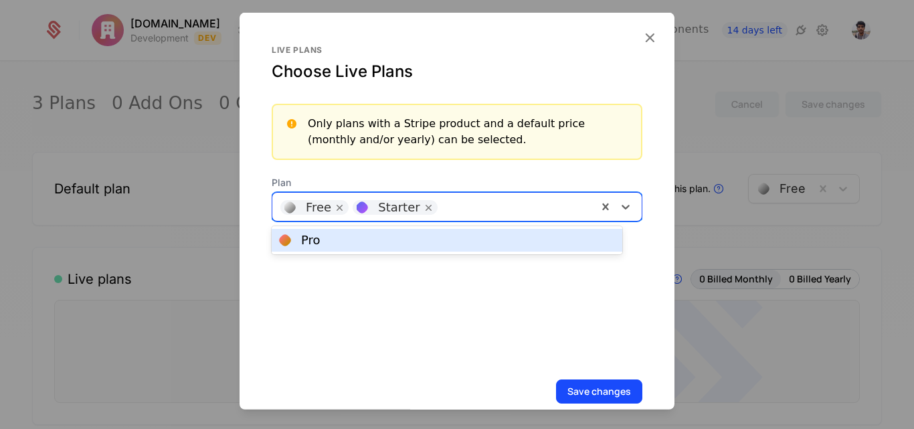
drag, startPoint x: 465, startPoint y: 213, endPoint x: 435, endPoint y: 243, distance: 42.1
click at [435, 243] on body "Expensio.io Development Dev Quickstart Features Features Flags Catalog Plans Ad…" at bounding box center [457, 214] width 914 height 429
click at [435, 243] on div "Pro" at bounding box center [447, 240] width 334 height 12
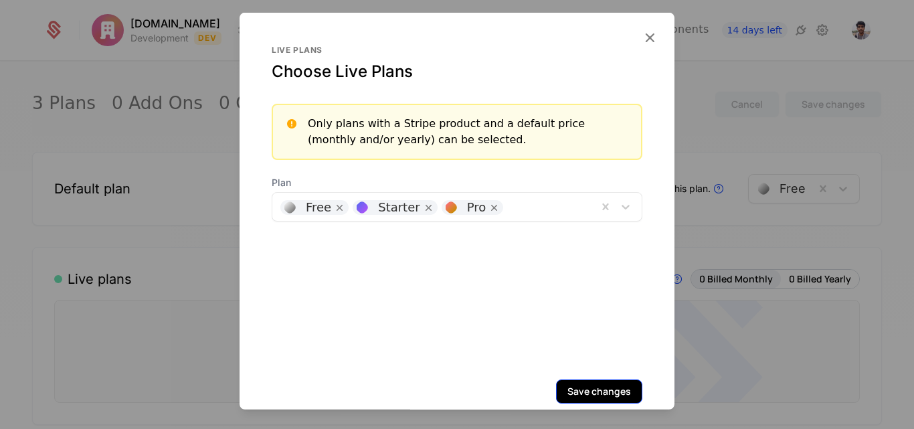
click at [583, 385] on button "Save changes" at bounding box center [599, 391] width 86 height 24
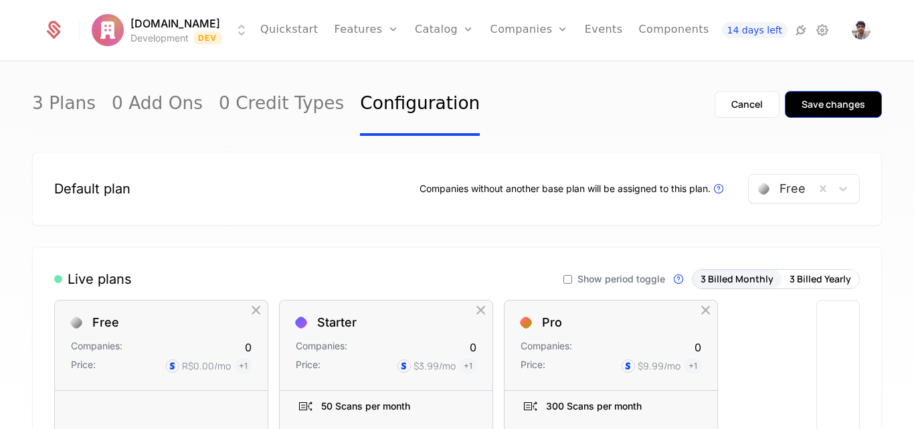
click at [818, 113] on button "Save changes" at bounding box center [832, 104] width 97 height 27
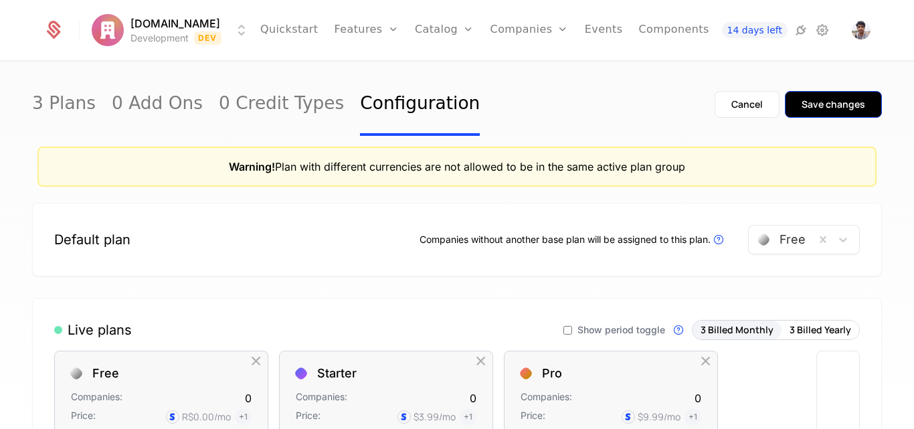
click at [801, 108] on div "Save changes" at bounding box center [833, 104] width 64 height 13
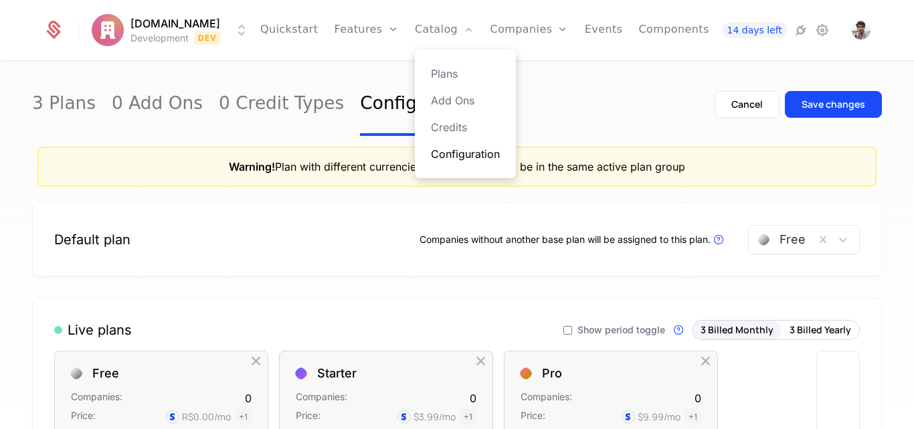
click at [443, 158] on link "Configuration" at bounding box center [465, 154] width 69 height 16
click at [437, 155] on link "Configuration" at bounding box center [465, 154] width 69 height 16
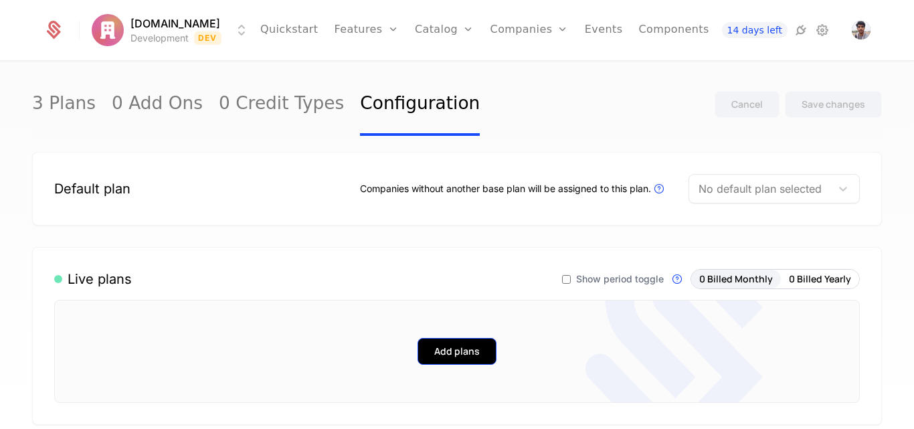
click at [433, 346] on button "Add plans" at bounding box center [456, 351] width 79 height 27
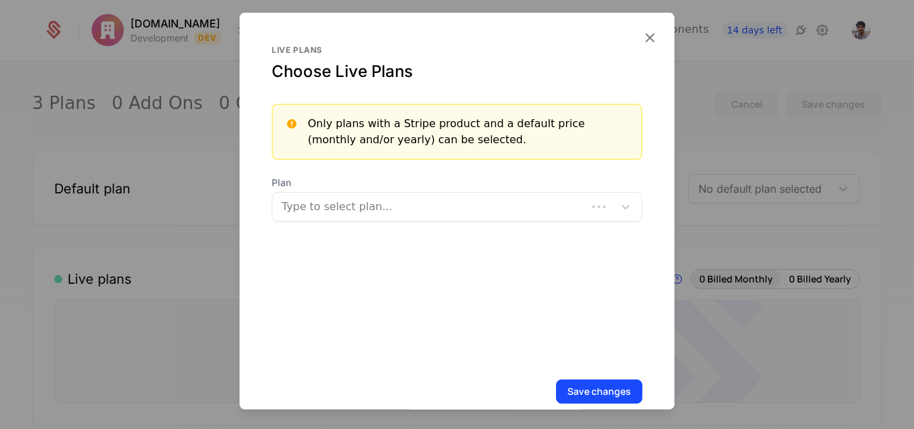
click at [365, 219] on div "Type to select plan..." at bounding box center [457, 205] width 371 height 29
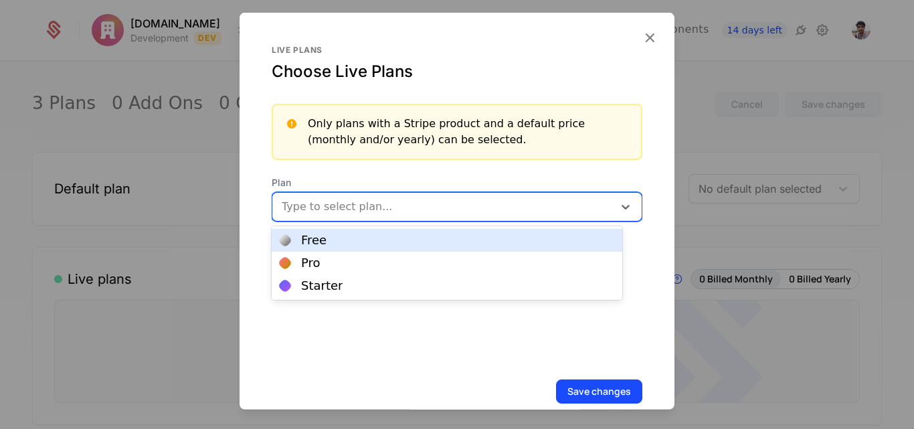
click at [337, 244] on div "Free" at bounding box center [447, 240] width 334 height 12
click at [384, 209] on div at bounding box center [472, 204] width 234 height 19
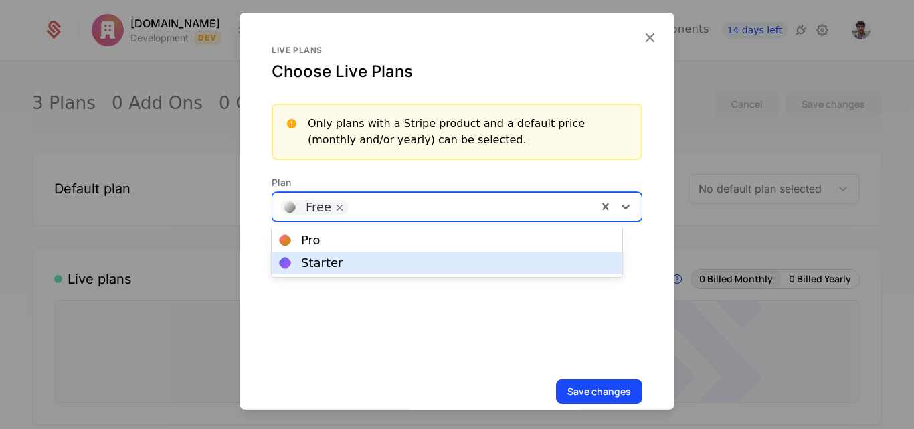
click at [338, 255] on div "Starter" at bounding box center [447, 262] width 350 height 23
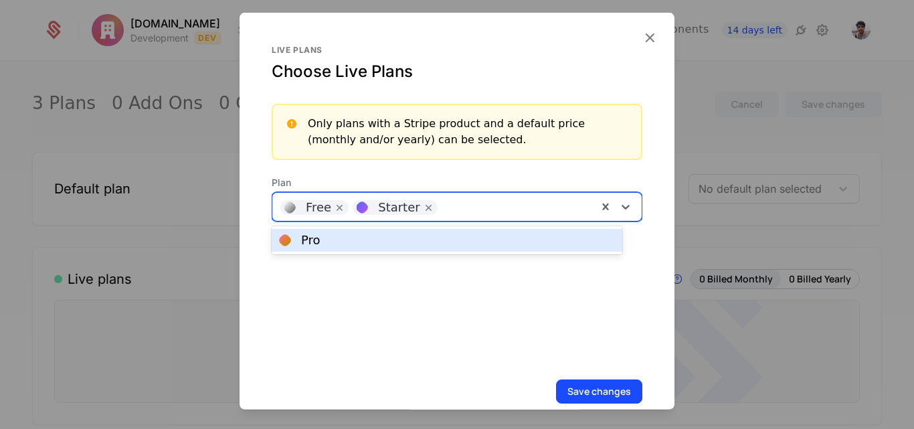
click at [454, 205] on div at bounding box center [516, 204] width 145 height 19
click at [336, 243] on div "Pro" at bounding box center [447, 240] width 334 height 12
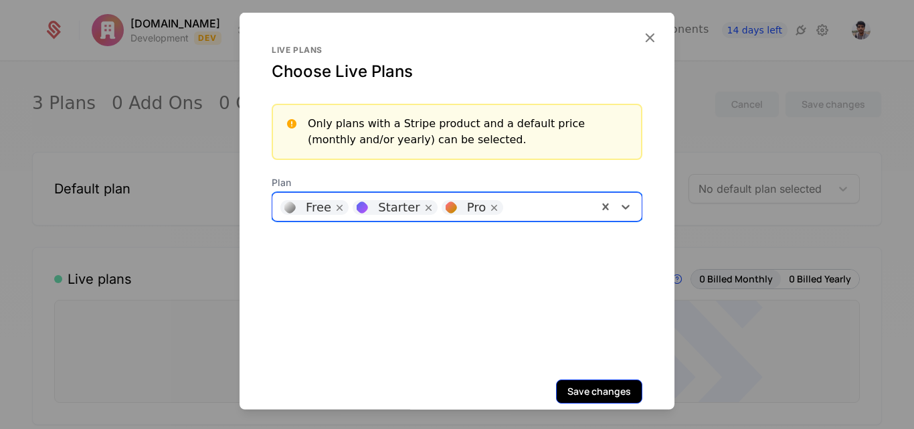
click at [568, 391] on button "Save changes" at bounding box center [599, 391] width 86 height 24
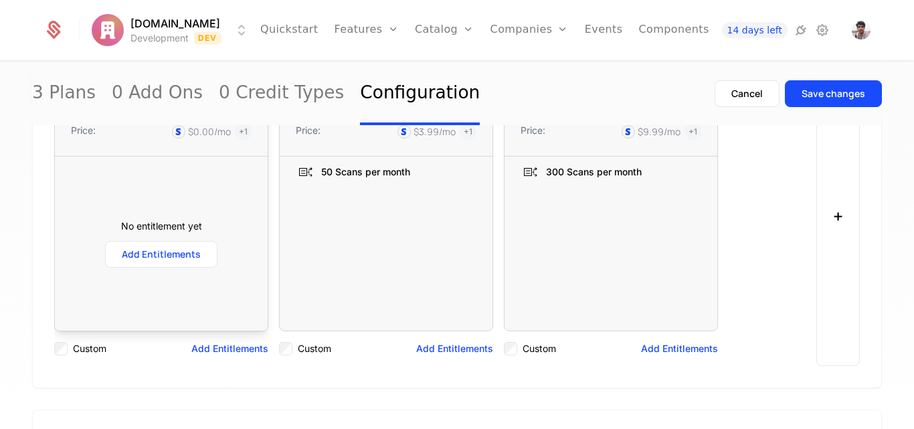
scroll to position [235, 0]
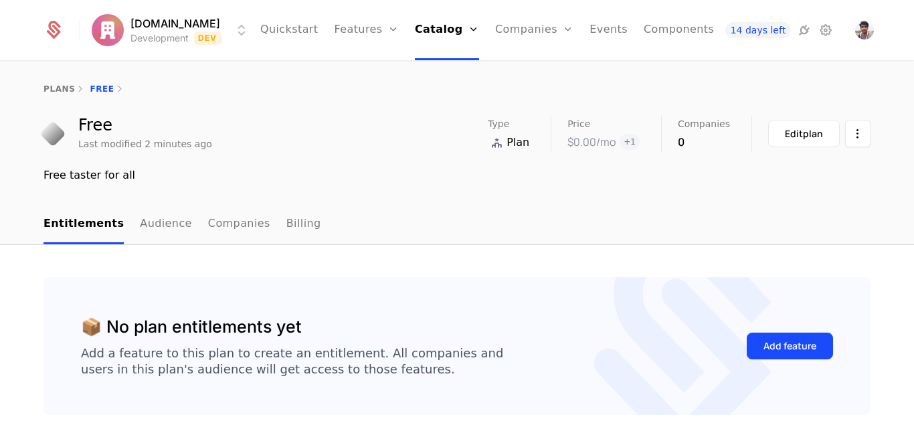
scroll to position [49, 0]
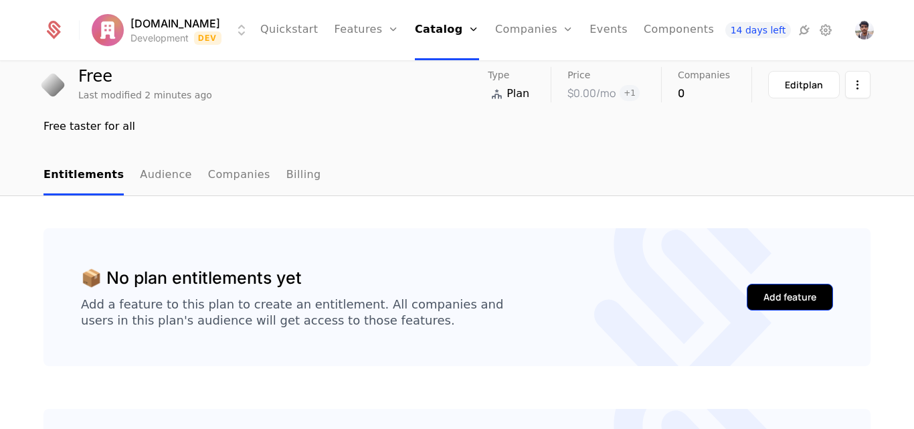
click at [751, 299] on button "Add feature" at bounding box center [789, 297] width 86 height 27
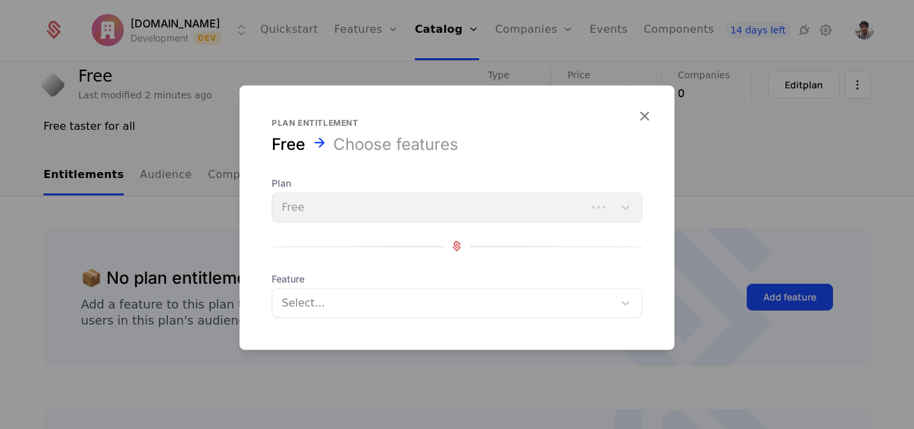
click at [329, 218] on div "Plan Free" at bounding box center [457, 198] width 371 height 45
click at [646, 116] on icon "button" at bounding box center [643, 114] width 17 height 17
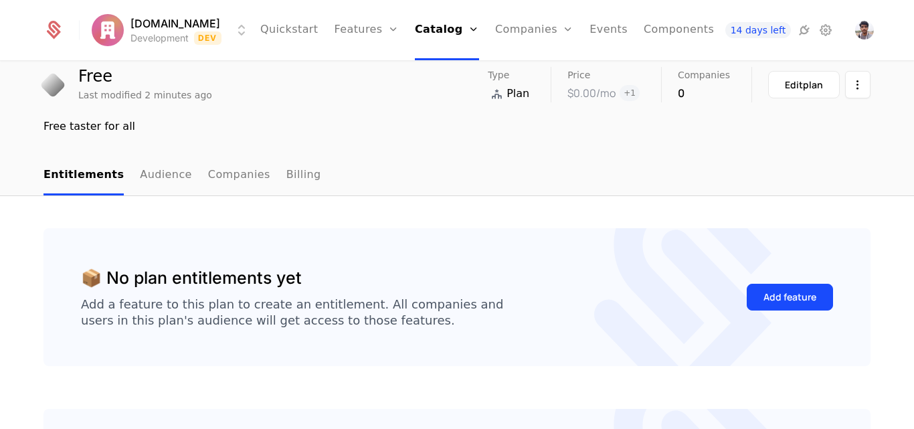
scroll to position [0, 0]
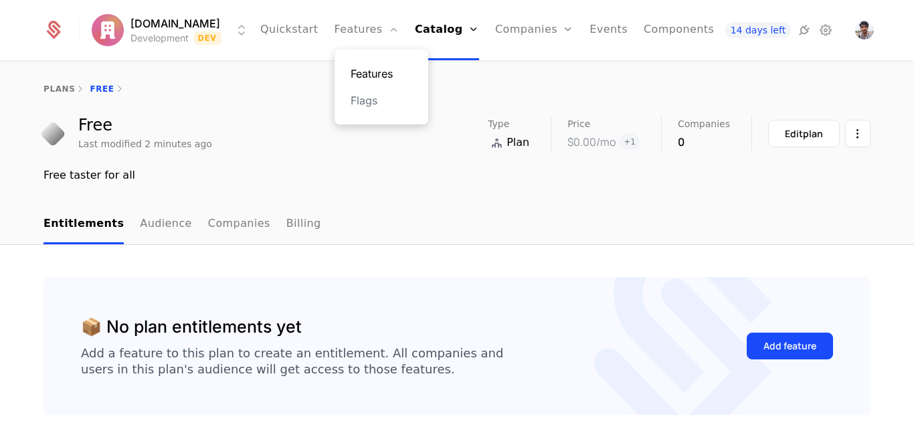
click at [353, 67] on link "Features" at bounding box center [381, 74] width 62 height 16
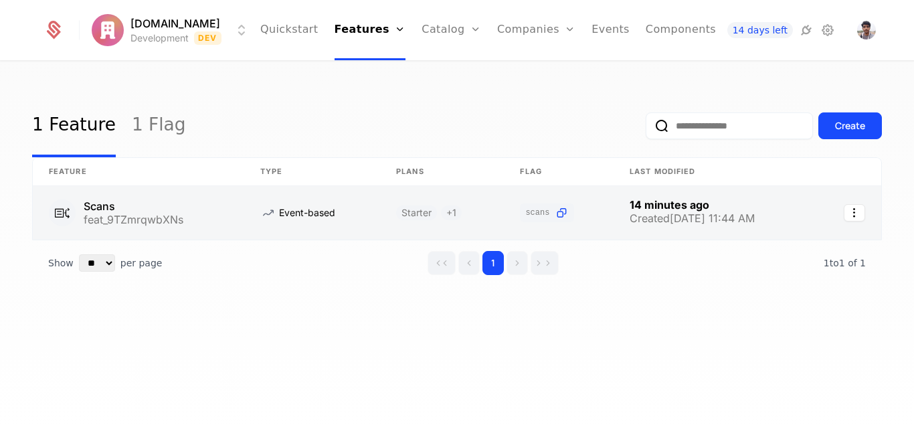
click at [296, 213] on link at bounding box center [312, 213] width 136 height 54
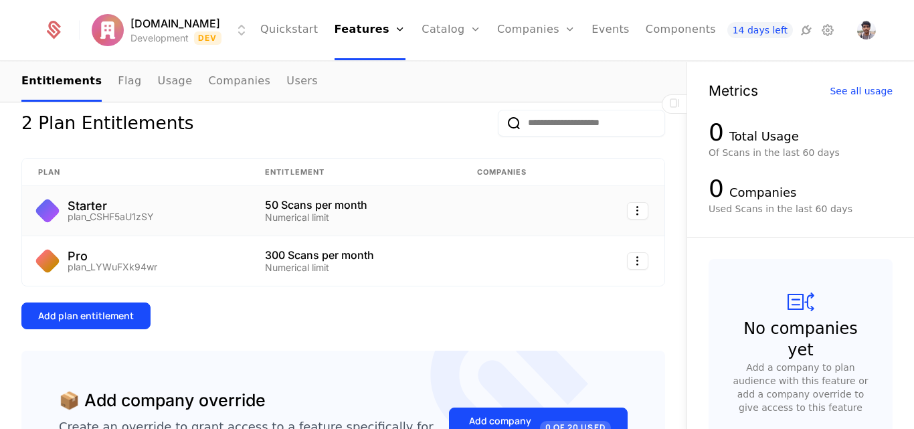
scroll to position [191, 0]
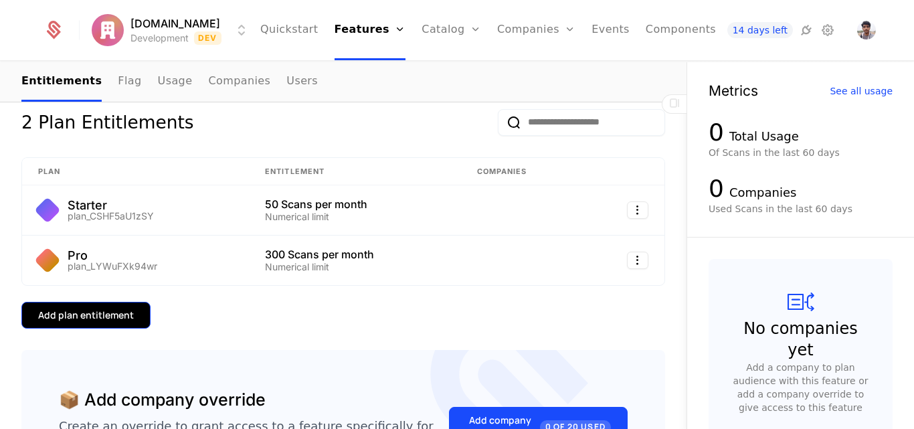
click at [108, 319] on div "Add plan entitlement" at bounding box center [86, 314] width 96 height 13
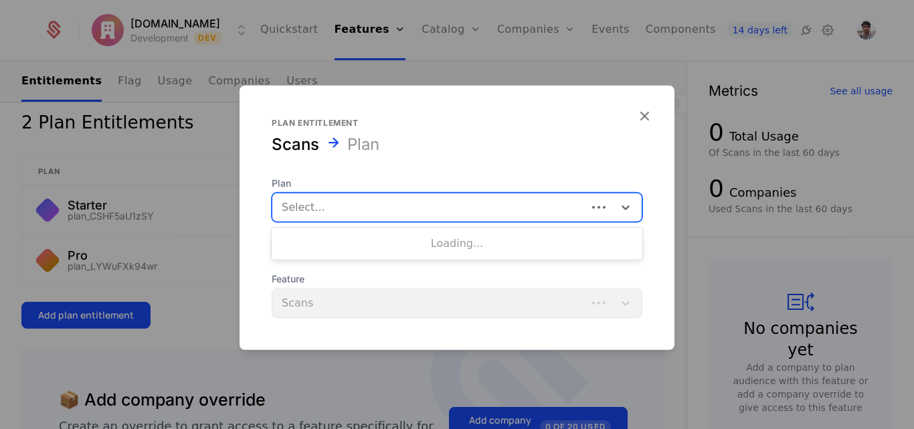
click at [328, 203] on div at bounding box center [430, 206] width 296 height 19
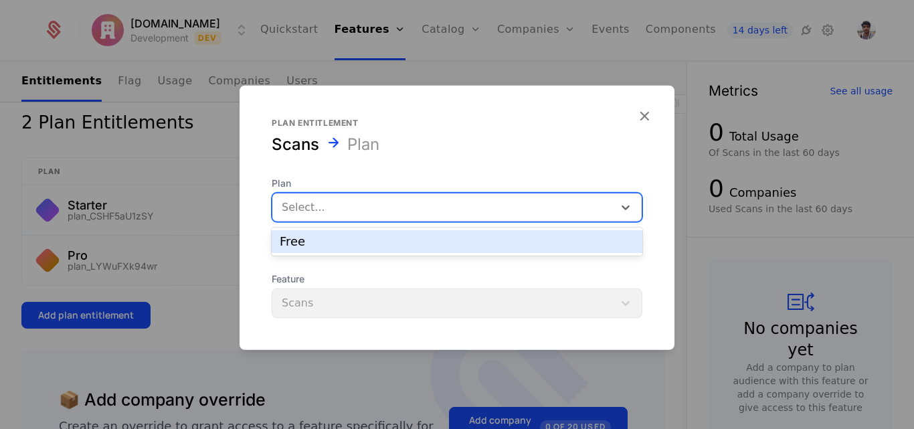
click at [358, 239] on div "Free" at bounding box center [457, 241] width 354 height 12
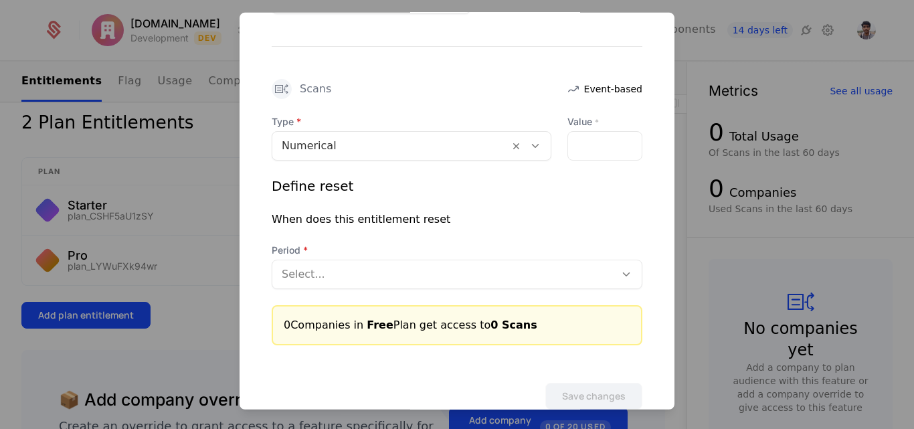
click at [426, 299] on div "Type Numerical Value * Define reset When does this entitlement reset Period Sel…" at bounding box center [457, 229] width 371 height 230
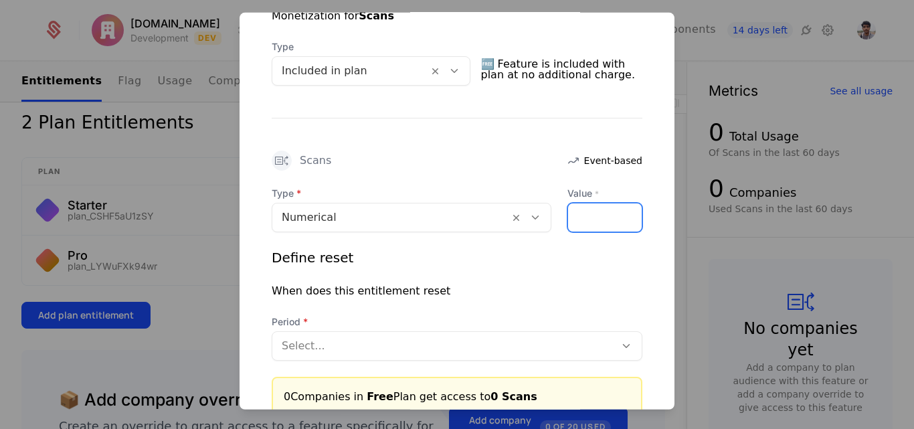
click at [582, 221] on input "Value *" at bounding box center [605, 217] width 74 height 28
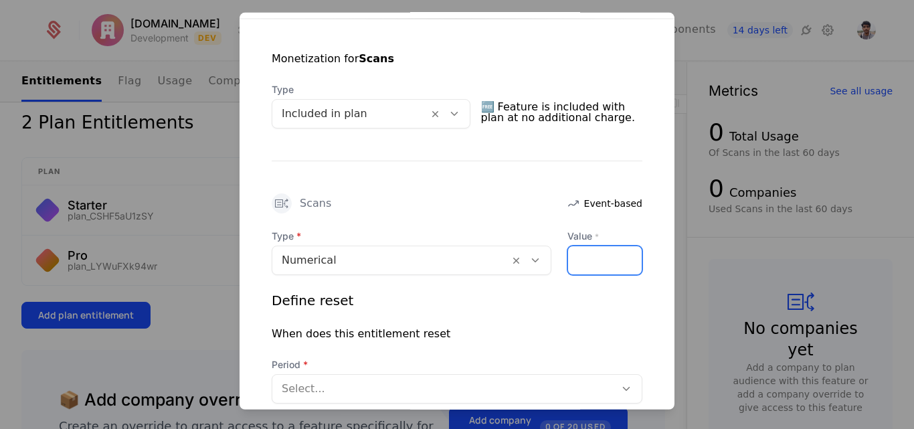
scroll to position [399, 0]
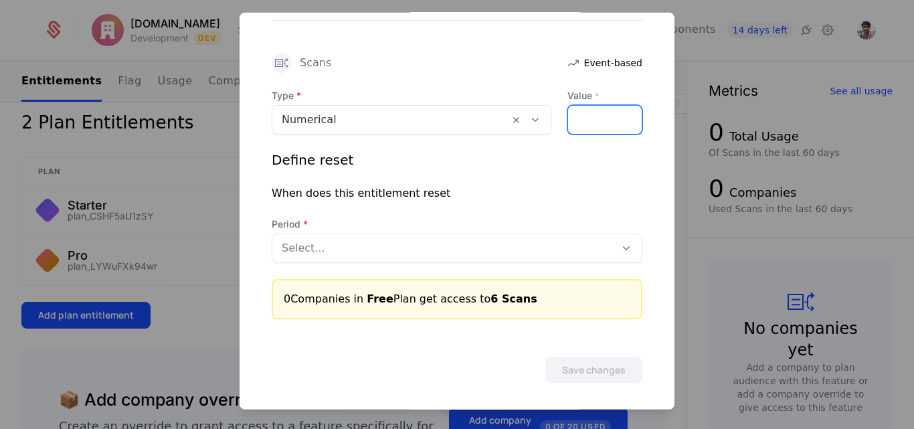
type input "*"
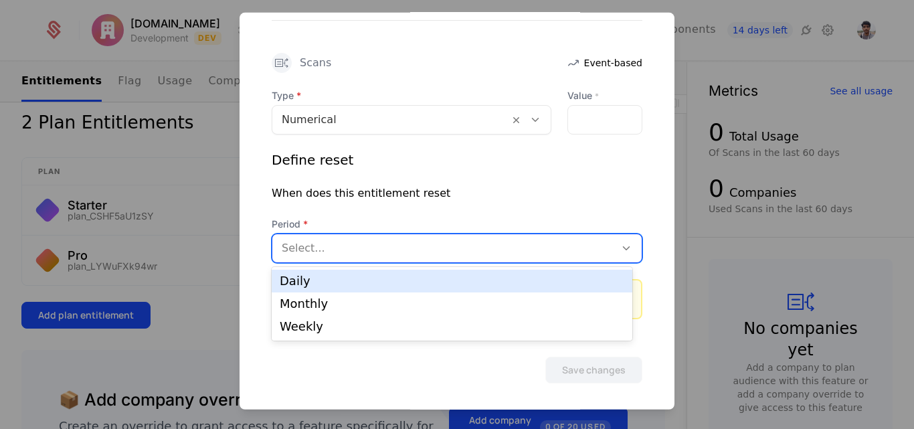
click at [410, 249] on div at bounding box center [444, 247] width 324 height 19
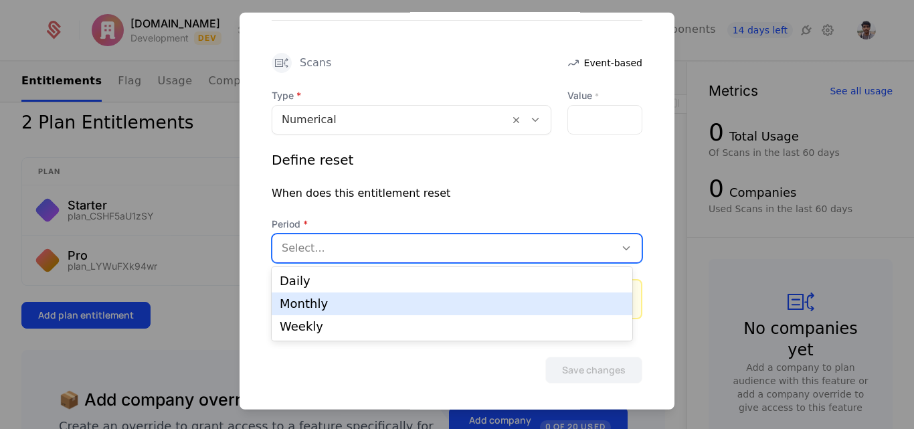
click at [373, 308] on div "Monthly" at bounding box center [452, 304] width 344 height 12
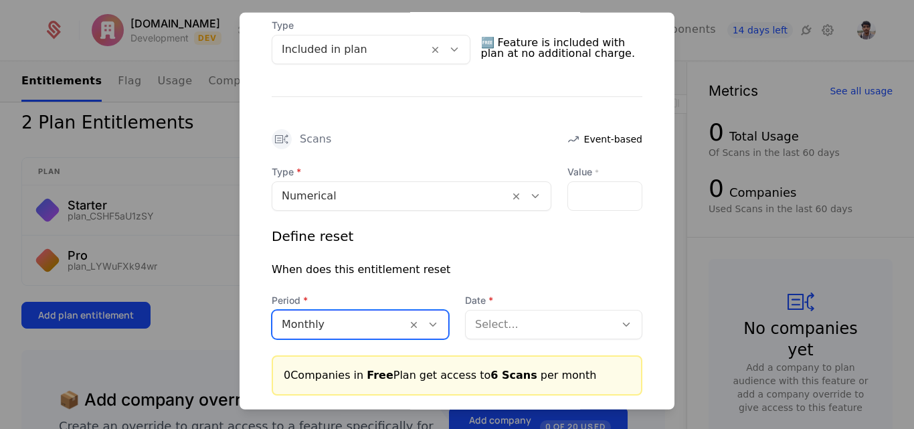
scroll to position [320, 0]
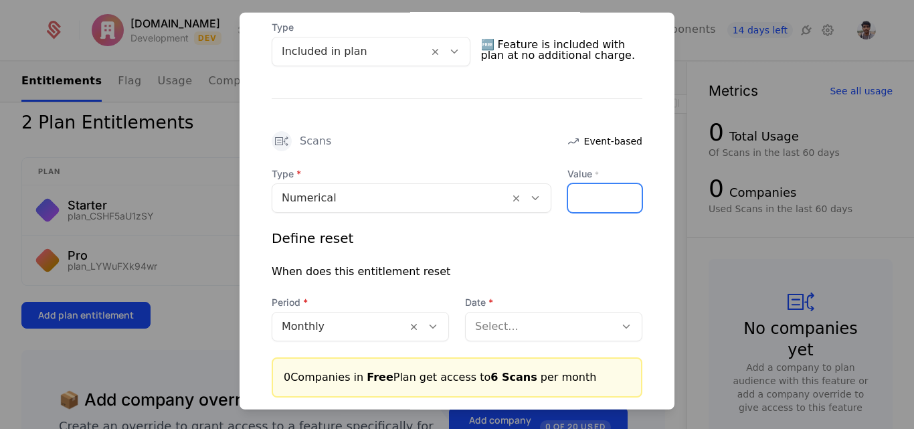
click at [586, 189] on input "*" at bounding box center [605, 197] width 74 height 28
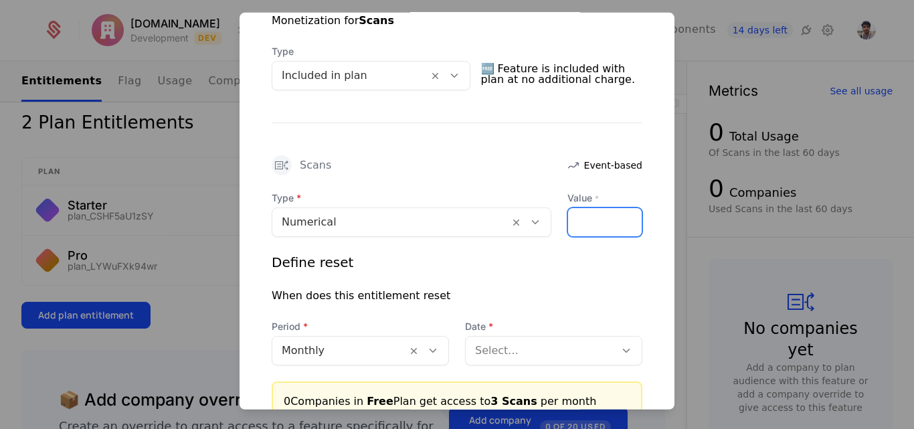
scroll to position [404, 0]
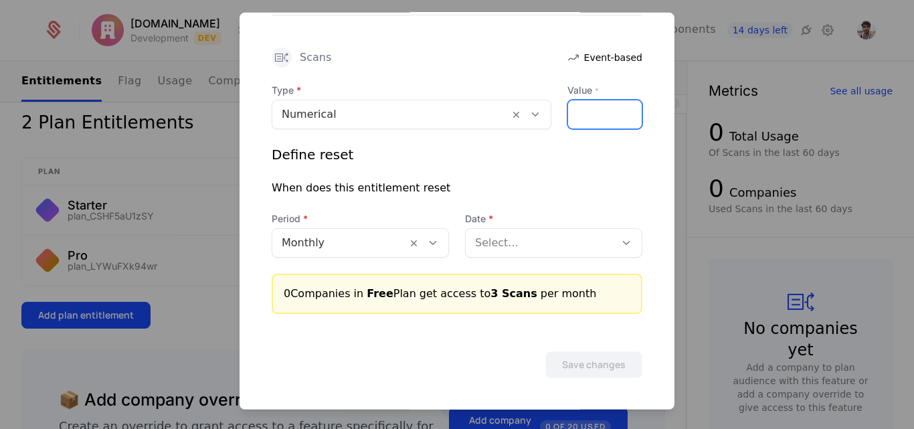
type input "*"
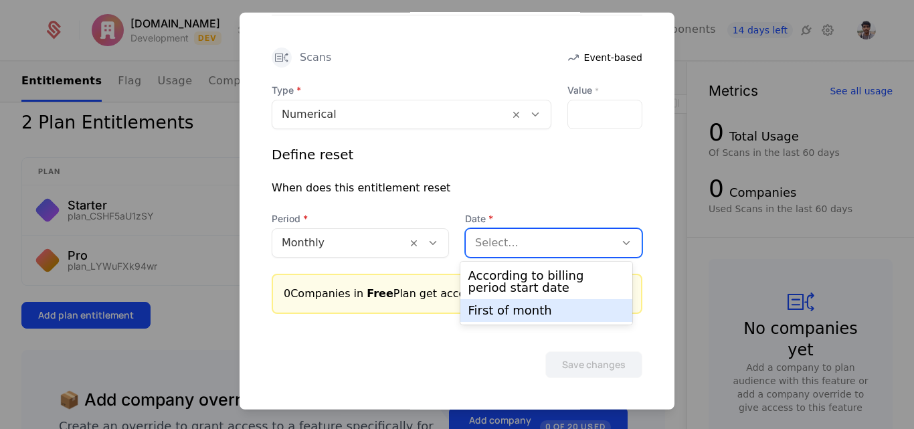
drag, startPoint x: 526, startPoint y: 243, endPoint x: 517, endPoint y: 286, distance: 43.7
click at [517, 286] on body "[DOMAIN_NAME] Development Dev Quickstart Features Features Flags Catalog Plans …" at bounding box center [457, 214] width 914 height 429
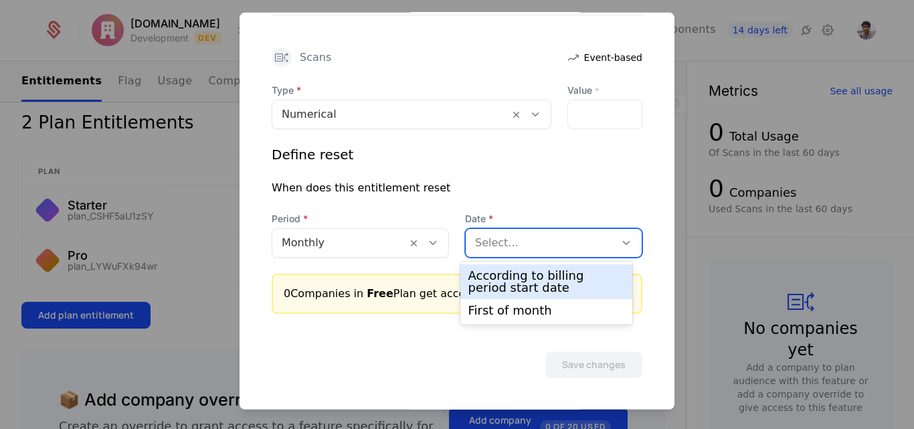
click at [517, 286] on div "According to billing period start date" at bounding box center [546, 282] width 156 height 24
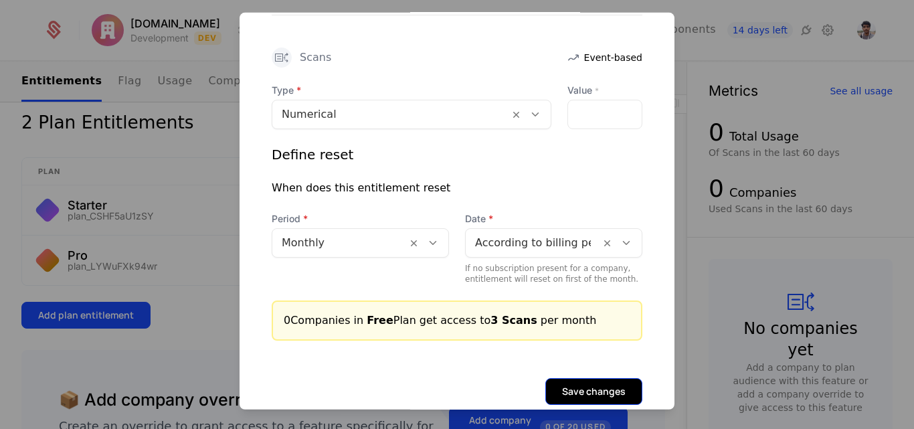
click at [587, 384] on button "Save changes" at bounding box center [593, 390] width 97 height 27
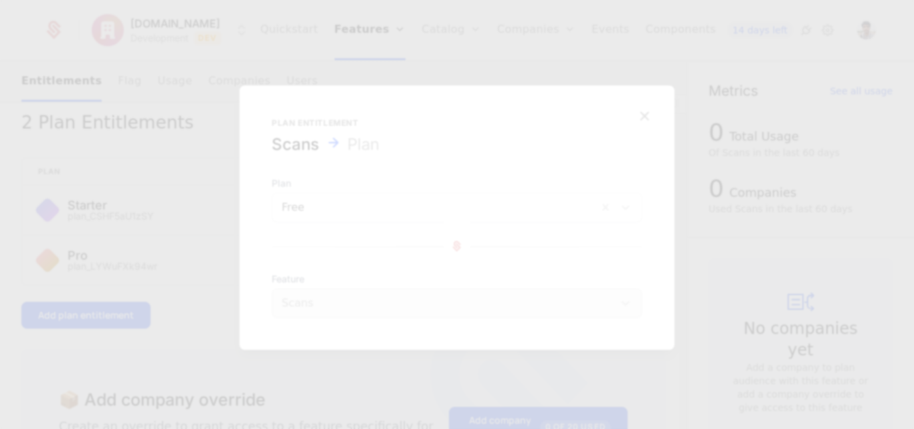
scroll to position [0, 0]
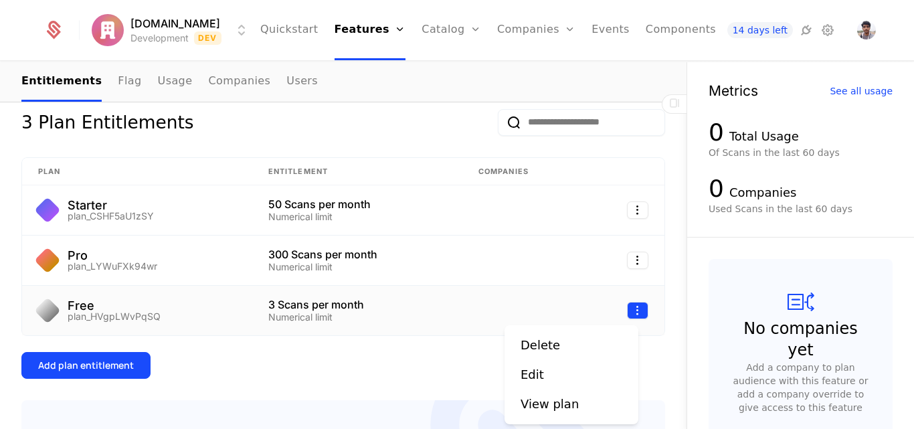
click at [626, 315] on html "[DOMAIN_NAME] Development Dev Quickstart Features Features Flags Catalog Plans …" at bounding box center [457, 214] width 914 height 429
click at [577, 375] on div "Edit" at bounding box center [571, 374] width 102 height 19
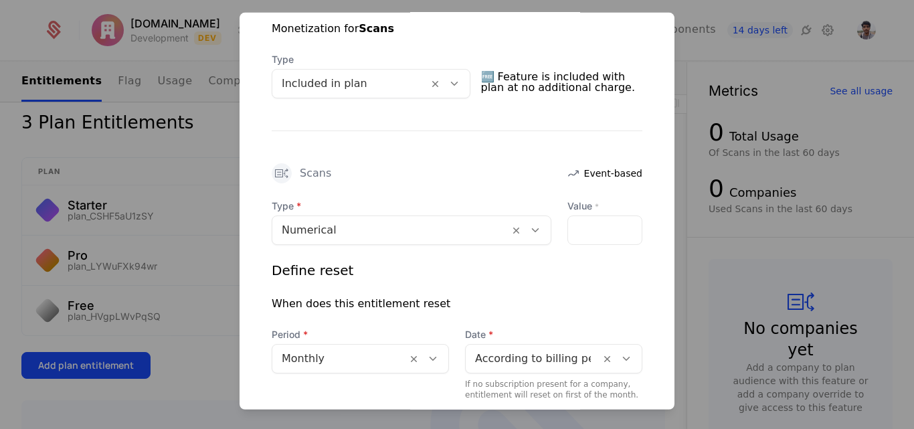
scroll to position [290, 0]
click at [581, 227] on input "*" at bounding box center [605, 228] width 74 height 28
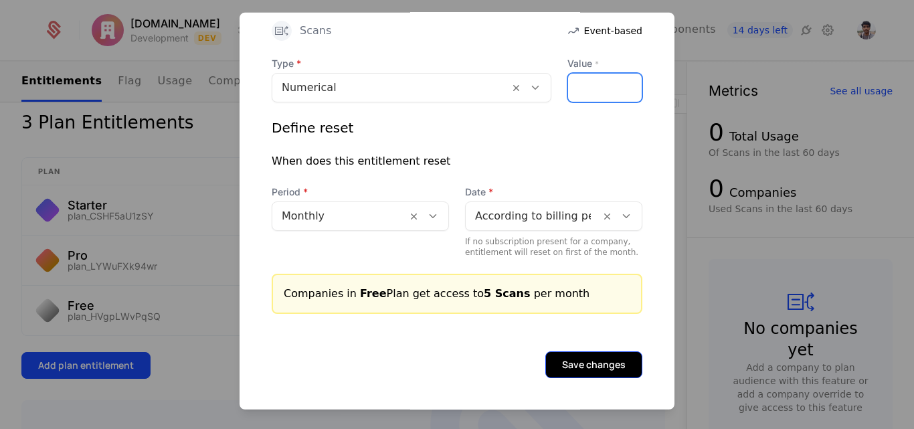
type input "*"
click at [587, 365] on button "Save changes" at bounding box center [593, 363] width 97 height 27
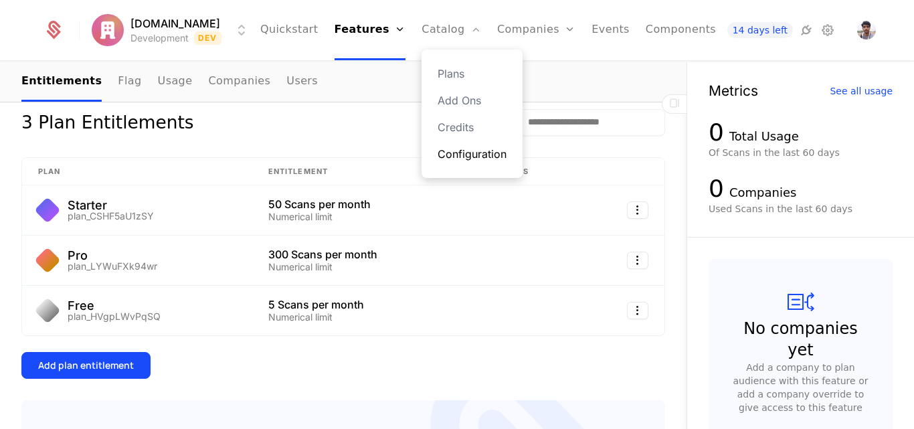
click at [451, 155] on link "Configuration" at bounding box center [471, 154] width 69 height 16
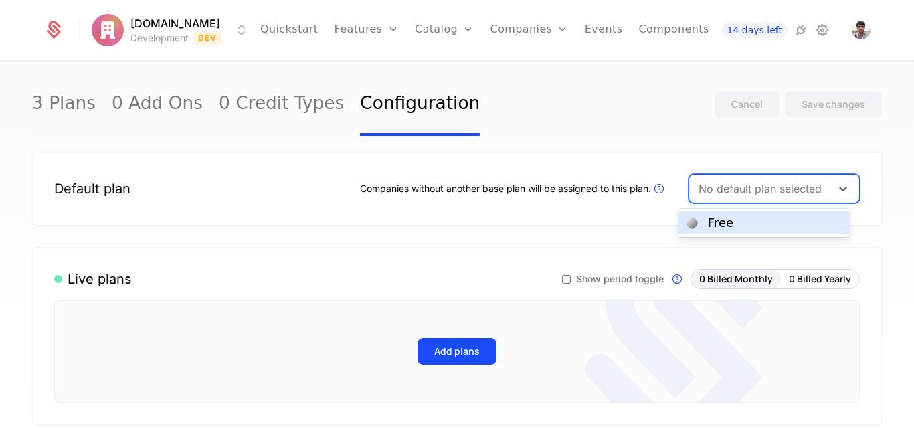
click at [760, 175] on div "No default plan selected" at bounding box center [773, 188] width 171 height 29
click at [744, 223] on div "Free" at bounding box center [763, 223] width 155 height 12
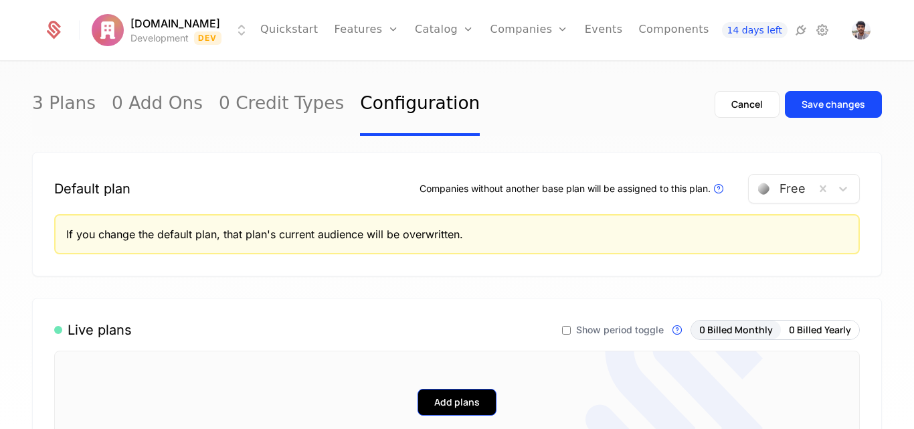
click at [427, 410] on button "Add plans" at bounding box center [456, 402] width 79 height 27
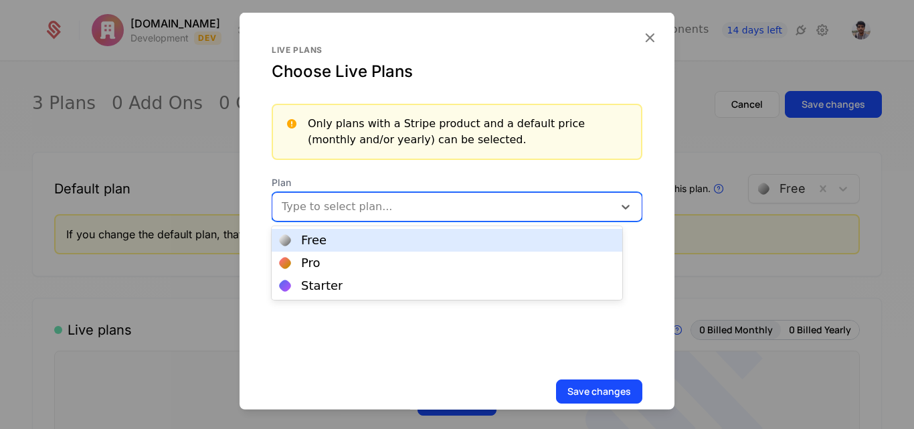
click at [395, 220] on div "Type to select plan..." at bounding box center [457, 205] width 371 height 29
click at [387, 233] on div "Free" at bounding box center [447, 240] width 350 height 23
click at [405, 217] on div "Free" at bounding box center [434, 206] width 325 height 27
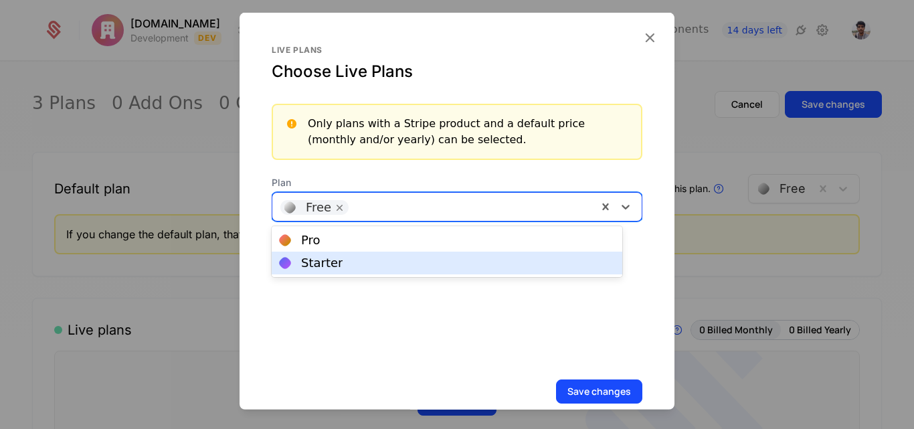
click at [383, 261] on div "Starter" at bounding box center [447, 263] width 334 height 12
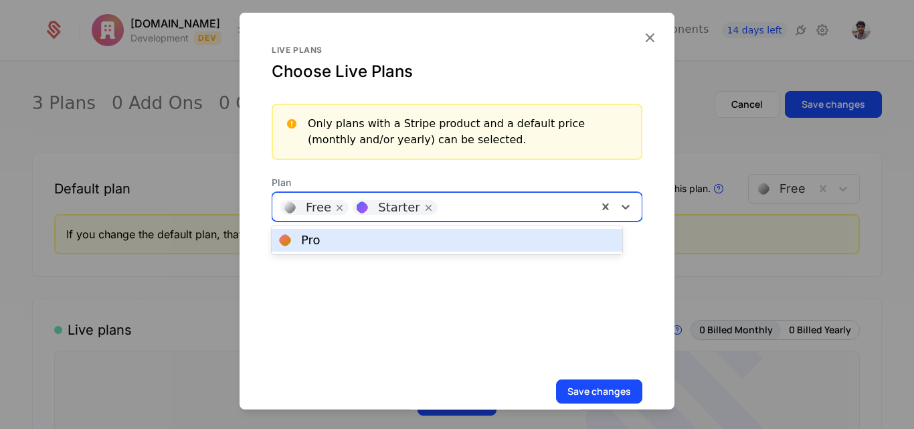
drag, startPoint x: 457, startPoint y: 207, endPoint x: 423, endPoint y: 242, distance: 48.7
click at [423, 242] on body "Expensio.io Development Dev Quickstart Features Features Flags Catalog Plans Ad…" at bounding box center [457, 214] width 914 height 429
click at [423, 242] on div "Pro" at bounding box center [447, 240] width 334 height 12
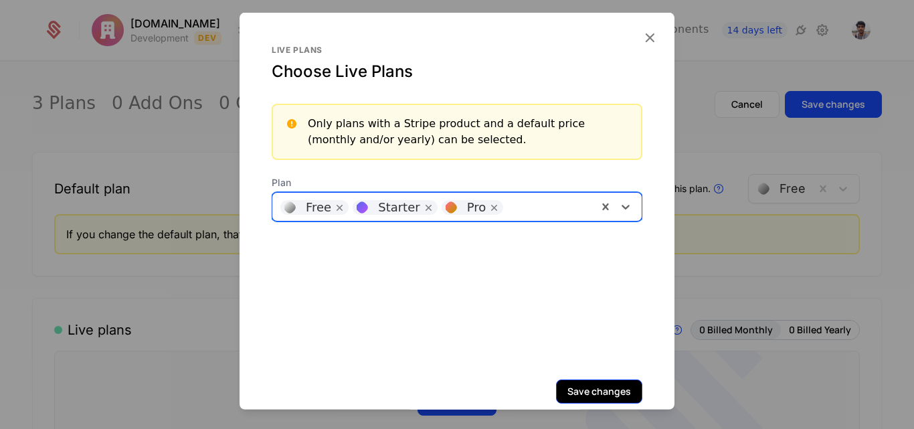
click at [581, 390] on button "Save changes" at bounding box center [599, 391] width 86 height 24
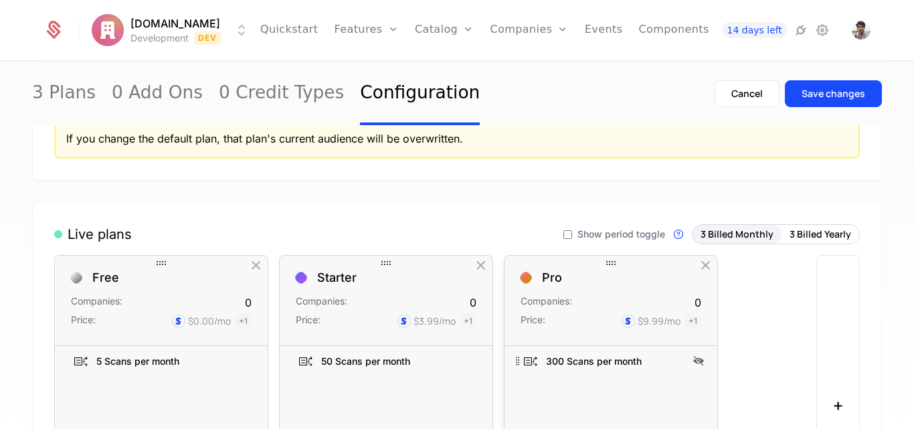
scroll to position [96, 0]
click at [810, 96] on div "Save changes" at bounding box center [833, 93] width 64 height 13
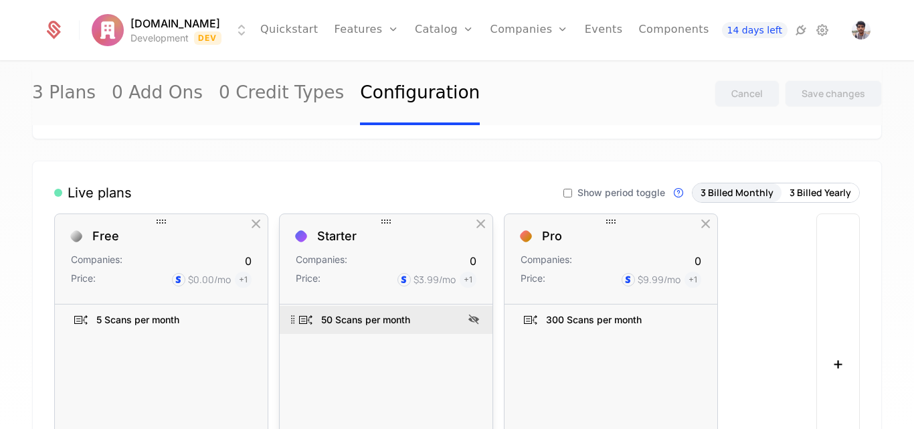
scroll to position [87, 0]
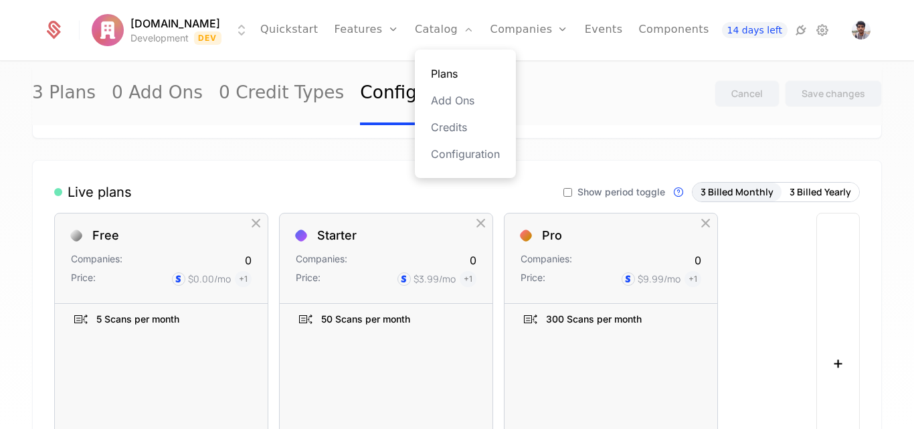
click at [431, 78] on link "Plans" at bounding box center [465, 74] width 69 height 16
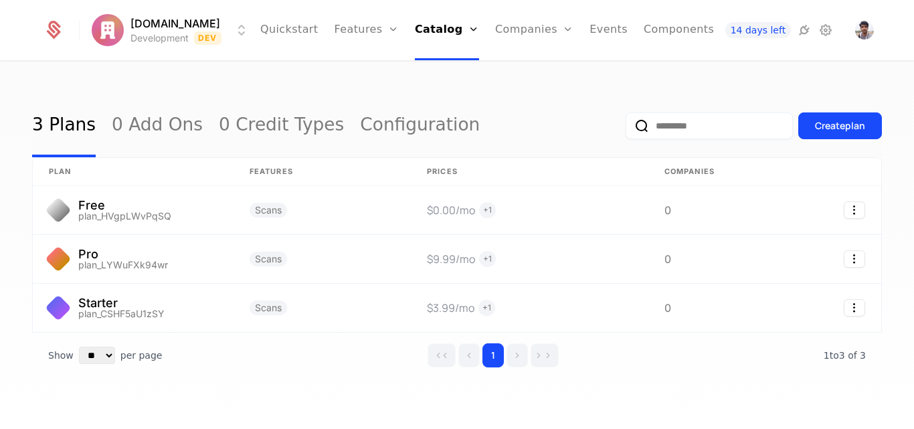
scroll to position [16, 0]
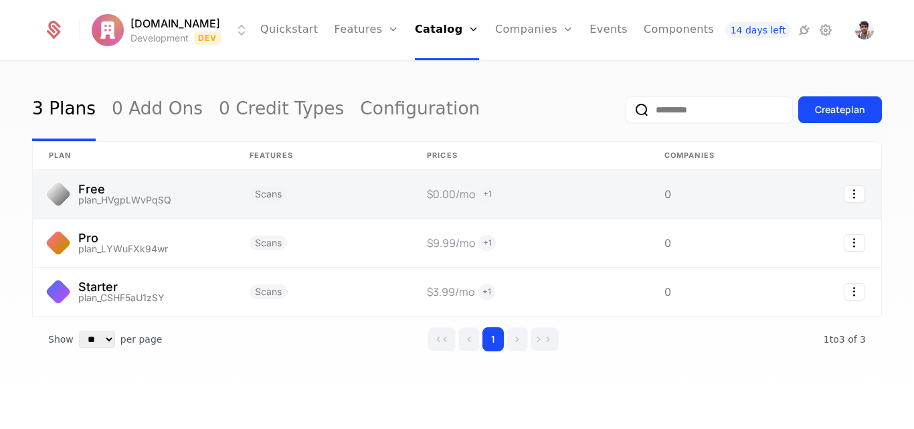
click at [257, 192] on link at bounding box center [321, 194] width 177 height 48
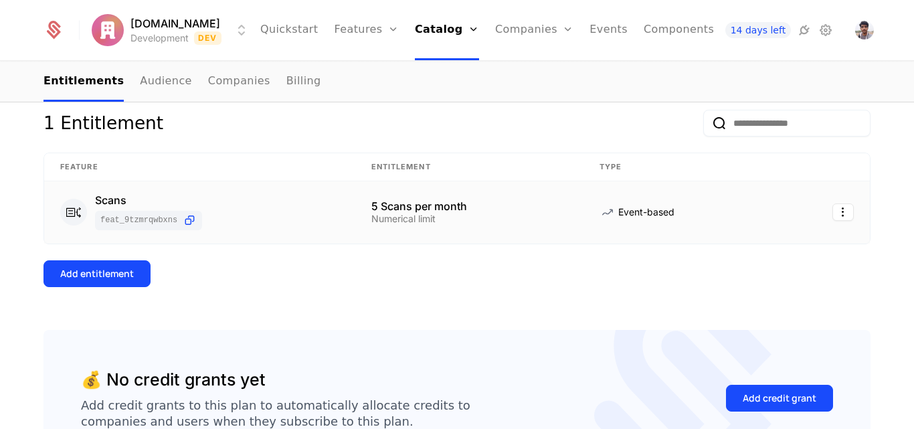
scroll to position [168, 0]
click at [336, 26] on link "Features" at bounding box center [366, 30] width 64 height 60
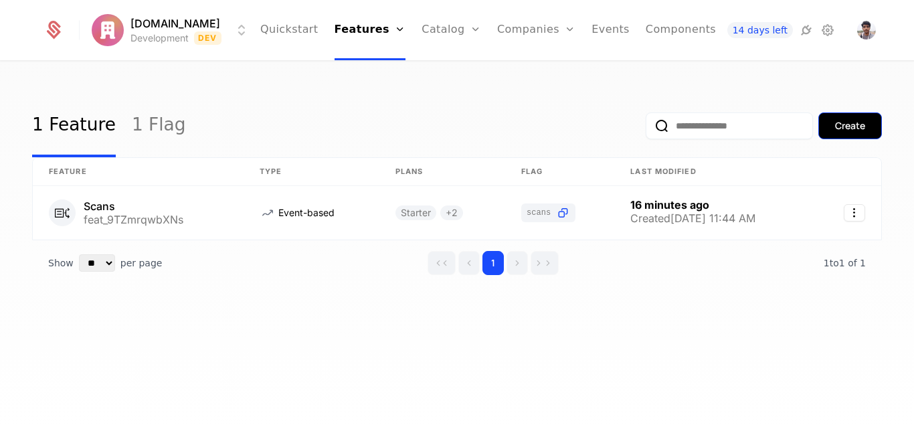
click at [840, 137] on button "Create" at bounding box center [850, 125] width 64 height 27
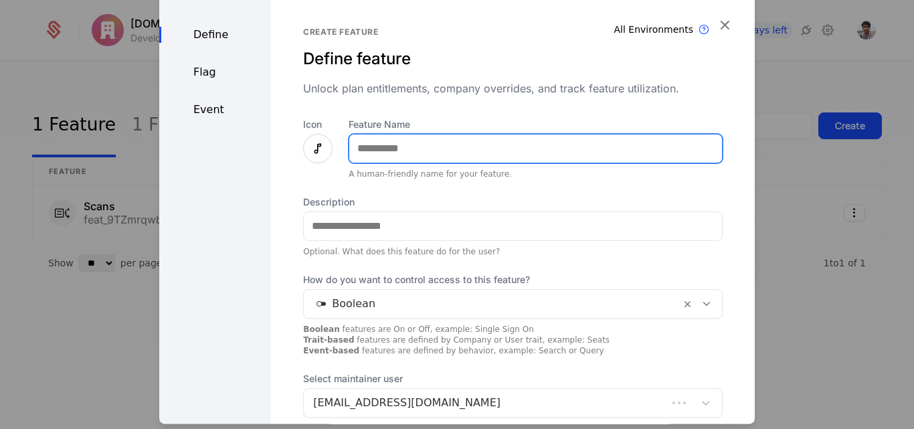
click at [445, 150] on input "Feature Name" at bounding box center [535, 148] width 373 height 28
type input "**********"
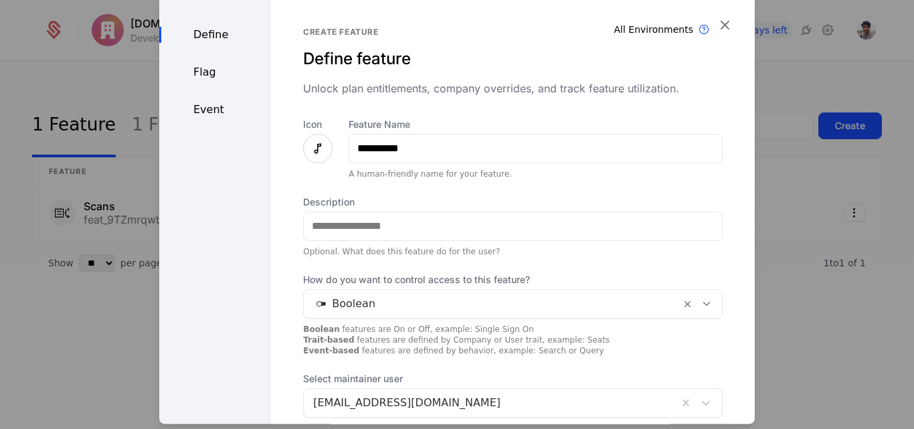
click at [311, 140] on icon at bounding box center [318, 148] width 16 height 16
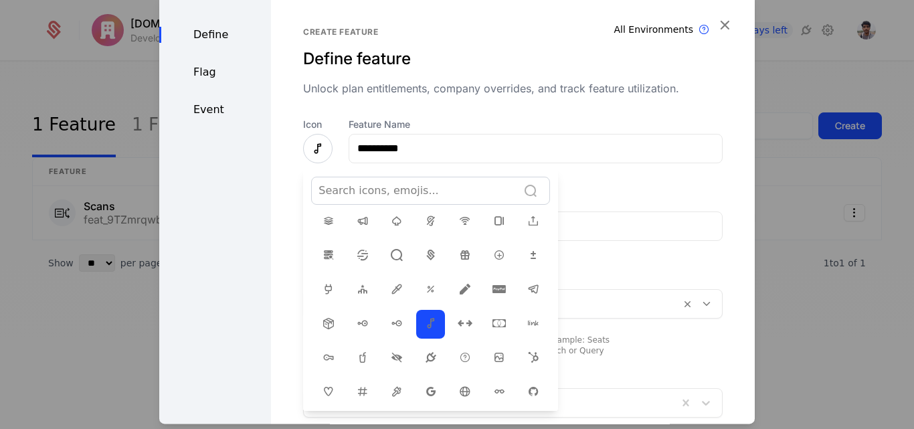
scroll to position [128, 0]
click at [363, 191] on div at bounding box center [414, 190] width 192 height 19
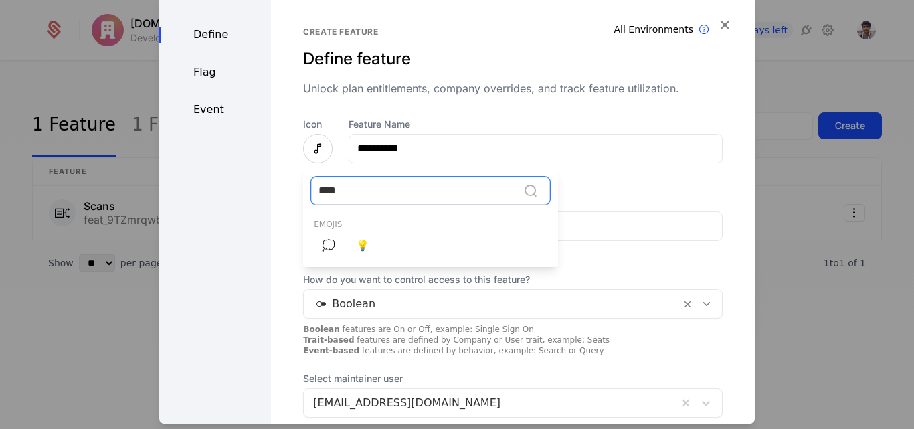
scroll to position [0, 0]
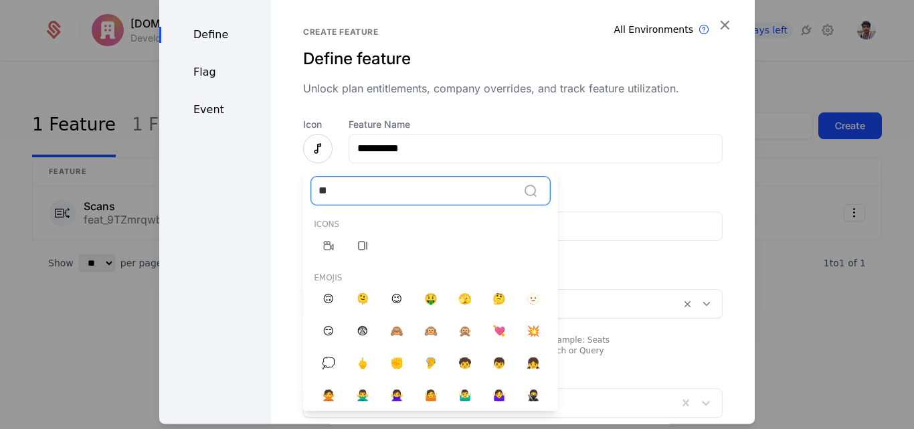
type input "*"
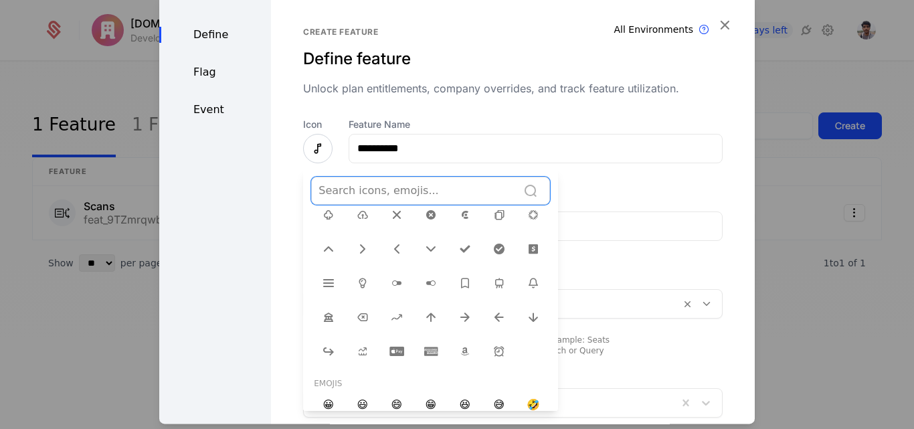
scroll to position [471, 0]
click at [355, 280] on icon at bounding box center [362, 286] width 16 height 16
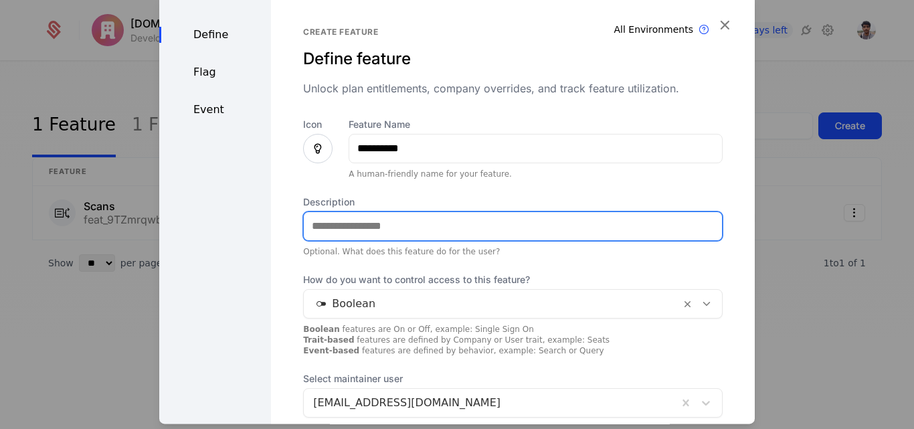
click at [423, 233] on input "Description" at bounding box center [513, 226] width 418 height 28
type input "**********"
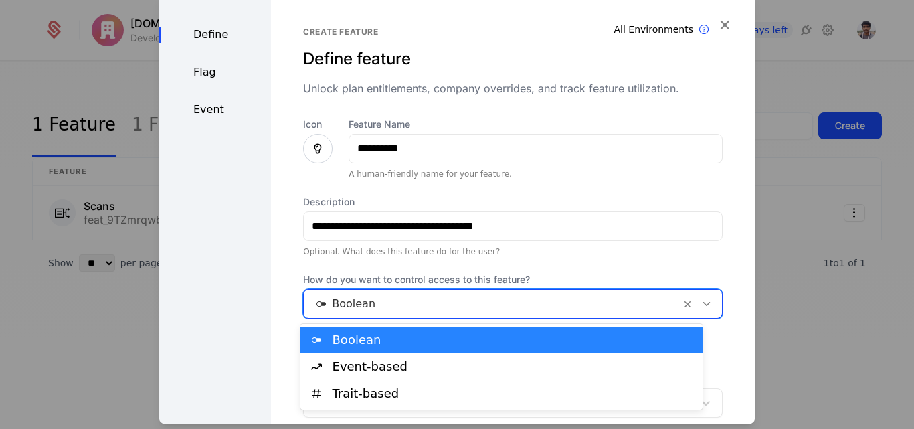
click at [392, 298] on div at bounding box center [492, 303] width 358 height 19
click at [376, 339] on div "Boolean" at bounding box center [513, 340] width 362 height 12
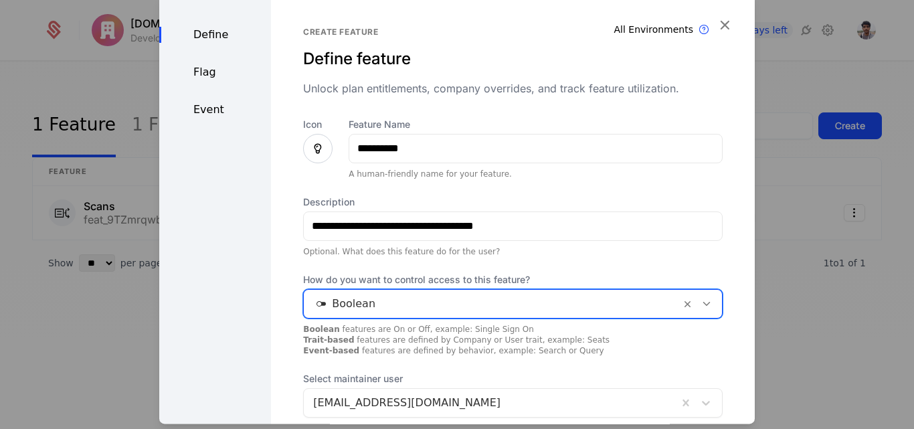
scroll to position [101, 0]
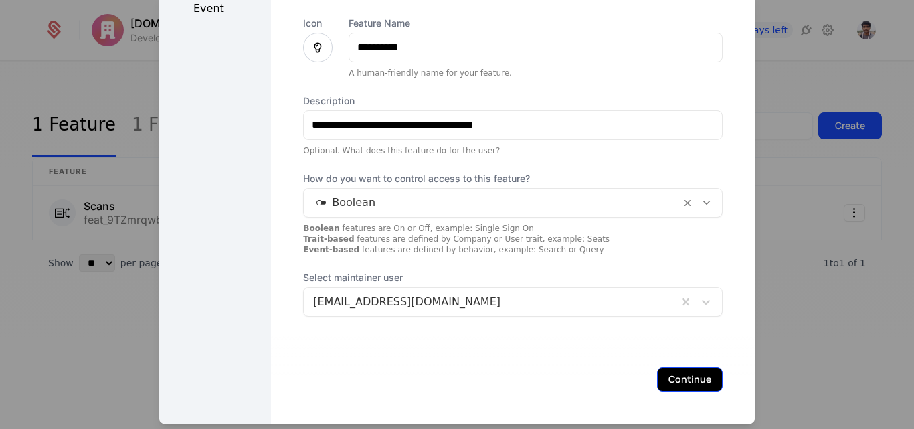
click at [657, 383] on button "Continue" at bounding box center [690, 379] width 66 height 24
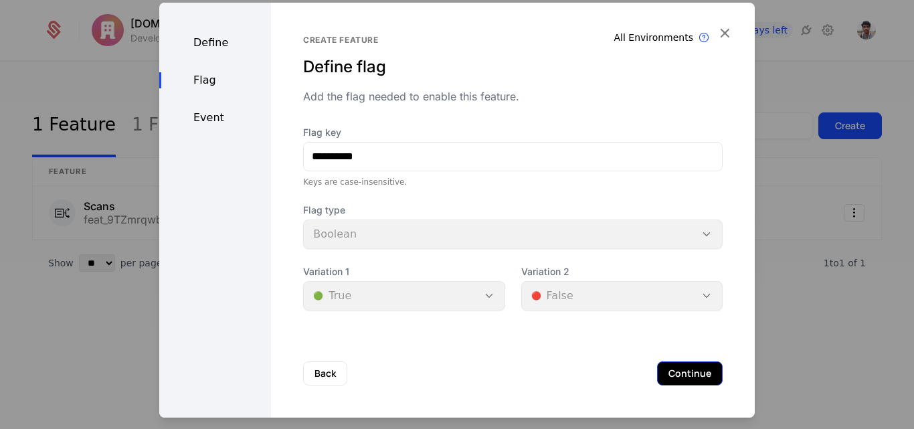
click at [661, 383] on button "Continue" at bounding box center [690, 373] width 66 height 24
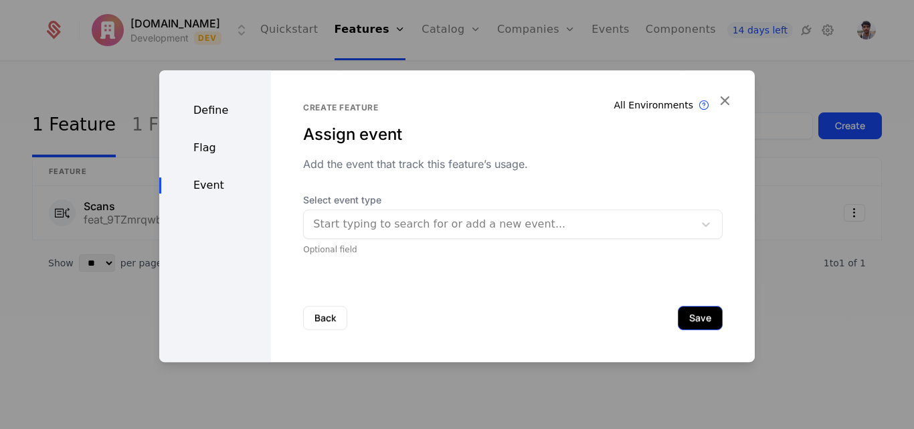
click at [694, 309] on div "Back Save" at bounding box center [513, 318] width 484 height 88
click at [694, 309] on button "Save" at bounding box center [699, 318] width 45 height 24
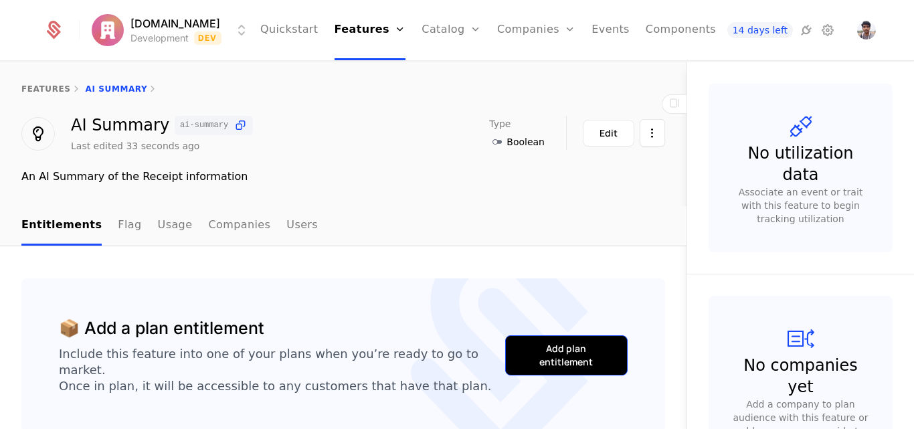
click at [536, 336] on button "Add plan entitlement" at bounding box center [566, 355] width 122 height 40
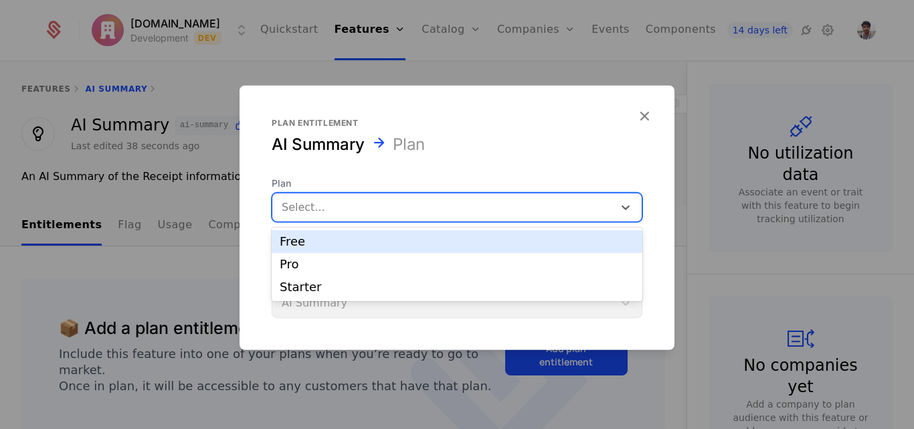
click at [349, 204] on div at bounding box center [443, 206] width 322 height 19
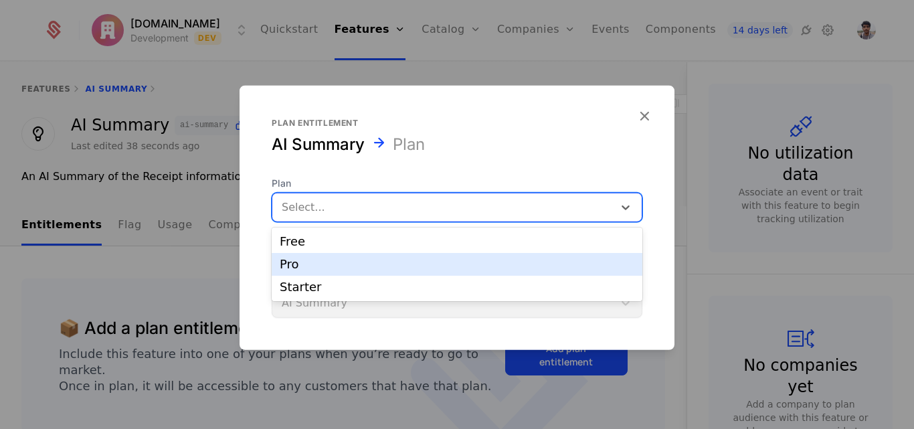
click at [313, 259] on div "Pro" at bounding box center [457, 264] width 354 height 12
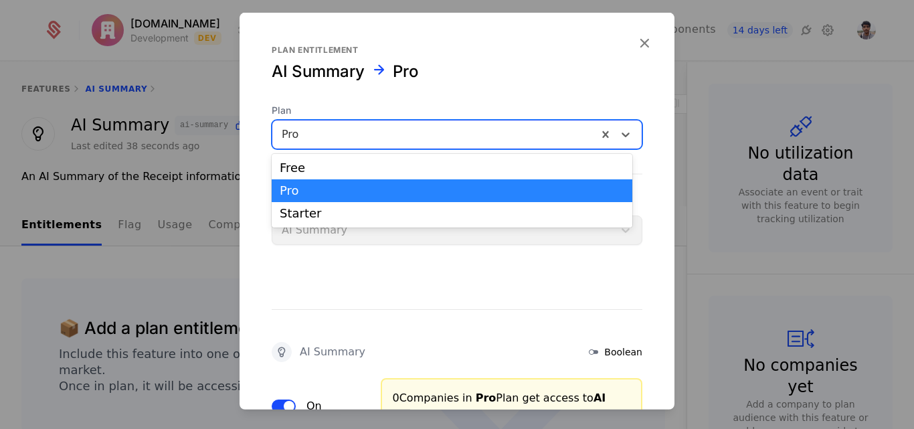
click at [328, 133] on div at bounding box center [435, 133] width 306 height 19
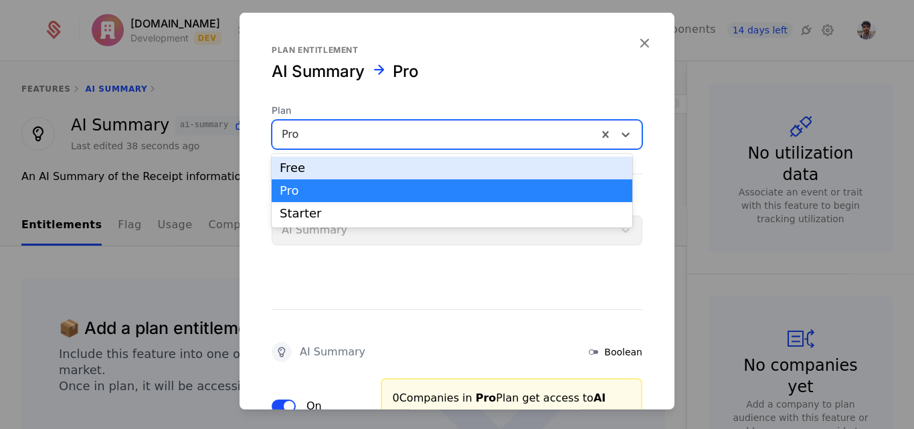
click at [316, 165] on div "Free" at bounding box center [452, 168] width 344 height 12
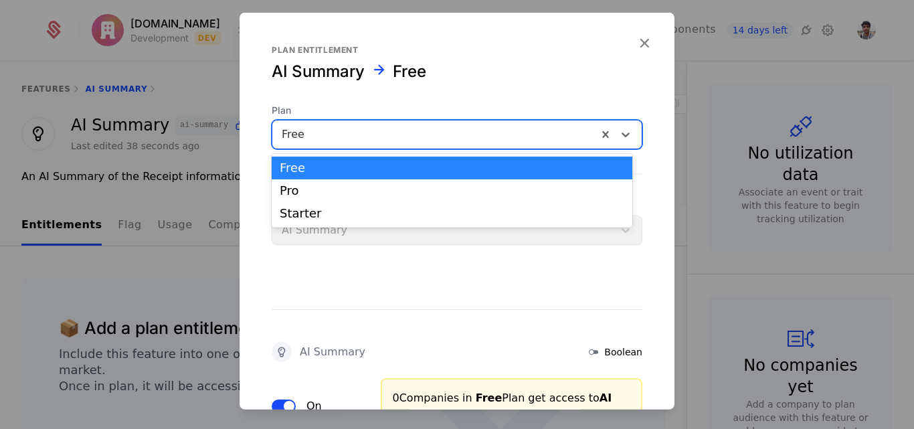
click at [366, 128] on div at bounding box center [435, 133] width 306 height 19
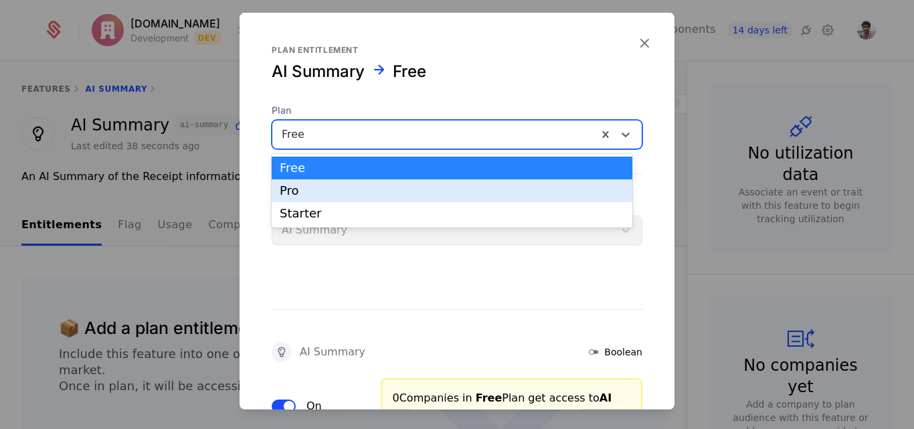
click at [332, 190] on div "Pro" at bounding box center [452, 191] width 344 height 12
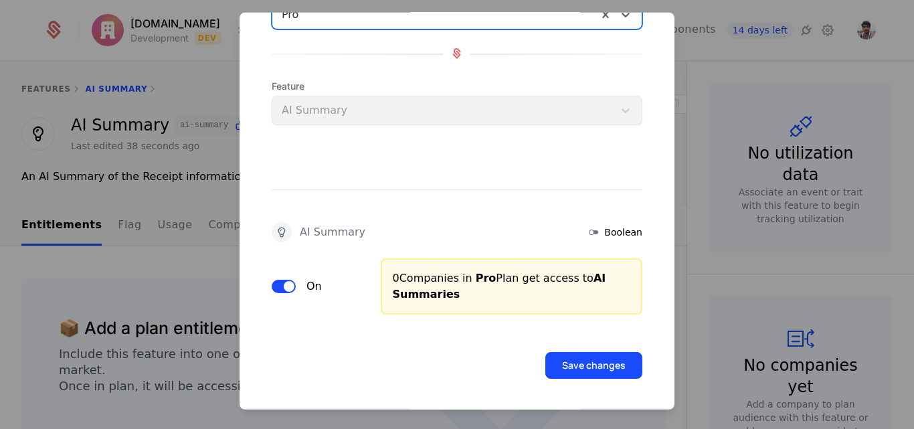
scroll to position [120, 0]
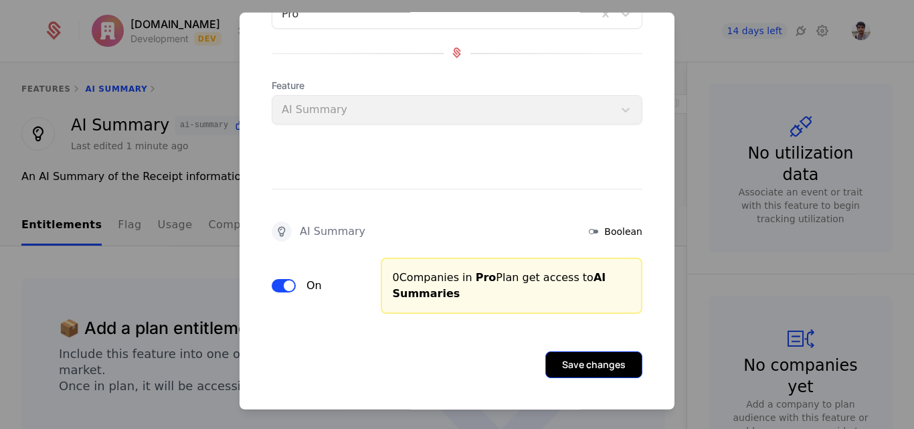
click at [564, 360] on button "Save changes" at bounding box center [593, 363] width 97 height 27
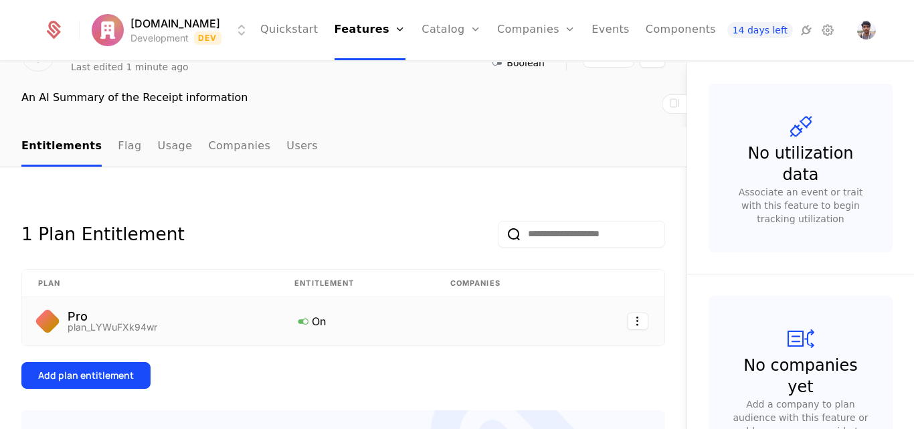
scroll to position [80, 0]
click at [115, 369] on div "Add plan entitlement" at bounding box center [86, 374] width 96 height 13
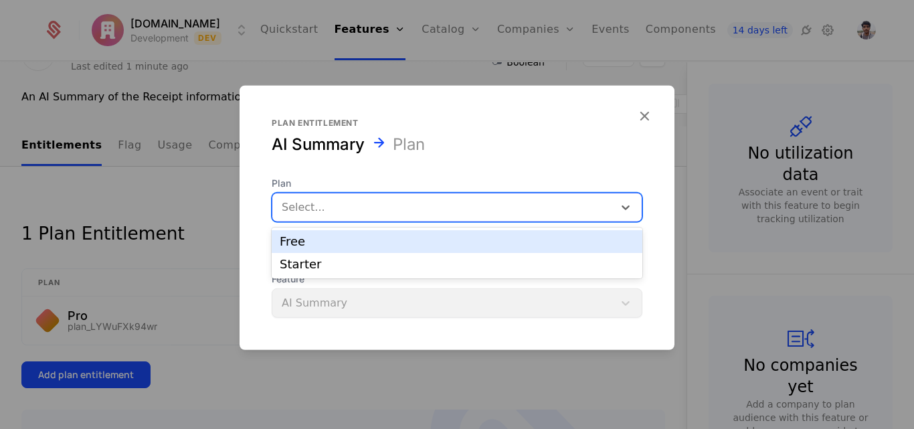
click at [344, 197] on div "Select..." at bounding box center [442, 207] width 341 height 24
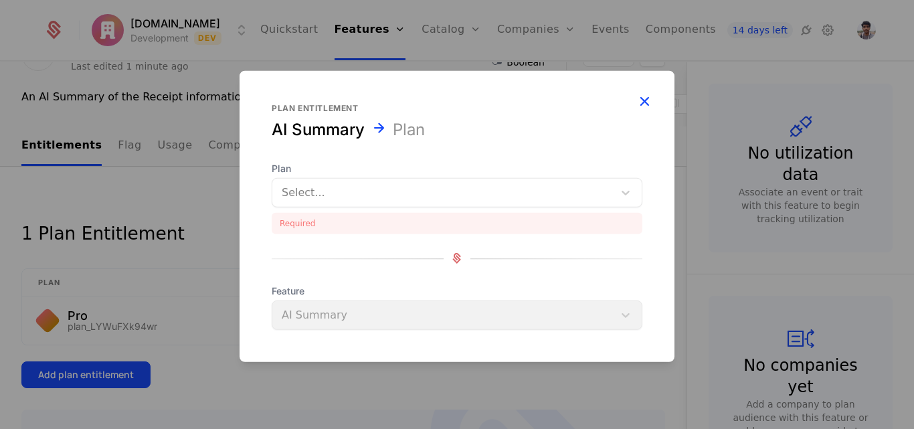
click at [635, 119] on div "Plan entitlement AI Summary Plan Plan Select... Required Feature AI Summary" at bounding box center [456, 215] width 435 height 291
click at [639, 107] on icon "button" at bounding box center [643, 100] width 17 height 17
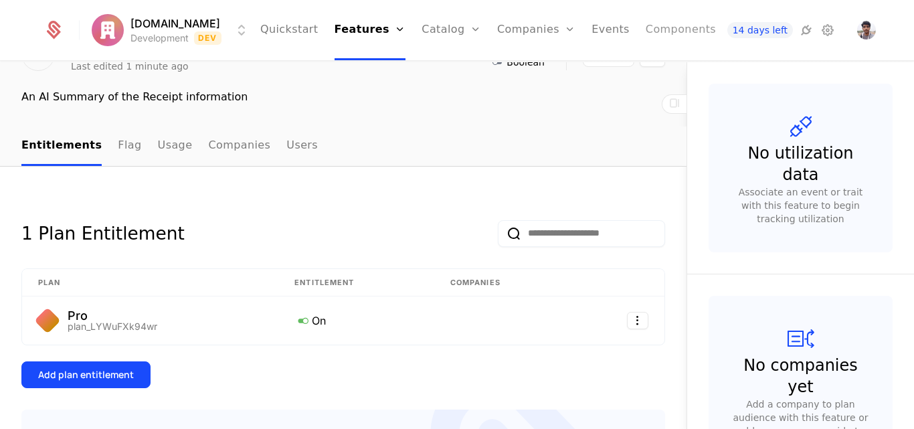
click at [645, 31] on link "Components" at bounding box center [680, 30] width 70 height 60
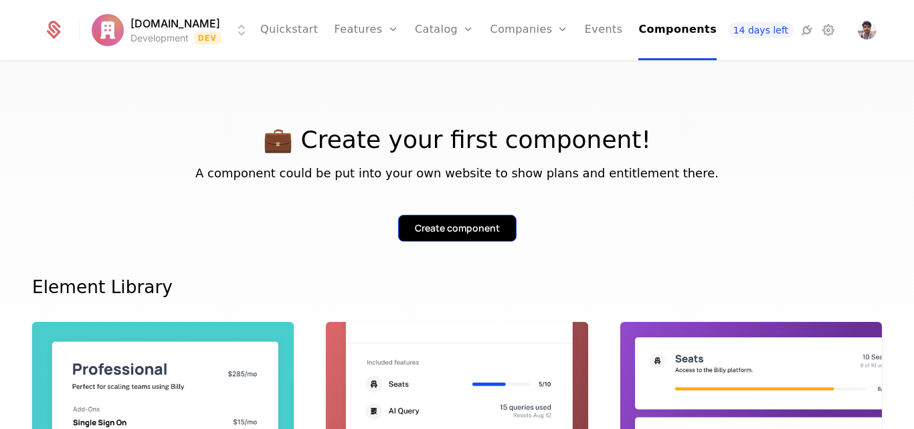
click at [483, 219] on button "Create component" at bounding box center [457, 228] width 118 height 27
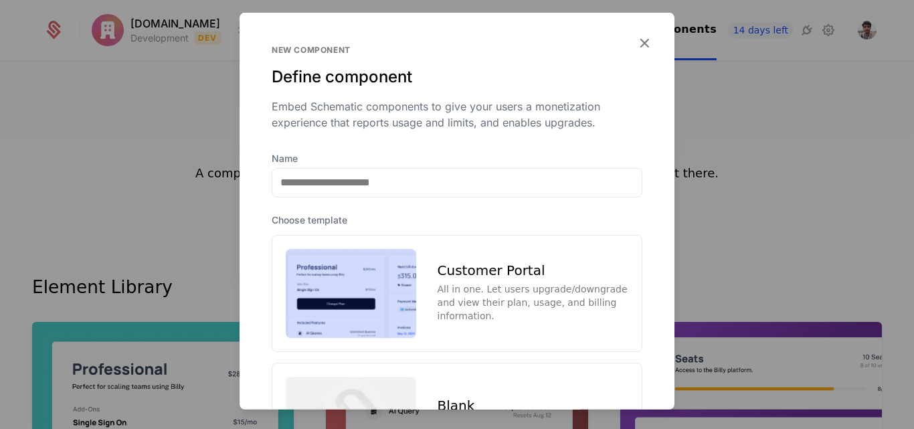
click at [466, 287] on div "All in one. Let users upgrade/downgrade and view their plan, usage, and billing…" at bounding box center [532, 302] width 191 height 40
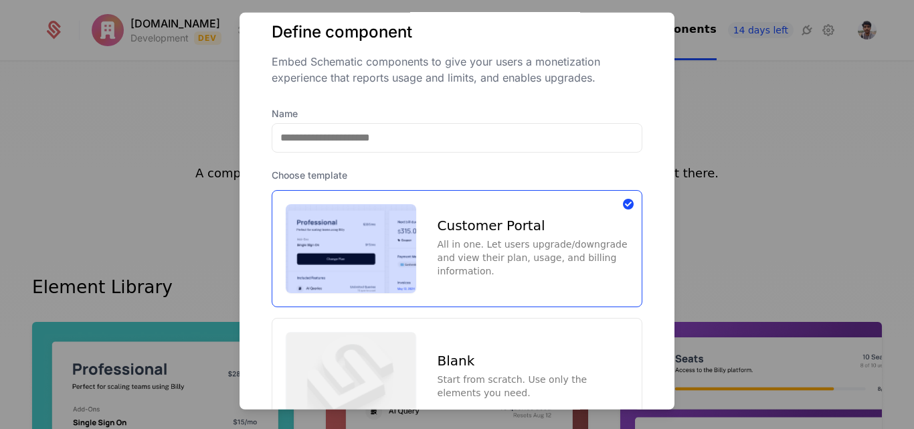
scroll to position [44, 0]
click at [497, 395] on div "Start from scratch. Use only the elements you need." at bounding box center [532, 386] width 191 height 27
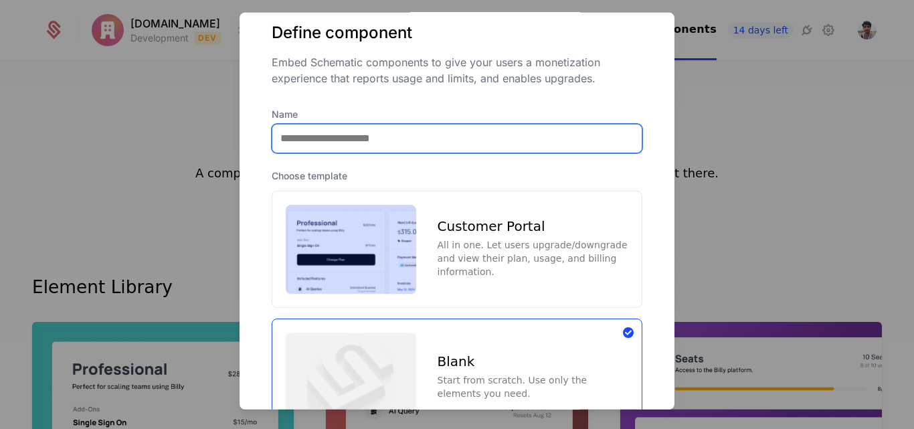
click at [362, 127] on input "Name" at bounding box center [456, 138] width 369 height 28
type input "**********"
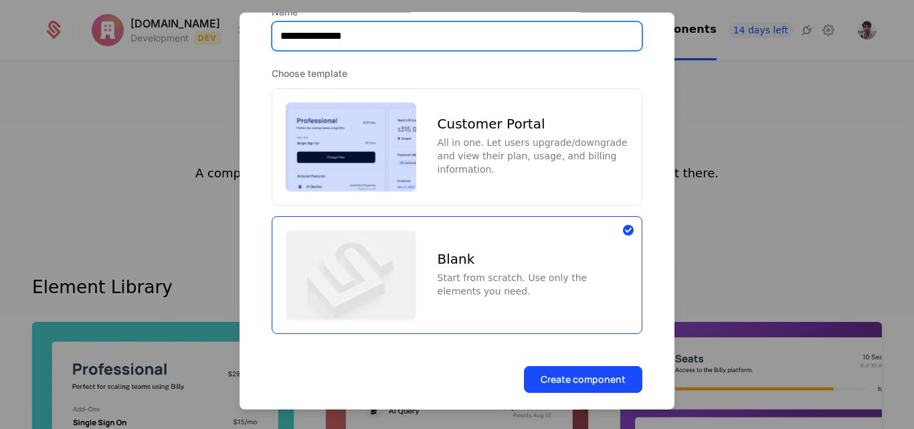
scroll to position [156, 0]
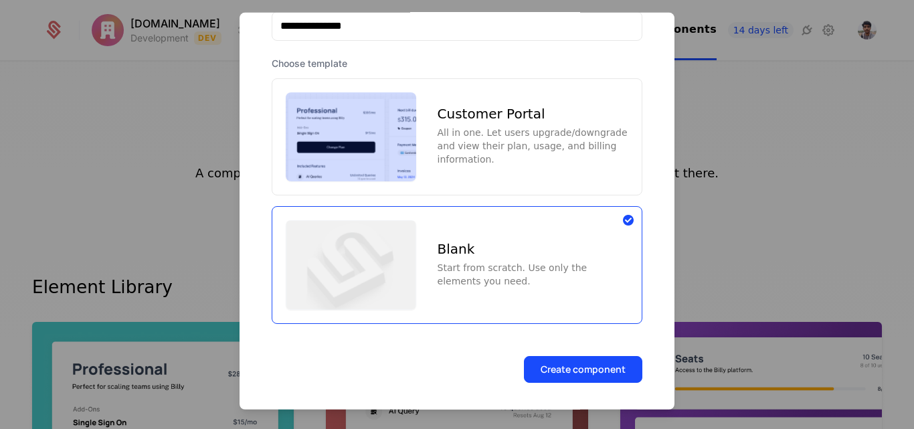
click at [464, 159] on div "All in one. Let users upgrade/downgrade and view their plan, usage, and billing…" at bounding box center [532, 146] width 191 height 40
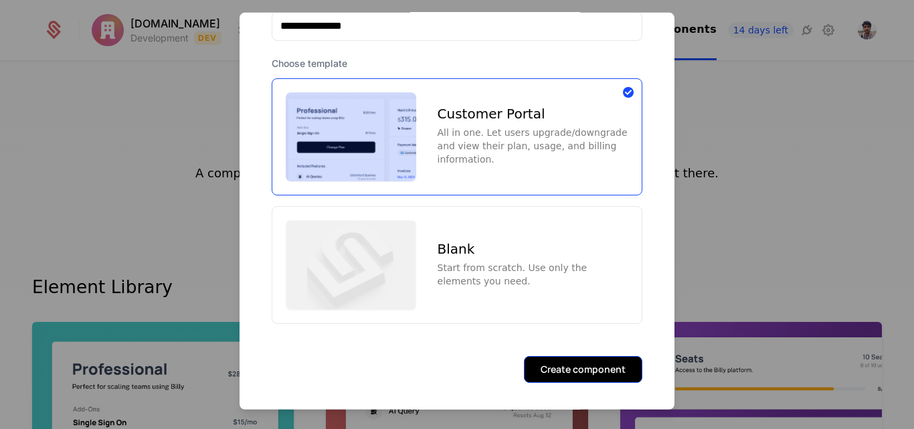
click at [576, 362] on button "Create component" at bounding box center [583, 369] width 118 height 27
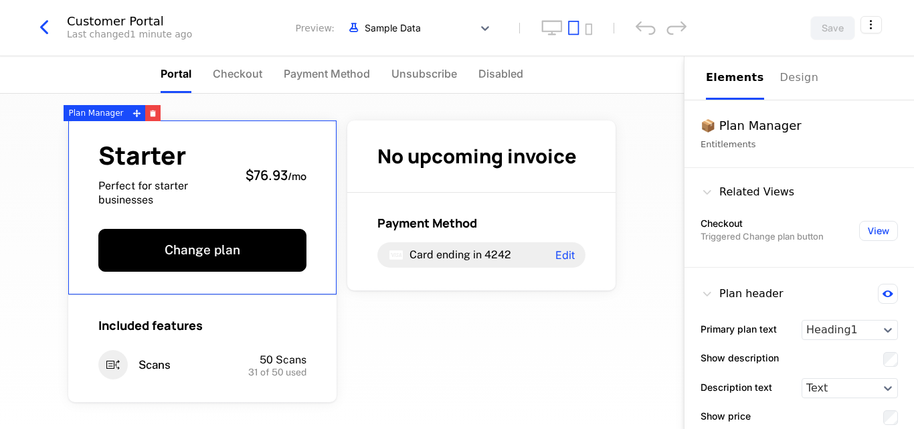
click at [242, 187] on div "Starter Perfect for starter businesses $76.93 / mo" at bounding box center [202, 175] width 208 height 64
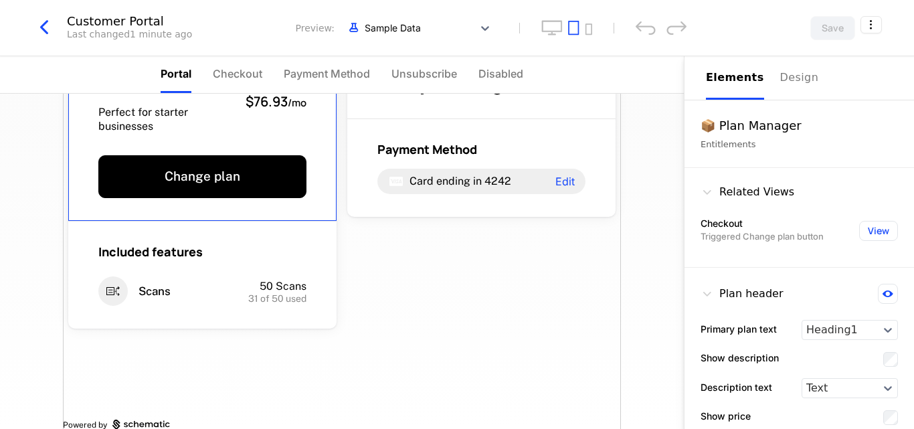
scroll to position [72, 0]
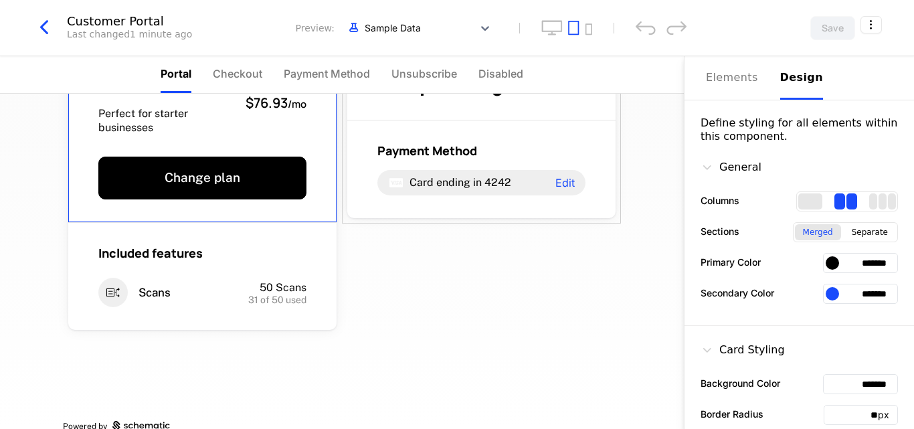
click at [787, 77] on div "Design" at bounding box center [801, 78] width 43 height 16
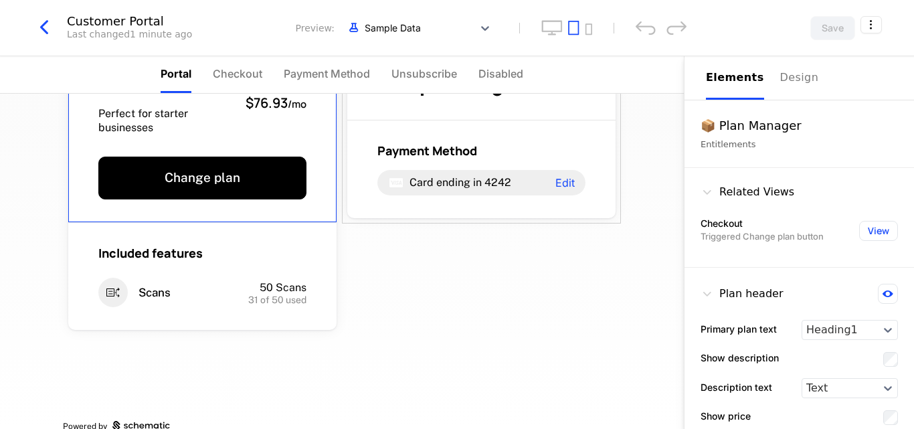
click at [730, 85] on div "Elements" at bounding box center [735, 78] width 58 height 16
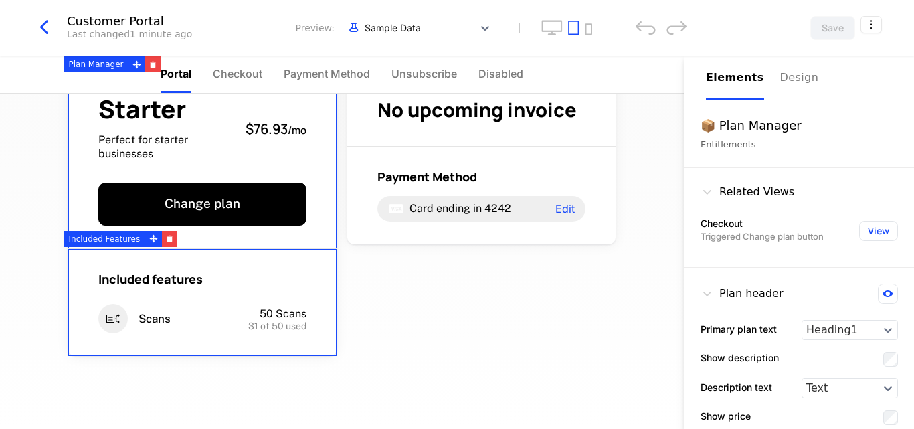
scroll to position [45, 0]
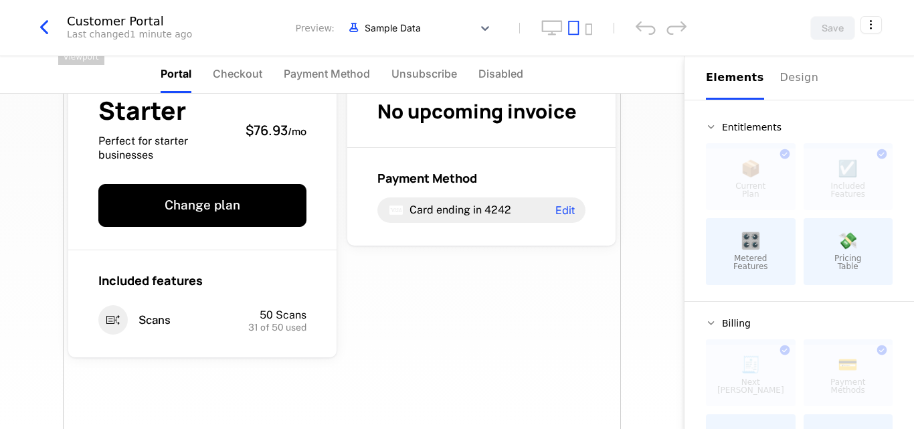
click at [388, 334] on div "Starter Perfect for starter businesses $76.93 / mo Change plan Included feature…" at bounding box center [342, 264] width 558 height 431
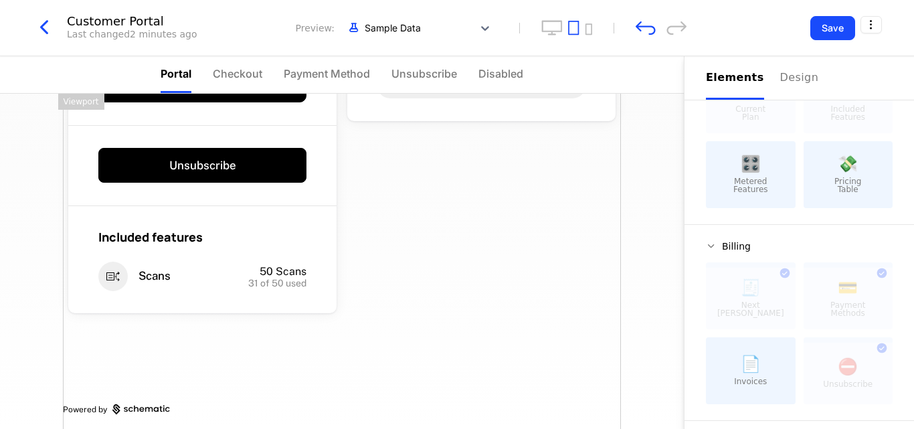
scroll to position [0, 0]
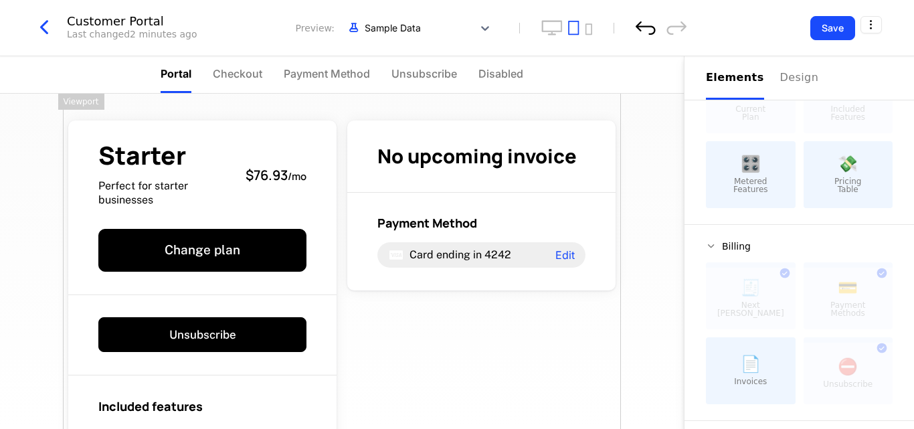
click at [649, 21] on icon "undo" at bounding box center [645, 28] width 20 height 14
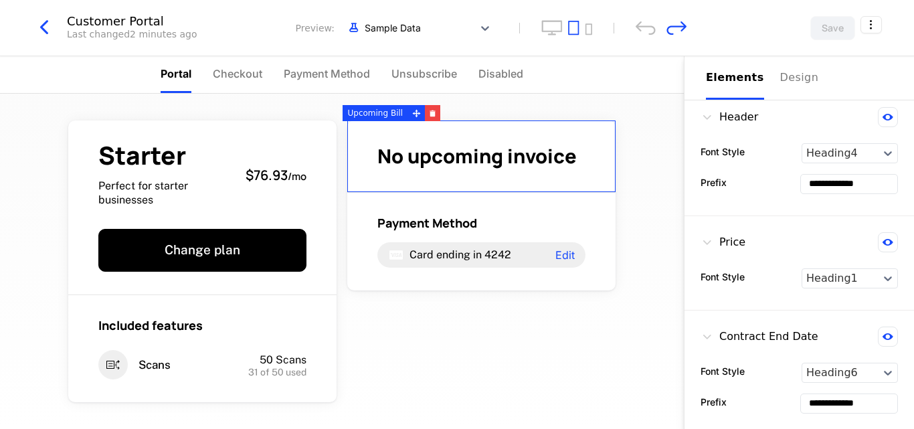
click at [510, 165] on span "No upcoming invoice" at bounding box center [476, 155] width 199 height 27
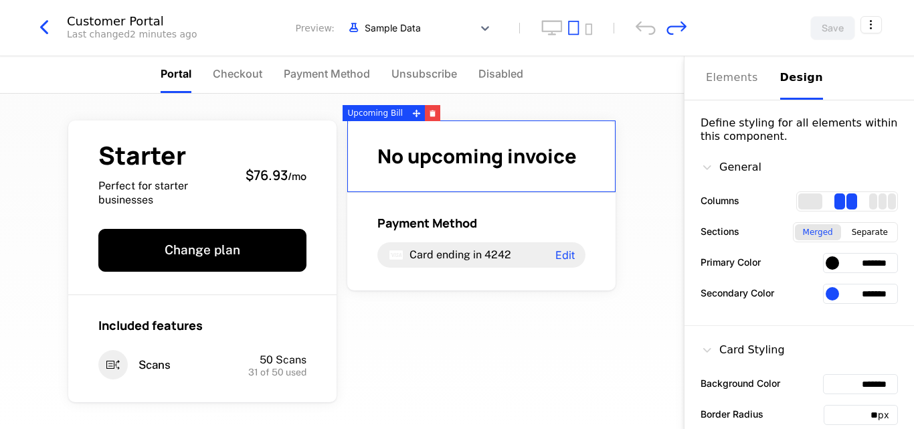
click at [789, 78] on div "Design" at bounding box center [801, 78] width 43 height 16
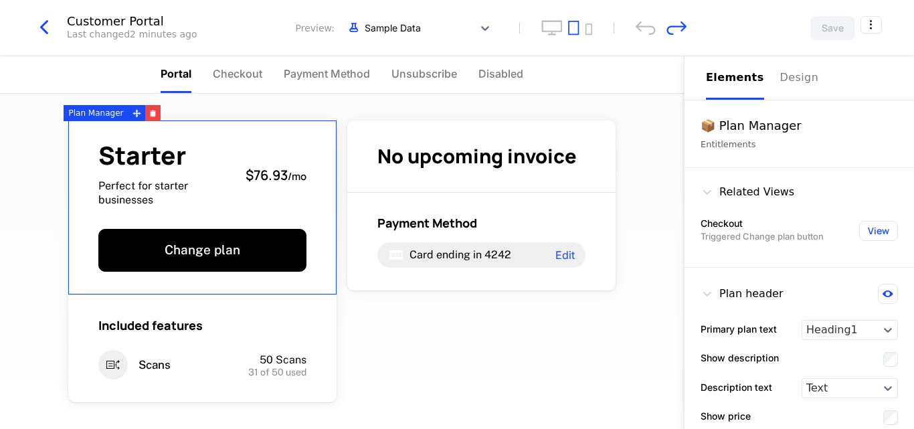
click at [216, 159] on span "Starter" at bounding box center [166, 155] width 136 height 25
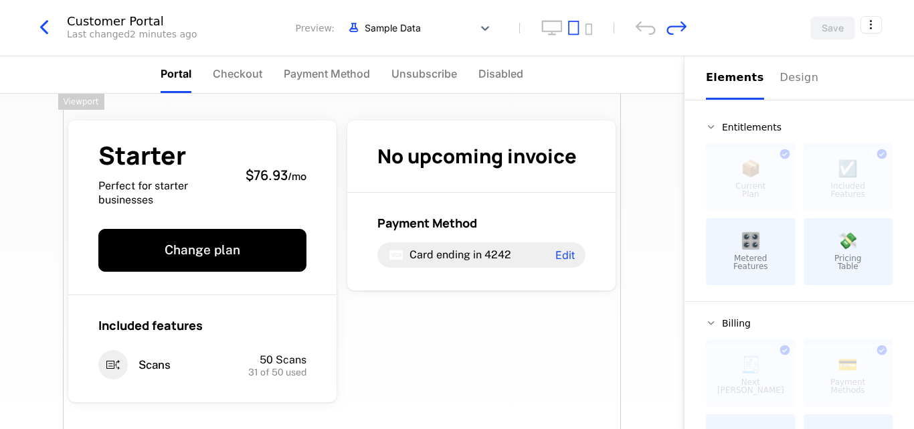
click at [514, 348] on div "Starter Perfect for starter businesses $76.93 / mo Change plan Included feature…" at bounding box center [342, 309] width 558 height 431
drag, startPoint x: 750, startPoint y: 186, endPoint x: 514, endPoint y: 307, distance: 265.3
click at [514, 307] on div "Portal Checkout Payment Method Unsubscribe Disabled Starter Perfect for starter…" at bounding box center [457, 242] width 914 height 373
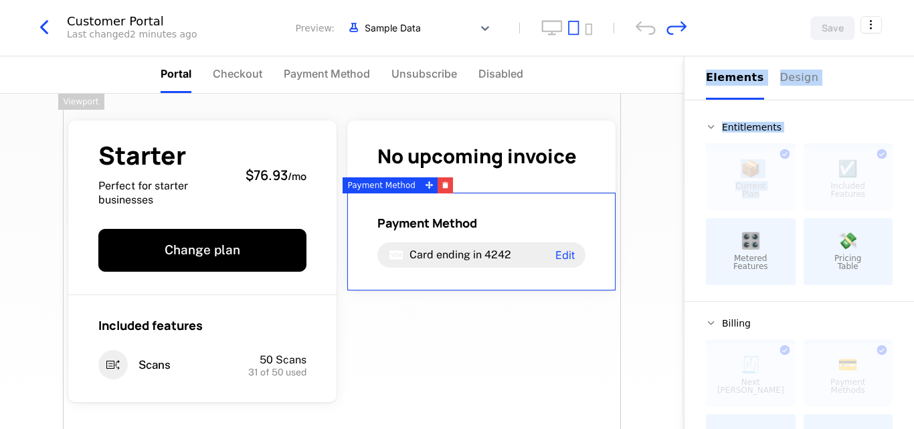
click at [834, 281] on div "💸 Pricing Table" at bounding box center [848, 251] width 90 height 67
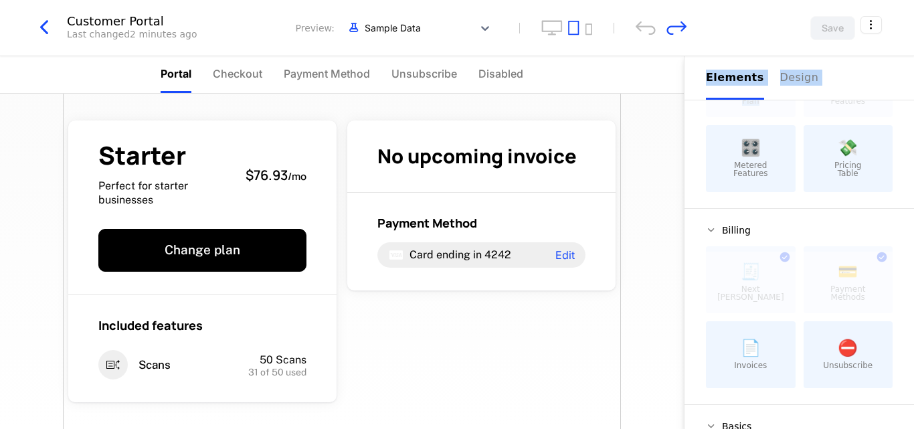
scroll to position [96, 0]
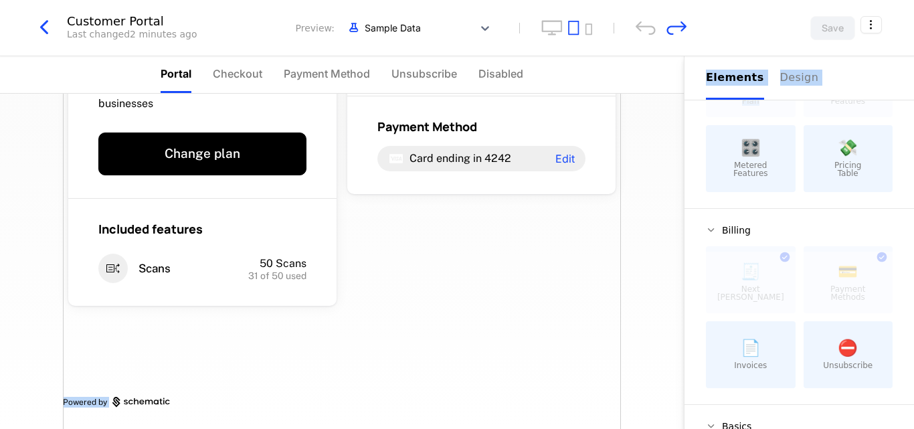
click at [411, 344] on div "Starter Perfect for starter businesses $76.93 / mo Change plan Included feature…" at bounding box center [342, 212] width 558 height 431
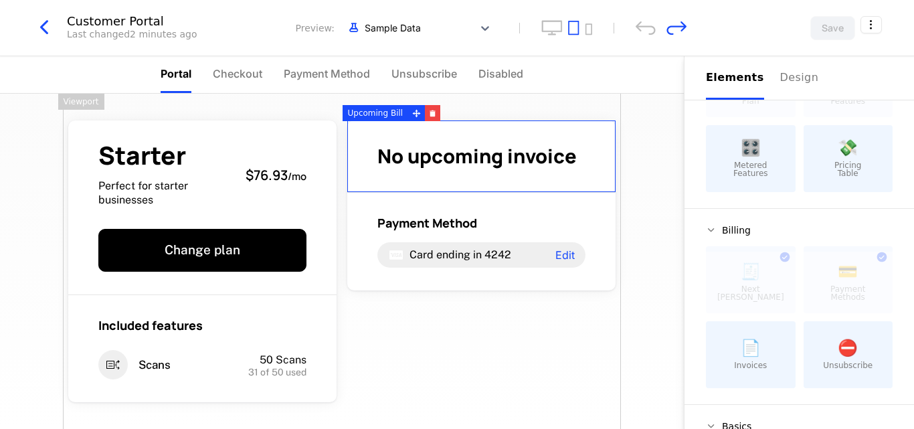
scroll to position [84, 0]
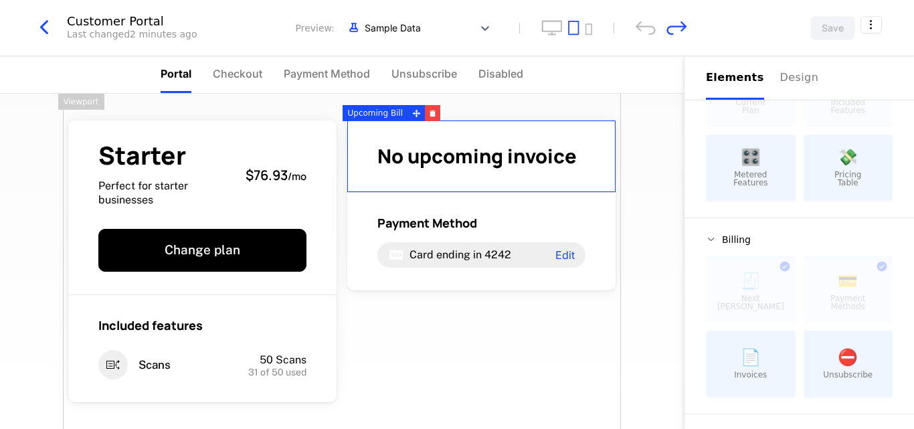
click at [473, 150] on span "No upcoming invoice" at bounding box center [476, 155] width 199 height 27
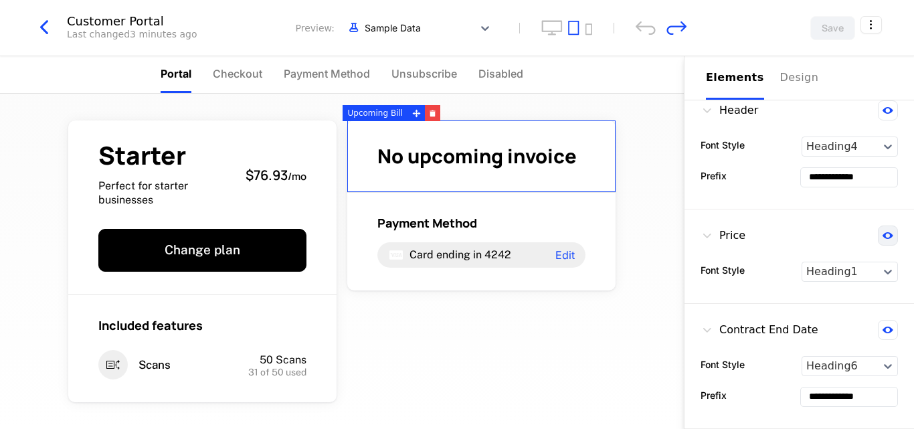
click at [882, 236] on icon at bounding box center [887, 235] width 11 height 7
click at [883, 236] on icon at bounding box center [888, 235] width 10 height 10
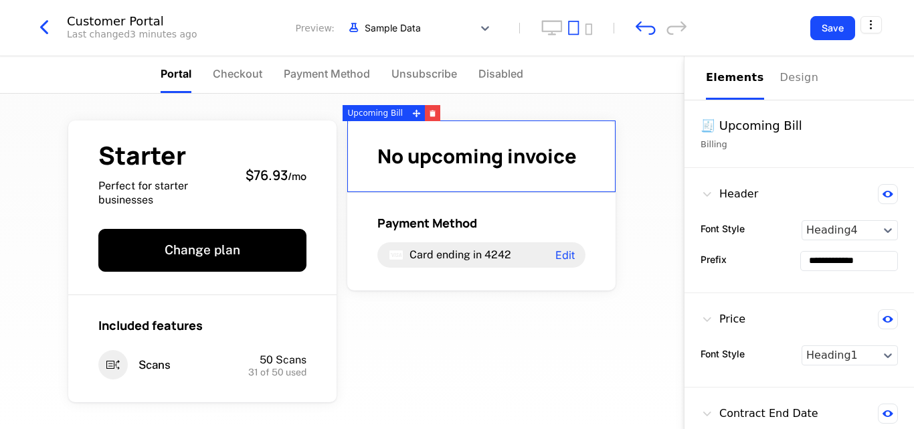
click at [847, 264] on input "**********" at bounding box center [849, 260] width 96 height 19
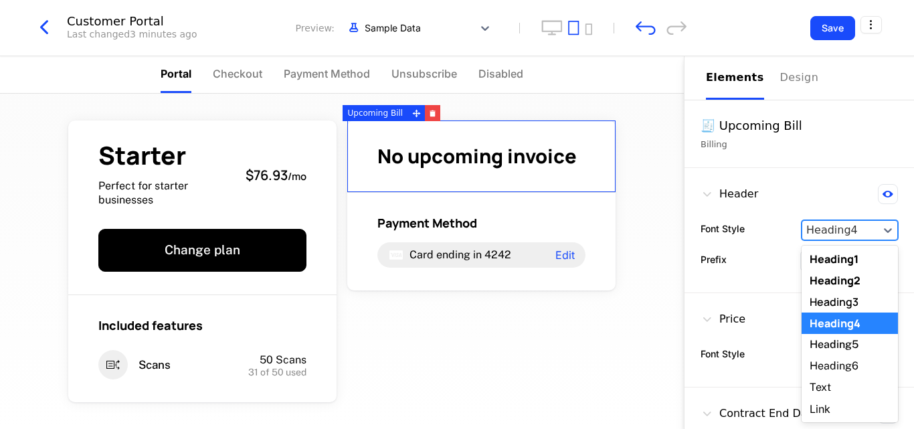
click at [825, 225] on div at bounding box center [840, 230] width 68 height 16
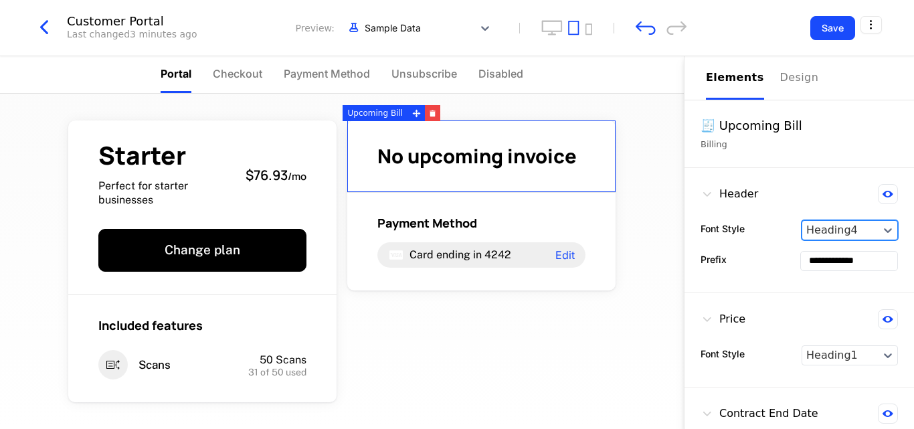
click at [825, 225] on div at bounding box center [840, 230] width 68 height 16
click at [645, 27] on icon "undo" at bounding box center [645, 28] width 20 height 14
click at [47, 33] on icon "button" at bounding box center [44, 27] width 24 height 24
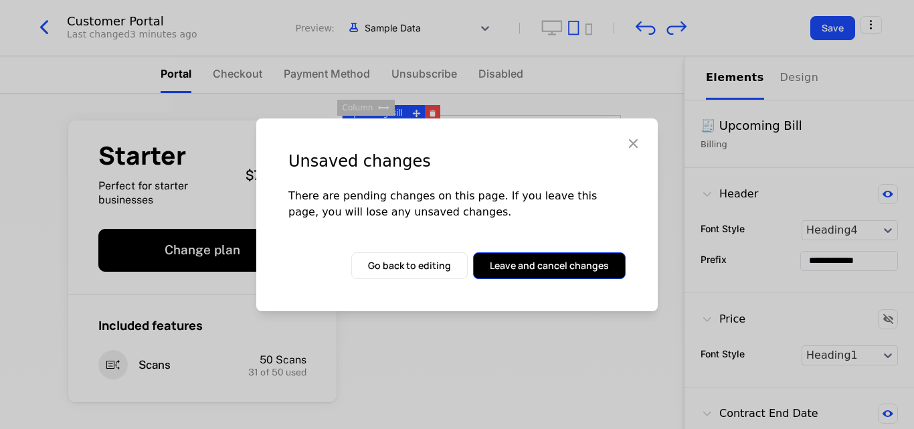
click at [515, 262] on button "Leave and cancel changes" at bounding box center [549, 265] width 152 height 27
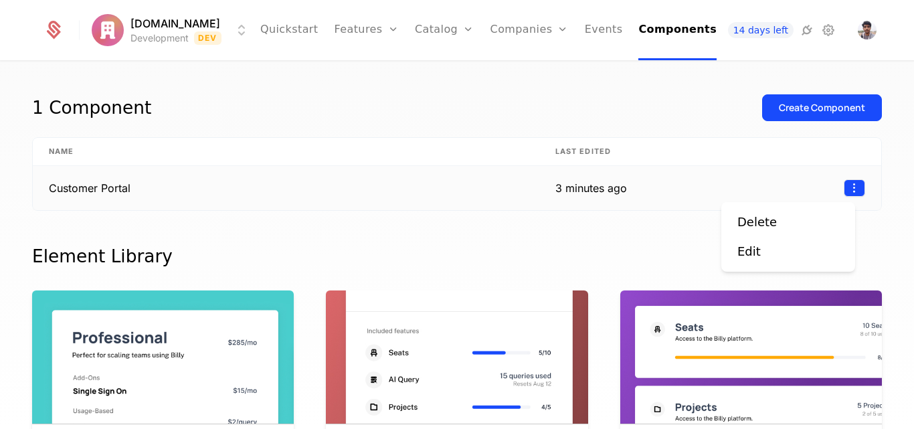
click at [843, 195] on html "Expensio.io Development Dev Quickstart Features Features Flags Catalog Plans Ad…" at bounding box center [457, 214] width 914 height 429
click at [763, 221] on div "Delete" at bounding box center [756, 222] width 39 height 19
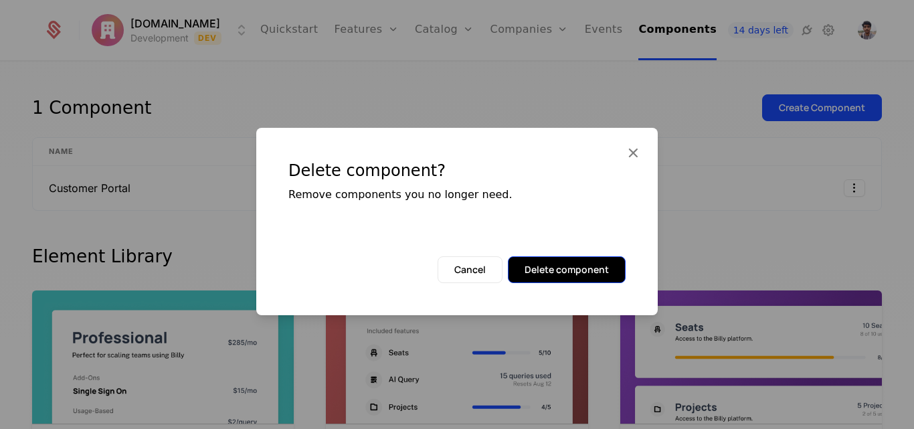
click at [567, 268] on button "Delete component" at bounding box center [567, 269] width 118 height 27
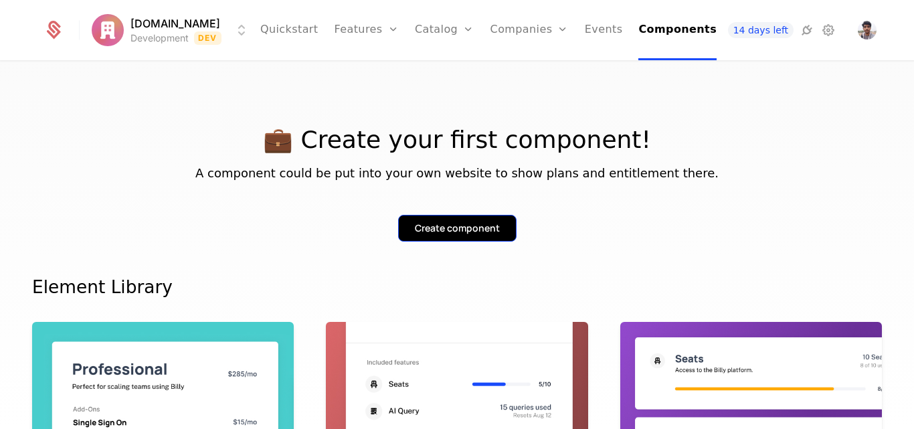
click at [469, 232] on div "Create component" at bounding box center [457, 227] width 85 height 13
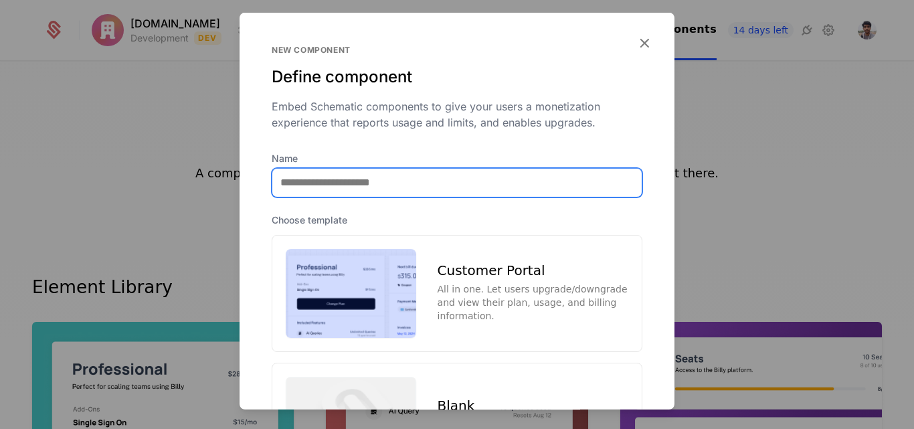
click at [377, 181] on input "Name" at bounding box center [456, 182] width 369 height 28
type input "**********"
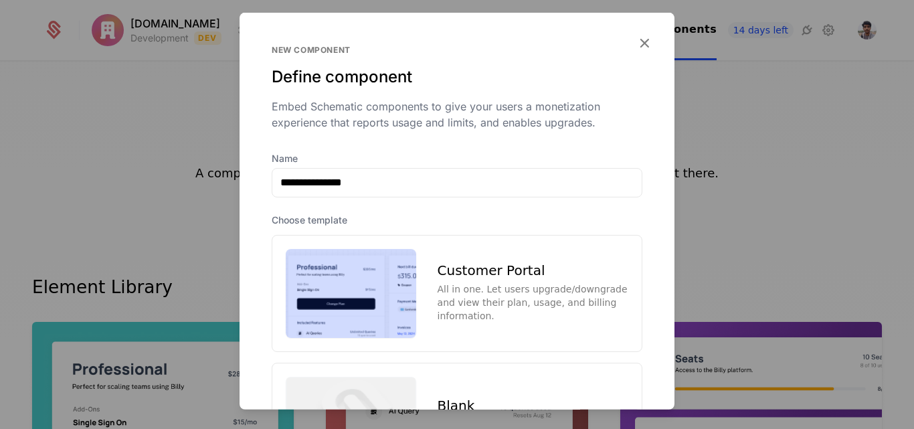
click at [451, 294] on div "All in one. Let users upgrade/downgrade and view their plan, usage, and billing…" at bounding box center [532, 302] width 191 height 40
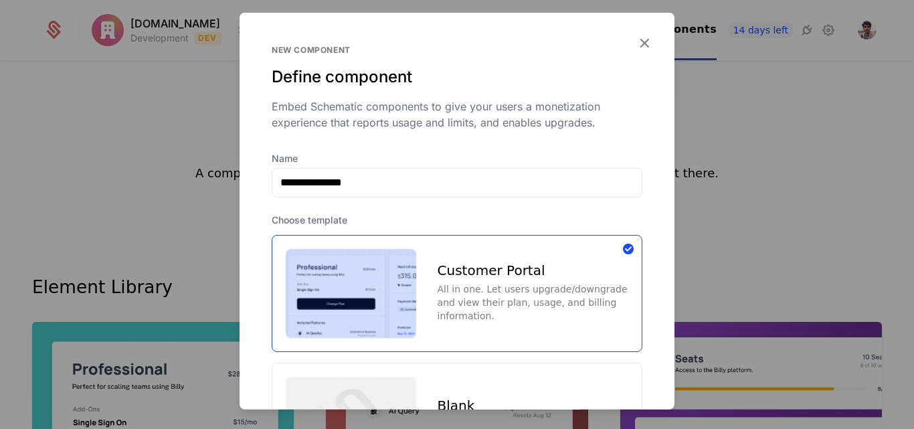
scroll to position [156, 0]
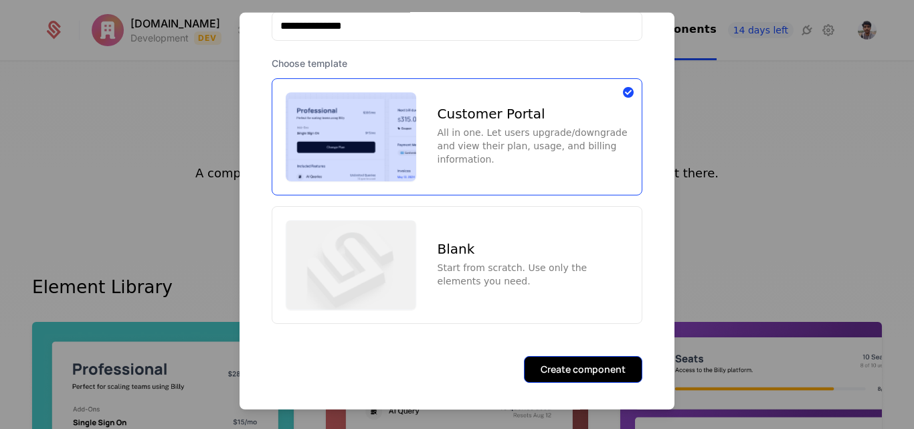
click at [567, 359] on button "Create component" at bounding box center [583, 369] width 118 height 27
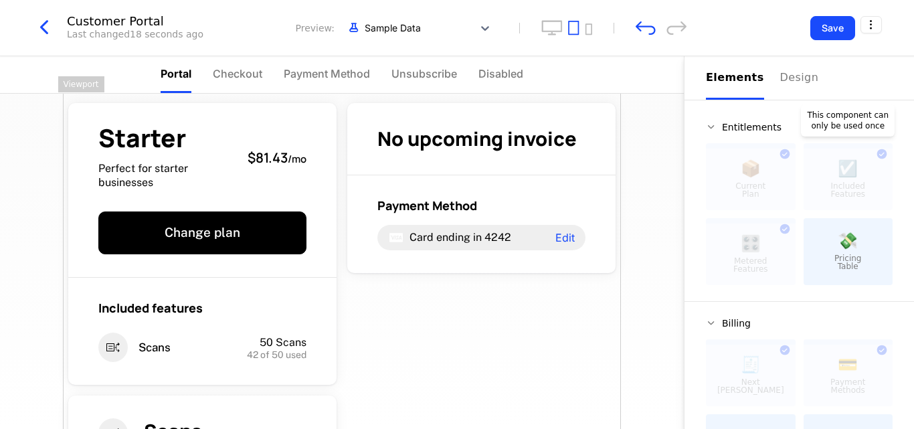
scroll to position [195, 0]
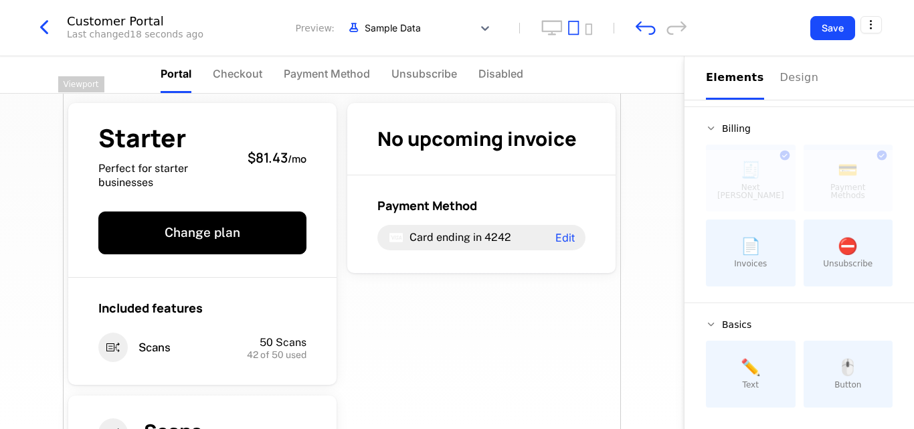
drag, startPoint x: 847, startPoint y: 250, endPoint x: 454, endPoint y: 322, distance: 399.7
drag, startPoint x: 454, startPoint y: 322, endPoint x: 829, endPoint y: 255, distance: 381.0
click at [837, 254] on span "⛔️" at bounding box center [847, 246] width 20 height 16
drag, startPoint x: 829, startPoint y: 255, endPoint x: 556, endPoint y: 288, distance: 275.5
click at [556, 288] on div "Portal Checkout Payment Method Unsubscribe Disabled Starter Perfect for starter…" at bounding box center [457, 242] width 914 height 373
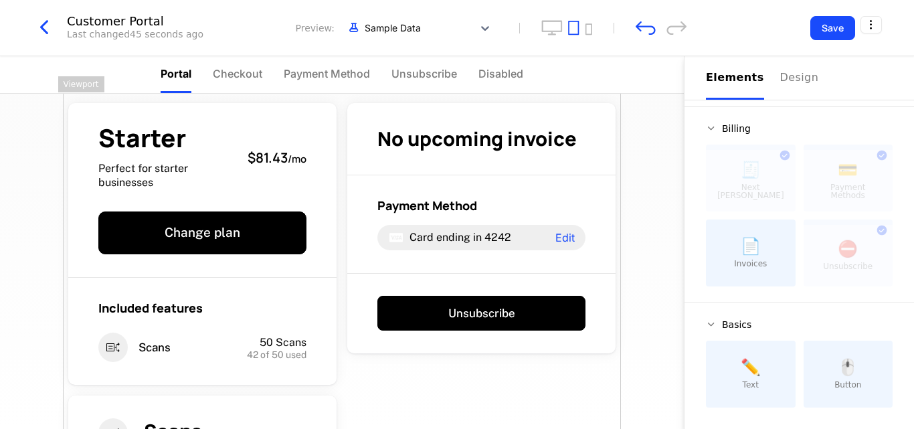
click at [503, 379] on div "Starter Perfect for starter businesses $81.43 / mo Change plan Included feature…" at bounding box center [342, 327] width 558 height 502
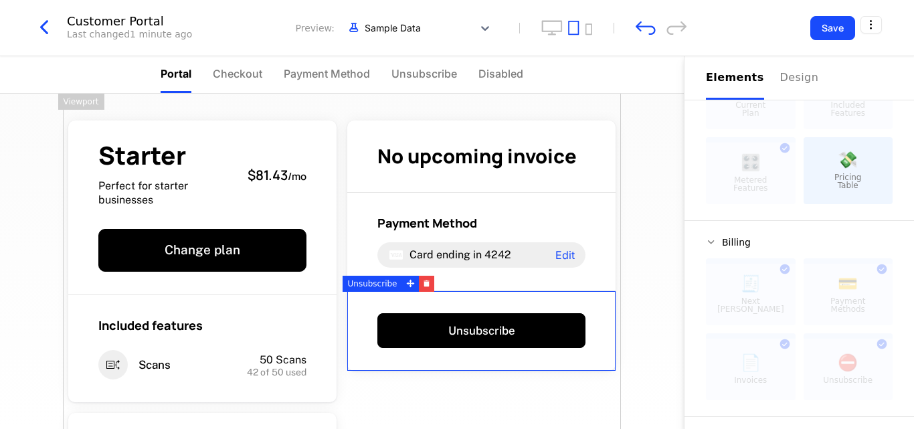
scroll to position [82, 0]
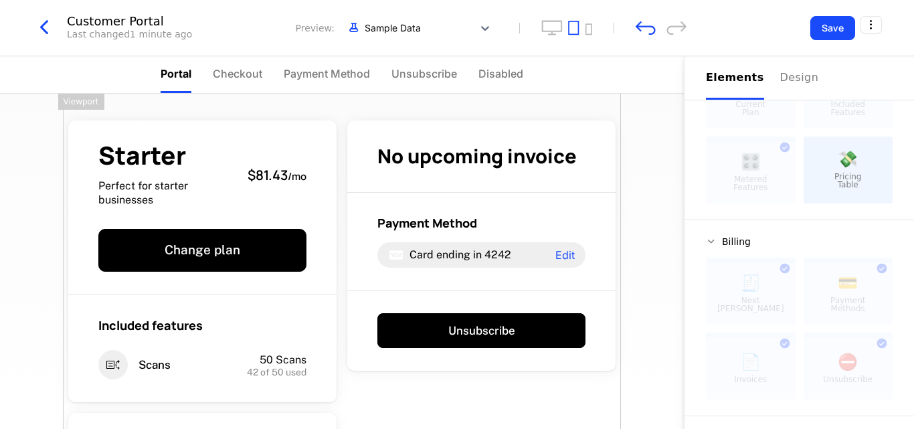
drag, startPoint x: 841, startPoint y: 175, endPoint x: 362, endPoint y: 391, distance: 525.3
click at [362, 391] on div "Starter Perfect for starter businesses $81.43 / mo Change plan Included feature…" at bounding box center [342, 345] width 558 height 502
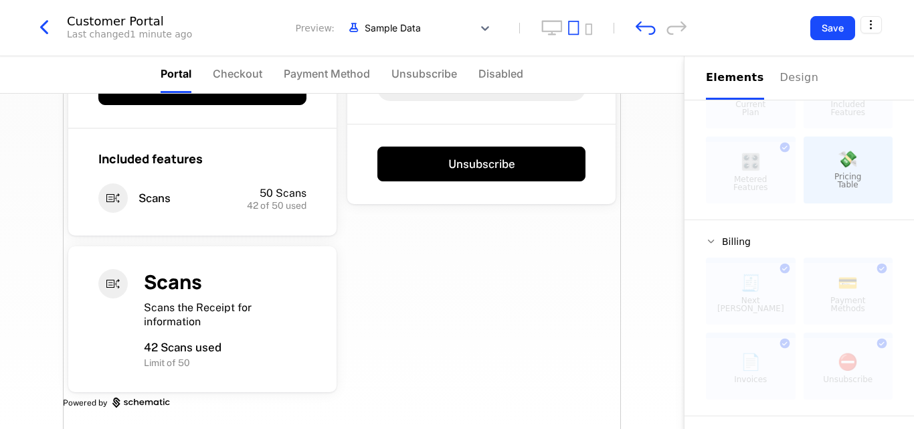
scroll to position [167, 0]
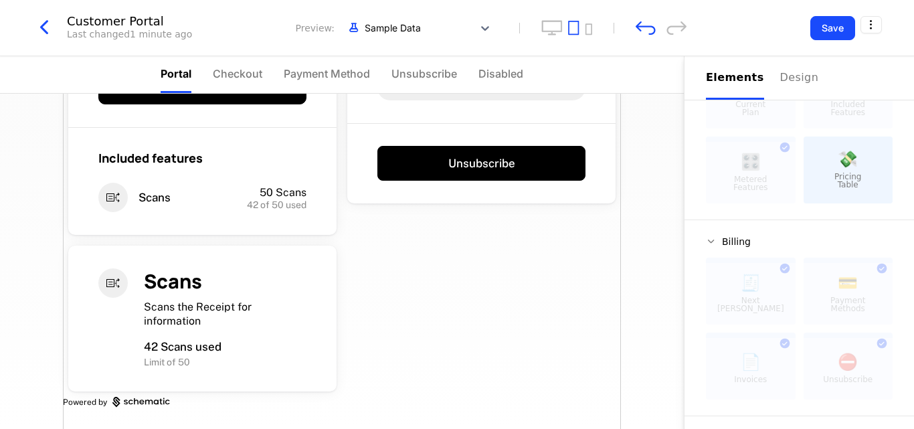
click at [415, 354] on div "Starter Perfect for starter businesses $81.43 / mo Change plan Included feature…" at bounding box center [342, 177] width 558 height 502
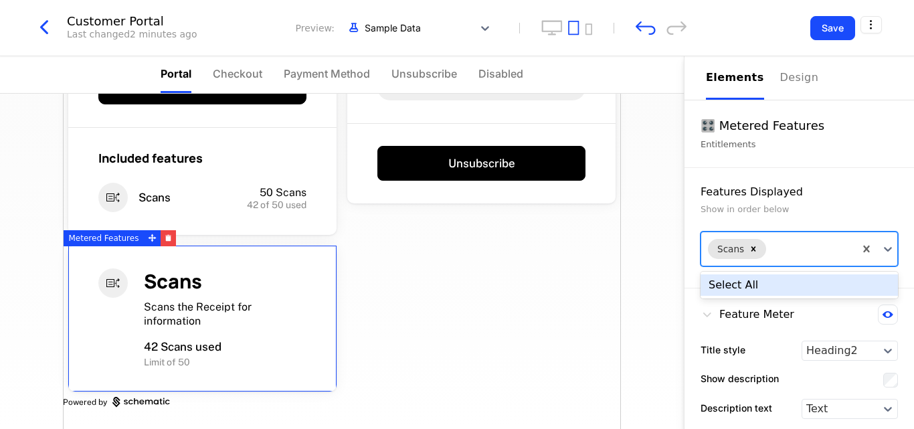
click at [811, 251] on div at bounding box center [807, 249] width 79 height 16
click at [780, 292] on div "Select All" at bounding box center [798, 284] width 197 height 21
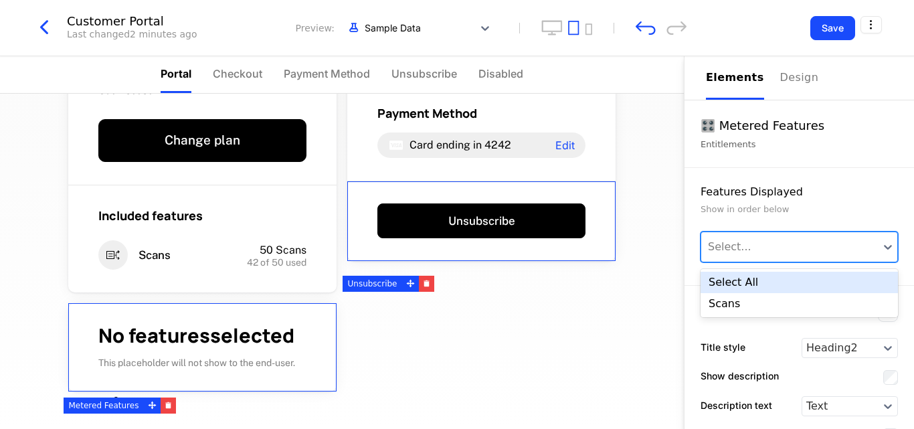
scroll to position [0, 0]
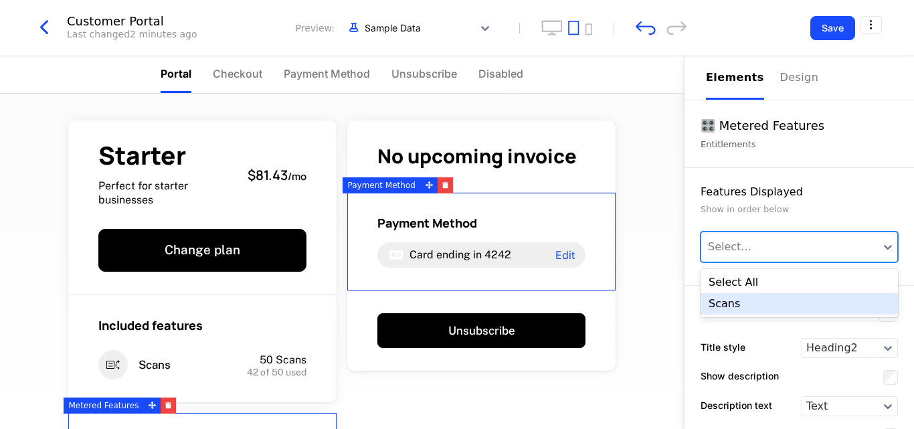
click at [742, 296] on div "Scans" at bounding box center [798, 303] width 197 height 21
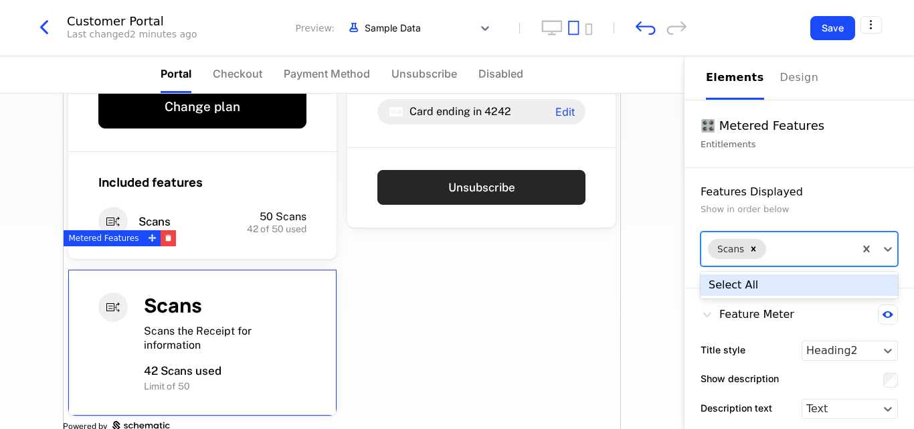
scroll to position [167, 0]
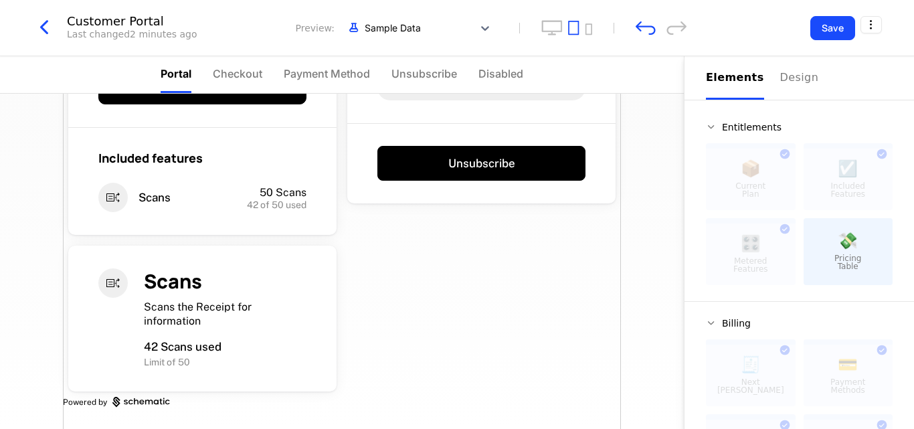
click at [416, 302] on div "Starter Perfect for starter businesses $81.43 / mo Change plan Included feature…" at bounding box center [342, 177] width 558 height 502
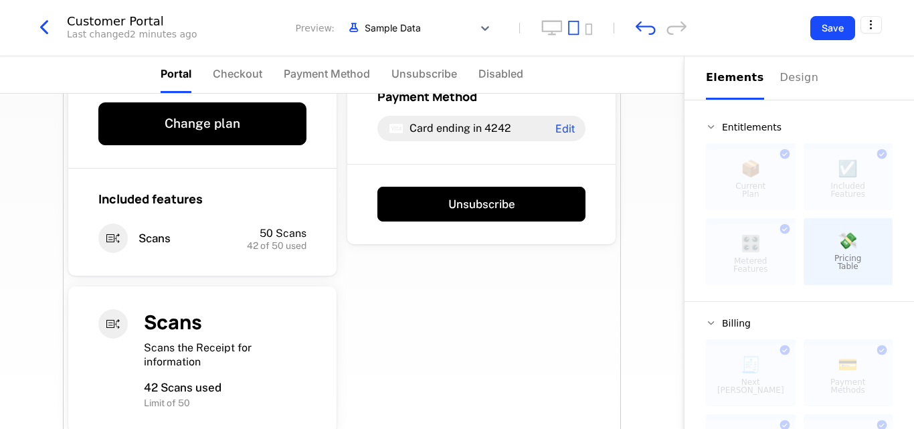
scroll to position [126, 0]
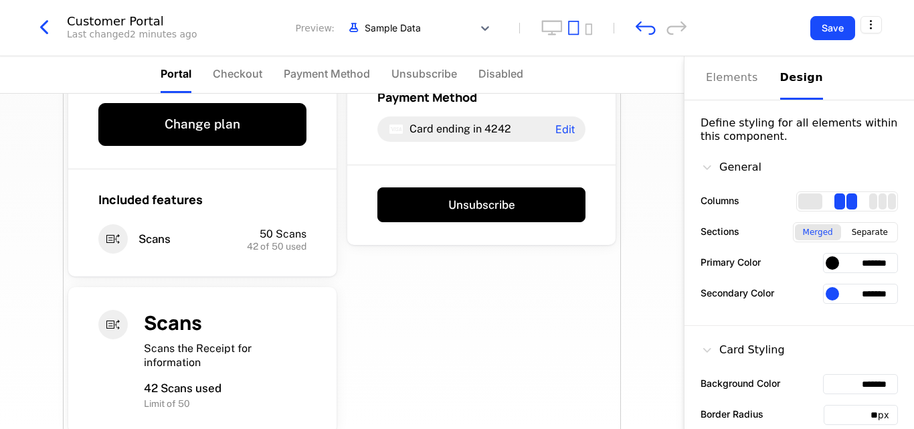
click at [788, 84] on div "Design" at bounding box center [801, 78] width 43 height 16
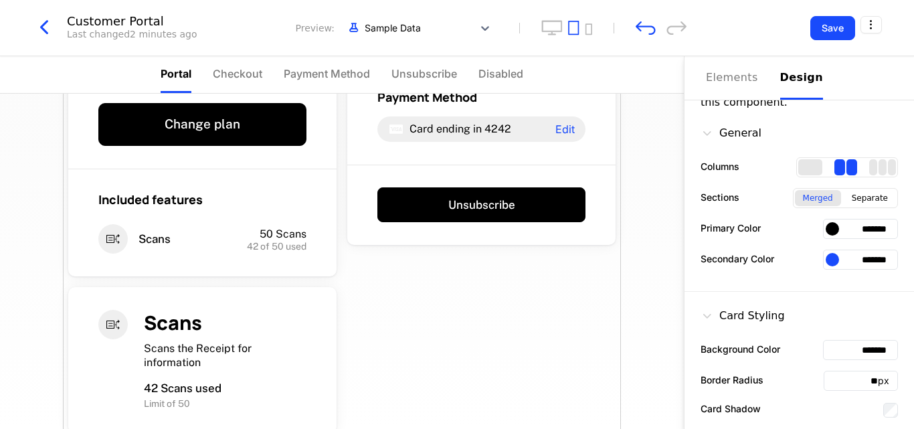
scroll to position [35, 0]
click at [825, 225] on div at bounding box center [831, 227] width 13 height 13
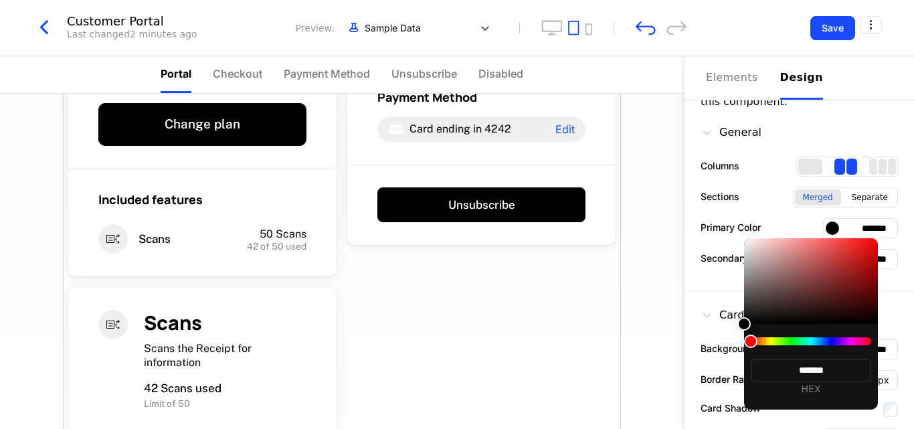
click at [819, 342] on div at bounding box center [810, 341] width 120 height 8
drag, startPoint x: 750, startPoint y: 340, endPoint x: 811, endPoint y: 344, distance: 61.7
click at [811, 344] on div at bounding box center [810, 341] width 120 height 8
type input "*******"
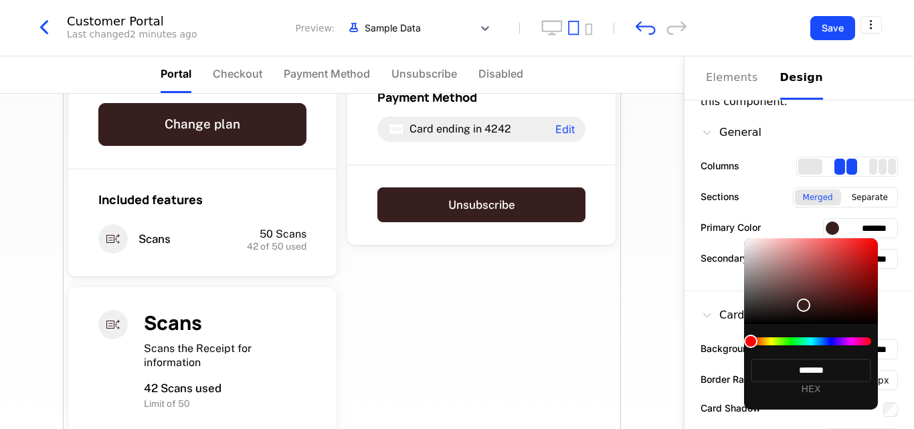
click at [803, 305] on div at bounding box center [811, 281] width 134 height 86
click at [829, 336] on div "******* HEX" at bounding box center [811, 367] width 134 height 86
click at [819, 336] on div "******* HEX" at bounding box center [811, 367] width 134 height 86
click at [756, 253] on div at bounding box center [811, 281] width 134 height 86
type input "*******"
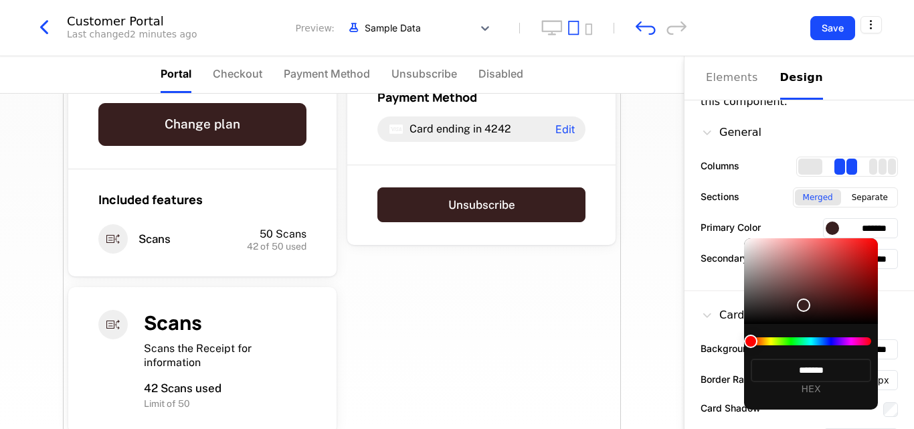
type input "*******"
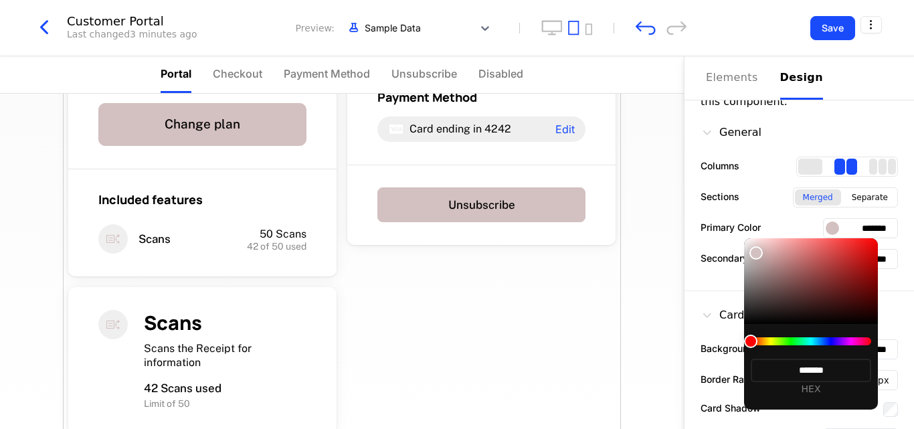
click at [811, 266] on div at bounding box center [811, 281] width 134 height 86
type input "*******"
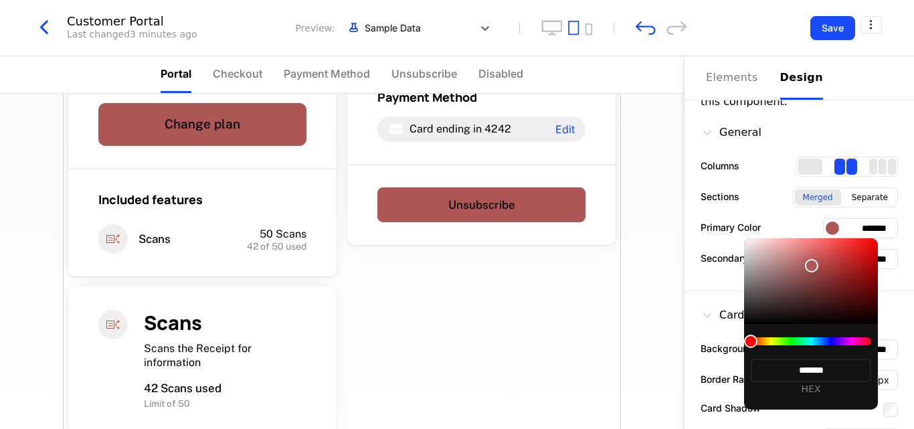
click at [805, 337] on div at bounding box center [810, 341] width 120 height 8
type input "*******"
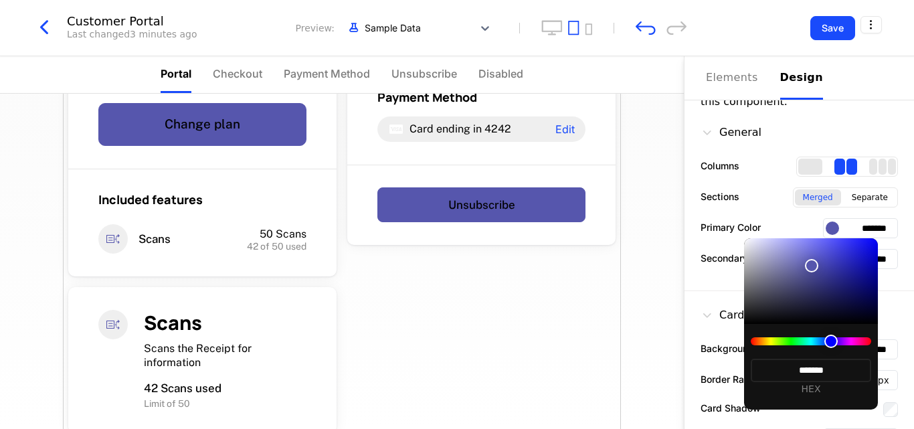
type input "*******"
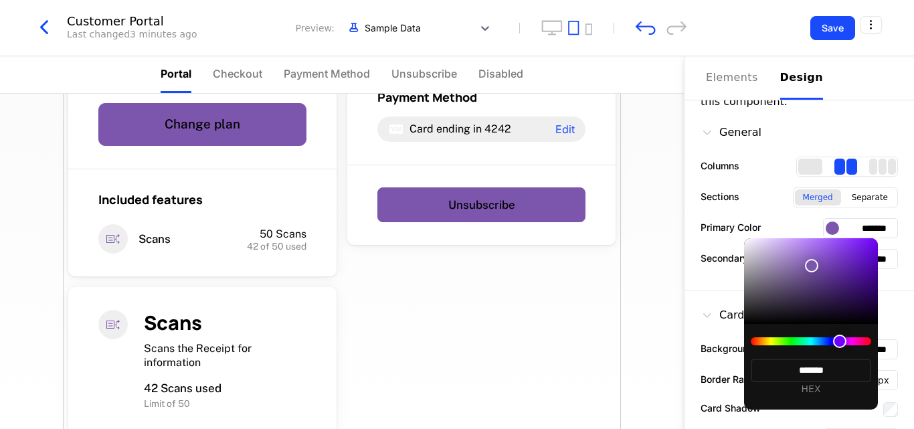
type input "*******"
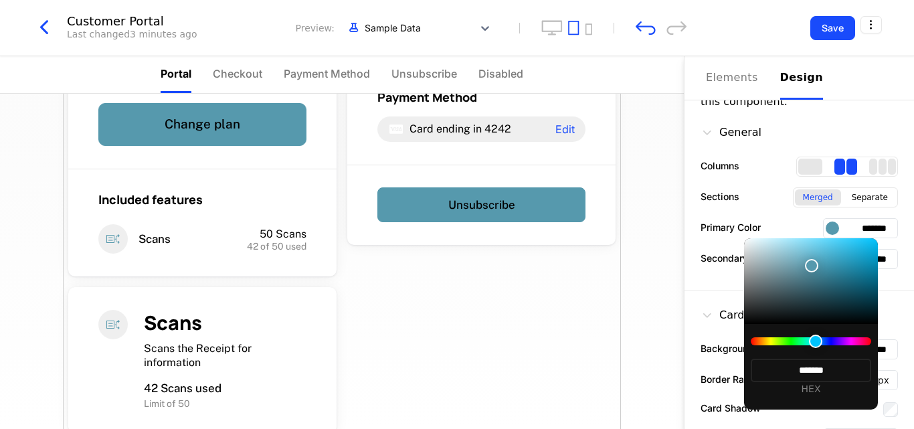
type input "*******"
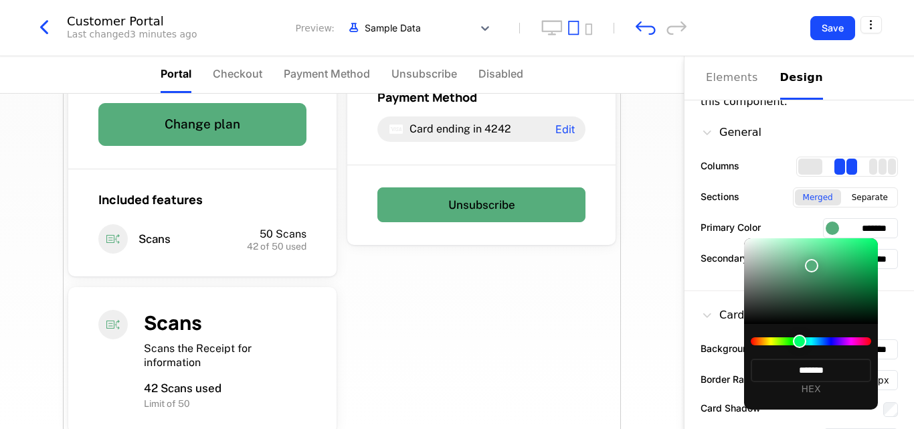
type input "*******"
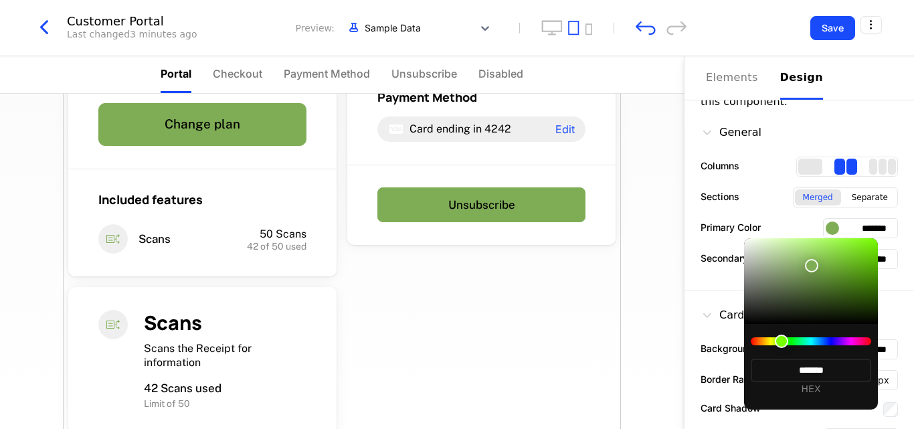
type input "*******"
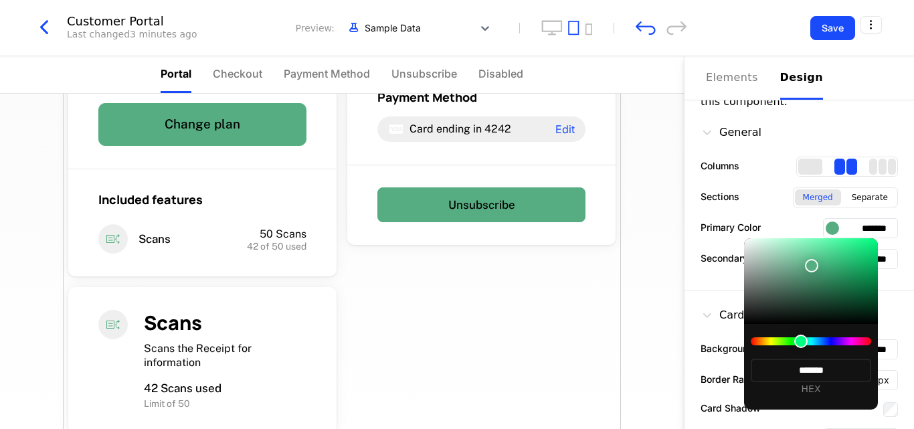
type input "*******"
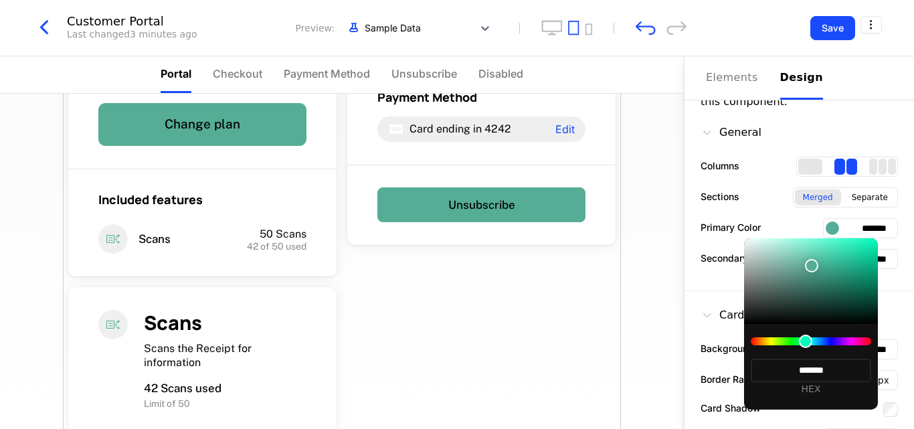
type input "*******"
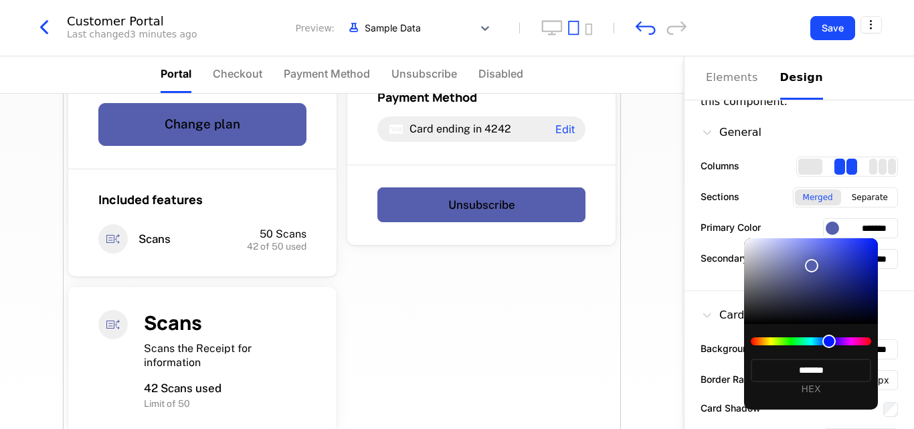
type input "*******"
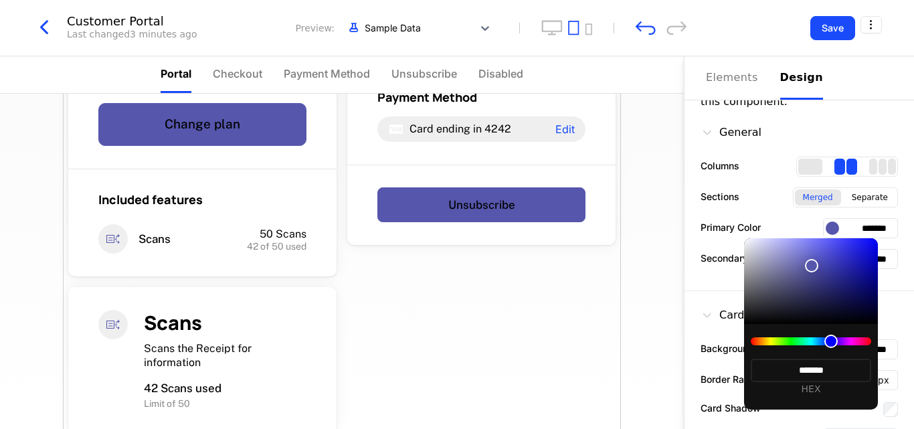
type input "*******"
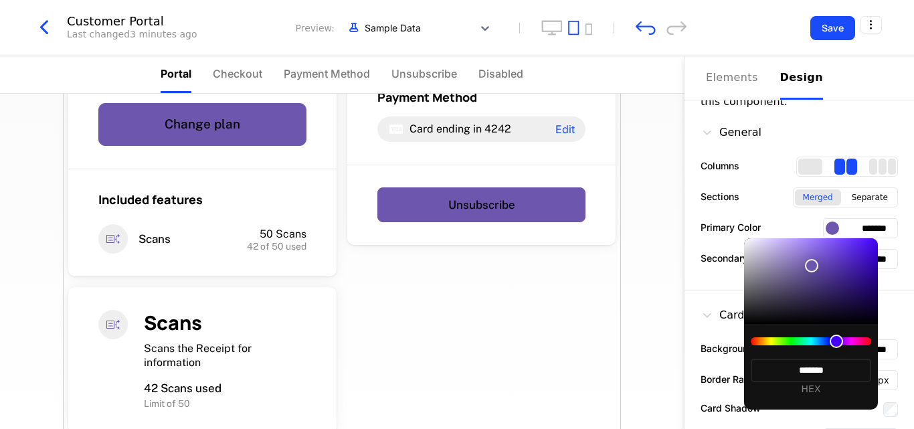
type input "*******"
drag, startPoint x: 805, startPoint y: 337, endPoint x: 821, endPoint y: 342, distance: 16.7
click at [831, 342] on div at bounding box center [837, 340] width 13 height 13
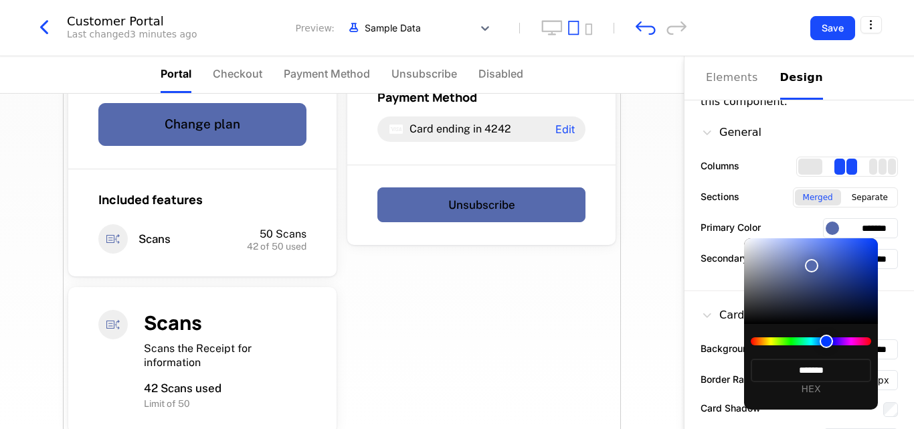
type input "*******"
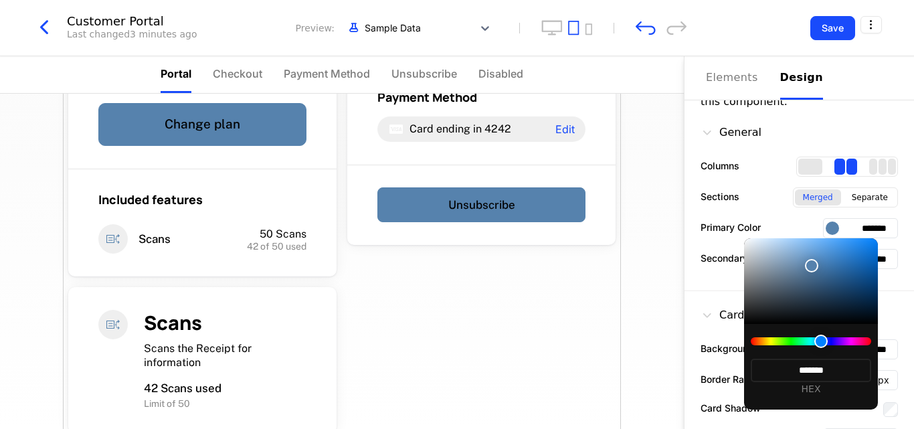
type input "*******"
click at [782, 247] on div at bounding box center [811, 281] width 134 height 86
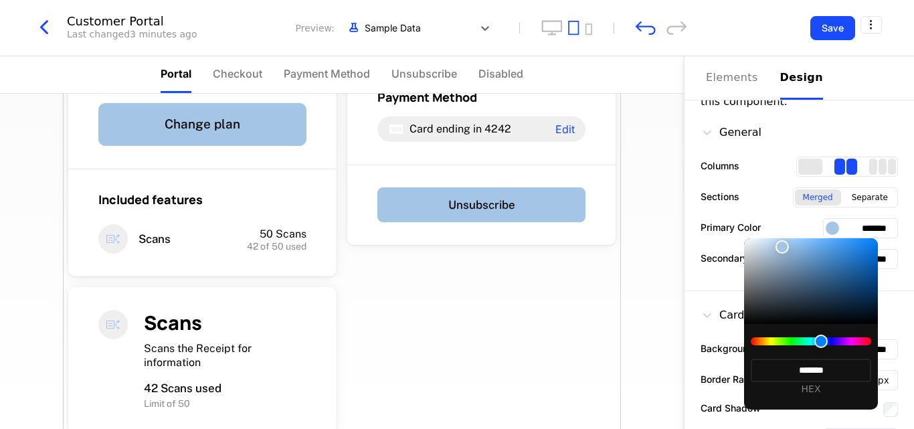
type input "*******"
click at [853, 227] on div at bounding box center [457, 214] width 914 height 429
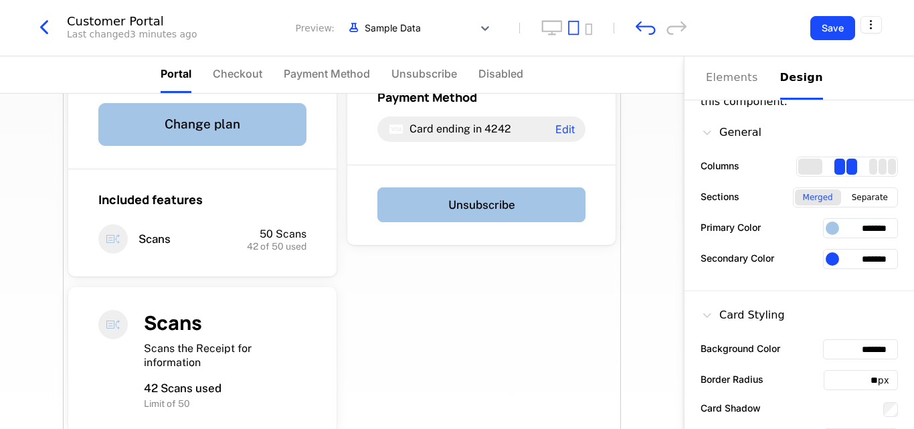
click at [875, 227] on input "*******" at bounding box center [860, 228] width 75 height 20
type input "*"
click at [879, 227] on input "*" at bounding box center [860, 228] width 75 height 20
click at [863, 233] on input "*" at bounding box center [860, 228] width 75 height 20
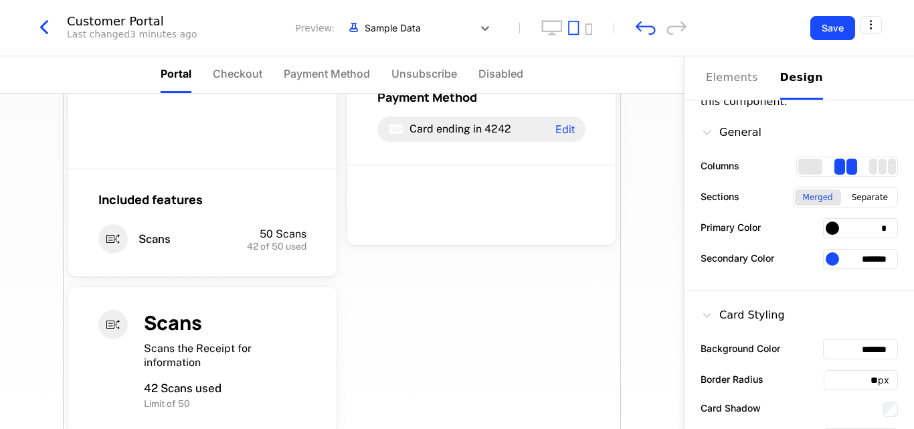
type input "*"
click at [852, 286] on div "General Columns Sections Merged Separate Primary Color * Secondary Color *******" at bounding box center [798, 199] width 229 height 183
click at [857, 295] on div "Card Styling Background Color ******* Border Radius ** px Card Shadow Card Padd…" at bounding box center [798, 380] width 229 height 179
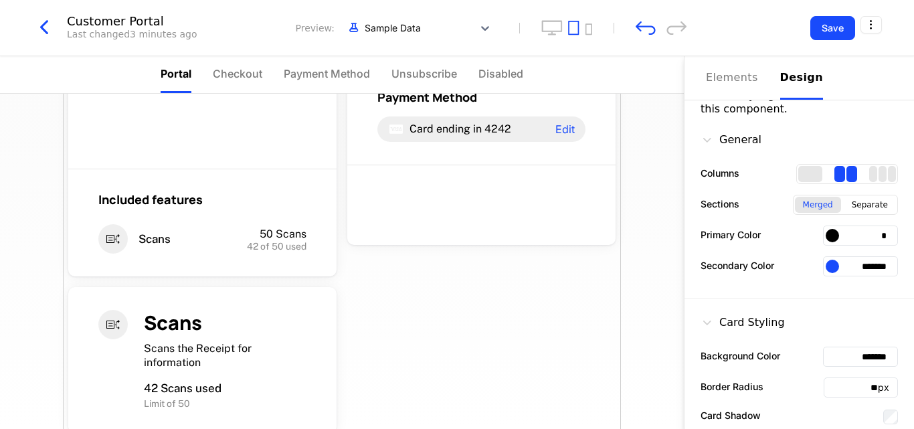
scroll to position [0, 0]
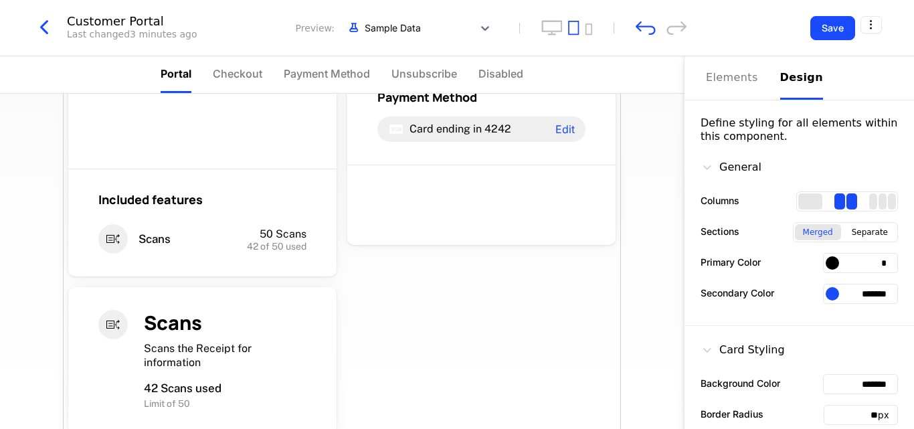
click at [852, 270] on input "*" at bounding box center [860, 263] width 75 height 20
click at [876, 263] on input "*" at bounding box center [860, 263] width 75 height 20
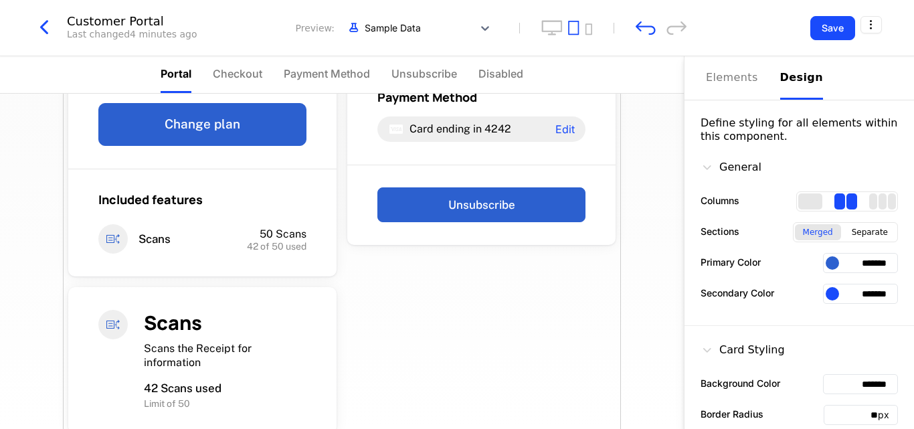
type input "*******"
click at [875, 293] on input "*******" at bounding box center [860, 294] width 75 height 20
type input "****"
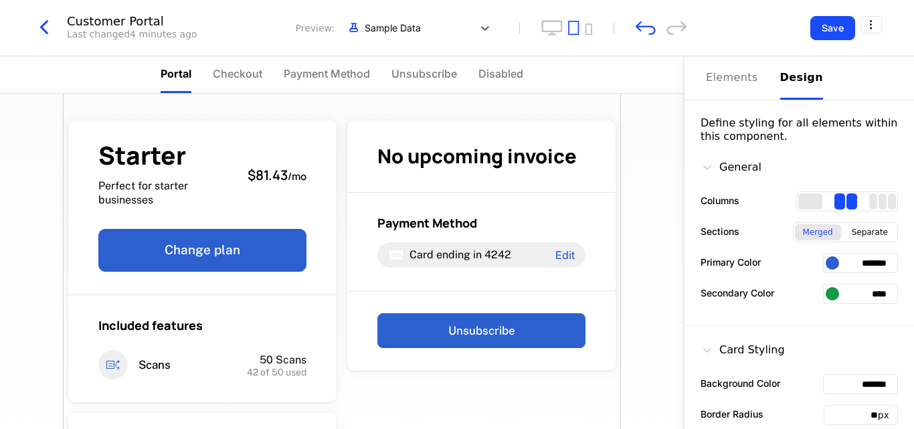
scroll to position [126, 0]
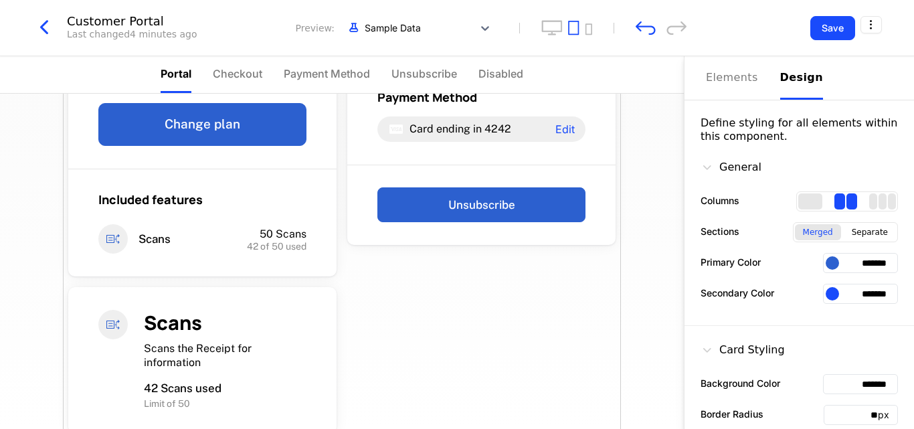
type input "*******"
click at [817, 318] on div "General Columns Sections Merged Separate Primary Color ******* Secondary Color …" at bounding box center [798, 234] width 229 height 183
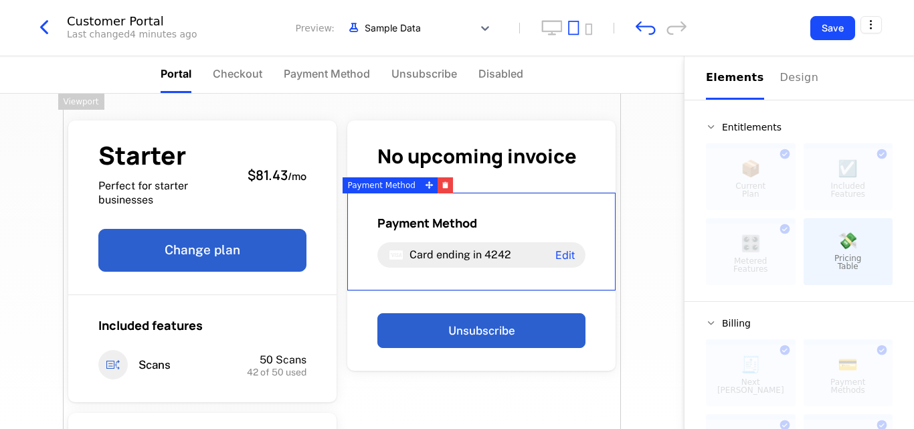
click at [745, 87] on button "Elements" at bounding box center [735, 77] width 58 height 43
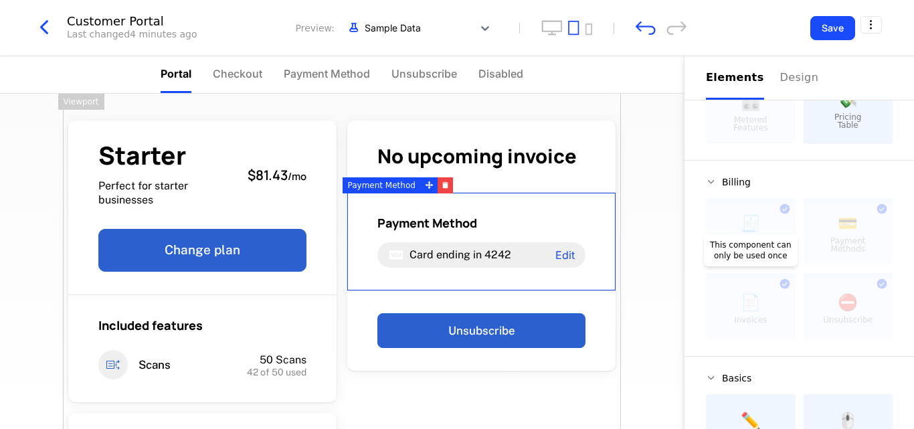
scroll to position [151, 0]
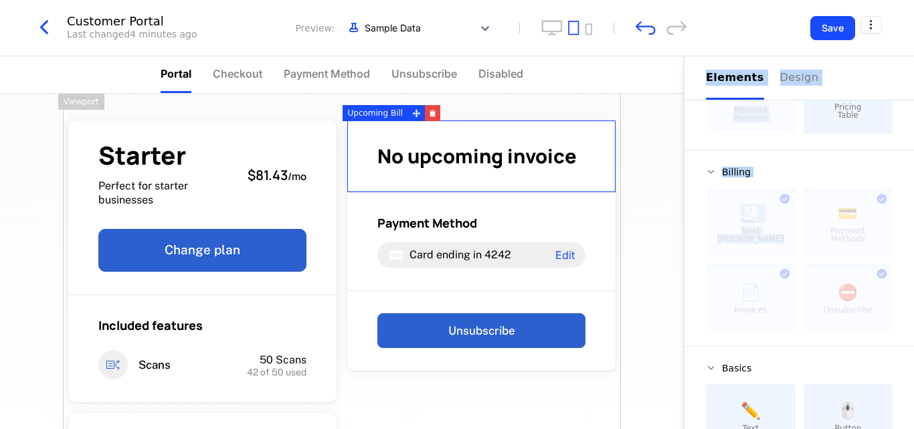
drag, startPoint x: 746, startPoint y: 219, endPoint x: 487, endPoint y: 167, distance: 264.7
click at [487, 167] on div "Portal Checkout Payment Method Unsubscribe Disabled Starter Perfect for starter…" at bounding box center [457, 242] width 914 height 373
click at [429, 112] on icon "button" at bounding box center [432, 113] width 7 height 7
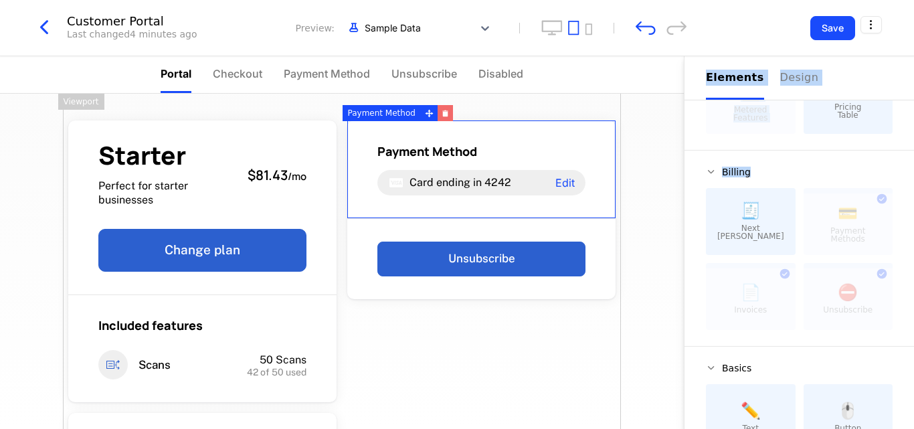
click at [440, 119] on button "button" at bounding box center [444, 113] width 15 height 16
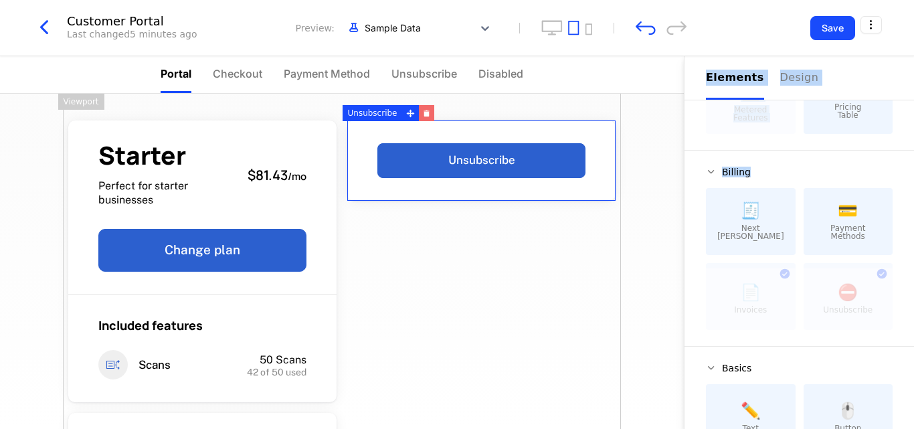
click at [424, 114] on icon "button" at bounding box center [426, 114] width 5 height 5
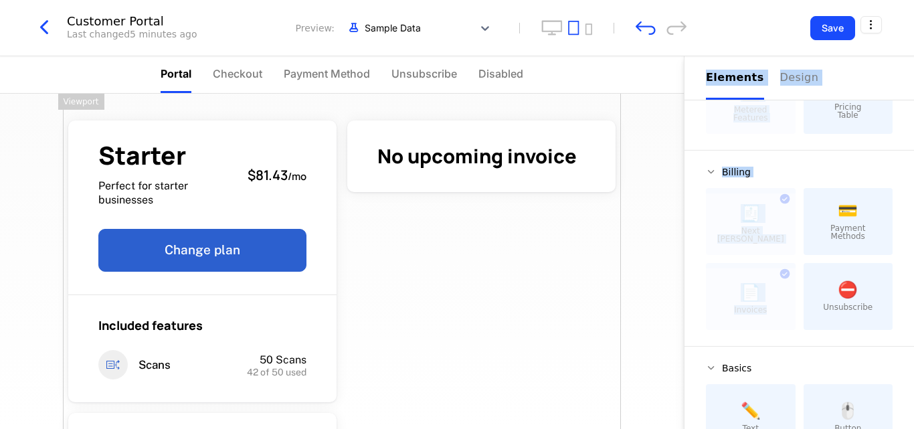
drag, startPoint x: 757, startPoint y: 301, endPoint x: 482, endPoint y: 234, distance: 282.9
click at [482, 234] on div "Portal Checkout Payment Method Unsubscribe Disabled Starter Perfect for starter…" at bounding box center [457, 242] width 914 height 373
click at [645, 35] on div "Customer Portal Last changed 5 minutes ago Preview: Sample Data" at bounding box center [359, 27] width 654 height 25
click at [639, 29] on icon "undo" at bounding box center [645, 27] width 20 height 13
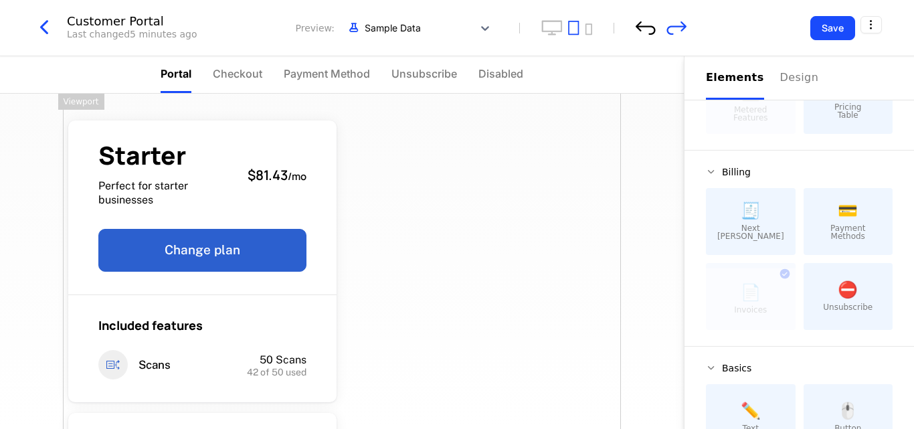
click at [639, 29] on icon "undo" at bounding box center [645, 27] width 20 height 13
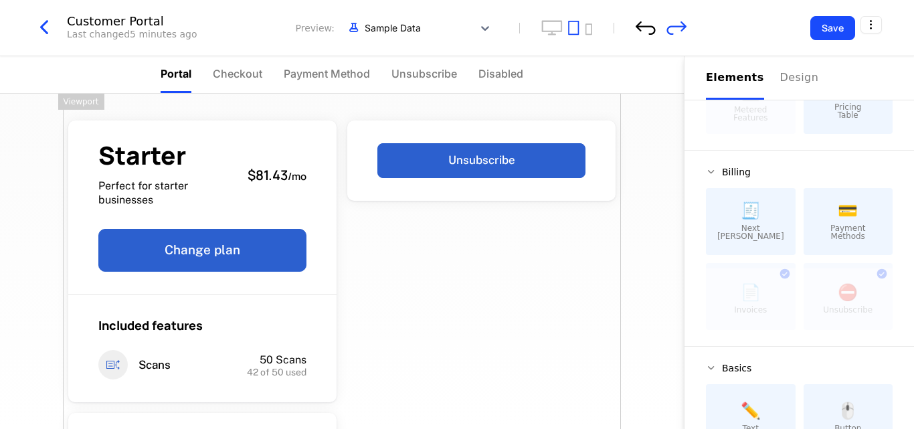
click at [639, 29] on icon "undo" at bounding box center [645, 27] width 20 height 13
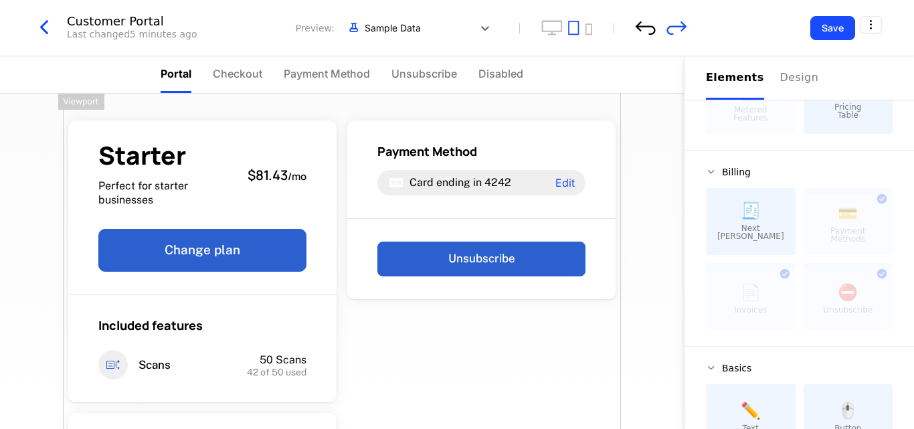
click at [639, 29] on icon "undo" at bounding box center [645, 27] width 20 height 13
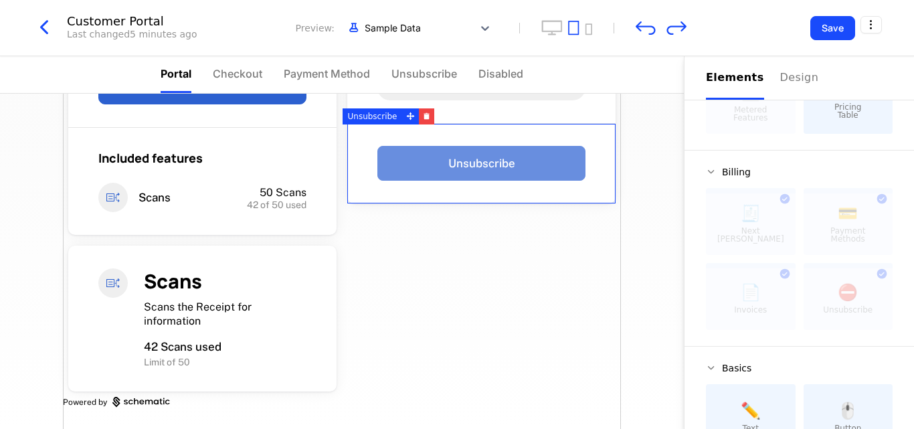
scroll to position [0, 0]
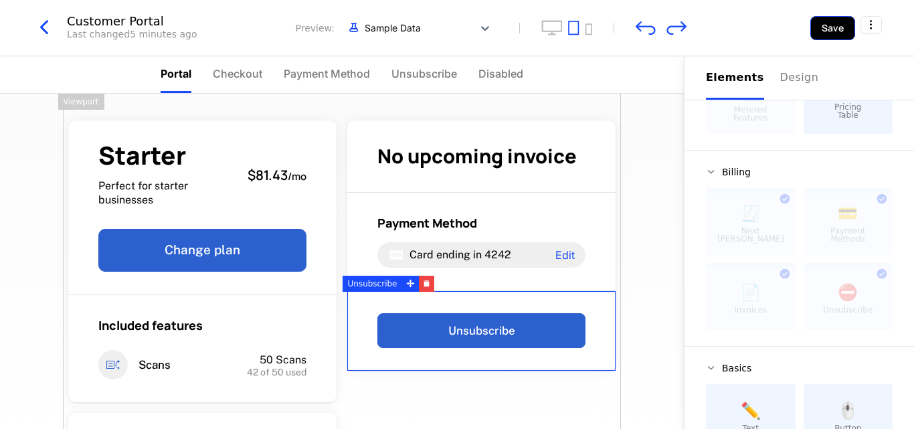
click at [834, 26] on button "Save" at bounding box center [832, 28] width 45 height 24
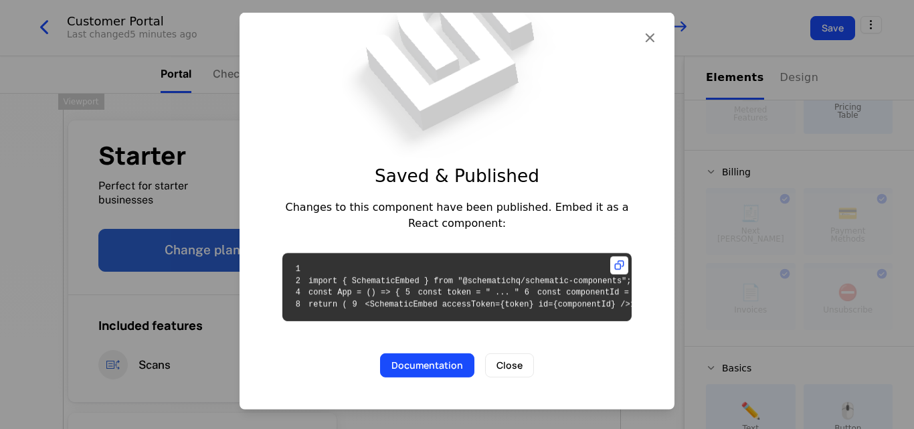
scroll to position [104, 0]
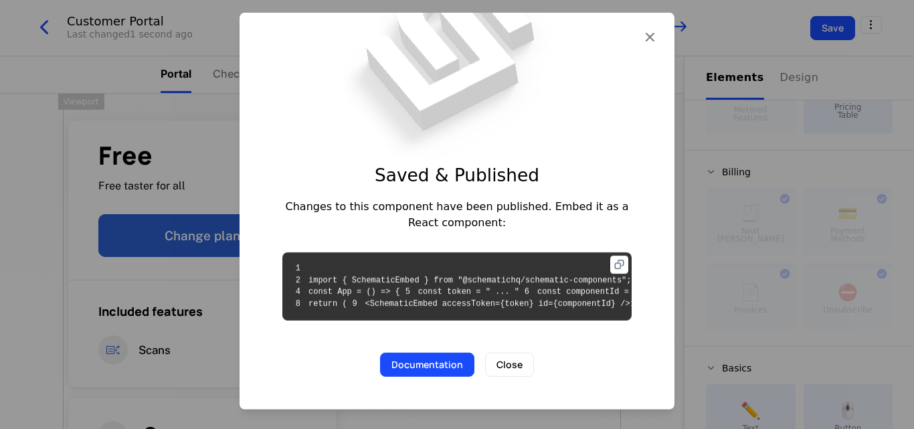
click at [611, 255] on icon at bounding box center [619, 264] width 18 height 18
click at [501, 360] on button "Close" at bounding box center [509, 364] width 49 height 24
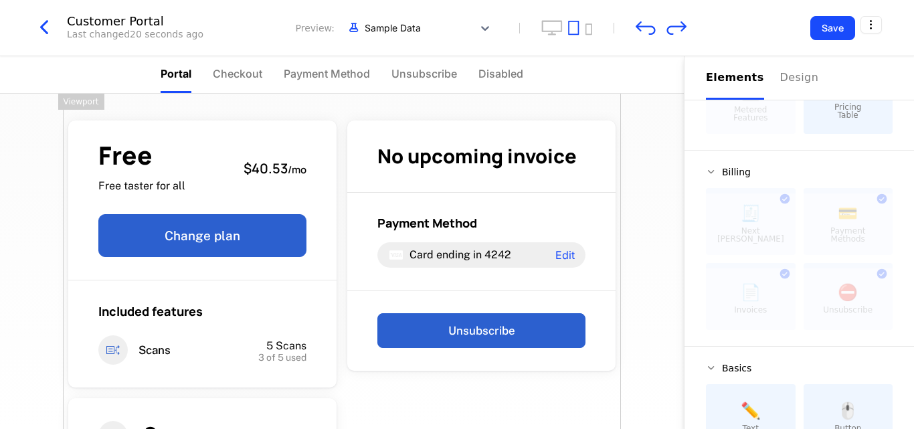
click at [48, 22] on icon "button" at bounding box center [44, 27] width 24 height 24
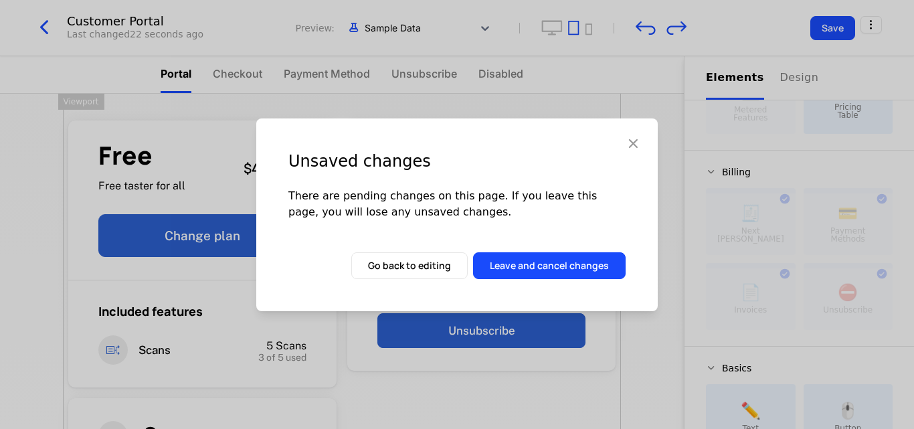
click at [629, 147] on icon "button" at bounding box center [632, 142] width 17 height 17
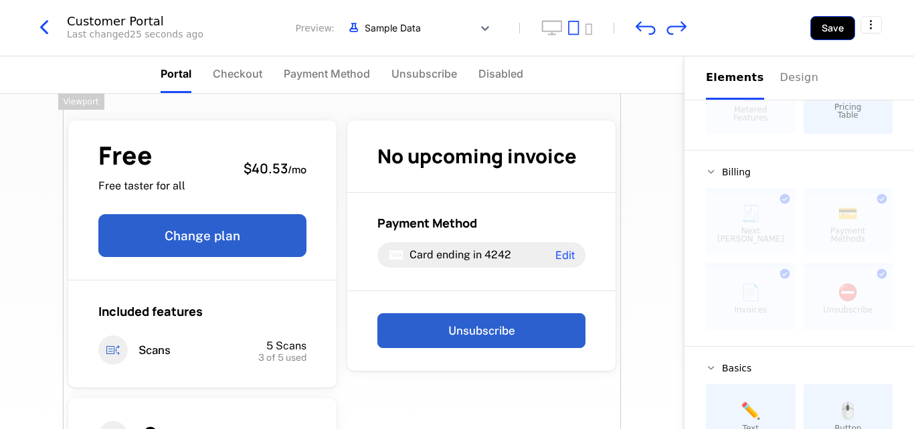
click at [819, 24] on button "Save" at bounding box center [832, 28] width 45 height 24
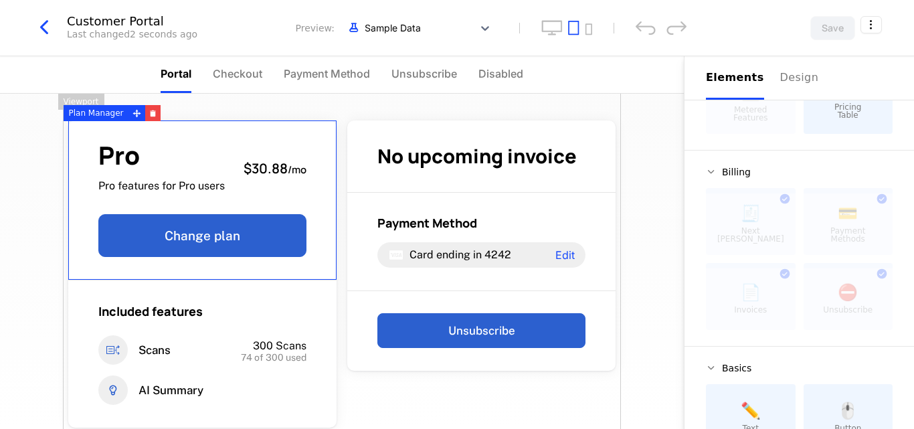
click at [35, 33] on icon "button" at bounding box center [44, 27] width 24 height 24
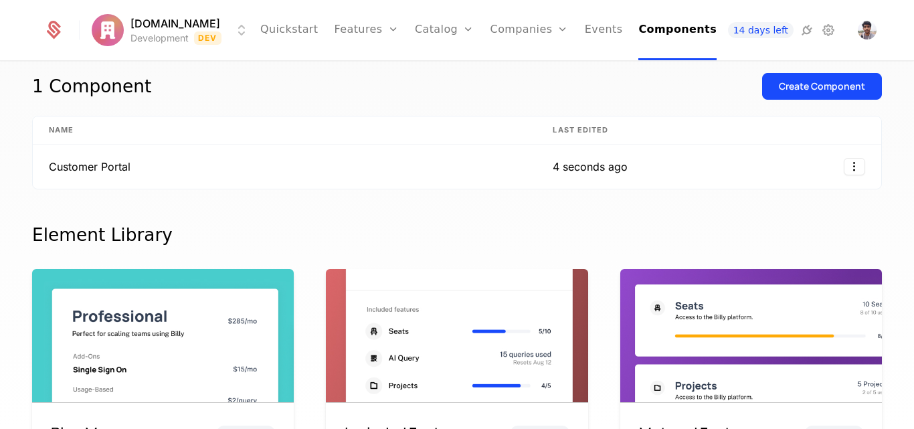
scroll to position [23, 0]
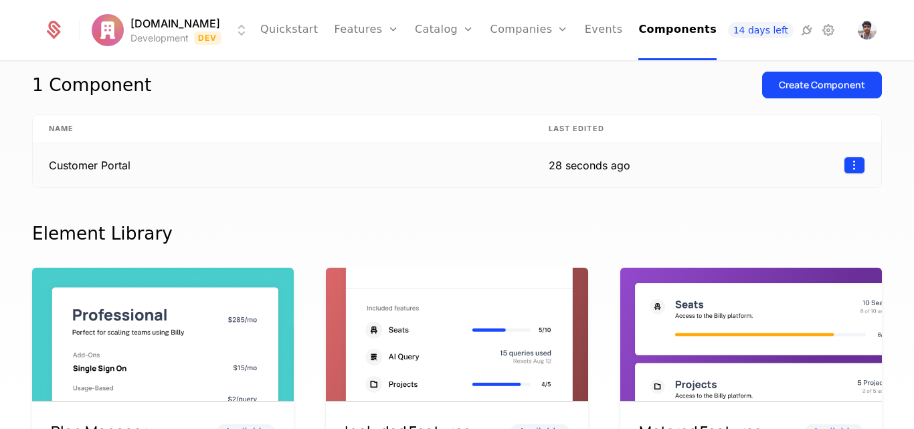
click at [848, 167] on html "[DOMAIN_NAME] Development Dev Quickstart Features Features Flags Catalog Plans …" at bounding box center [457, 214] width 914 height 429
click at [642, 217] on html "[DOMAIN_NAME] Development Dev Quickstart Features Features Flags Catalog Plans …" at bounding box center [457, 214] width 914 height 429
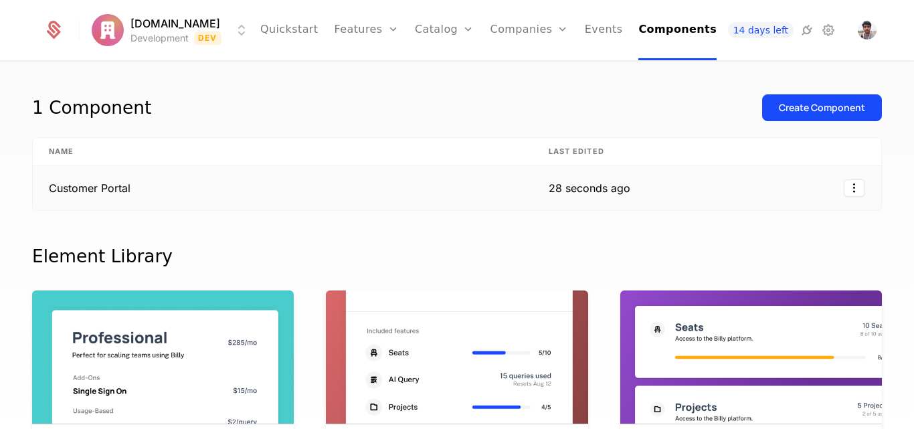
click at [548, 195] on div "28 seconds ago" at bounding box center [589, 188] width 82 height 16
click at [126, 187] on td "Customer Portal" at bounding box center [283, 188] width 500 height 44
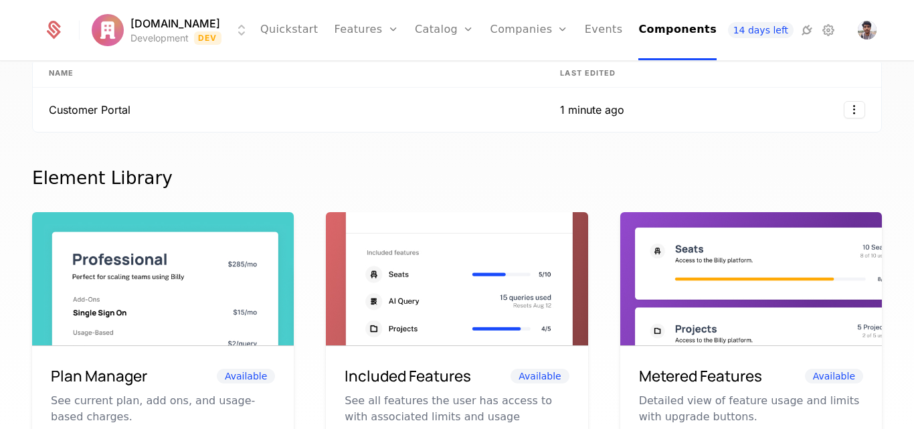
scroll to position [81, 0]
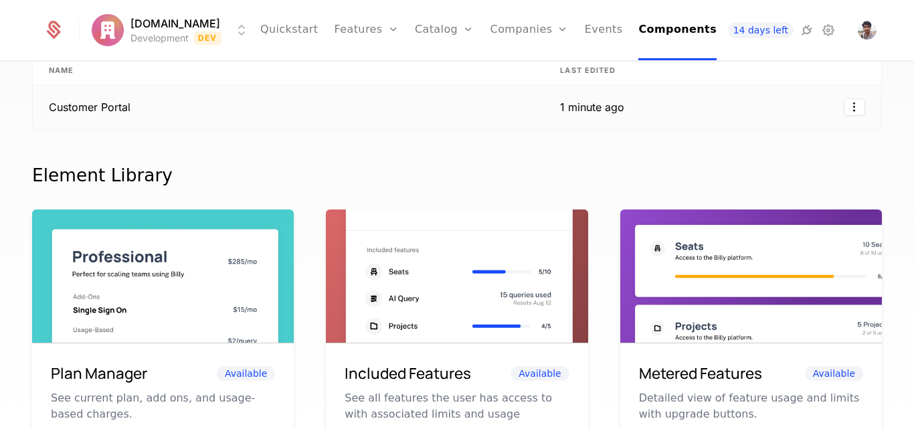
click at [617, 100] on div "1 minute ago" at bounding box center [592, 107] width 64 height 16
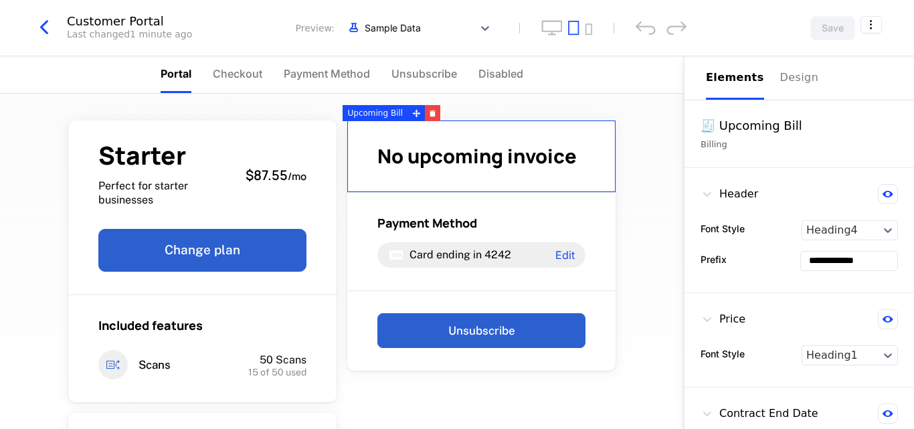
click at [436, 146] on span "No upcoming invoice" at bounding box center [476, 155] width 199 height 27
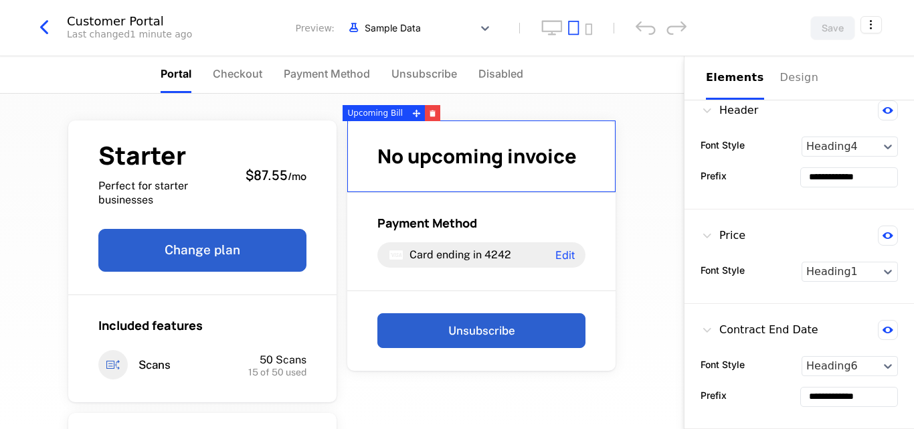
click at [803, 336] on div "Contract End Date" at bounding box center [759, 330] width 118 height 20
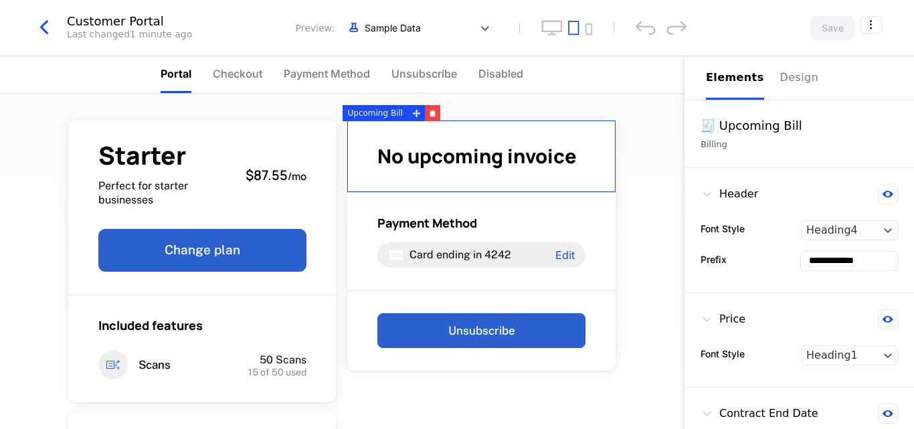
click at [835, 264] on input "**********" at bounding box center [849, 260] width 96 height 19
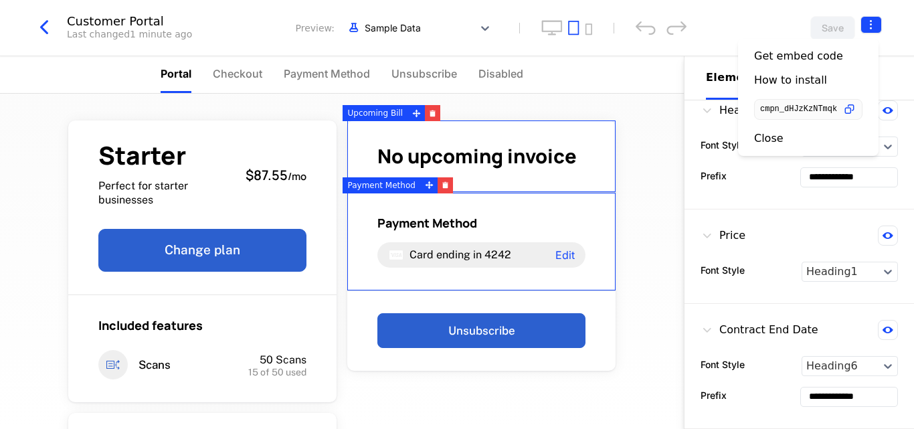
click at [869, 28] on html "**********" at bounding box center [457, 214] width 914 height 429
click at [856, 112] on icon "button" at bounding box center [849, 109] width 14 height 14
click at [797, 80] on div "How to install" at bounding box center [790, 80] width 73 height 13
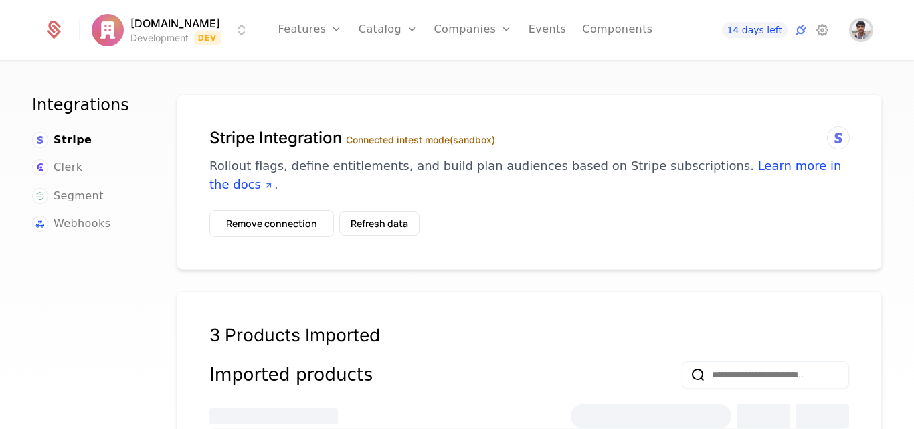
click at [857, 23] on img "Open user button" at bounding box center [860, 30] width 19 height 19
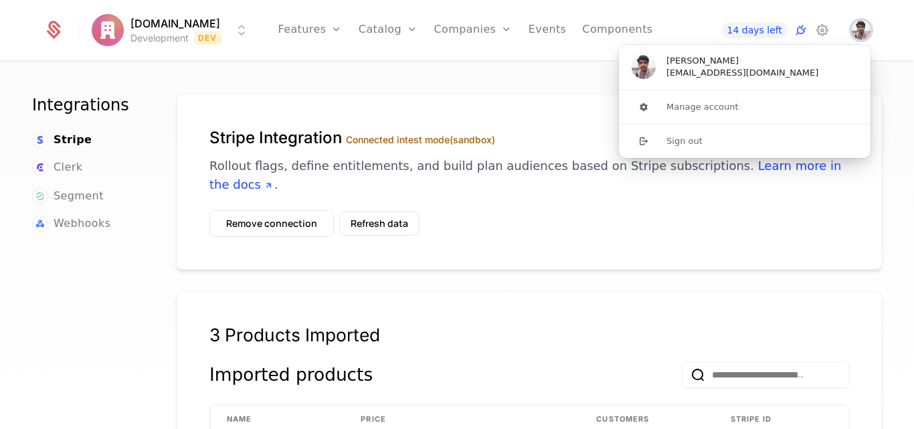
click at [857, 23] on img "Close user button" at bounding box center [860, 30] width 19 height 19
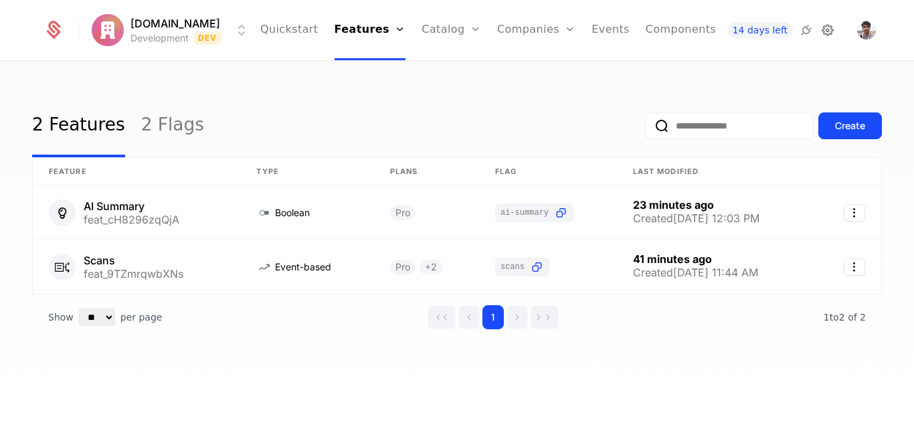
click at [823, 29] on icon at bounding box center [827, 30] width 16 height 16
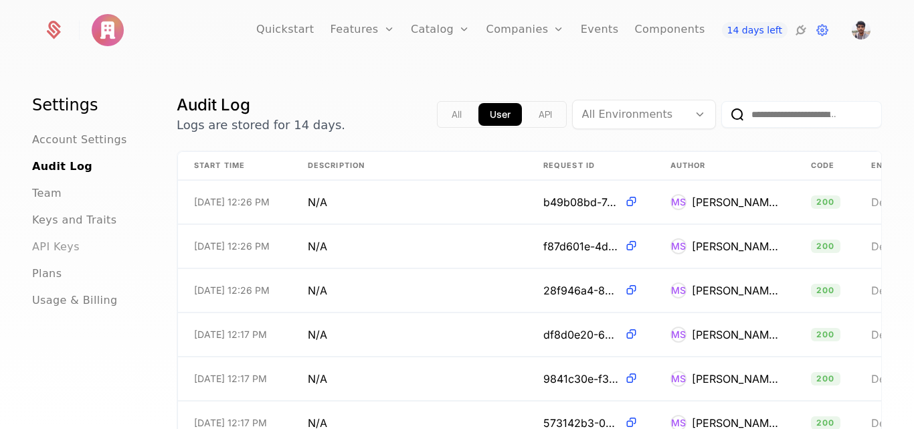
click at [48, 249] on span "API Keys" at bounding box center [55, 247] width 47 height 16
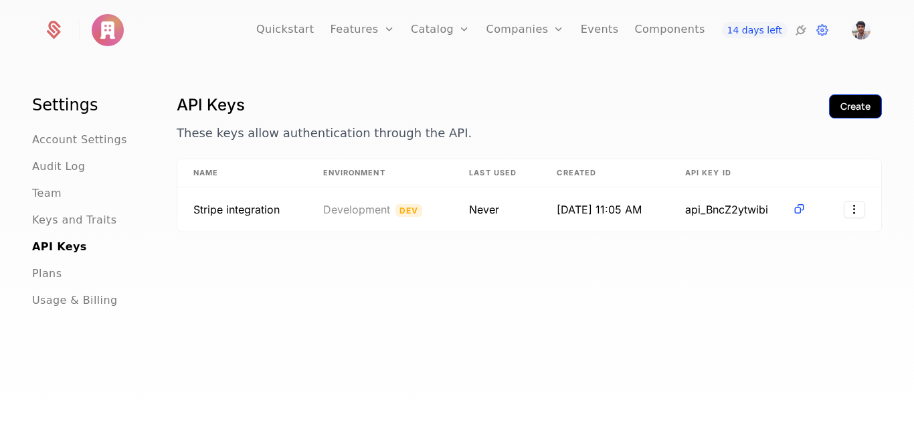
click at [840, 104] on div "Create" at bounding box center [855, 106] width 30 height 13
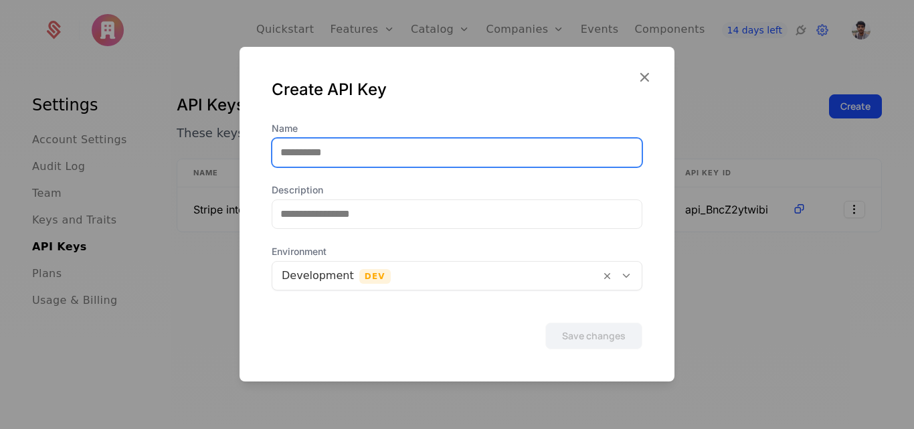
click at [356, 154] on input "Name" at bounding box center [456, 152] width 369 height 28
type input "*"
type input "*******"
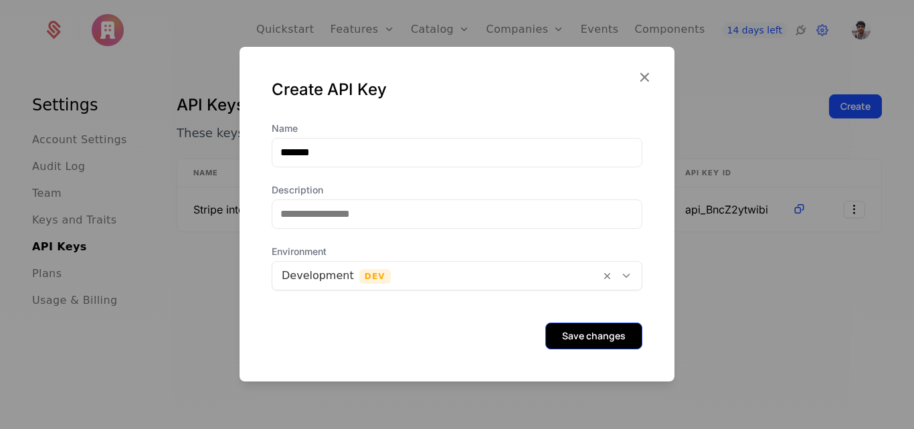
click at [560, 336] on button "Save changes" at bounding box center [593, 335] width 97 height 27
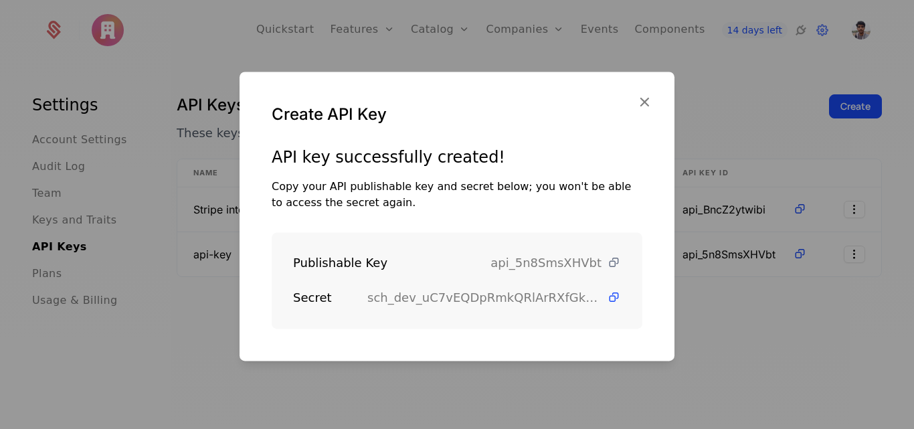
click at [607, 257] on icon at bounding box center [614, 262] width 14 height 14
click at [607, 262] on icon at bounding box center [614, 262] width 14 height 14
click at [607, 299] on icon at bounding box center [614, 297] width 14 height 14
click at [607, 296] on icon at bounding box center [614, 297] width 14 height 14
click at [607, 262] on icon at bounding box center [614, 262] width 14 height 14
